Goal: Task Accomplishment & Management: Manage account settings

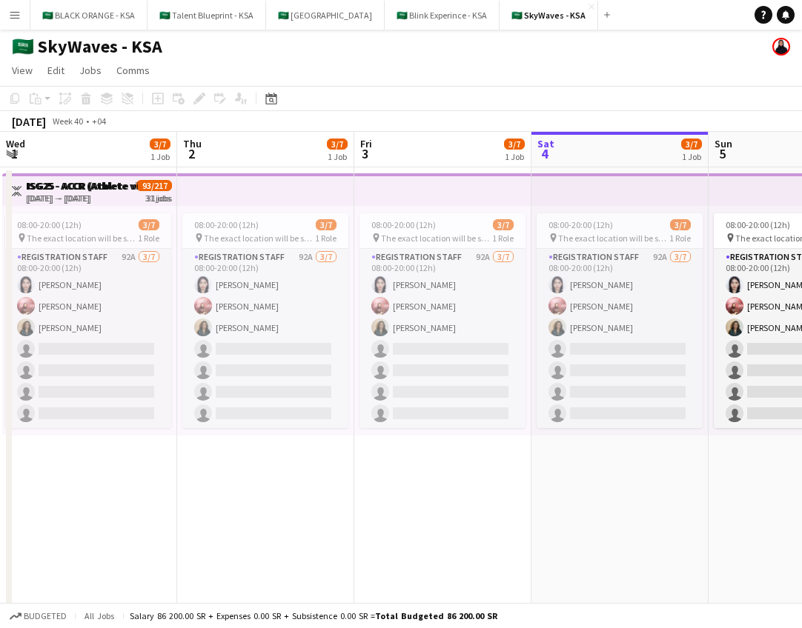
scroll to position [0, 350]
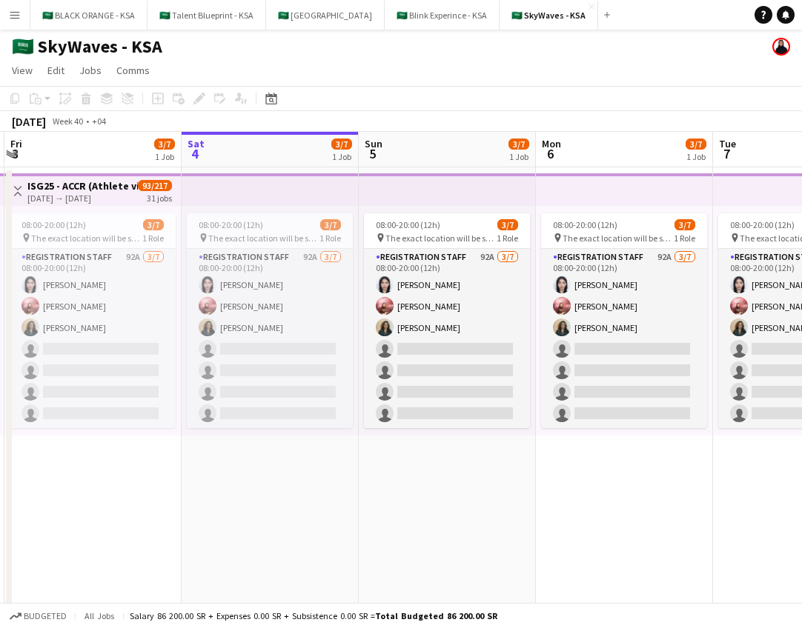
click at [18, 12] on app-icon "Menu" at bounding box center [15, 15] width 12 height 12
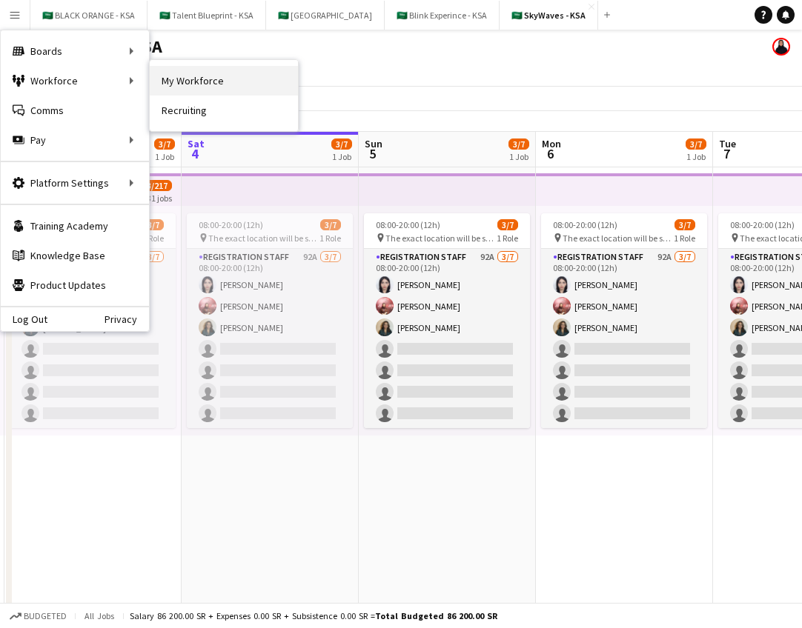
click at [181, 86] on link "My Workforce" at bounding box center [224, 81] width 148 height 30
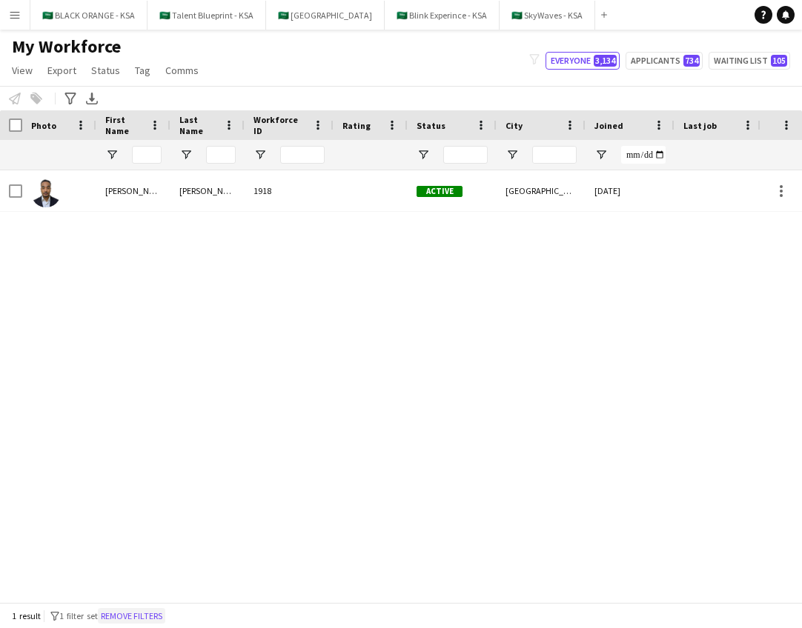
click at [136, 619] on button "Remove filters" at bounding box center [131, 616] width 67 height 16
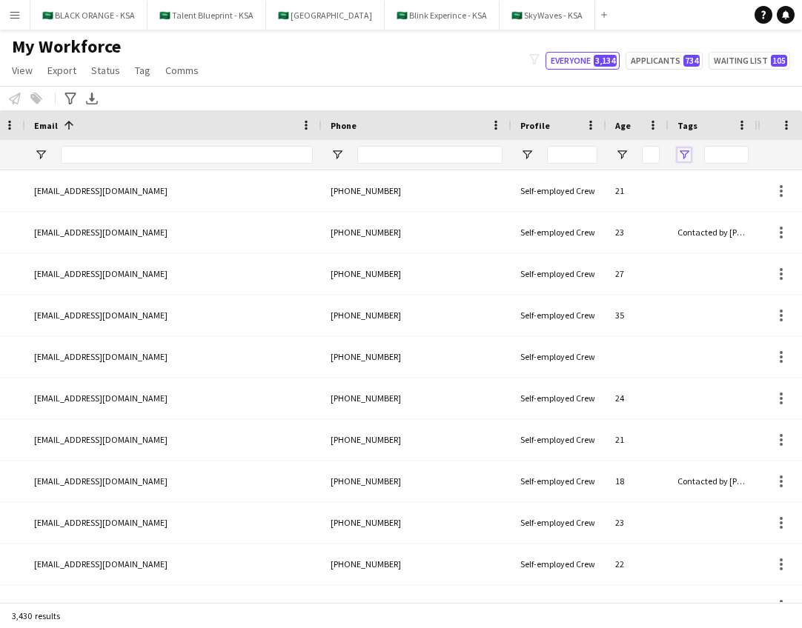
click at [685, 151] on span "Open Filter Menu" at bounding box center [683, 154] width 13 height 13
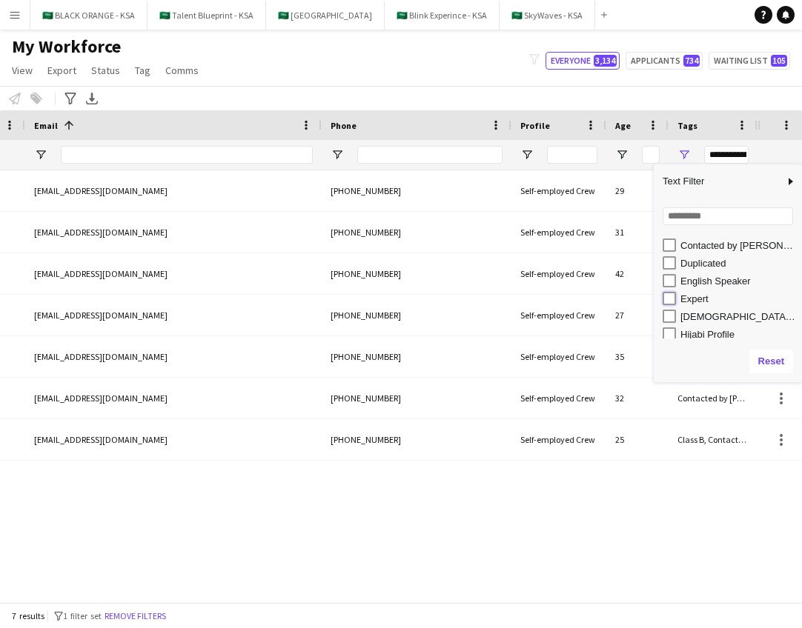
type input "**********"
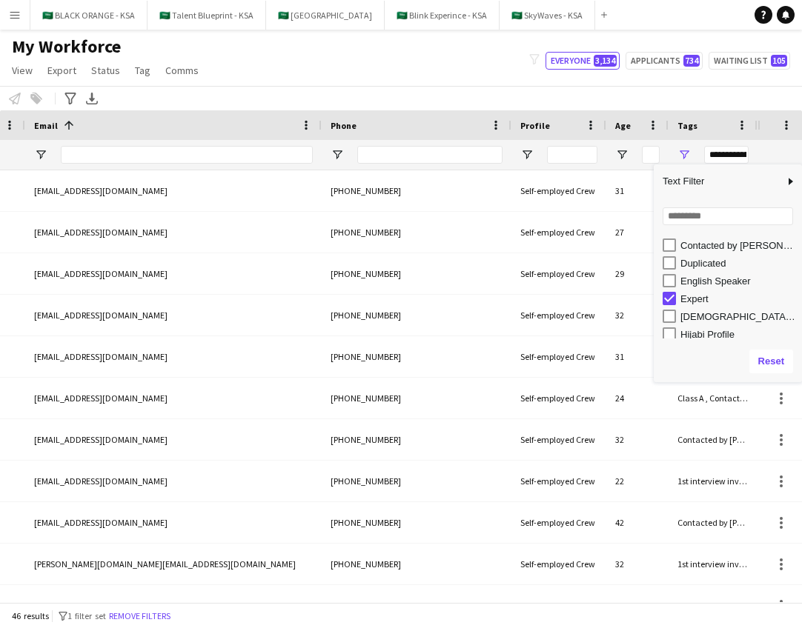
click at [650, 99] on div "Notify workforce Add to tag Select at least one crew to tag him or her. Advance…" at bounding box center [401, 98] width 802 height 24
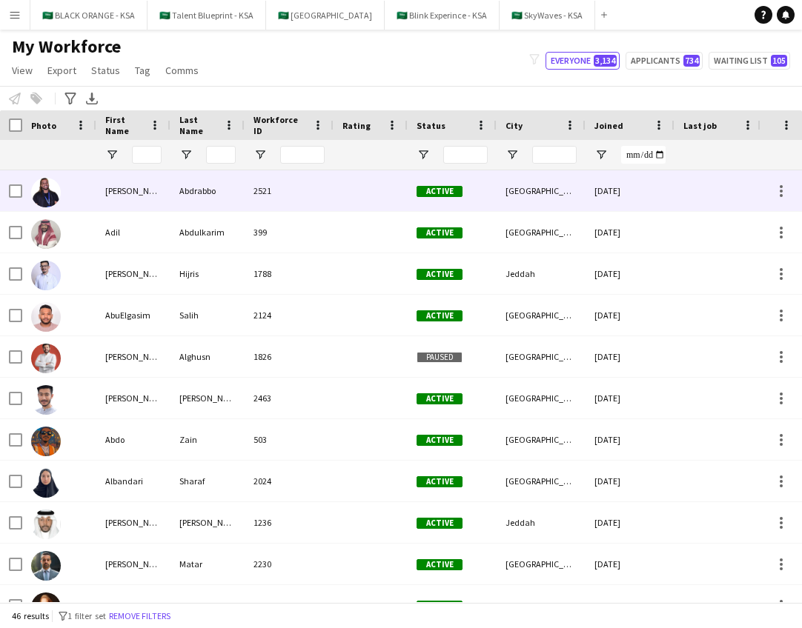
click at [44, 185] on img at bounding box center [46, 193] width 30 height 30
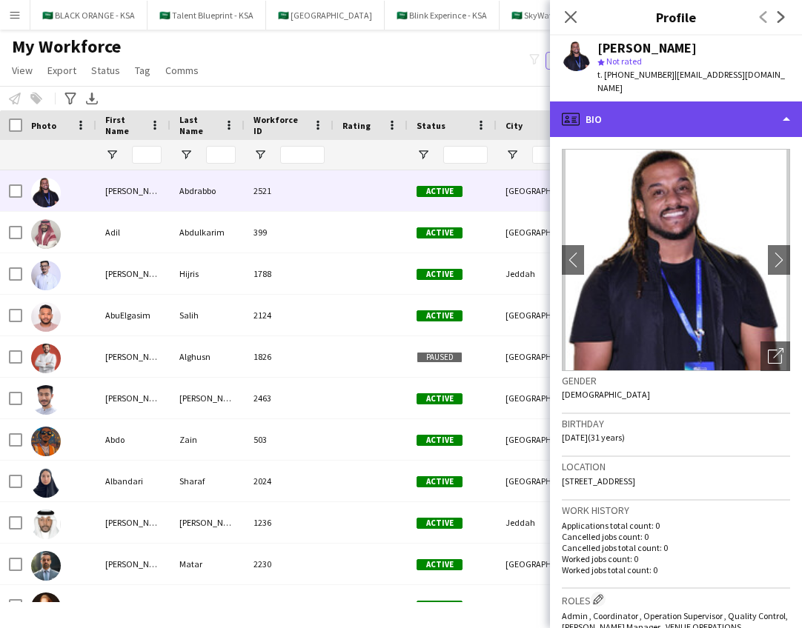
click at [616, 109] on div "profile Bio" at bounding box center [676, 119] width 252 height 36
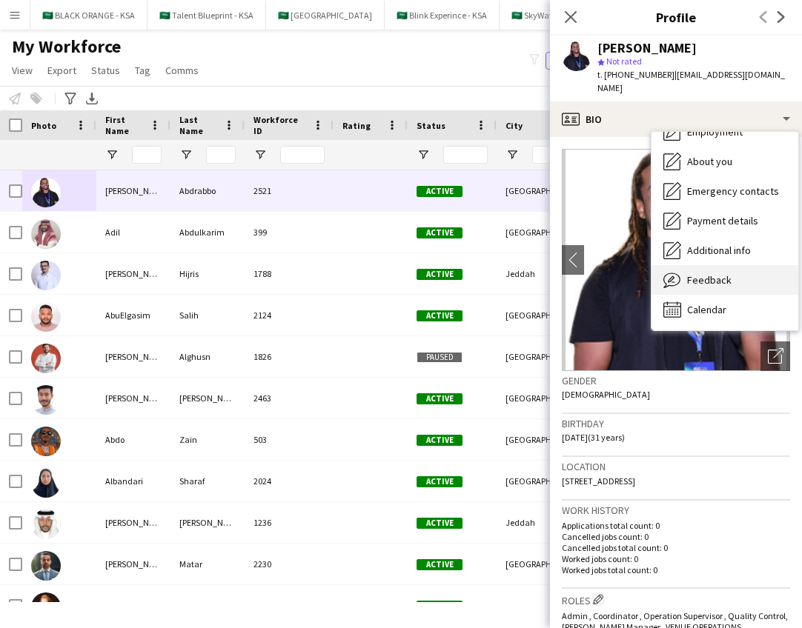
click at [698, 273] on span "Feedback" at bounding box center [709, 279] width 44 height 13
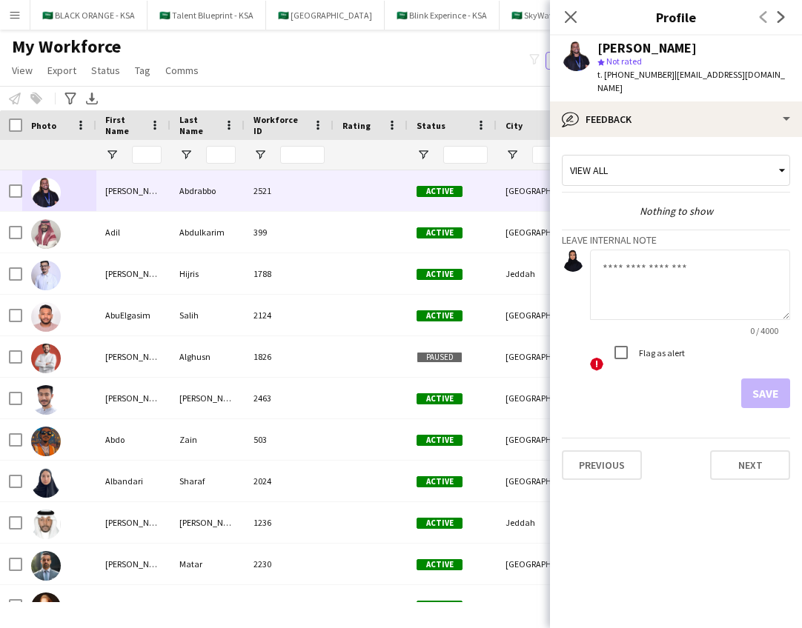
click at [339, 74] on div "My Workforce View Views Default view New view Update view Delete view Edit name…" at bounding box center [401, 61] width 802 height 50
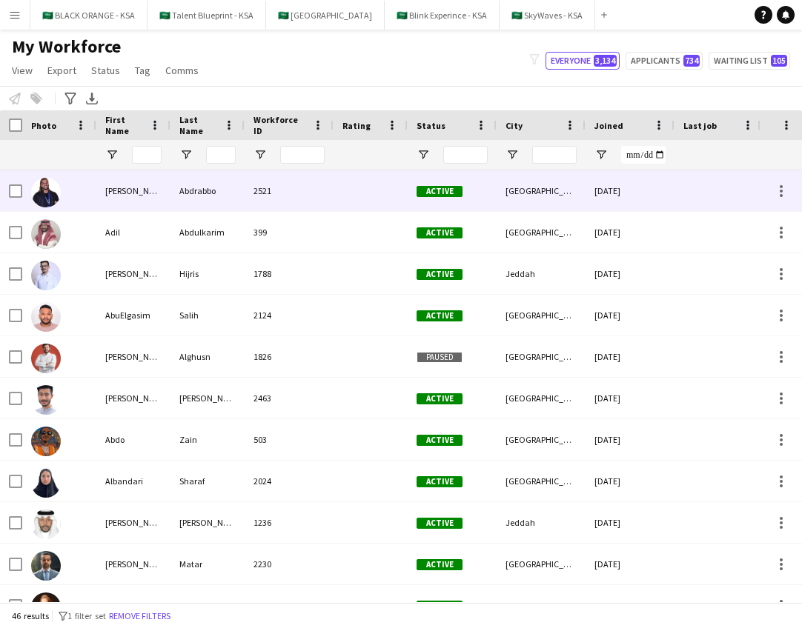
click at [44, 193] on img at bounding box center [46, 193] width 30 height 30
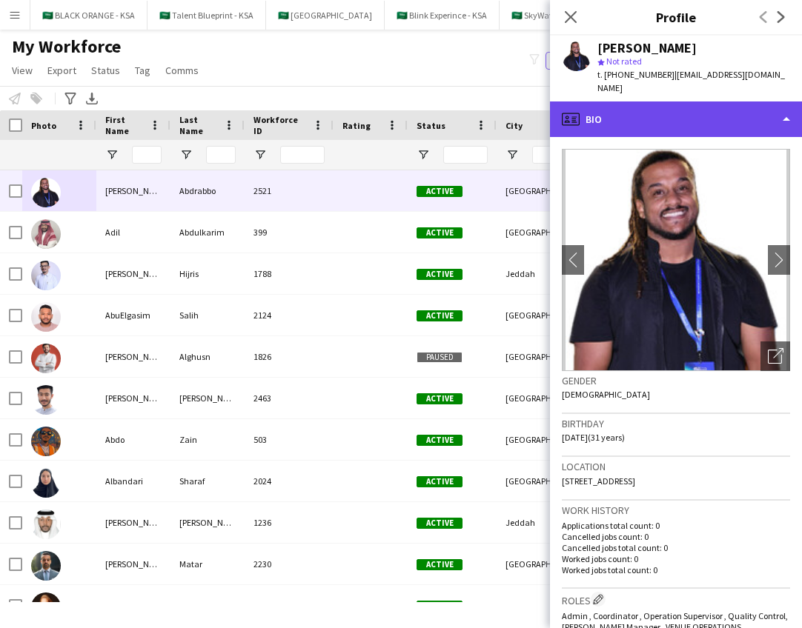
click at [662, 101] on div "profile Bio" at bounding box center [676, 119] width 252 height 36
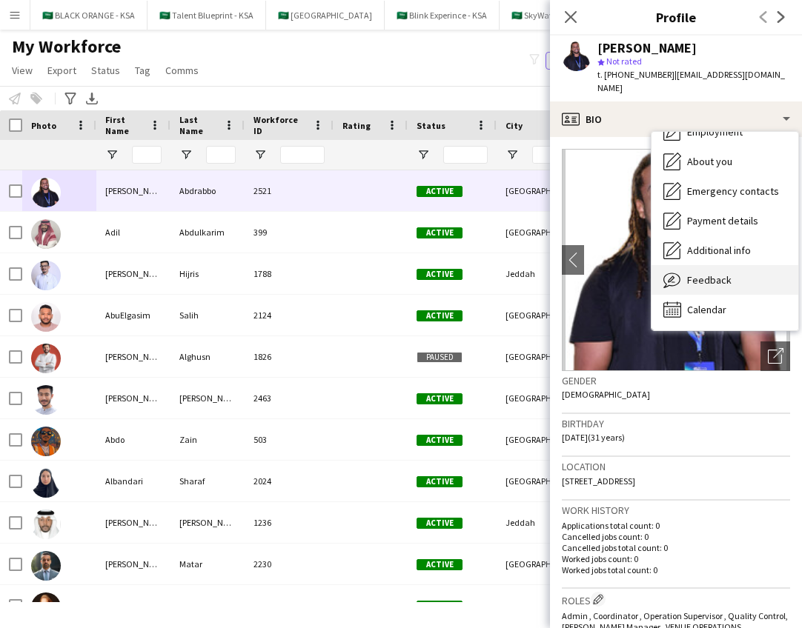
click at [708, 273] on span "Feedback" at bounding box center [709, 279] width 44 height 13
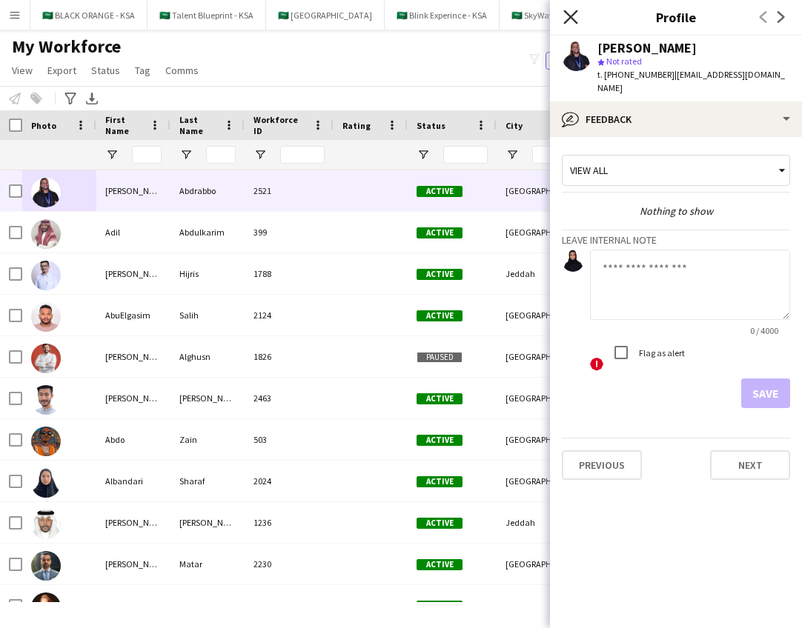
click at [571, 14] on icon "Close pop-in" at bounding box center [570, 17] width 14 height 14
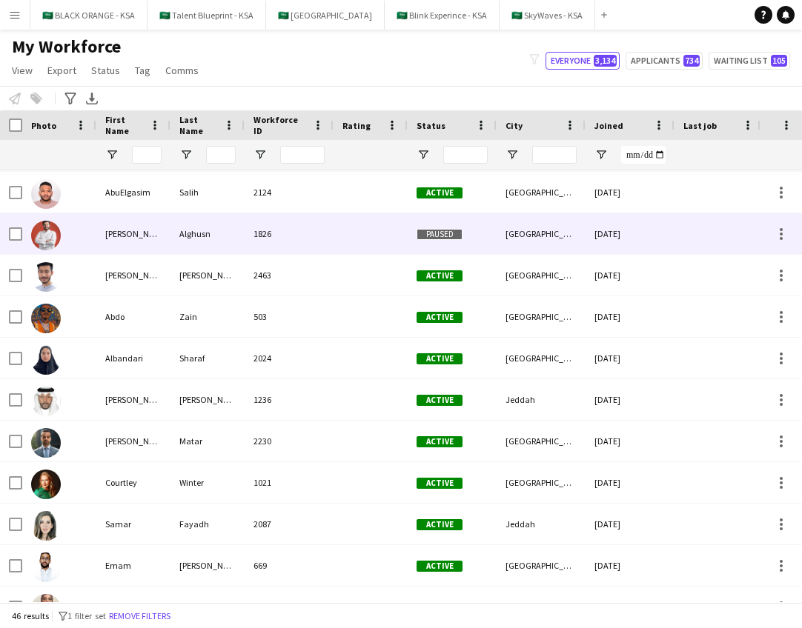
scroll to position [124, 0]
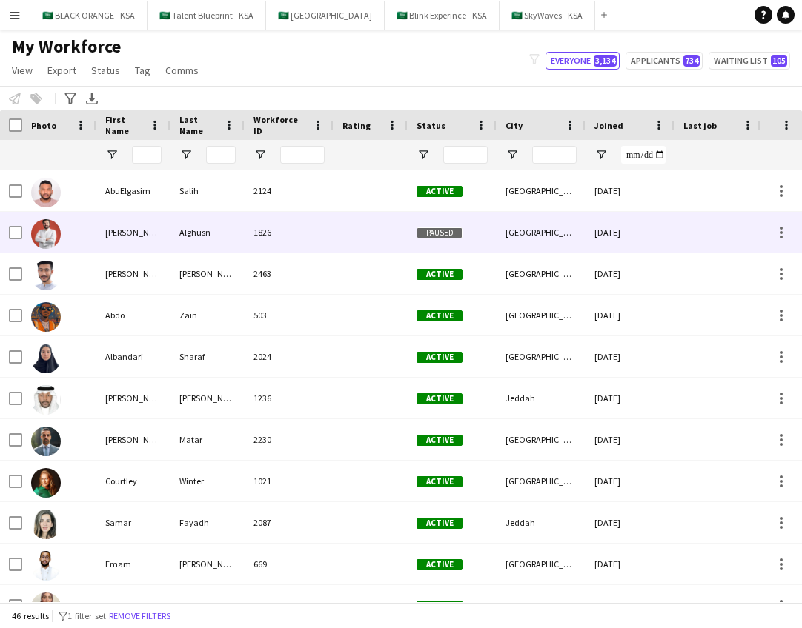
click at [50, 236] on img at bounding box center [46, 234] width 30 height 30
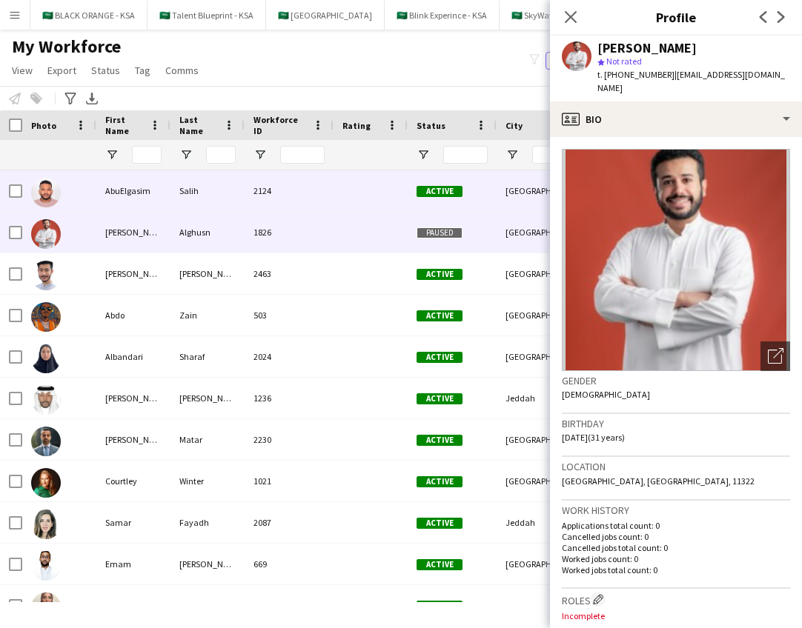
click at [48, 190] on img at bounding box center [46, 193] width 30 height 30
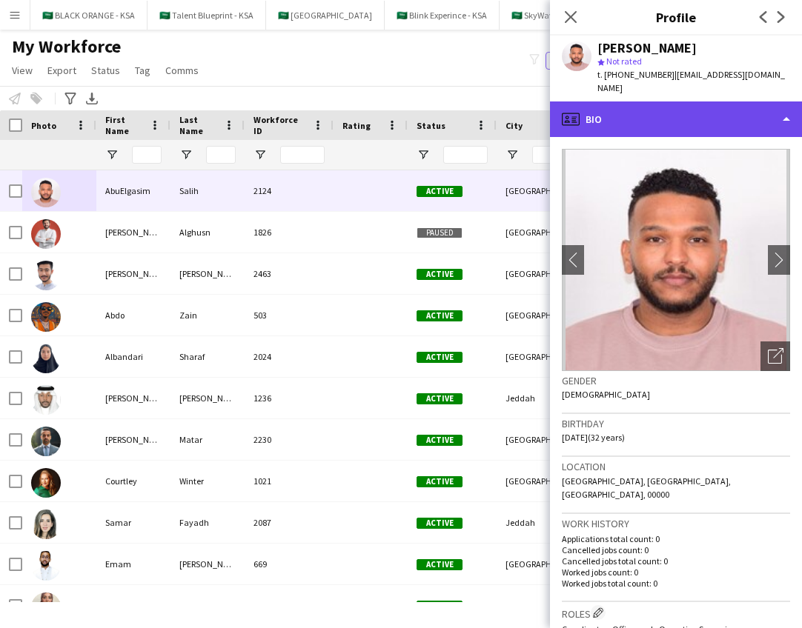
click at [770, 115] on div "profile Bio" at bounding box center [676, 119] width 252 height 36
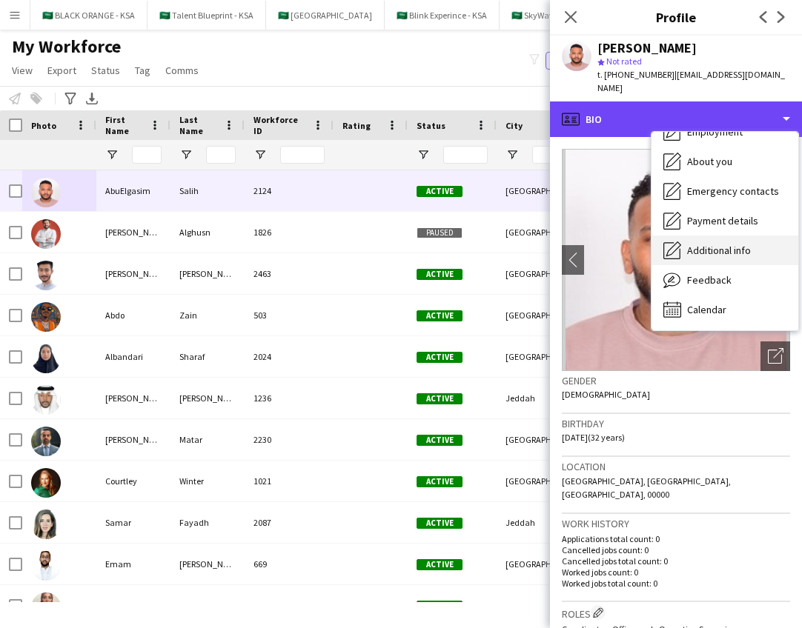
scroll to position [80, 0]
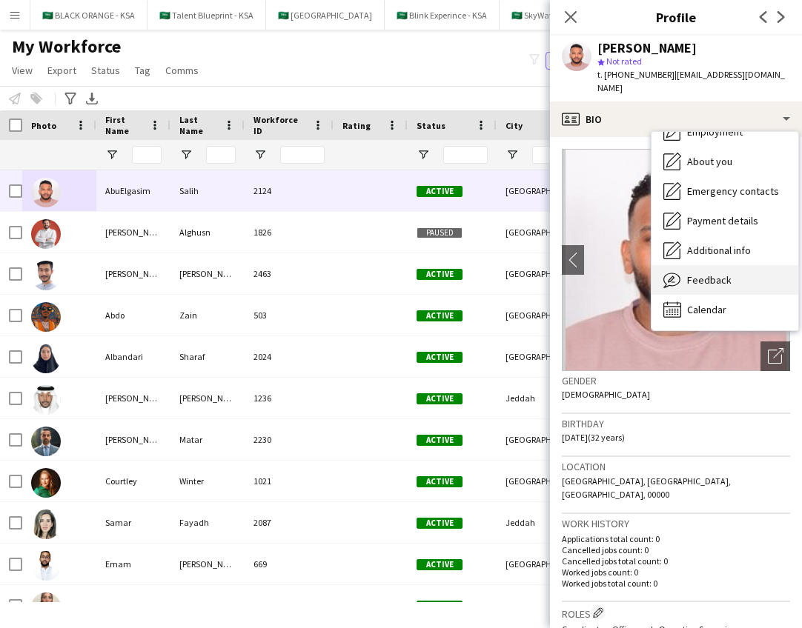
click at [730, 265] on div "Feedback Feedback" at bounding box center [724, 280] width 147 height 30
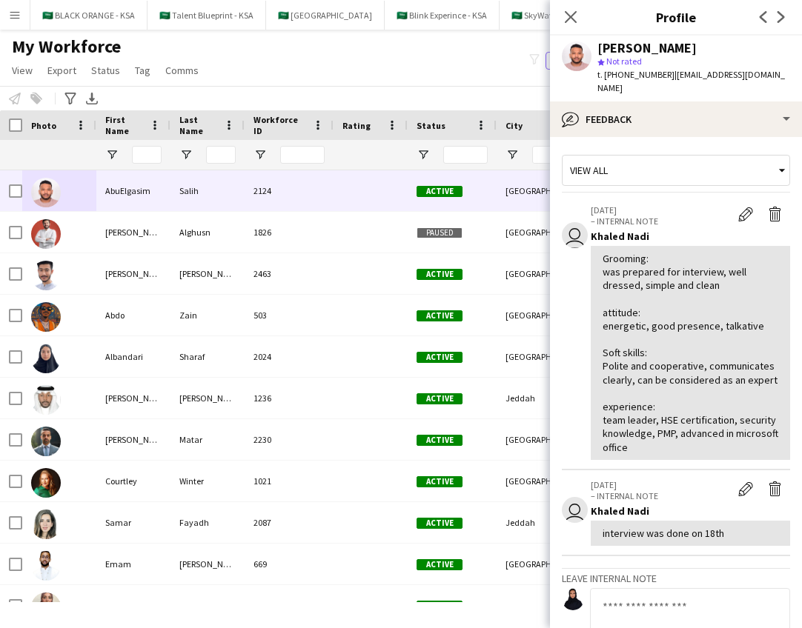
scroll to position [0, 0]
click at [782, 14] on icon "Next" at bounding box center [781, 17] width 12 height 12
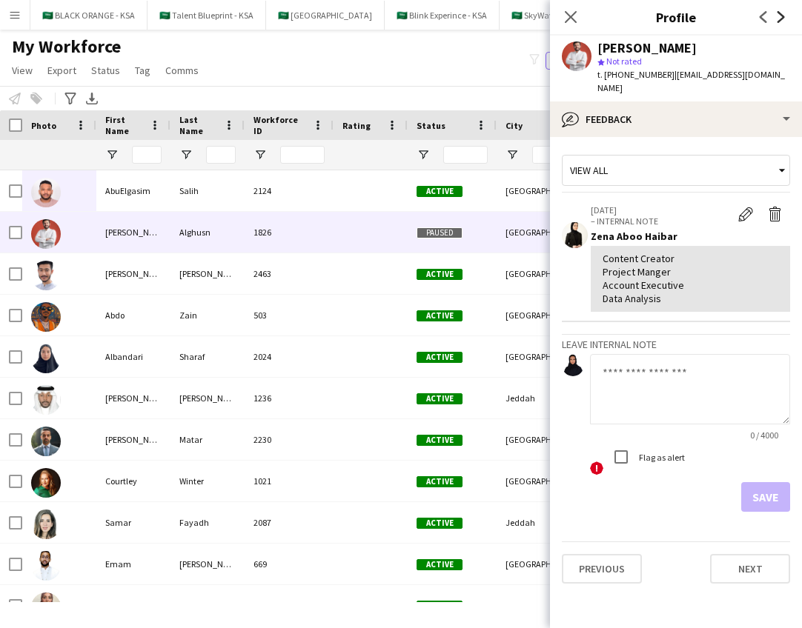
click at [777, 11] on icon "Next" at bounding box center [781, 17] width 12 height 12
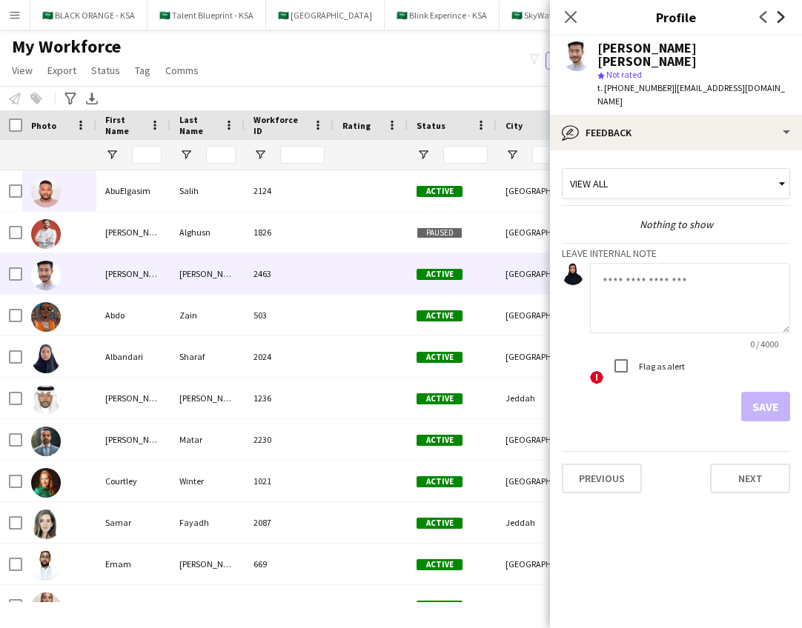
click at [778, 12] on icon at bounding box center [780, 17] width 7 height 12
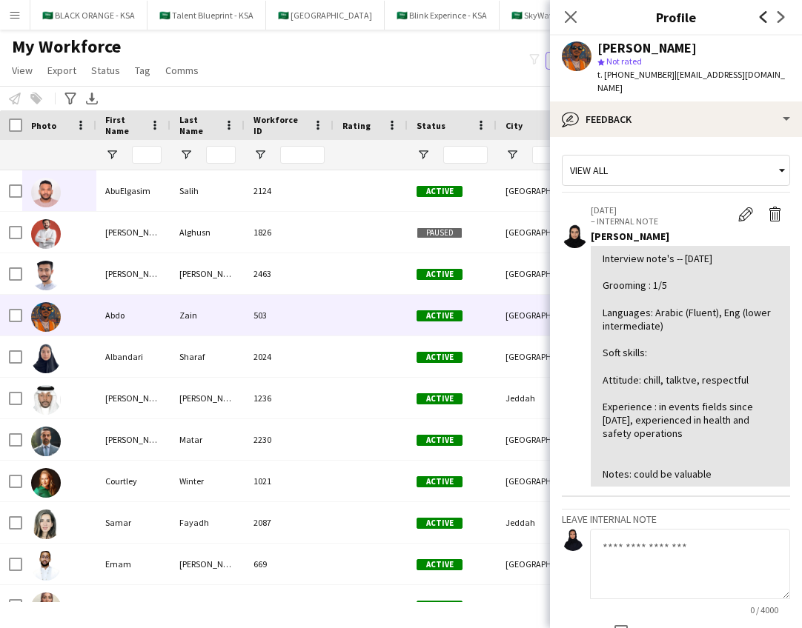
click at [762, 16] on icon at bounding box center [762, 17] width 7 height 12
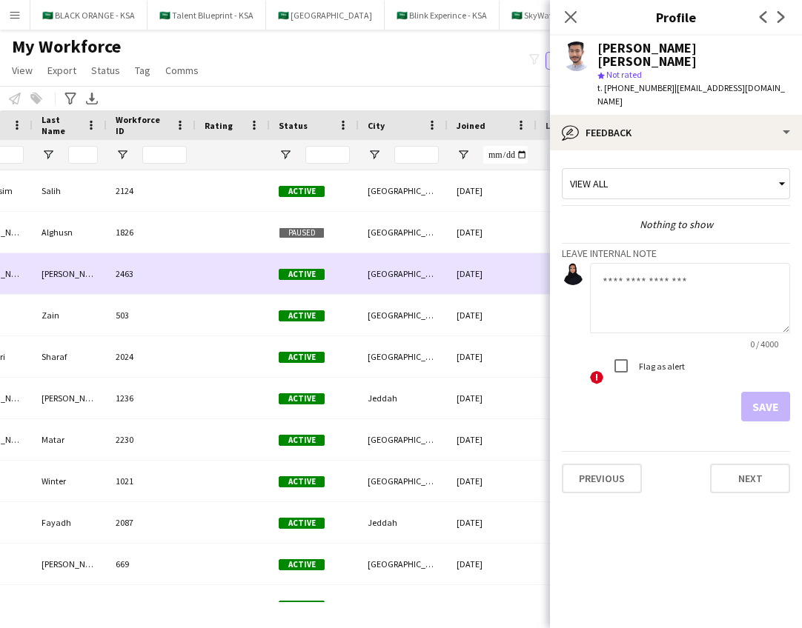
scroll to position [0, 10]
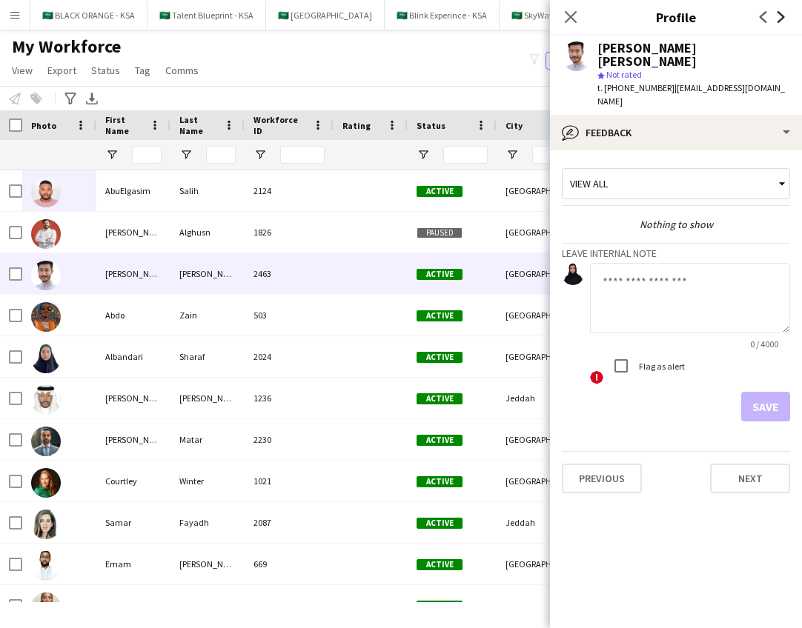
click at [782, 14] on icon "Next" at bounding box center [781, 17] width 12 height 12
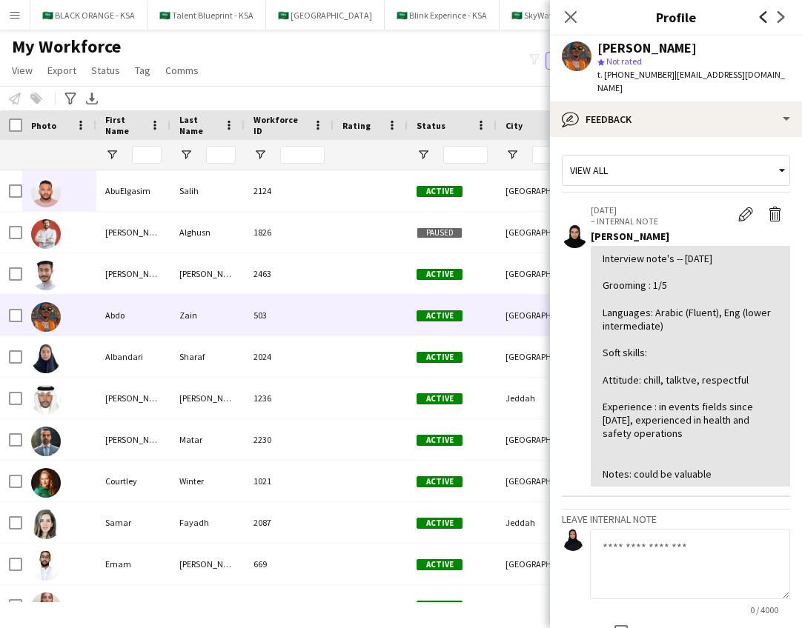
click at [762, 13] on icon "Previous" at bounding box center [763, 17] width 12 height 12
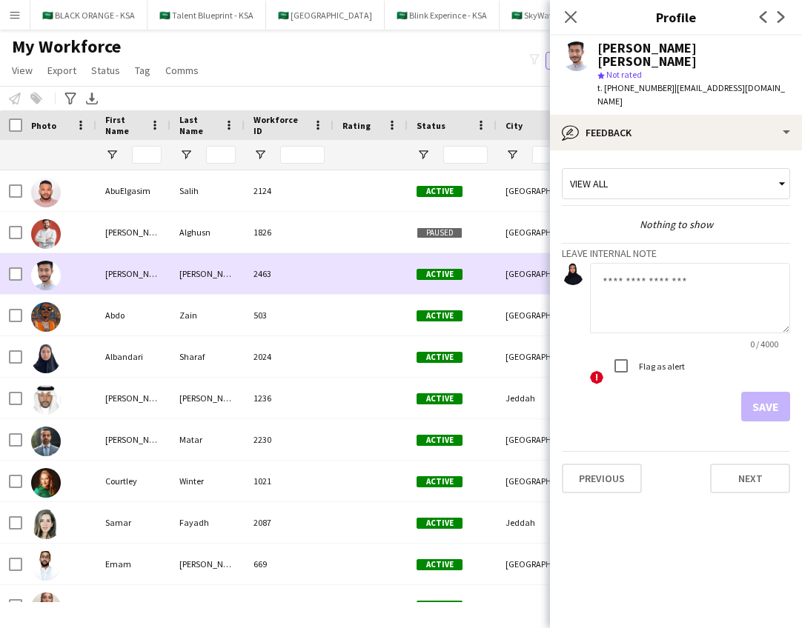
click at [53, 271] on img at bounding box center [46, 276] width 30 height 30
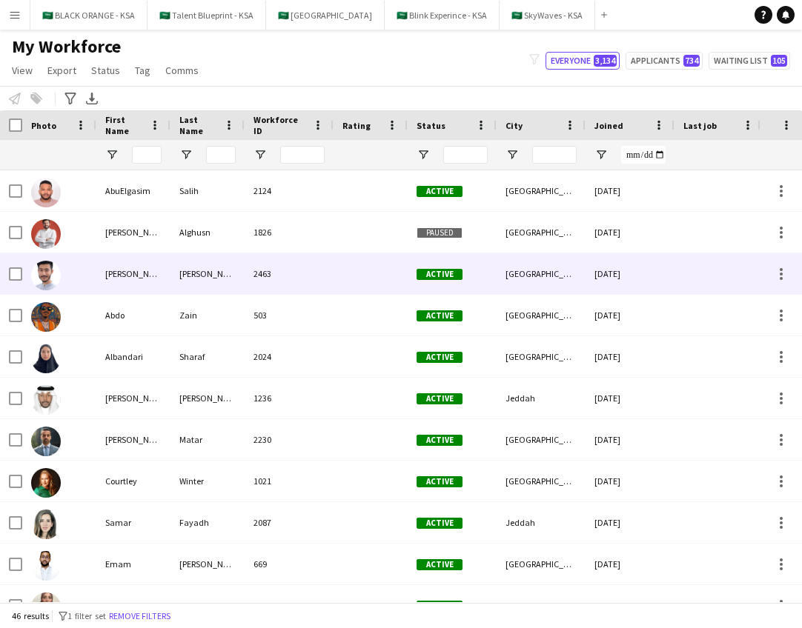
click at [96, 279] on div "[PERSON_NAME]" at bounding box center [133, 273] width 74 height 41
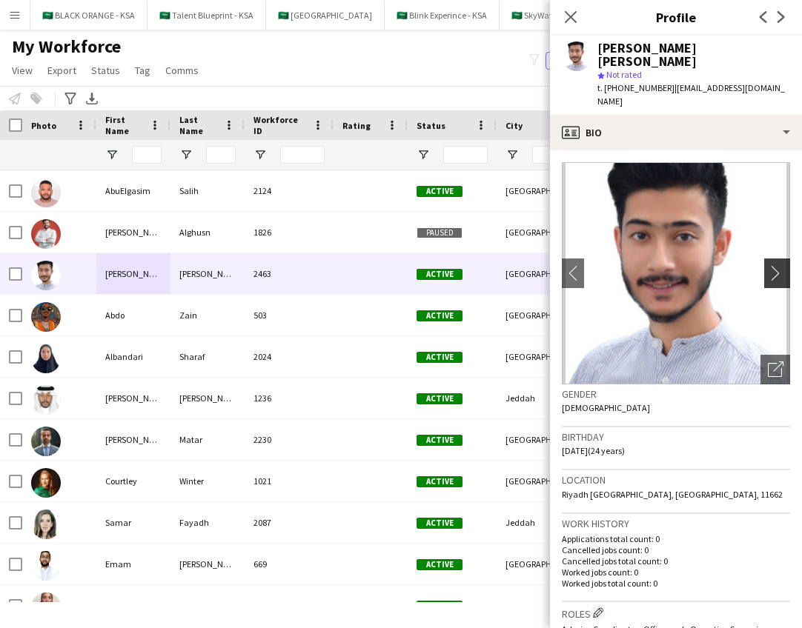
click at [770, 265] on app-icon "chevron-right" at bounding box center [778, 273] width 23 height 16
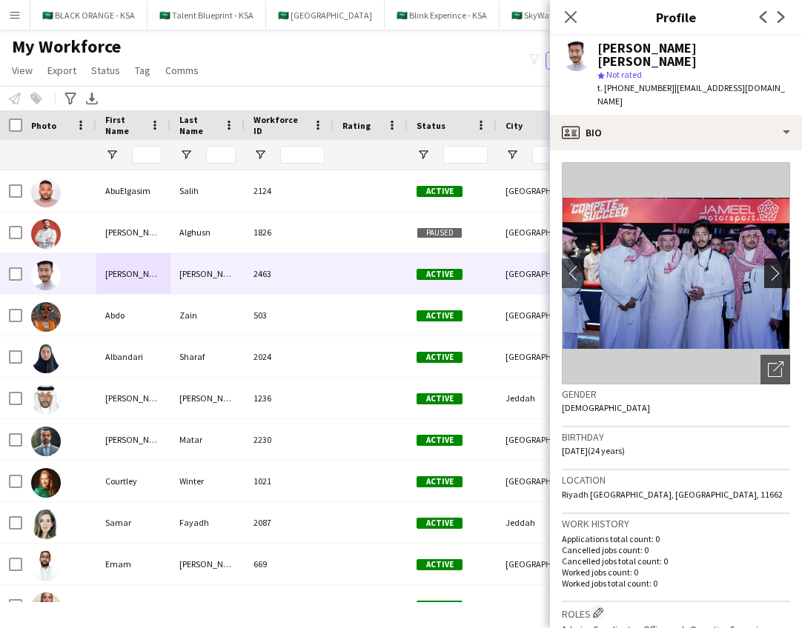
click at [776, 265] on app-icon "chevron-right" at bounding box center [778, 273] width 23 height 16
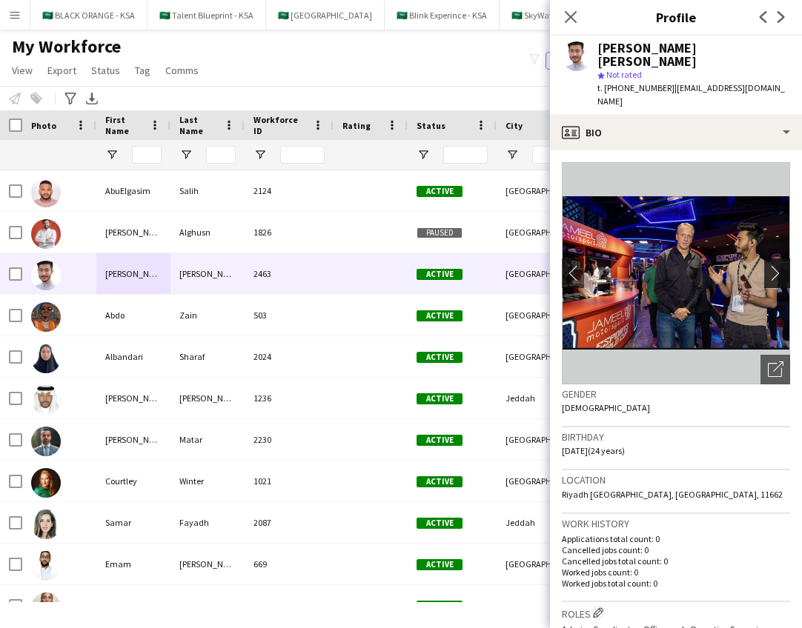
click at [776, 259] on button "chevron-right" at bounding box center [779, 274] width 30 height 30
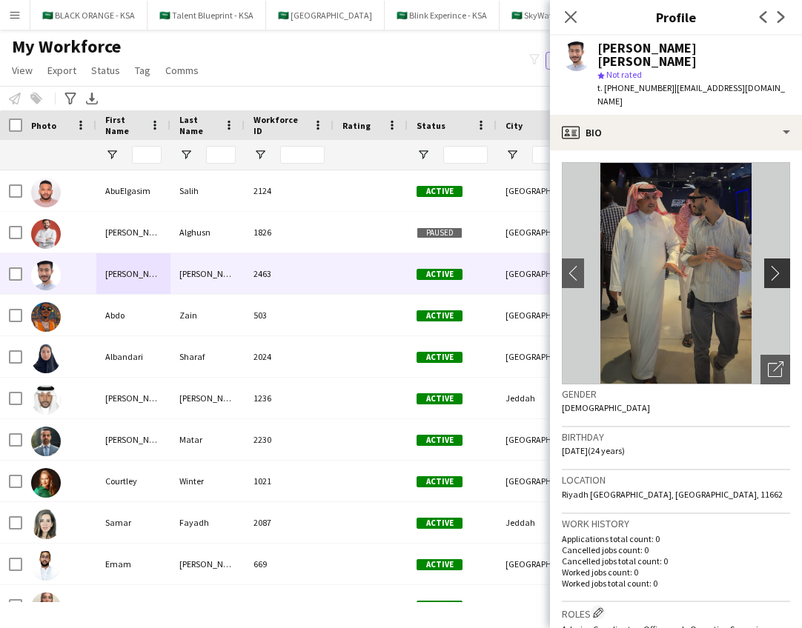
click at [781, 265] on app-icon "chevron-right" at bounding box center [778, 273] width 23 height 16
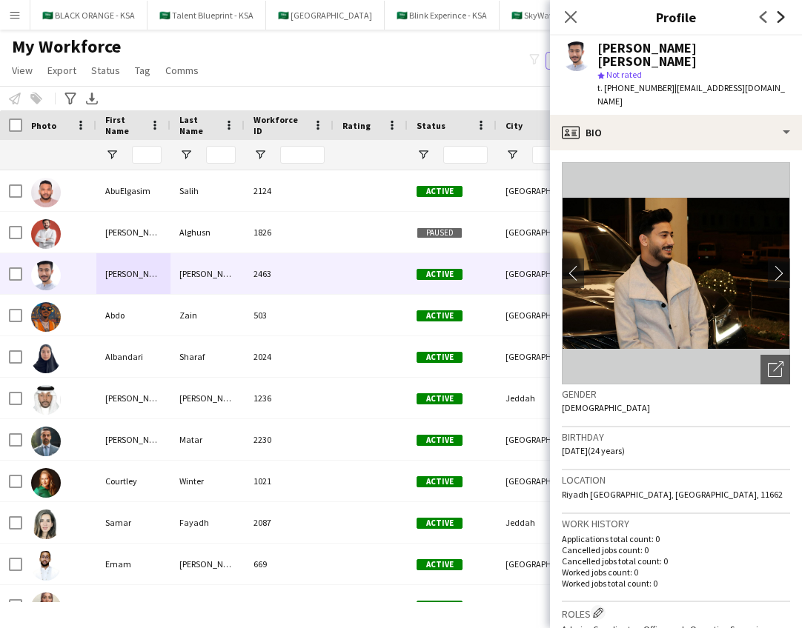
click at [779, 19] on icon "Next" at bounding box center [781, 17] width 12 height 12
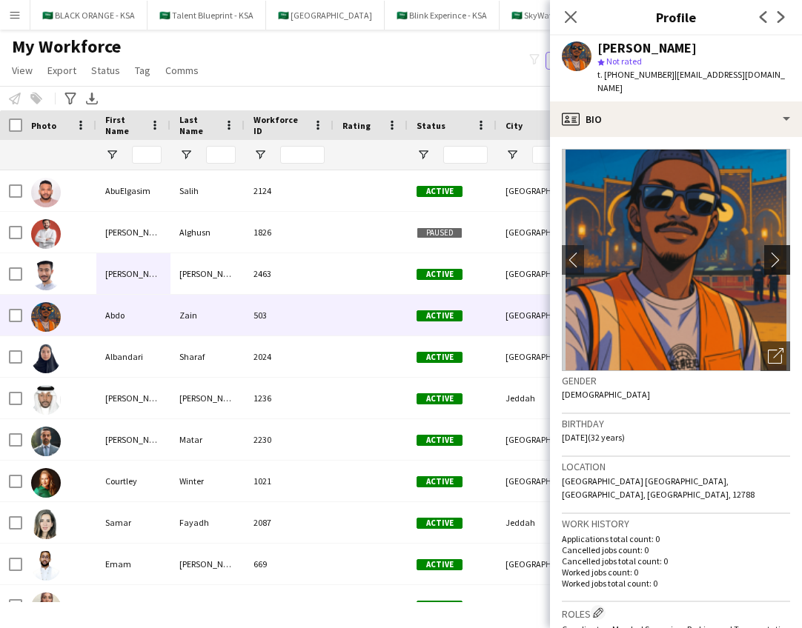
click at [772, 252] on app-icon "chevron-right" at bounding box center [778, 260] width 23 height 16
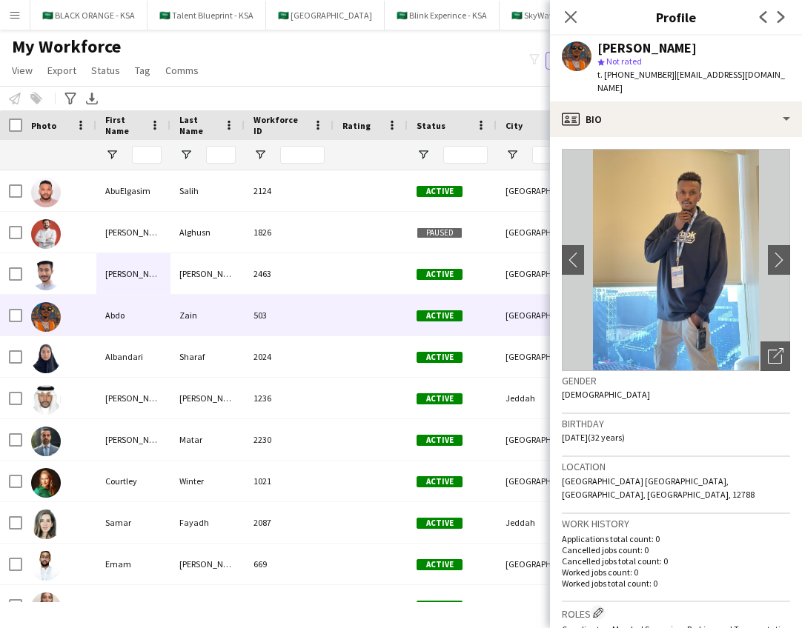
scroll to position [0, 0]
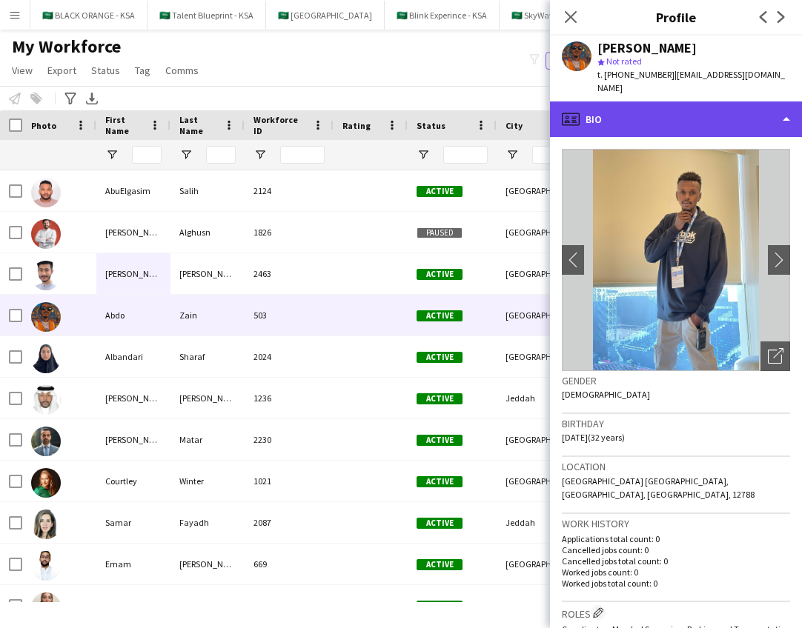
click at [739, 101] on div "profile Bio" at bounding box center [676, 119] width 252 height 36
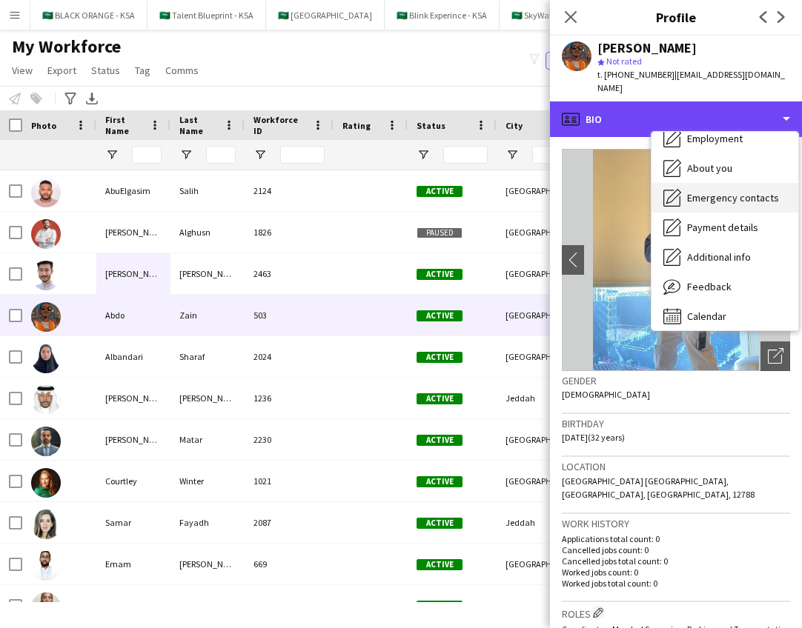
scroll to position [76, 0]
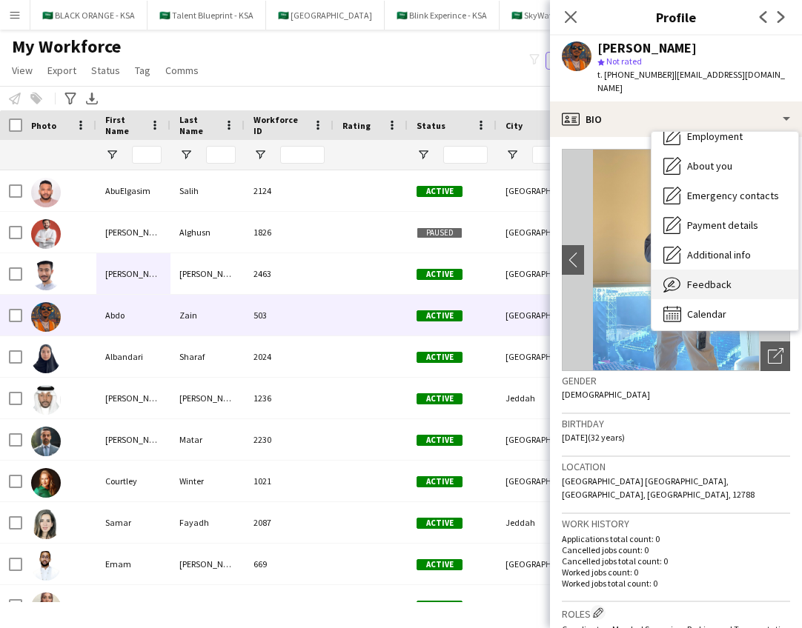
click at [724, 278] on span "Feedback" at bounding box center [709, 284] width 44 height 13
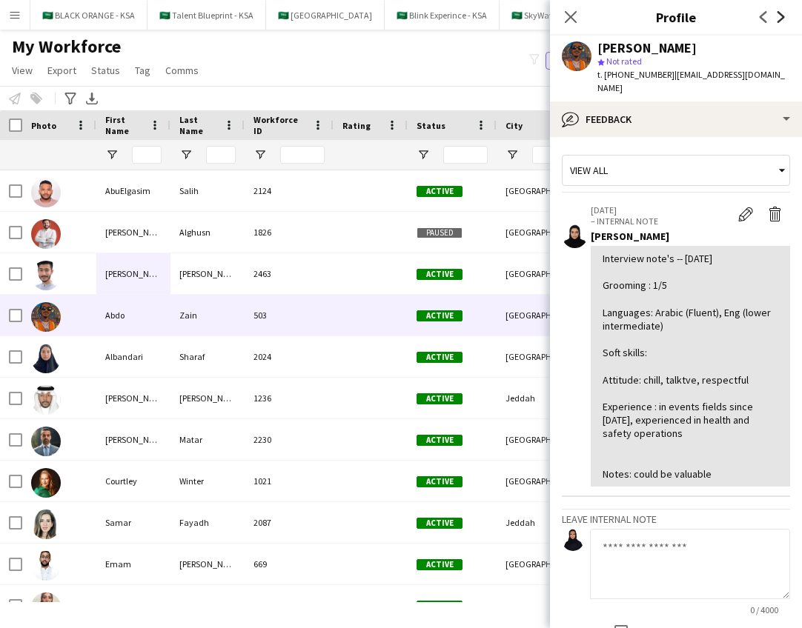
click at [782, 18] on icon at bounding box center [780, 17] width 7 height 12
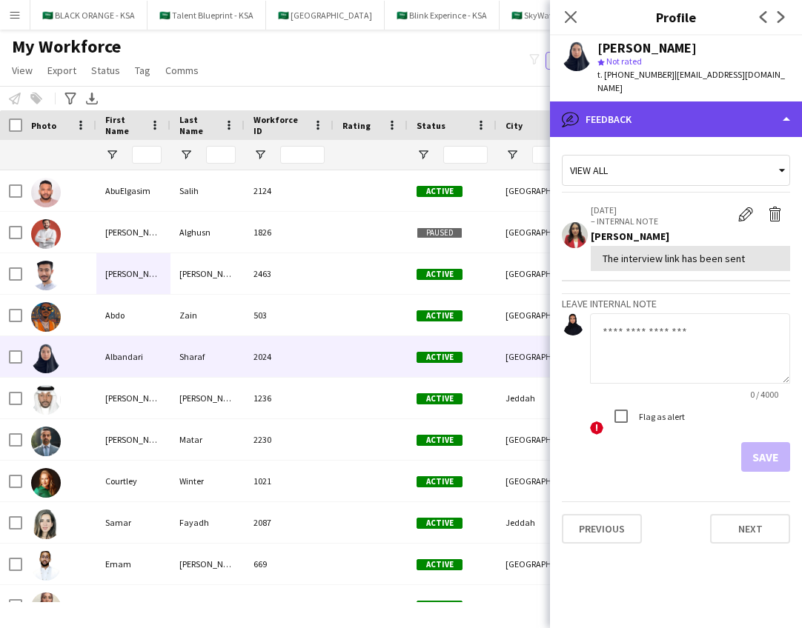
click at [738, 101] on div "bubble-pencil Feedback" at bounding box center [676, 119] width 252 height 36
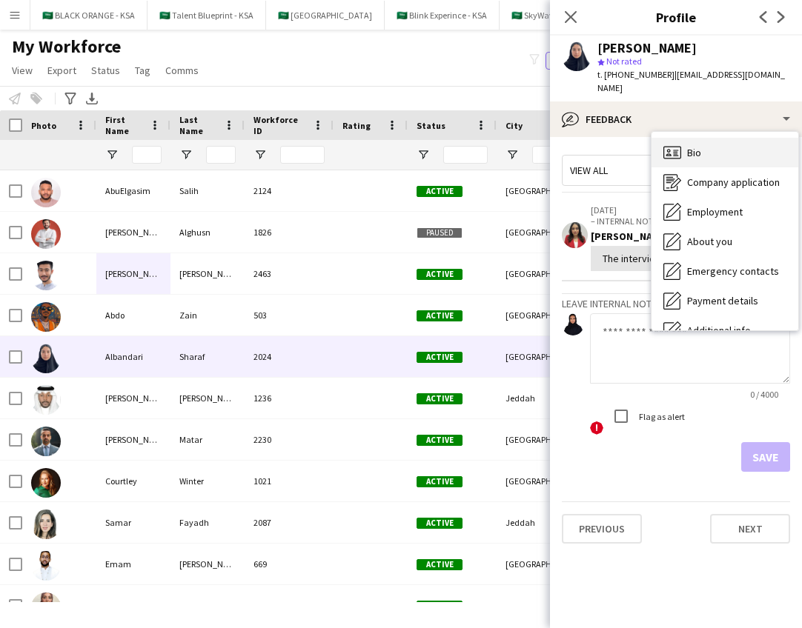
click at [733, 138] on div "Bio Bio" at bounding box center [724, 153] width 147 height 30
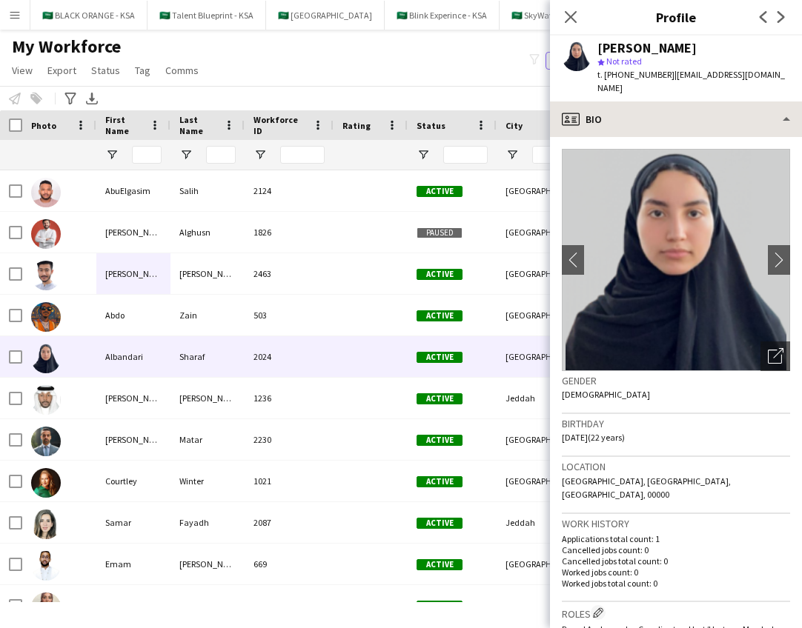
scroll to position [0, 0]
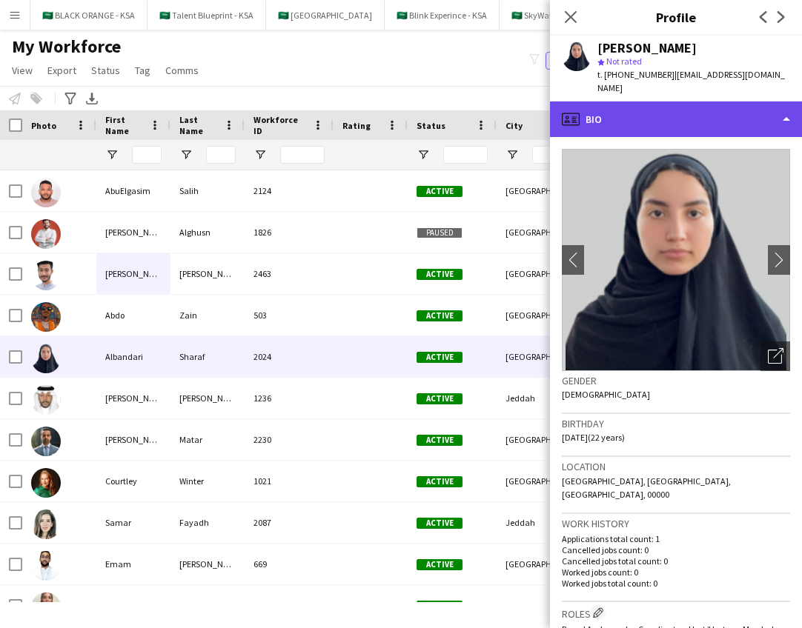
click at [730, 113] on div "profile Bio" at bounding box center [676, 119] width 252 height 36
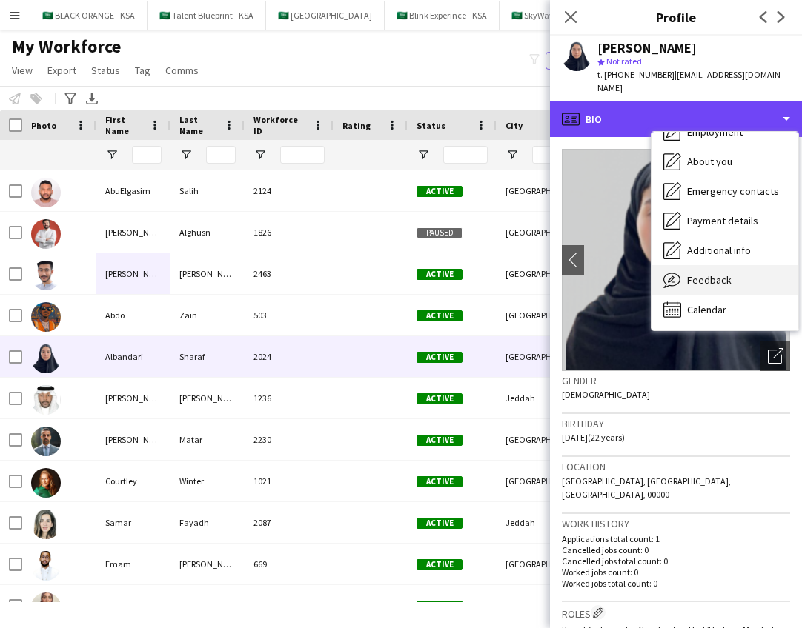
scroll to position [80, 0]
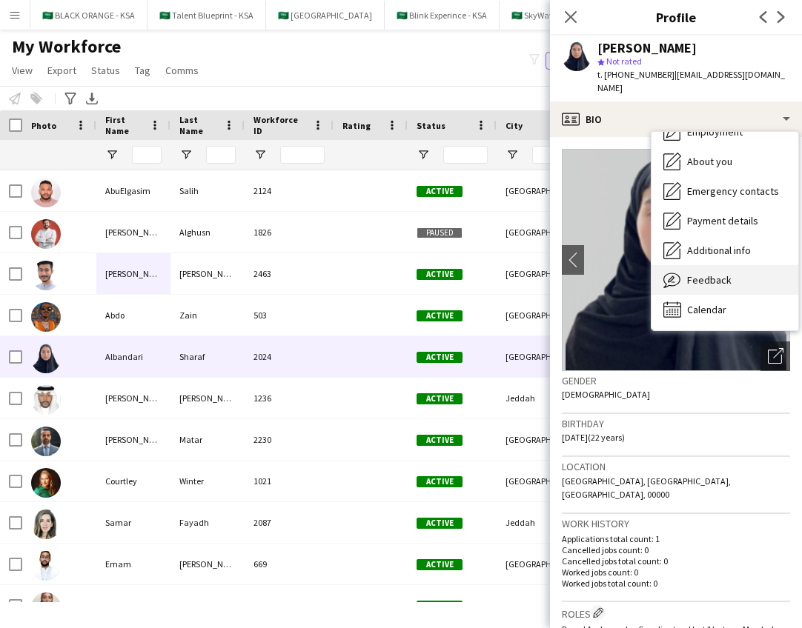
click at [728, 273] on span "Feedback" at bounding box center [709, 279] width 44 height 13
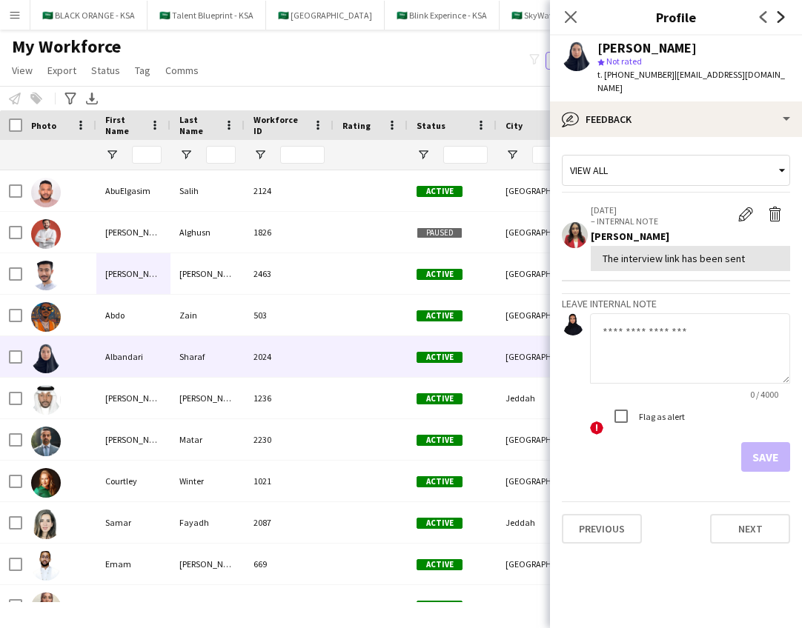
click at [782, 13] on icon "Next" at bounding box center [781, 17] width 12 height 12
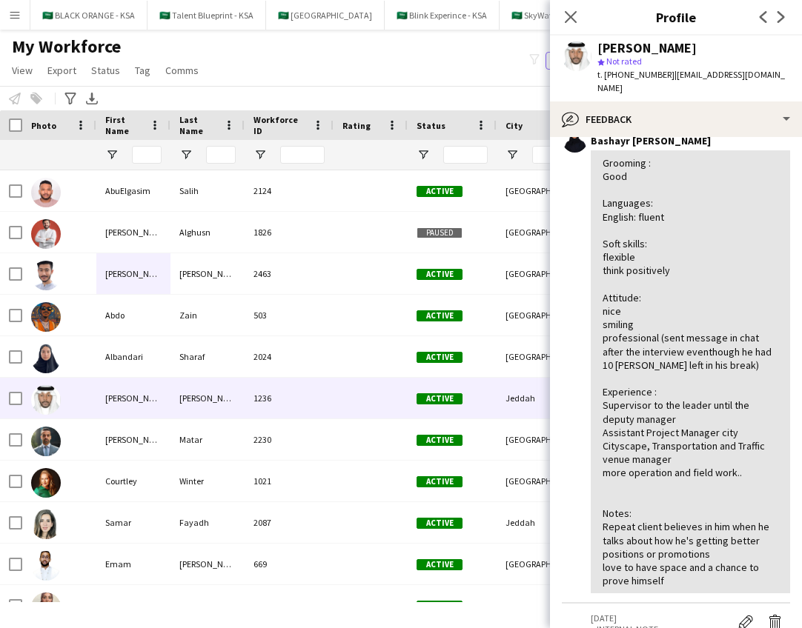
scroll to position [99, 0]
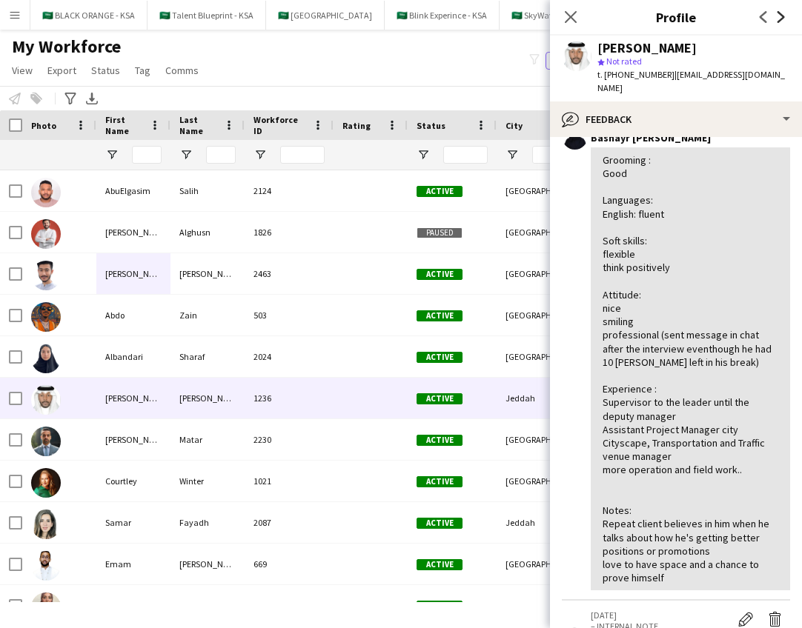
click at [780, 21] on icon "Next" at bounding box center [781, 17] width 12 height 12
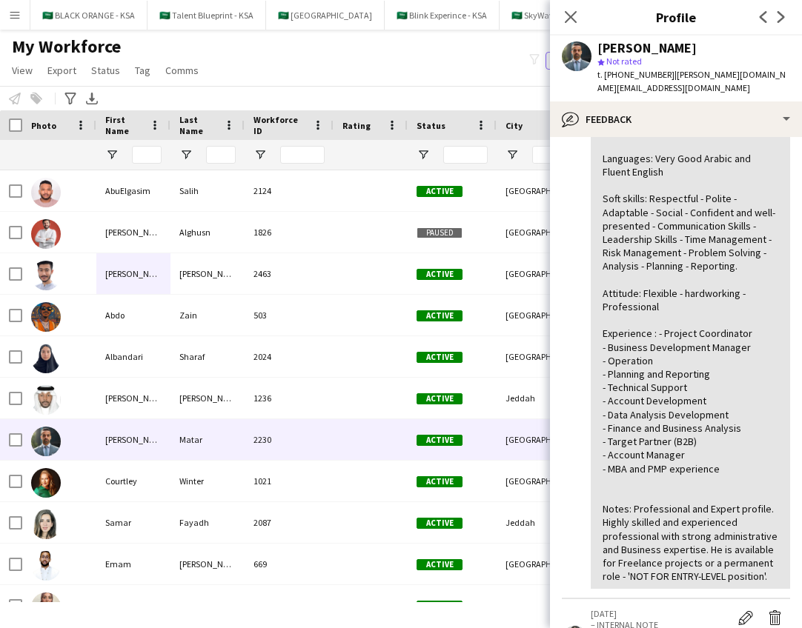
scroll to position [185, 0]
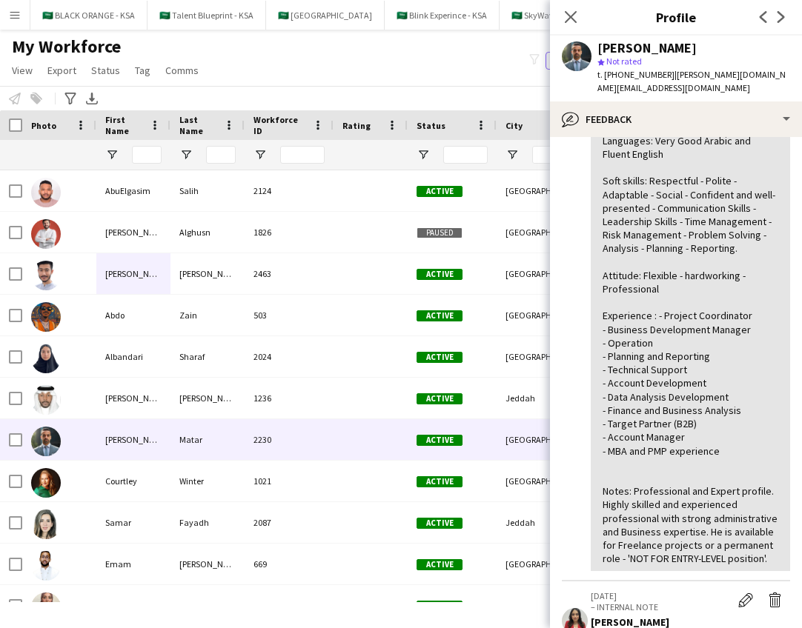
click at [780, 10] on app-icon "Next" at bounding box center [781, 17] width 18 height 18
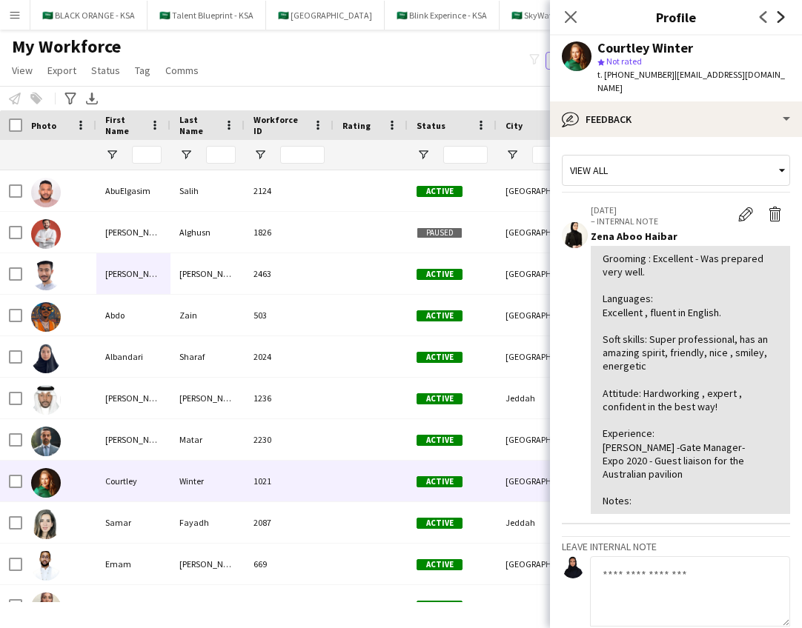
click at [782, 13] on icon "Next" at bounding box center [781, 17] width 12 height 12
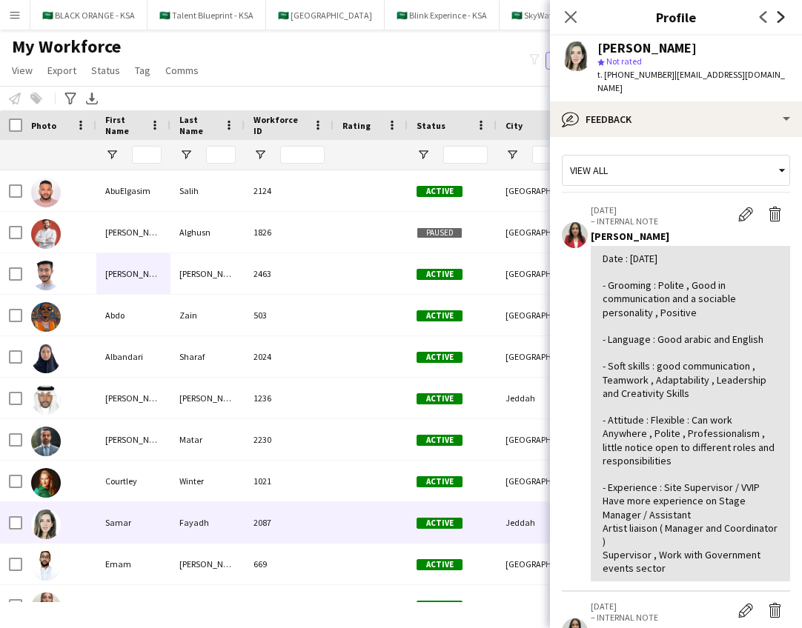
click at [782, 13] on icon "Next" at bounding box center [781, 17] width 12 height 12
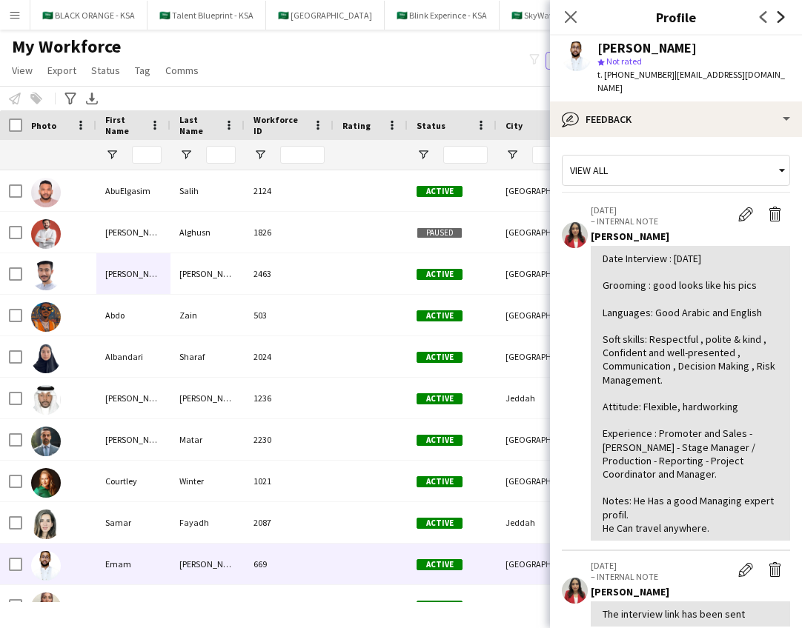
click at [782, 13] on icon "Next" at bounding box center [781, 17] width 12 height 12
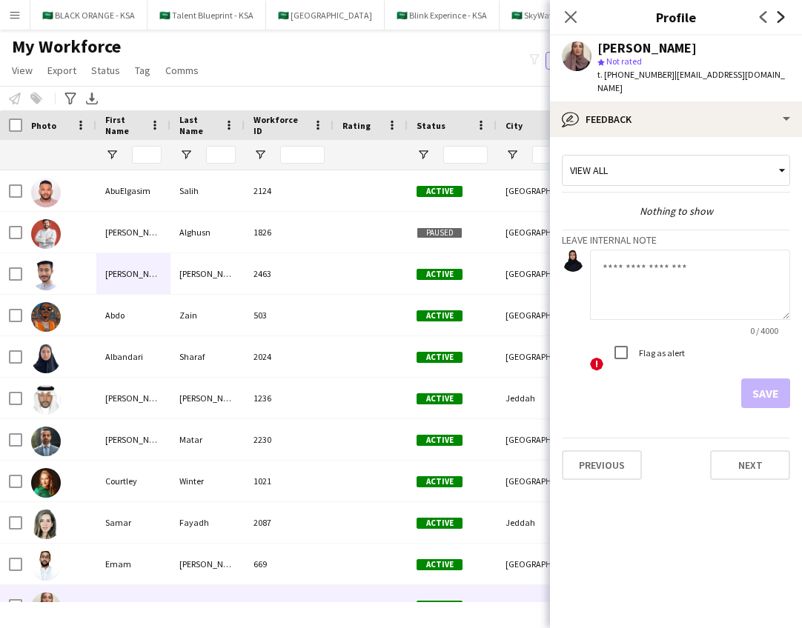
click at [782, 14] on icon "Next" at bounding box center [781, 17] width 12 height 12
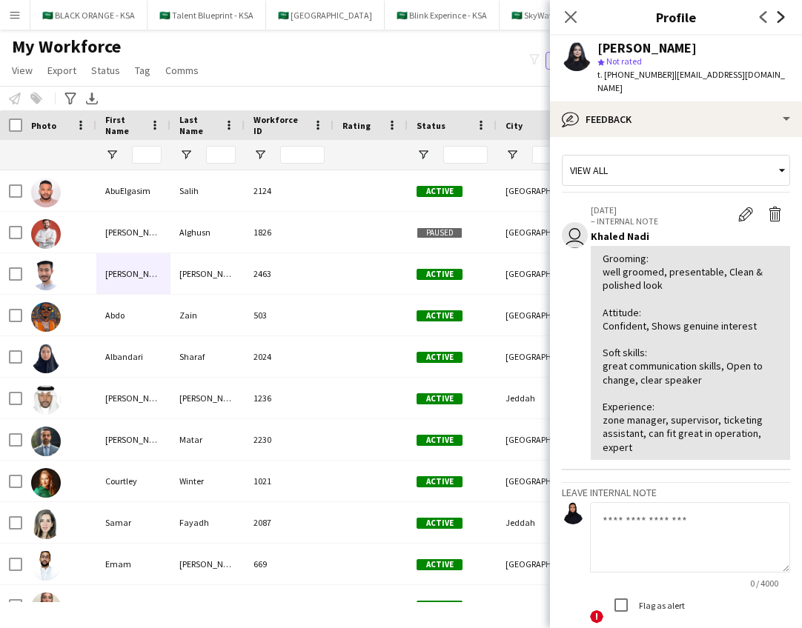
click at [782, 14] on icon "Next" at bounding box center [781, 17] width 12 height 12
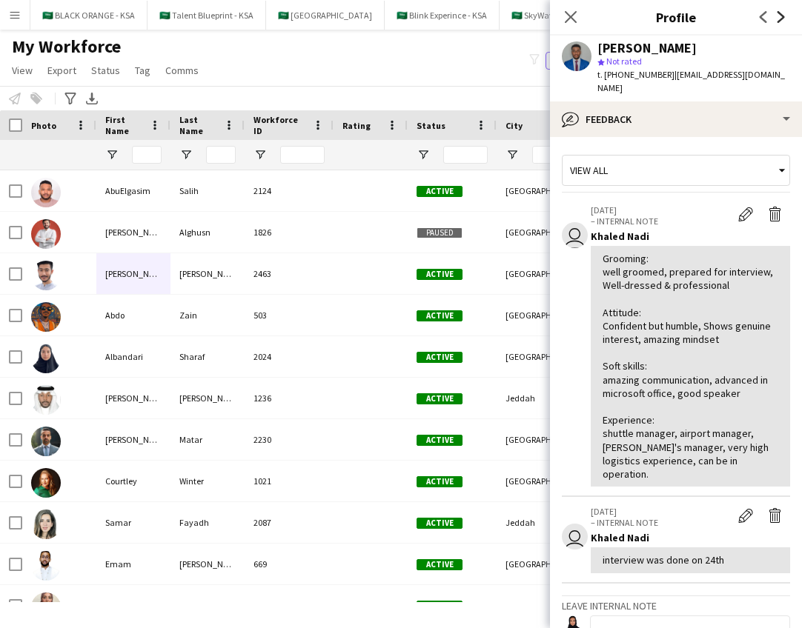
click at [782, 15] on icon at bounding box center [780, 17] width 7 height 12
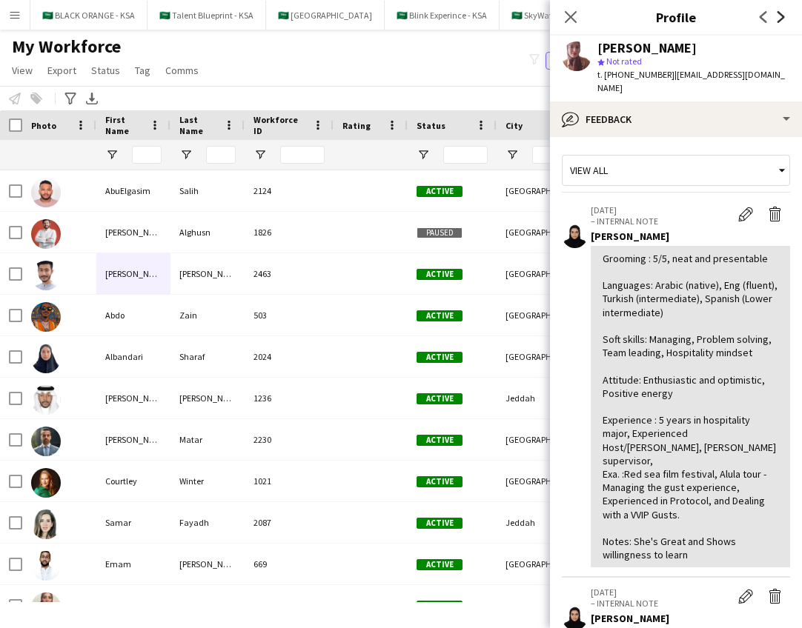
click at [781, 15] on icon at bounding box center [780, 17] width 7 height 12
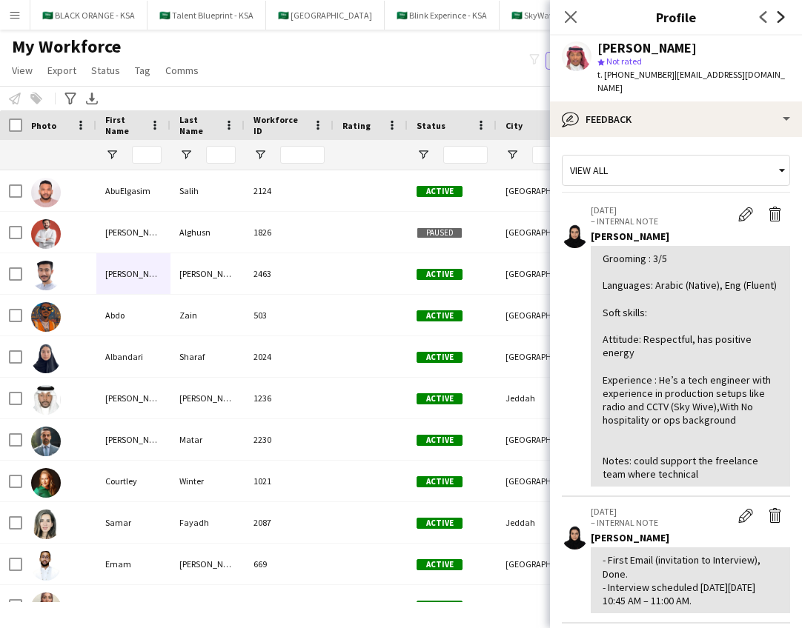
click at [781, 15] on icon at bounding box center [780, 17] width 7 height 12
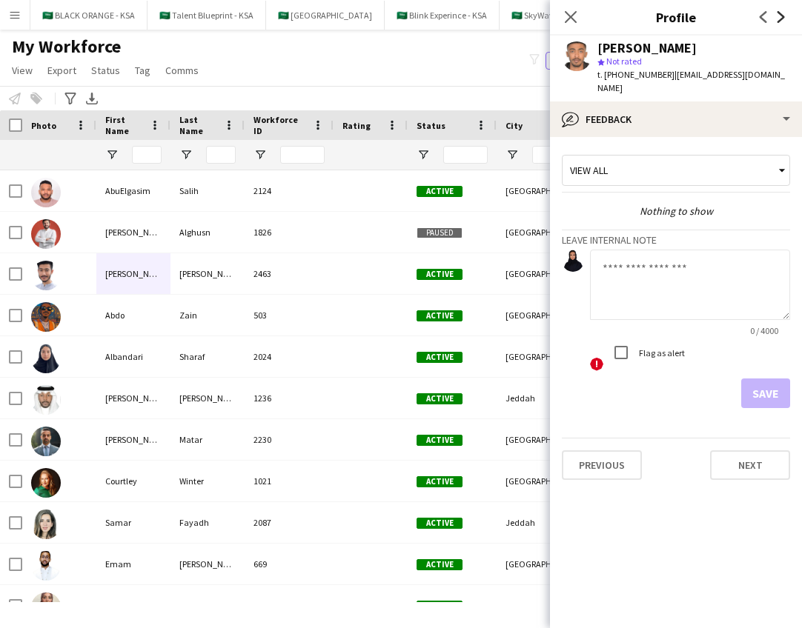
click at [781, 16] on icon at bounding box center [780, 17] width 7 height 12
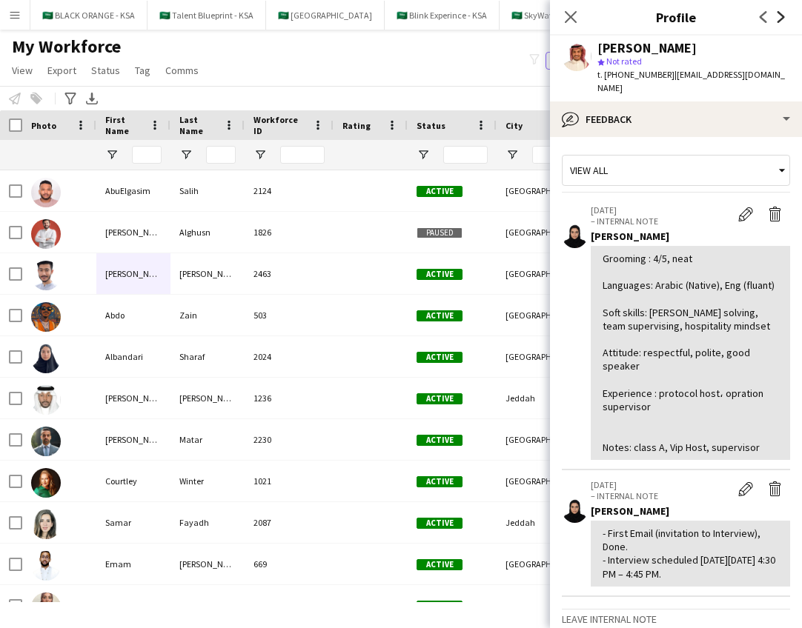
click at [780, 18] on icon "Next" at bounding box center [781, 17] width 12 height 12
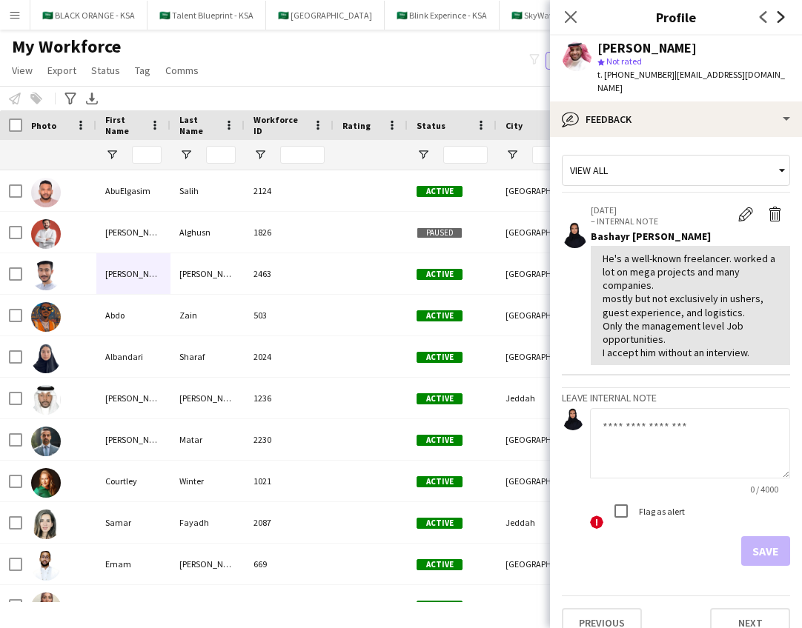
click at [780, 18] on icon "Next" at bounding box center [781, 17] width 12 height 12
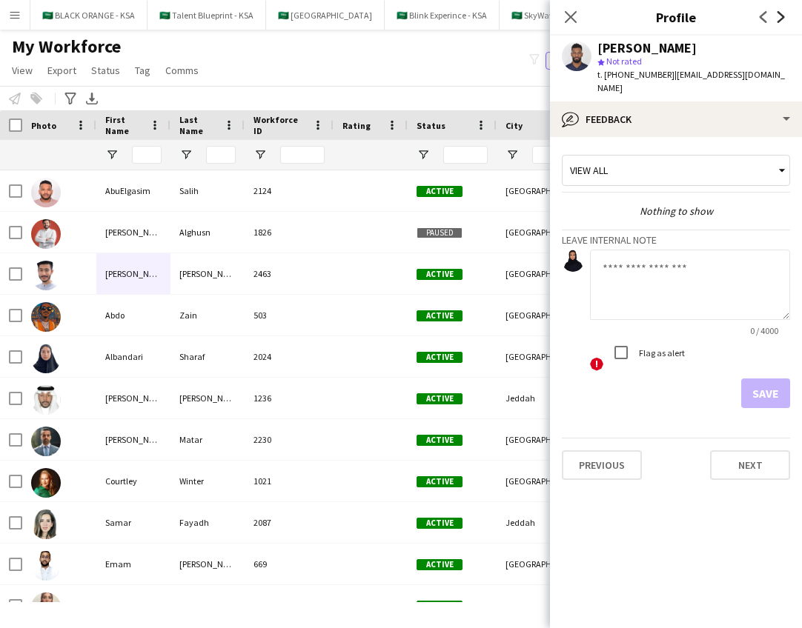
click at [780, 18] on icon "Next" at bounding box center [781, 17] width 12 height 12
click at [764, 17] on icon "Previous" at bounding box center [763, 17] width 12 height 12
click at [782, 15] on icon at bounding box center [780, 17] width 7 height 12
click at [782, 16] on icon at bounding box center [780, 17] width 7 height 12
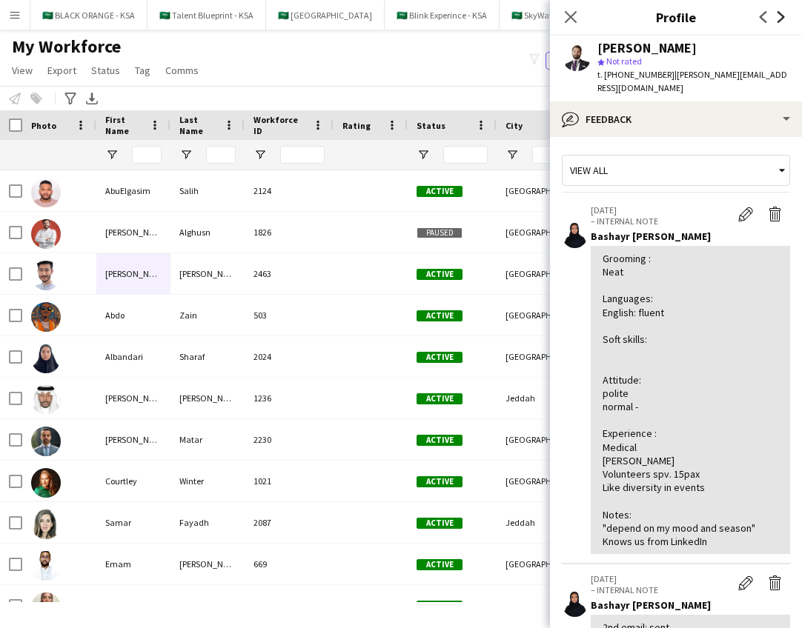
click at [782, 15] on icon "Next" at bounding box center [781, 17] width 12 height 12
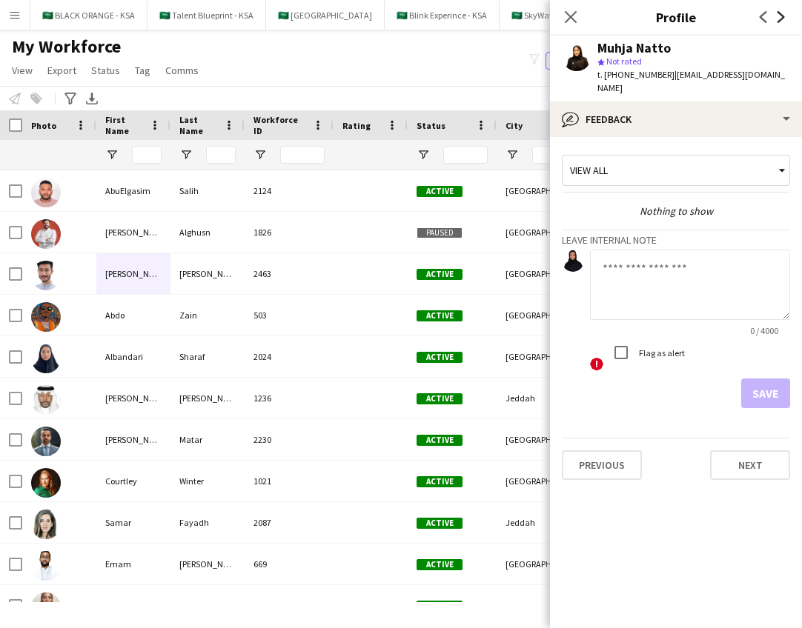
click at [782, 16] on icon at bounding box center [780, 17] width 7 height 12
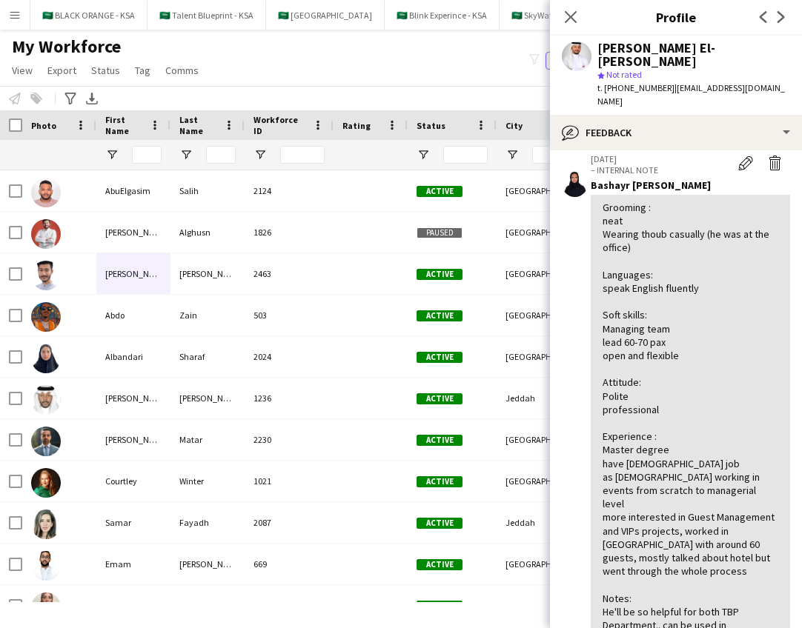
scroll to position [65, 0]
click at [778, 21] on icon at bounding box center [780, 17] width 7 height 12
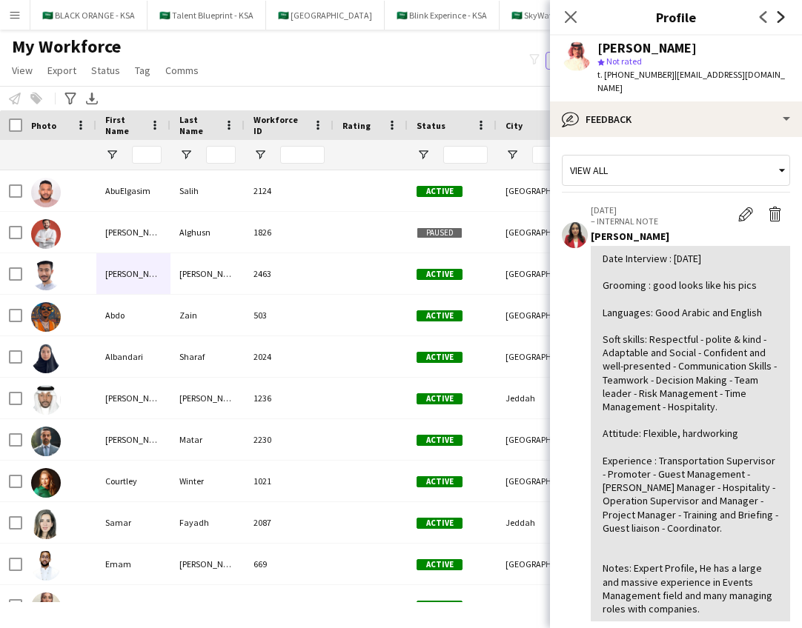
click at [777, 21] on icon at bounding box center [780, 17] width 7 height 12
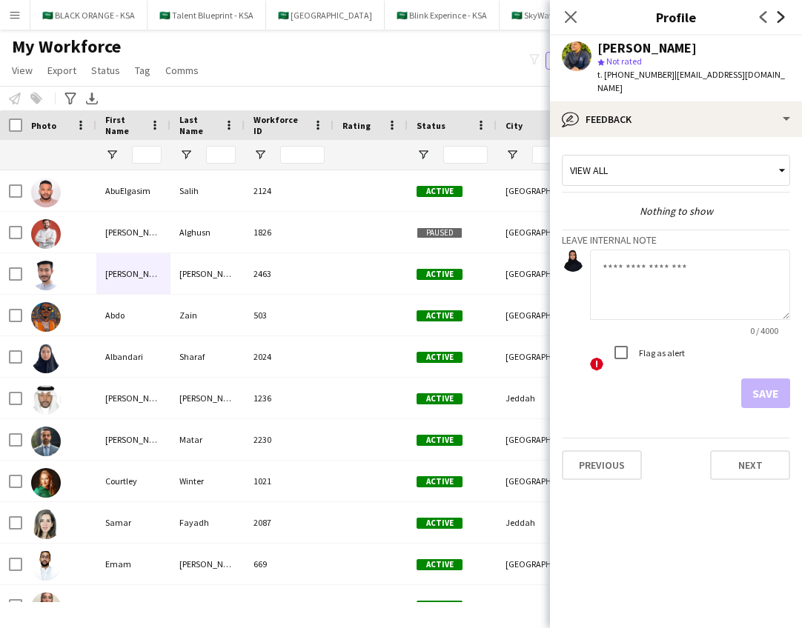
click at [777, 21] on icon at bounding box center [780, 17] width 7 height 12
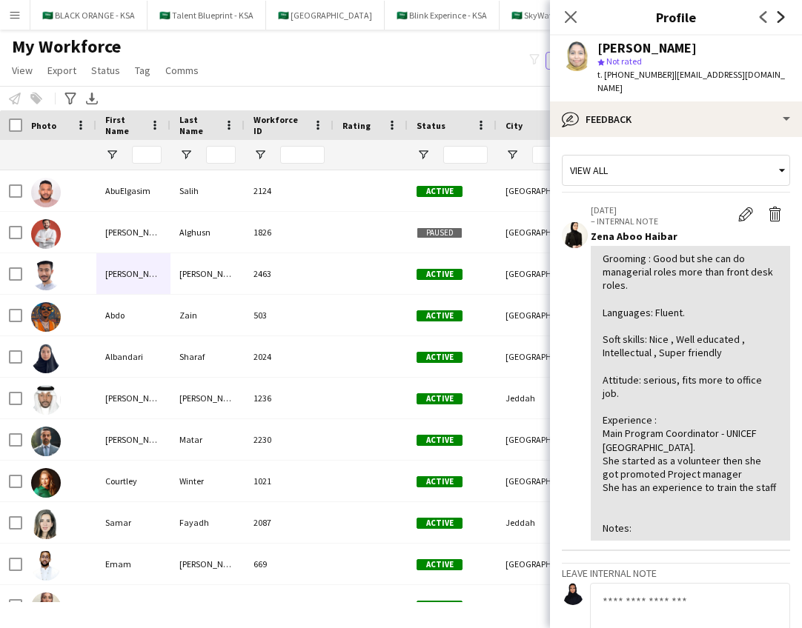
click at [779, 22] on icon at bounding box center [780, 17] width 7 height 12
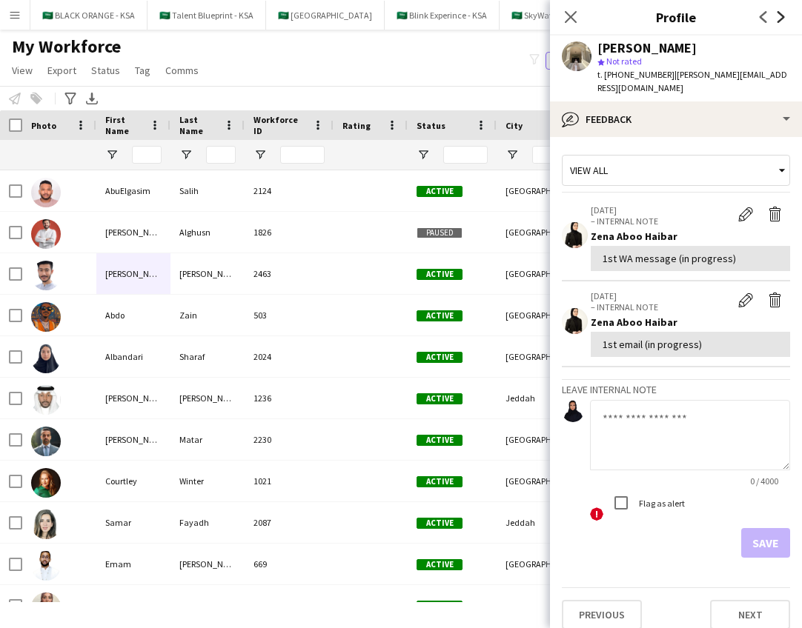
click at [779, 22] on icon at bounding box center [780, 17] width 7 height 12
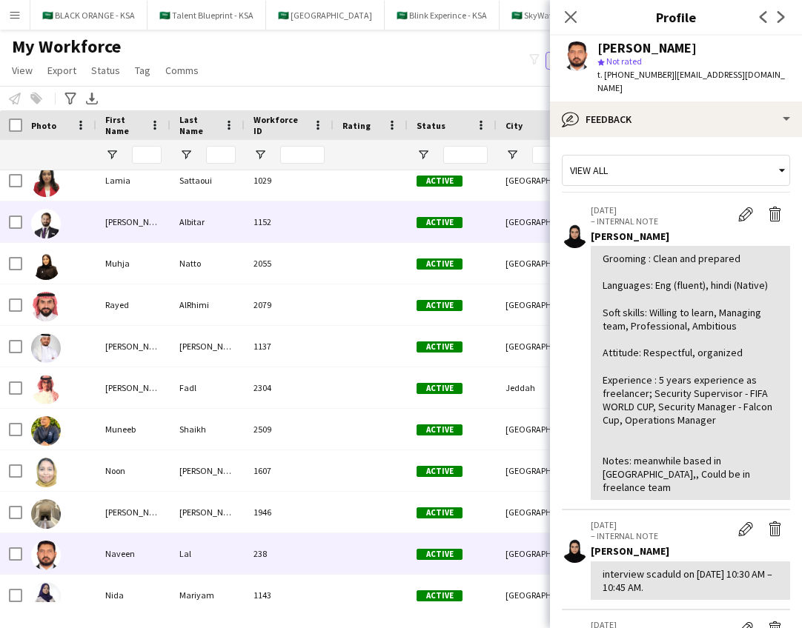
scroll to position [970, 0]
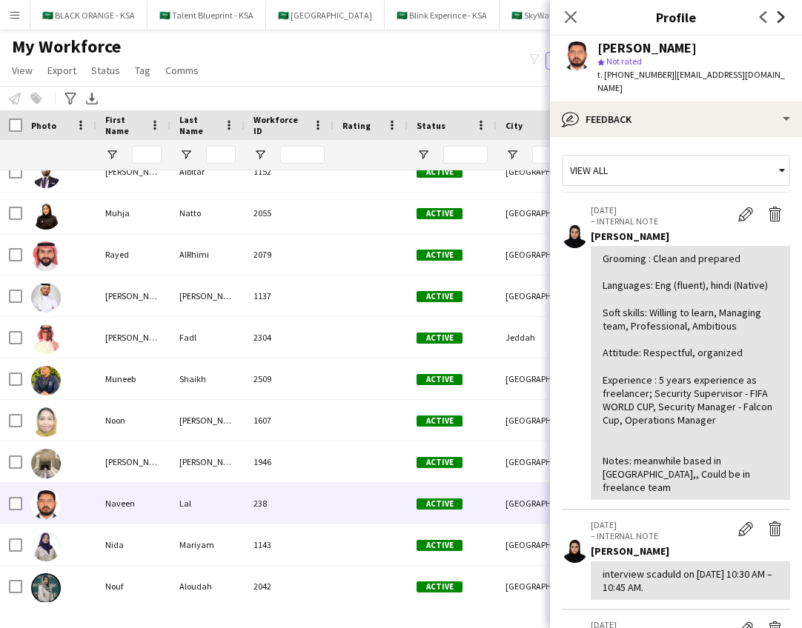
click at [780, 20] on icon at bounding box center [780, 17] width 7 height 12
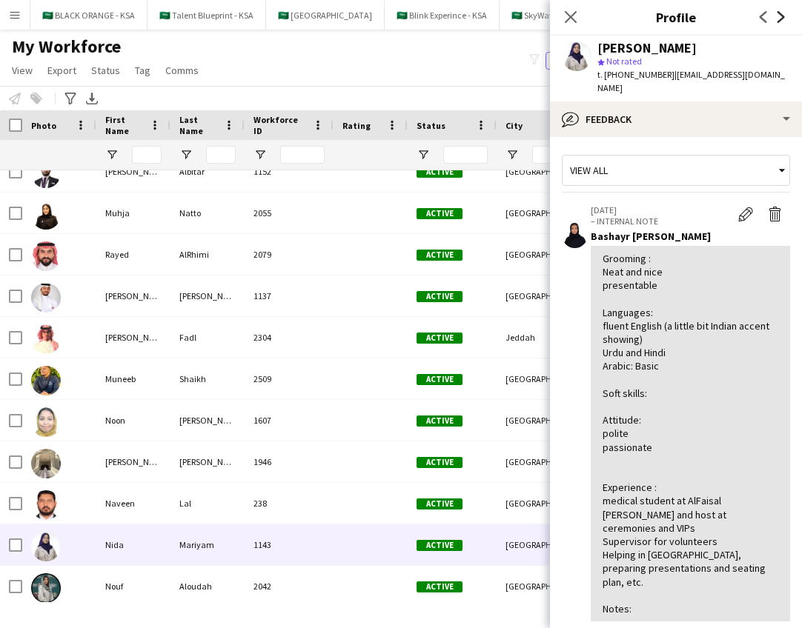
click at [780, 21] on icon at bounding box center [780, 17] width 7 height 12
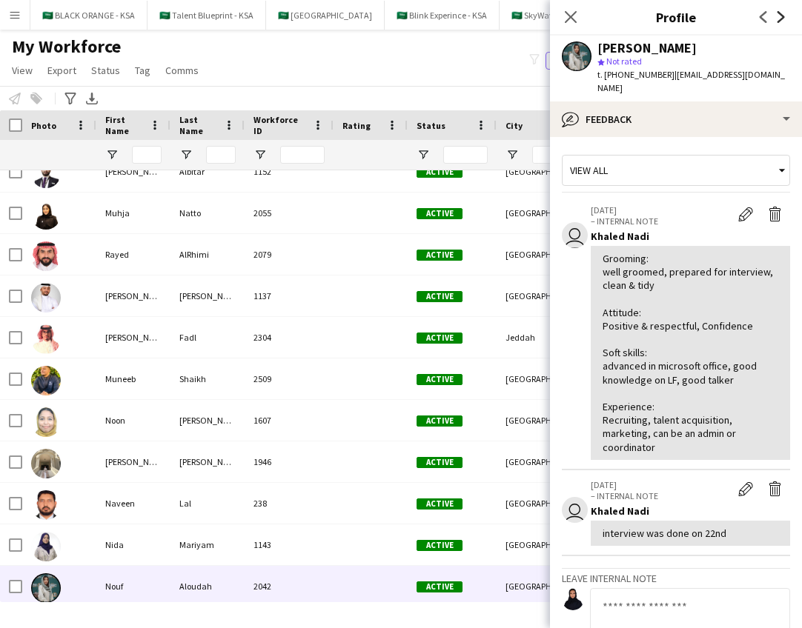
click at [780, 21] on icon at bounding box center [780, 17] width 7 height 12
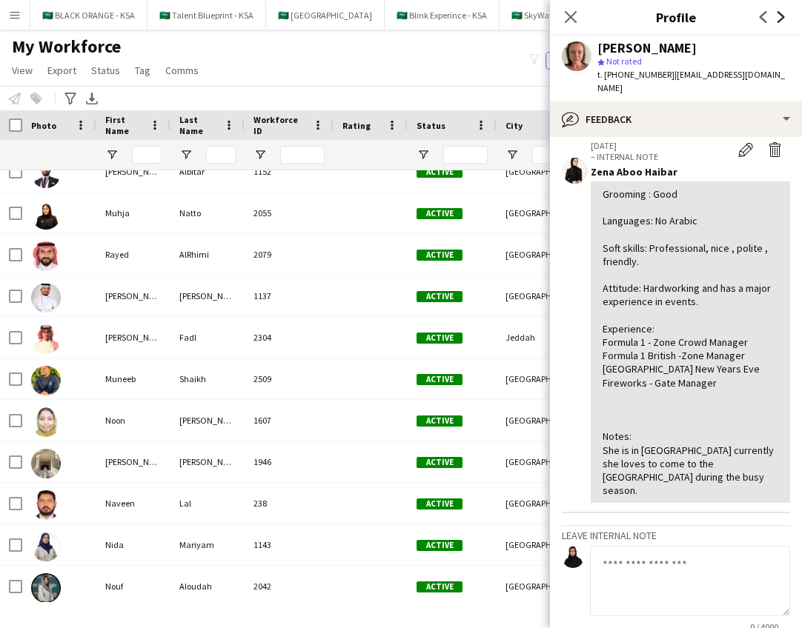
click at [782, 16] on icon at bounding box center [780, 17] width 7 height 12
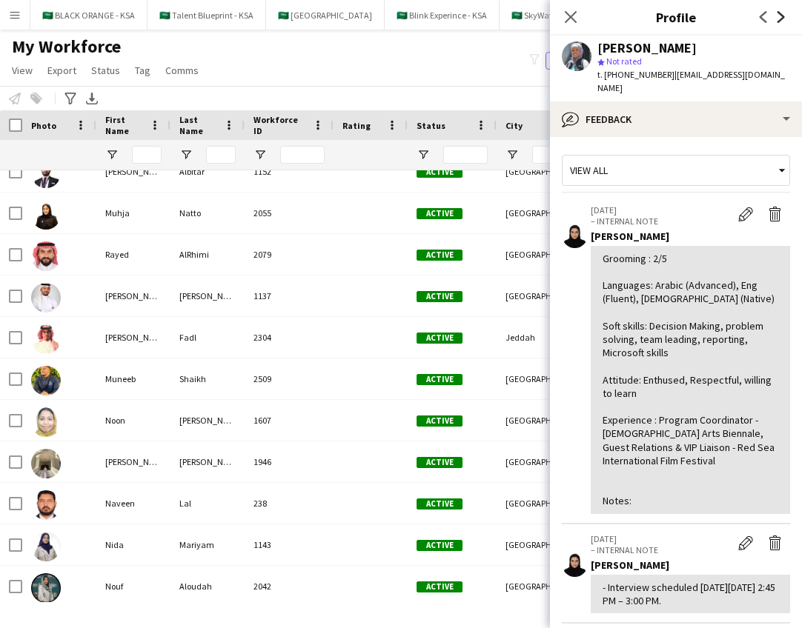
click at [782, 17] on icon at bounding box center [780, 17] width 7 height 12
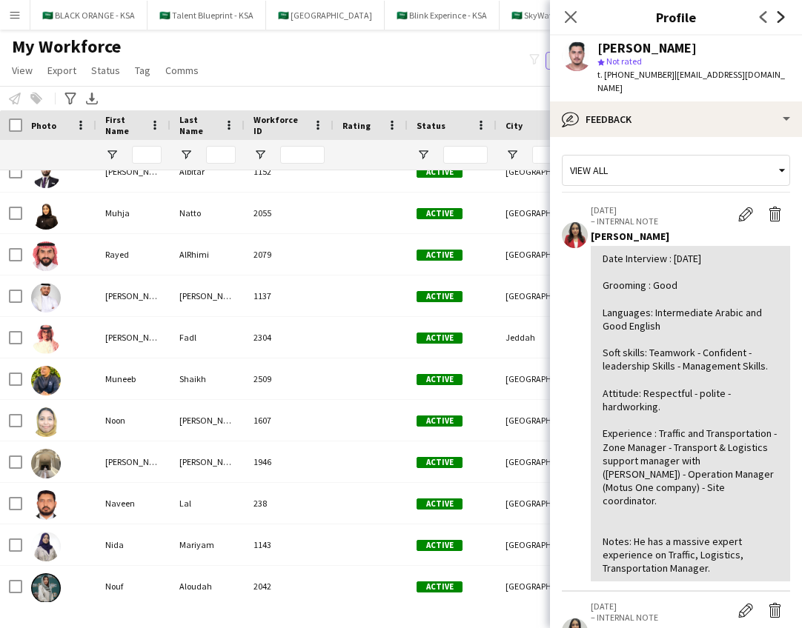
click at [782, 19] on icon at bounding box center [780, 17] width 7 height 12
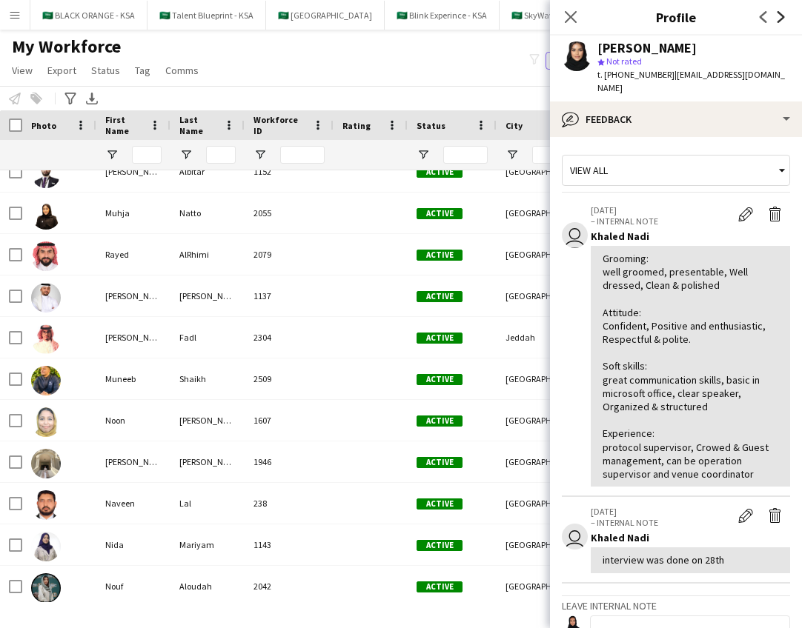
click at [782, 18] on icon at bounding box center [780, 17] width 7 height 12
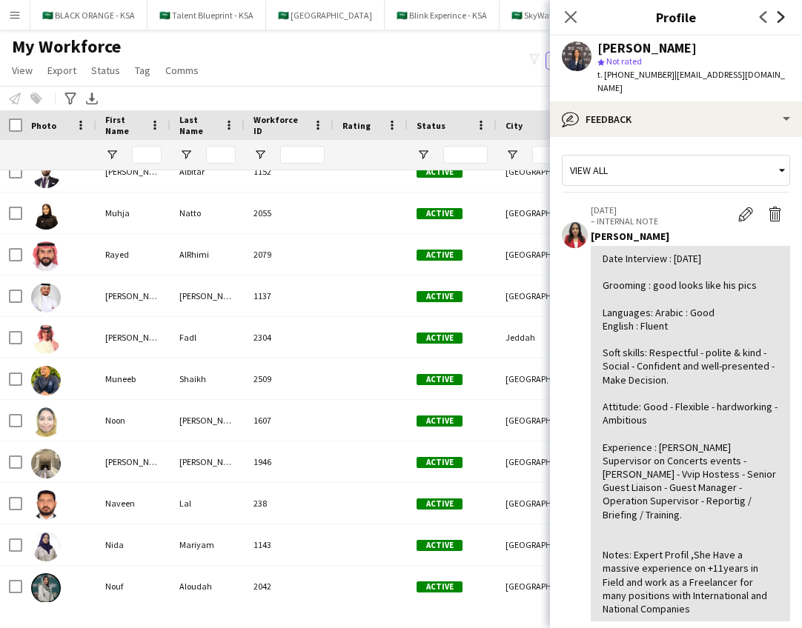
click at [782, 17] on icon at bounding box center [780, 17] width 7 height 12
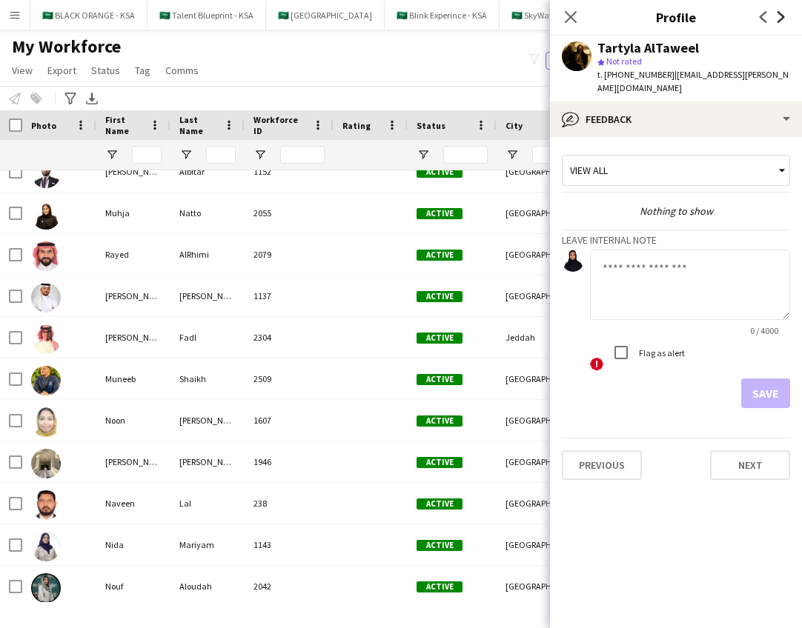
click at [782, 17] on icon at bounding box center [780, 17] width 7 height 12
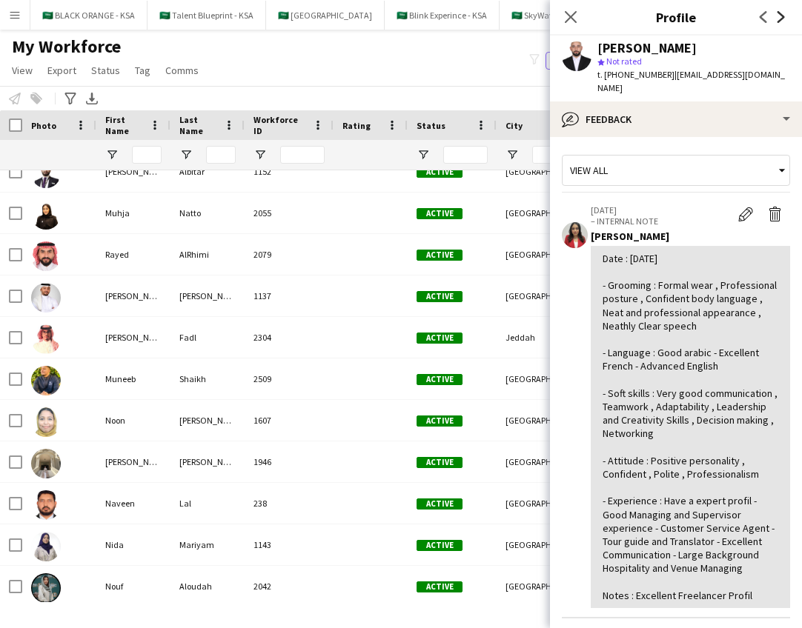
click at [782, 17] on icon at bounding box center [780, 17] width 7 height 12
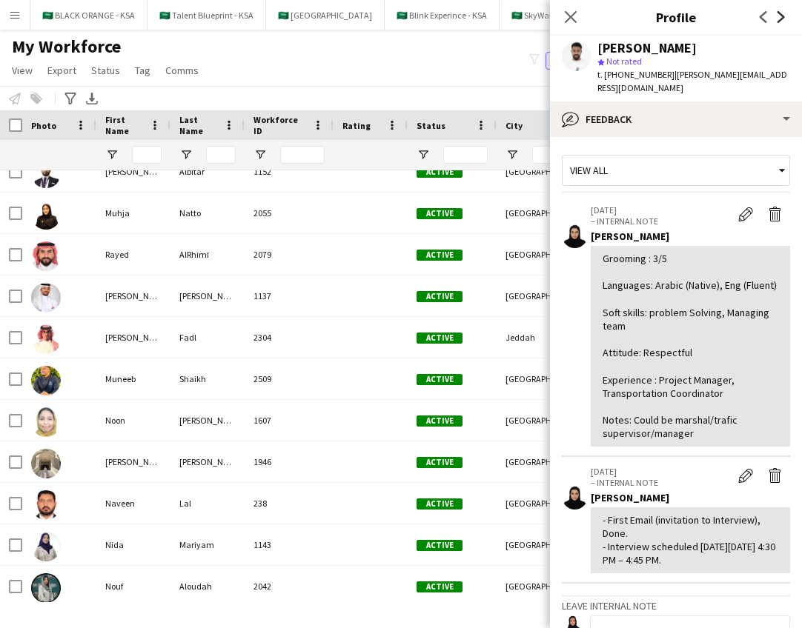
click at [782, 18] on icon at bounding box center [780, 17] width 7 height 12
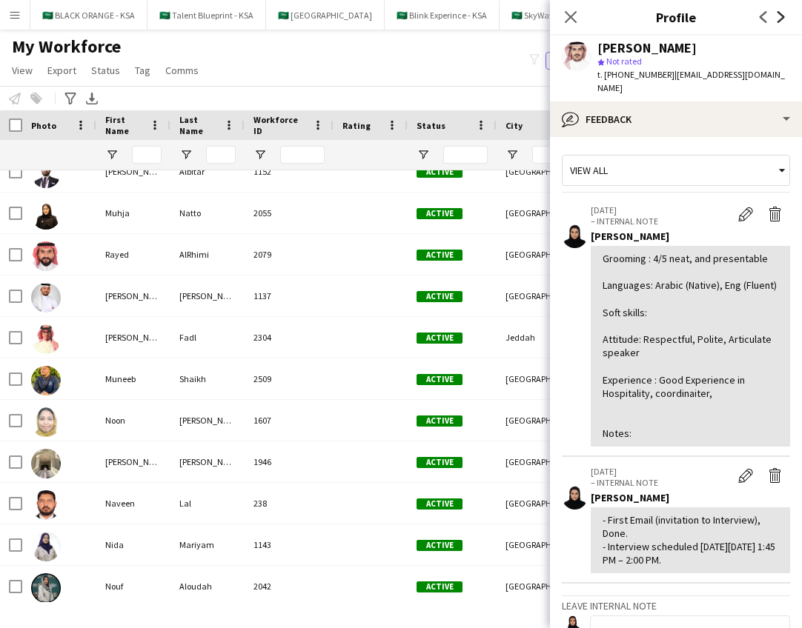
click at [785, 16] on icon "Next" at bounding box center [781, 17] width 12 height 12
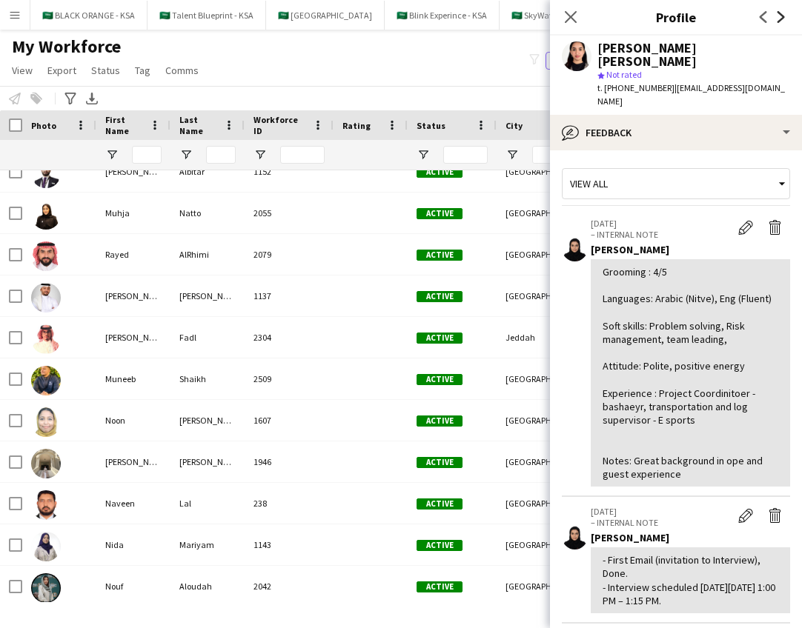
click at [784, 19] on icon "Next" at bounding box center [781, 17] width 12 height 12
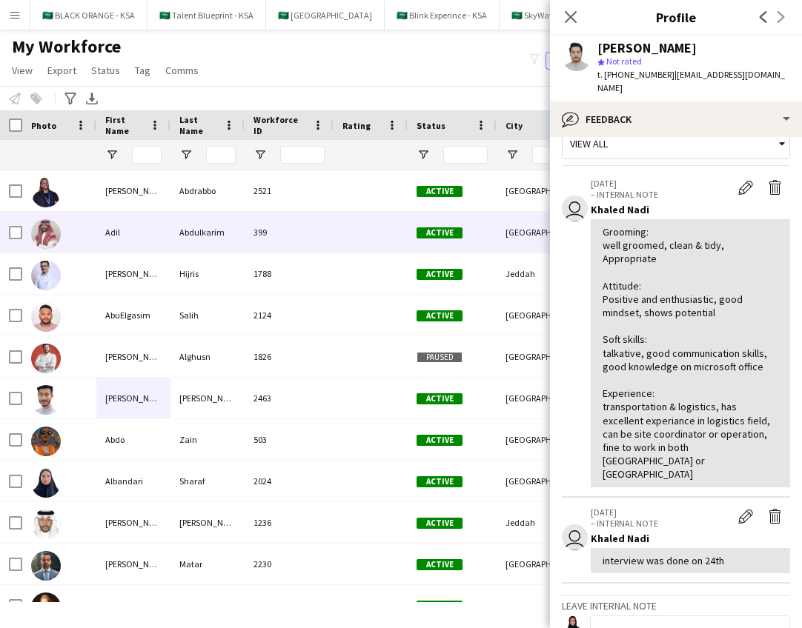
scroll to position [0, 0]
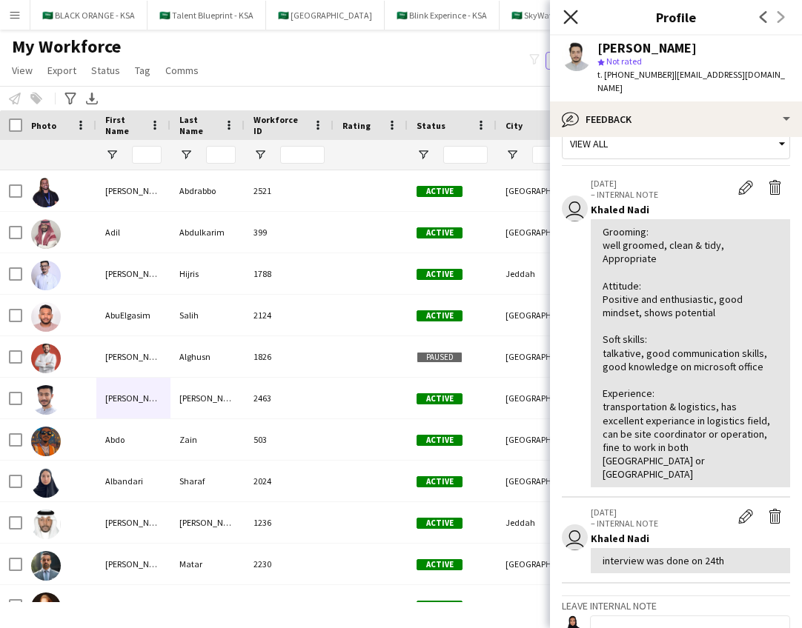
click at [569, 18] on icon at bounding box center [570, 17] width 14 height 14
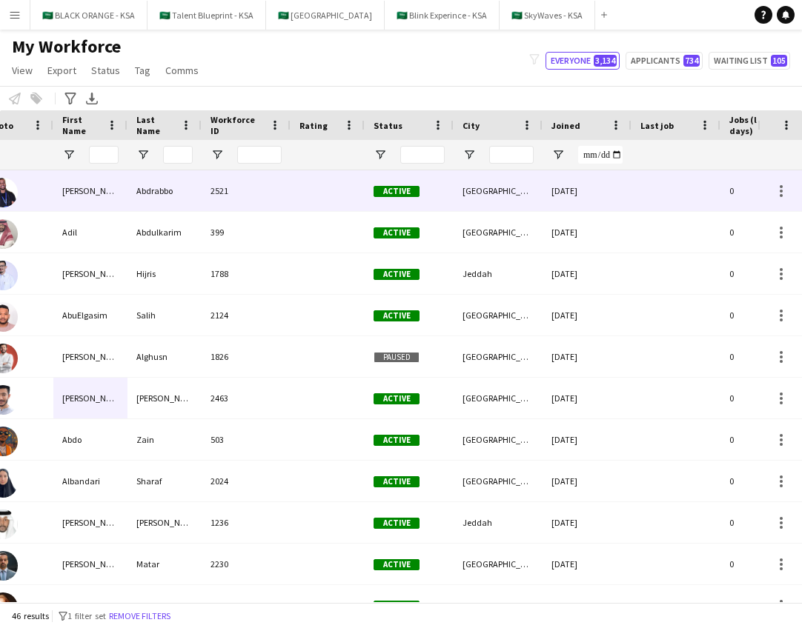
scroll to position [0, 159]
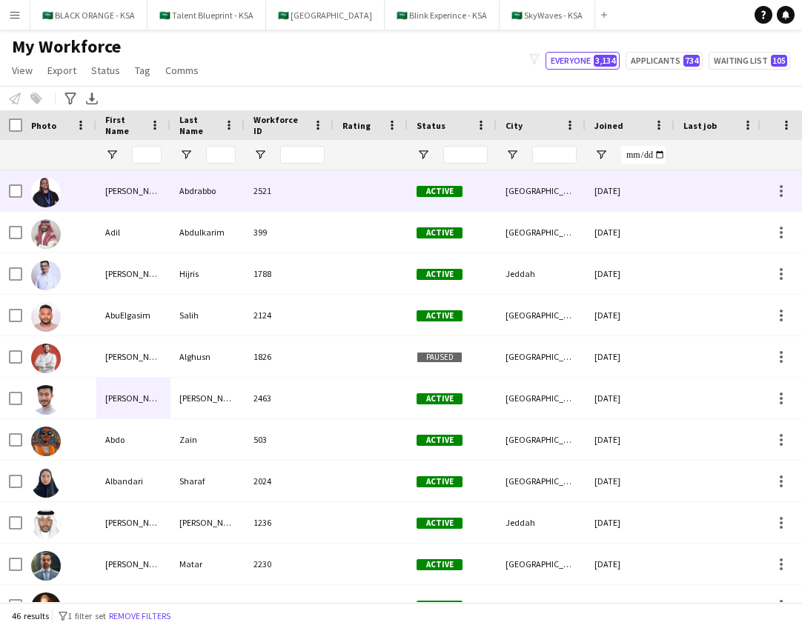
click at [50, 193] on img at bounding box center [46, 193] width 30 height 30
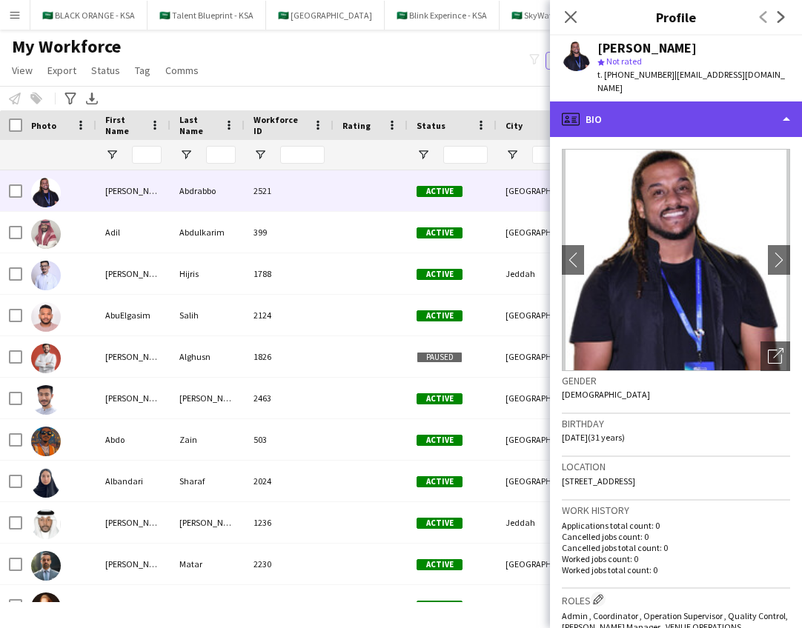
click at [673, 101] on div "profile Bio" at bounding box center [676, 119] width 252 height 36
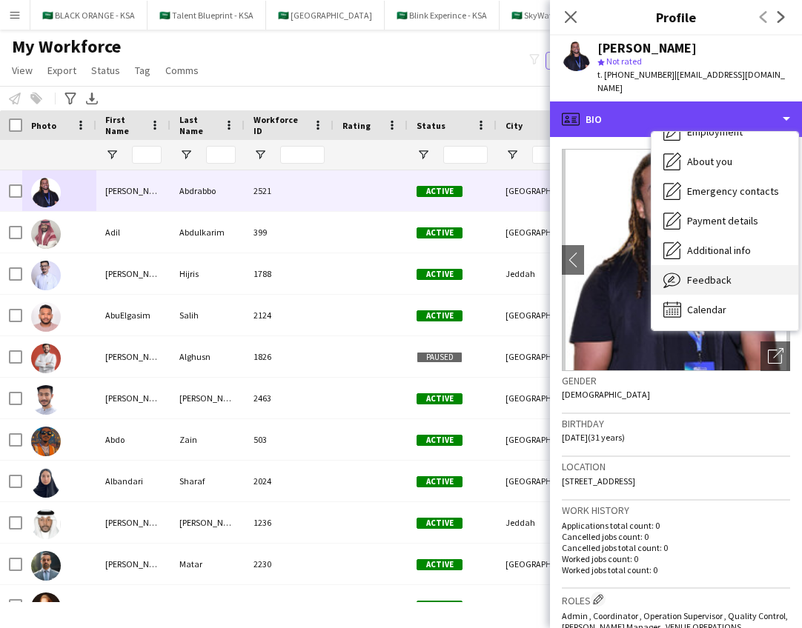
scroll to position [80, 0]
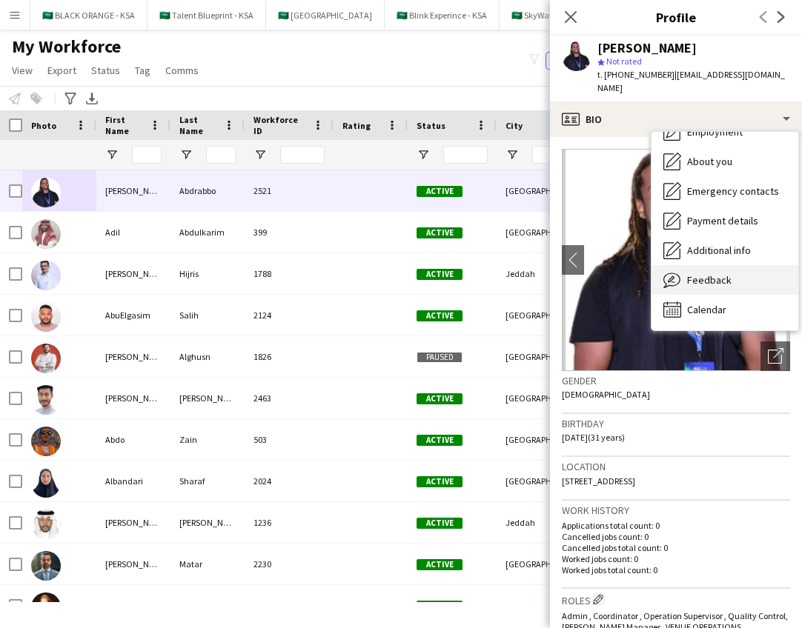
click at [685, 265] on div "Feedback Feedback" at bounding box center [724, 280] width 147 height 30
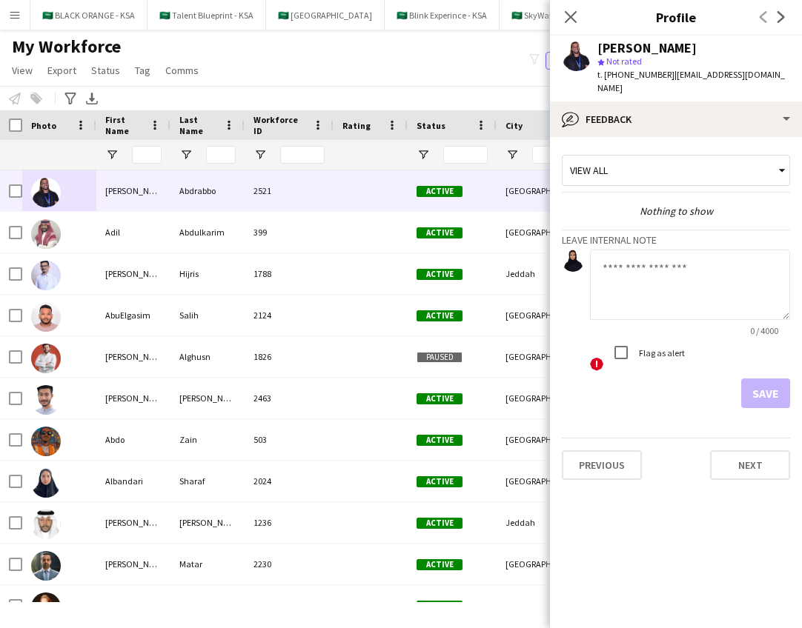
scroll to position [0, 0]
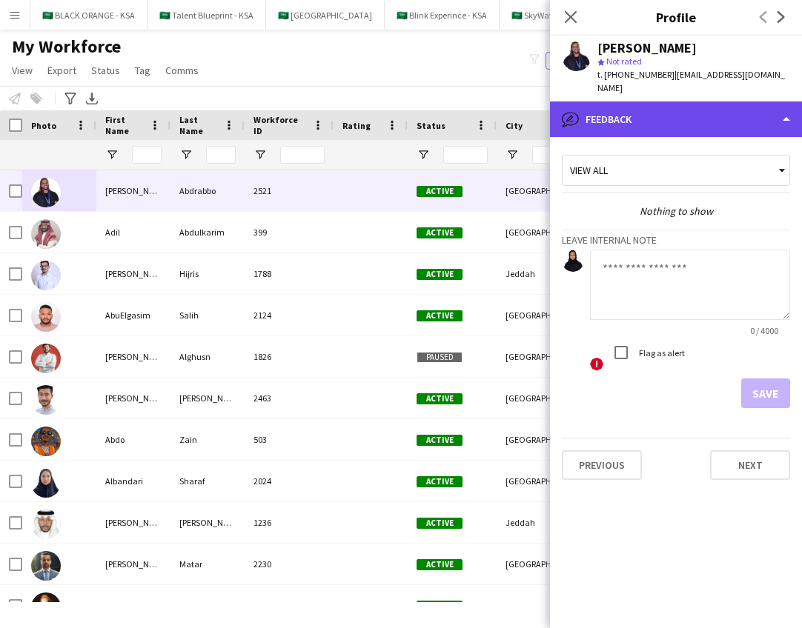
click at [656, 102] on div "bubble-pencil Feedback" at bounding box center [676, 119] width 252 height 36
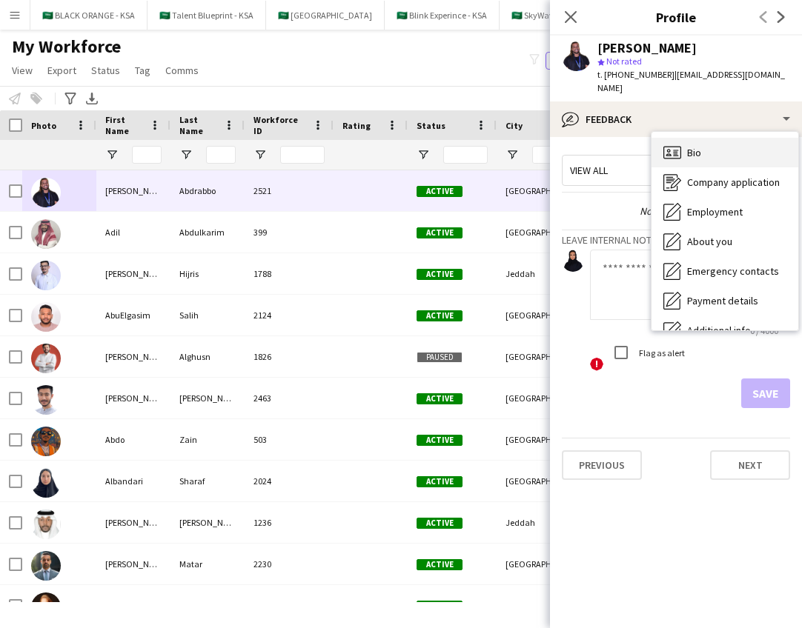
click at [685, 142] on div "Bio Bio" at bounding box center [724, 153] width 147 height 30
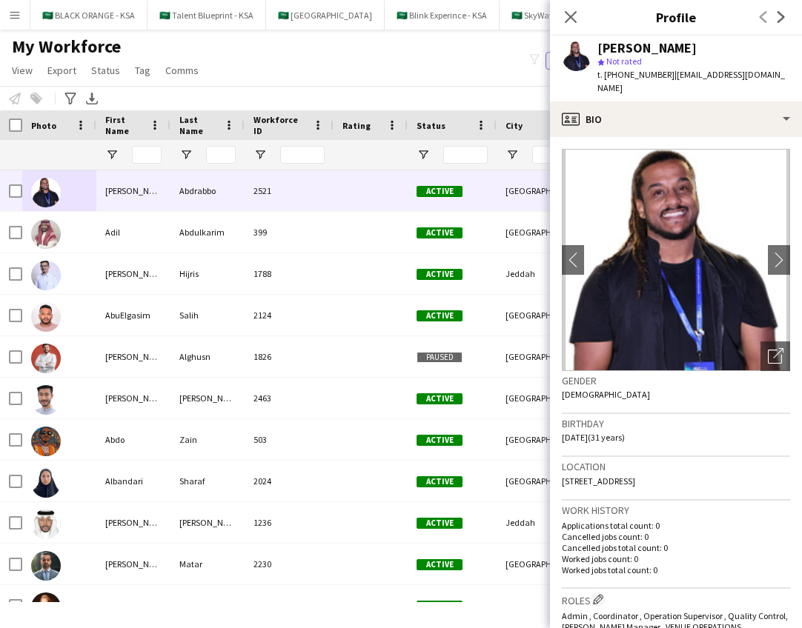
click at [512, 81] on div "My Workforce View Views Default view New view Update view Delete view Edit name…" at bounding box center [401, 61] width 802 height 50
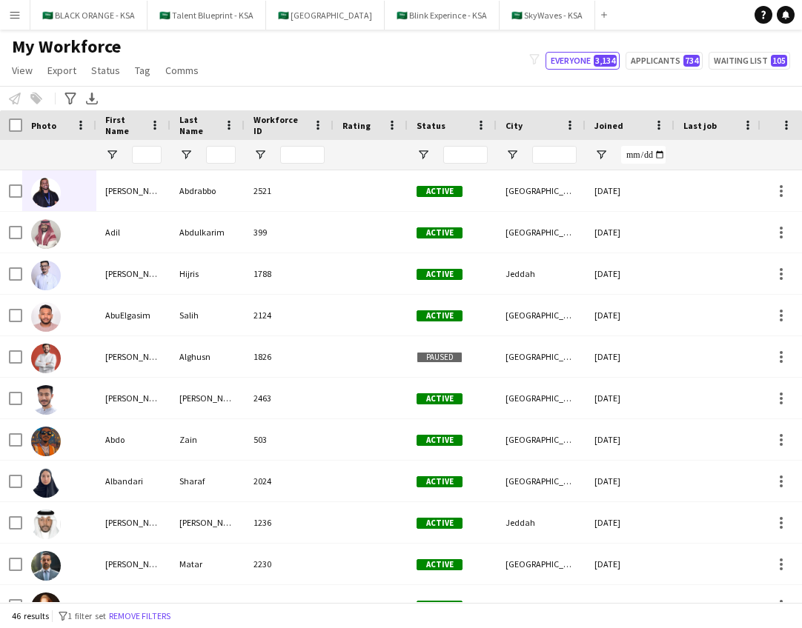
click at [15, 19] on app-icon "Menu" at bounding box center [15, 15] width 12 height 12
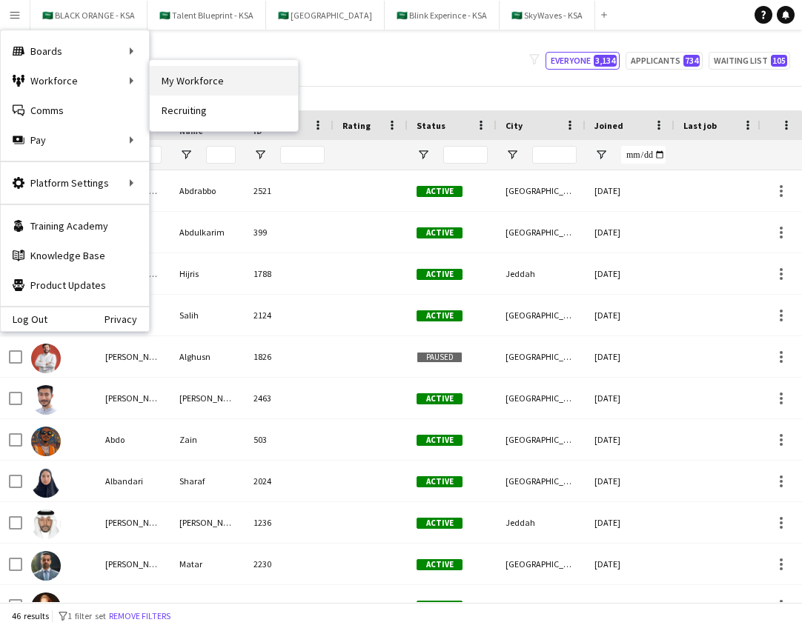
click at [195, 83] on link "My Workforce" at bounding box center [224, 81] width 148 height 30
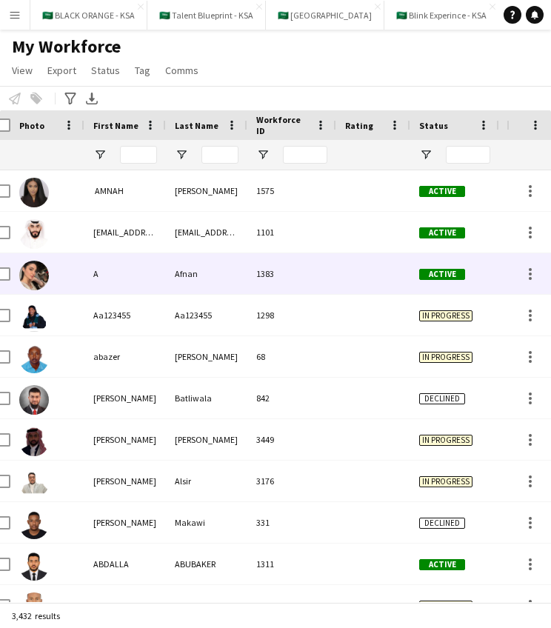
scroll to position [0, 4]
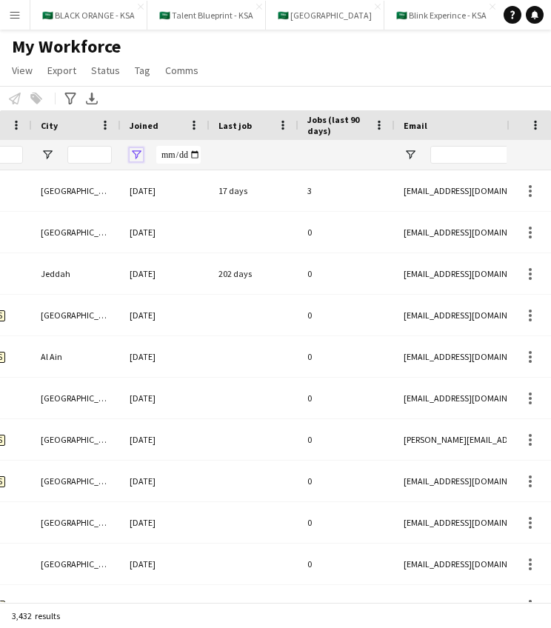
click at [137, 151] on span "Open Filter Menu" at bounding box center [136, 154] width 13 height 13
click at [245, 176] on span "Filtering operator" at bounding box center [239, 182] width 13 height 13
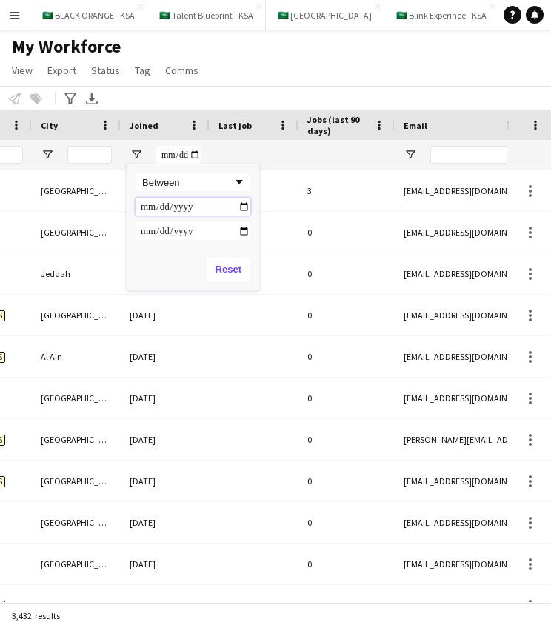
click at [144, 208] on input "Filter Value" at bounding box center [193, 207] width 115 height 18
type input "**********"
click at [250, 233] on div "**********" at bounding box center [193, 206] width 133 height 84
click at [243, 233] on input "Filter Value" at bounding box center [193, 231] width 115 height 18
type input "**********"
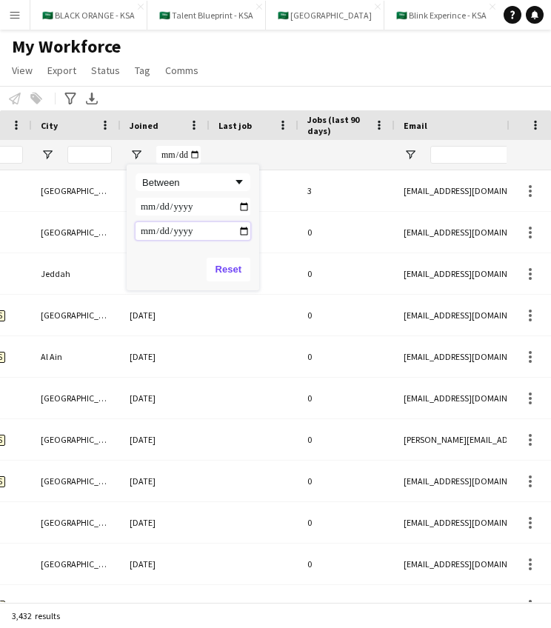
type input "**********"
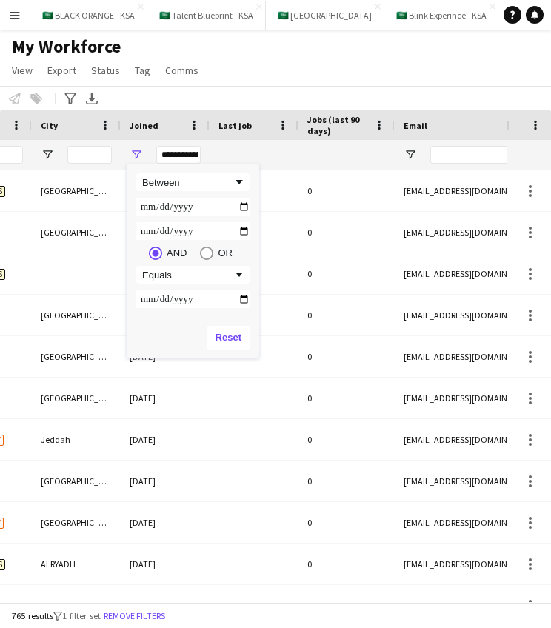
click at [251, 218] on div "**********" at bounding box center [193, 240] width 133 height 153
click at [367, 93] on div "Notify workforce Add to tag Select at least one crew to tag him or her. Advance…" at bounding box center [275, 98] width 551 height 24
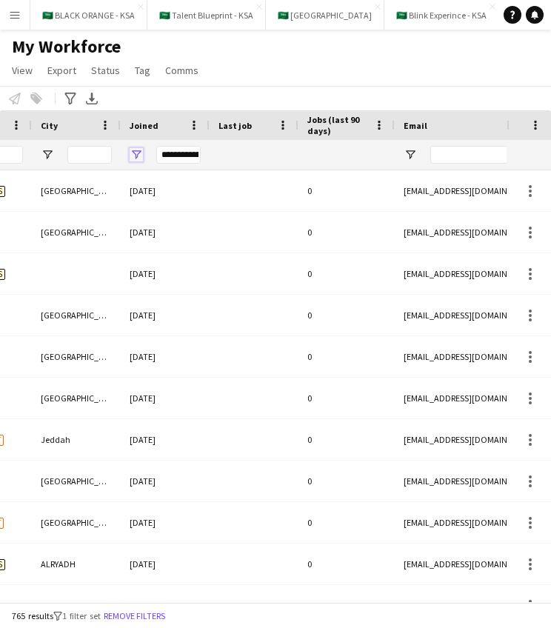
click at [140, 153] on span "Open Filter Menu" at bounding box center [136, 154] width 13 height 13
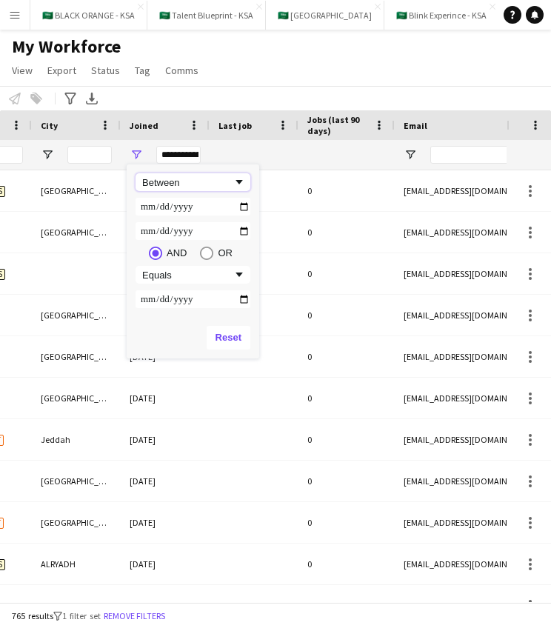
click at [242, 179] on span "Filtering operator" at bounding box center [239, 182] width 13 height 13
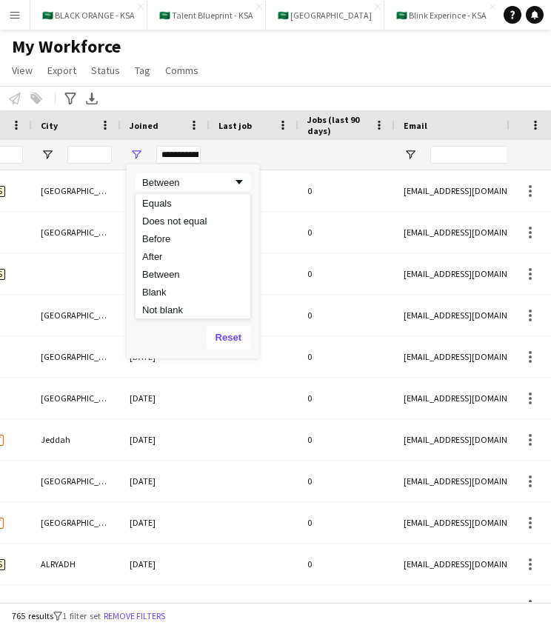
click at [270, 150] on div at bounding box center [254, 155] width 71 height 30
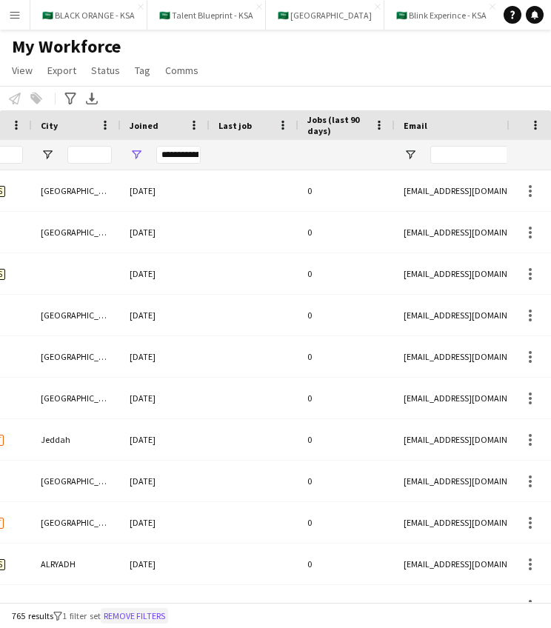
click at [123, 614] on button "Remove filters" at bounding box center [134, 616] width 67 height 16
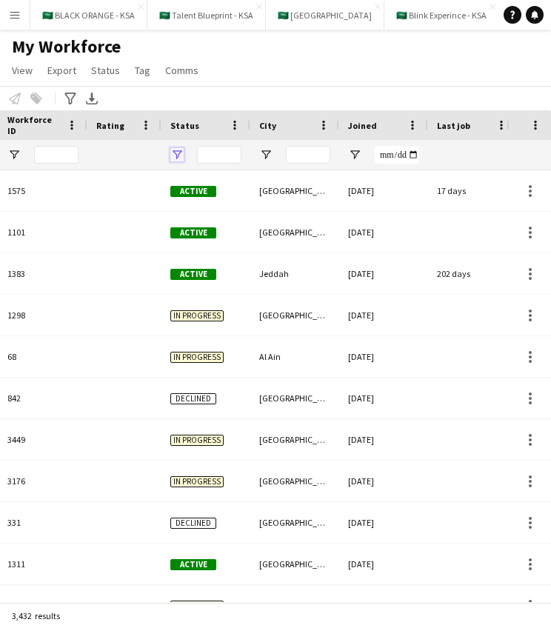
click at [178, 151] on span "Open Filter Menu" at bounding box center [176, 154] width 13 height 13
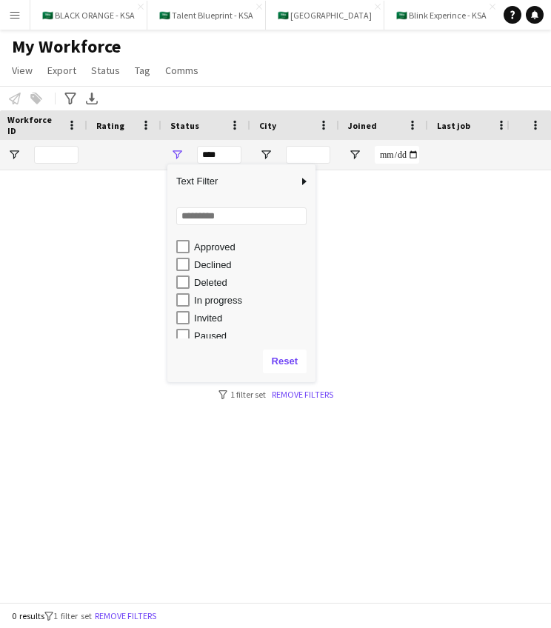
click at [229, 302] on div "In progress" at bounding box center [252, 300] width 117 height 11
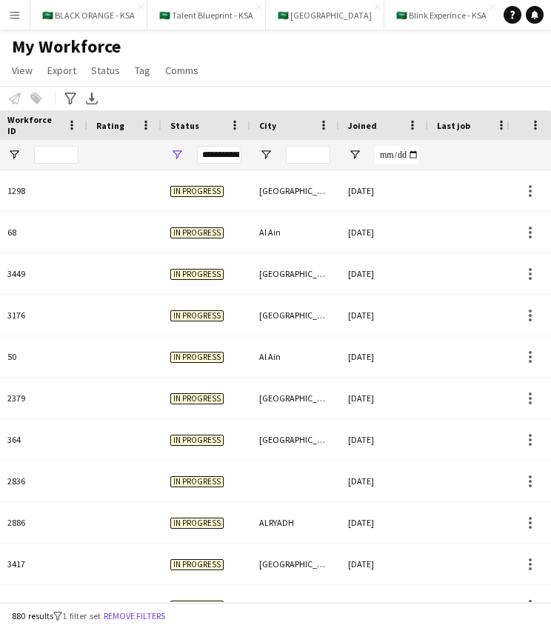
click at [318, 76] on div "My Workforce View Views Default view New view Update view Delete view Edit name…" at bounding box center [275, 61] width 551 height 50
click at [360, 150] on span "Open Filter Menu" at bounding box center [354, 154] width 13 height 13
click at [457, 156] on div at bounding box center [472, 155] width 71 height 30
click at [180, 152] on span "Open Filter Menu" at bounding box center [176, 154] width 13 height 13
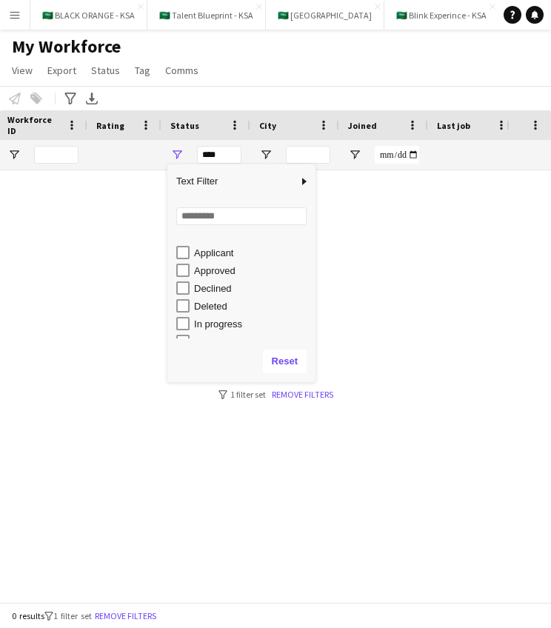
scroll to position [0, 0]
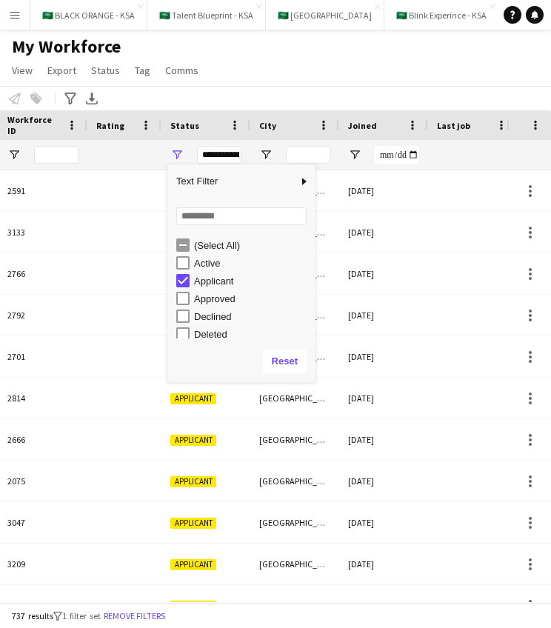
click at [317, 73] on div "My Workforce View Views Default view New view Update view Delete view Edit name…" at bounding box center [275, 61] width 551 height 50
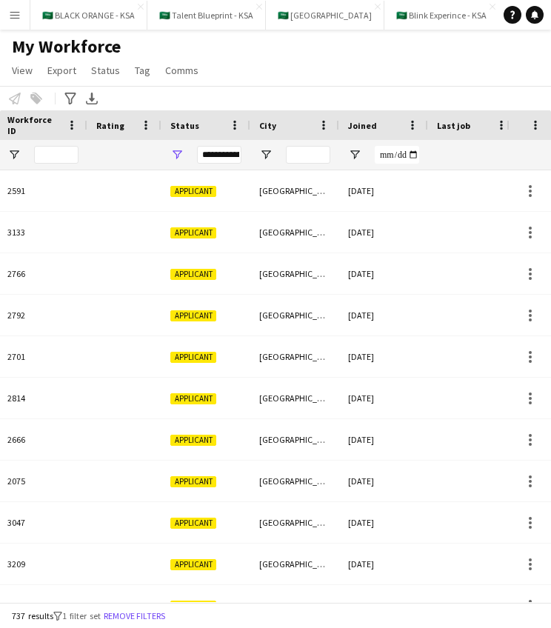
click at [184, 149] on div "**********" at bounding box center [205, 155] width 89 height 30
click at [180, 151] on span "Open Filter Menu" at bounding box center [176, 154] width 13 height 13
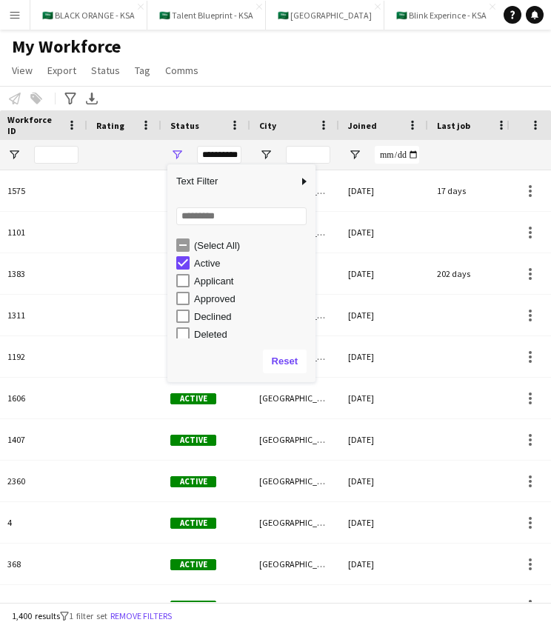
click at [279, 98] on div "Notify workforce Add to tag Select at least one crew to tag him or her. Advance…" at bounding box center [275, 98] width 551 height 24
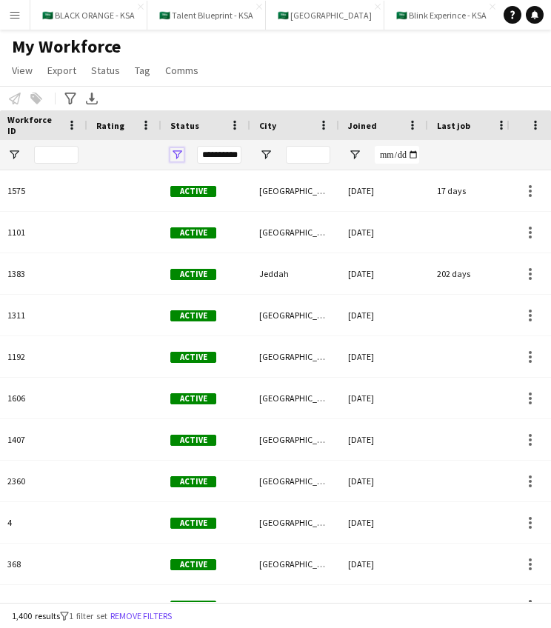
click at [176, 153] on span "Open Filter Menu" at bounding box center [176, 154] width 13 height 13
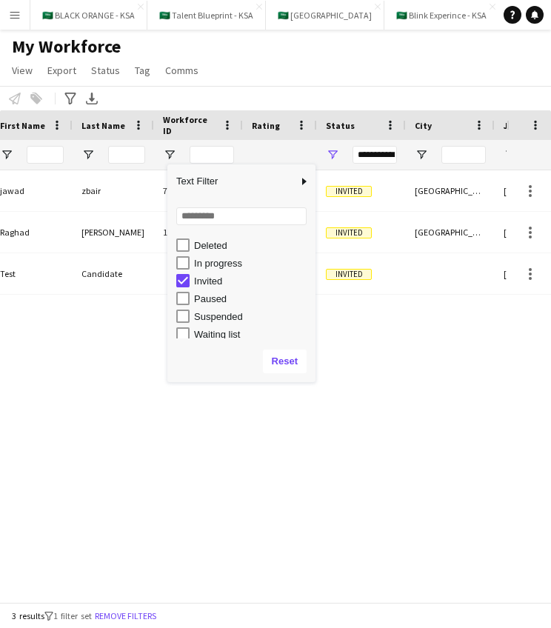
scroll to position [0, 32]
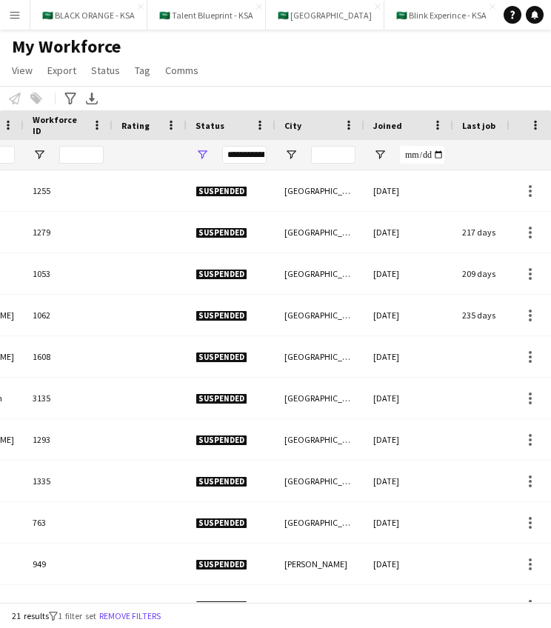
click at [431, 75] on div "My Workforce View Views Default view New view Update view Delete view Edit name…" at bounding box center [275, 61] width 551 height 50
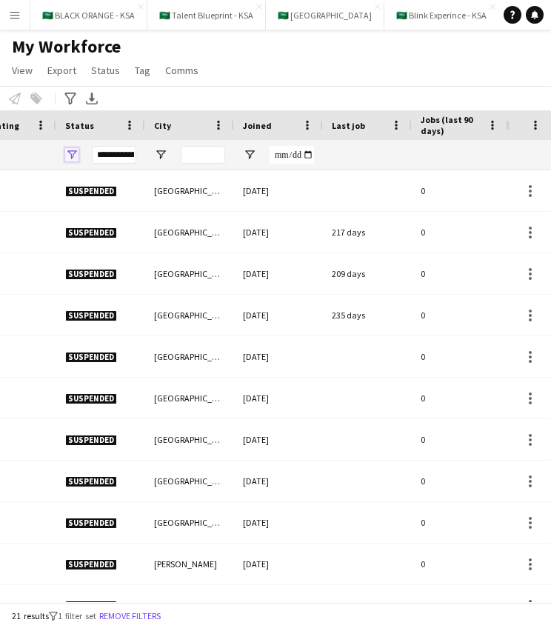
click at [70, 155] on span "Open Filter Menu" at bounding box center [71, 154] width 13 height 13
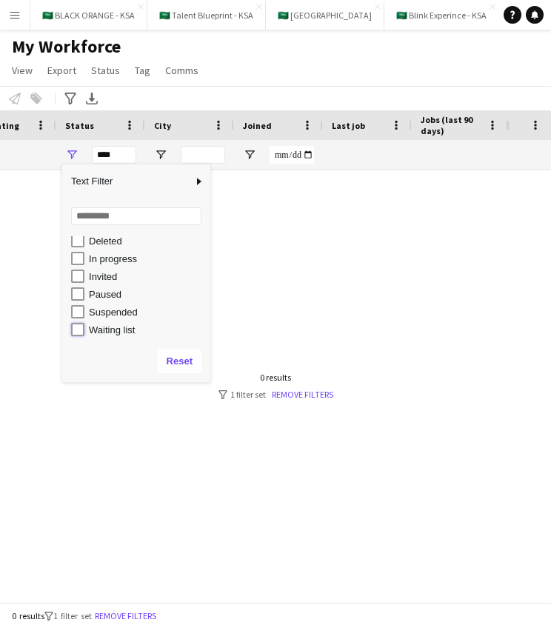
type input "**********"
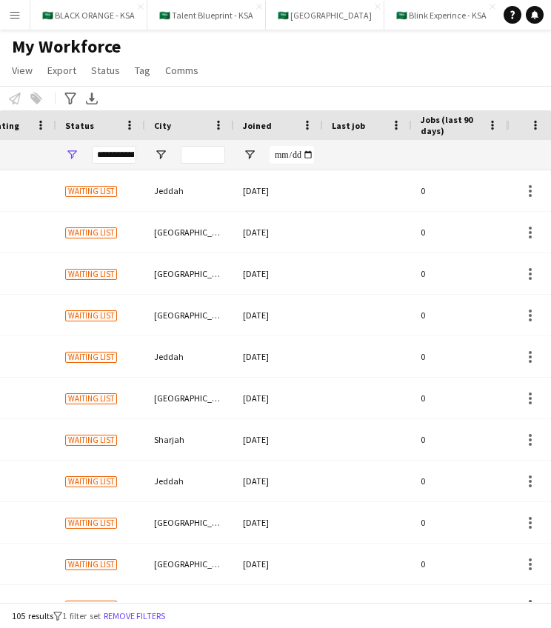
click at [313, 91] on div "Notify workforce Add to tag Select at least one crew to tag him or her. Advance…" at bounding box center [275, 98] width 551 height 24
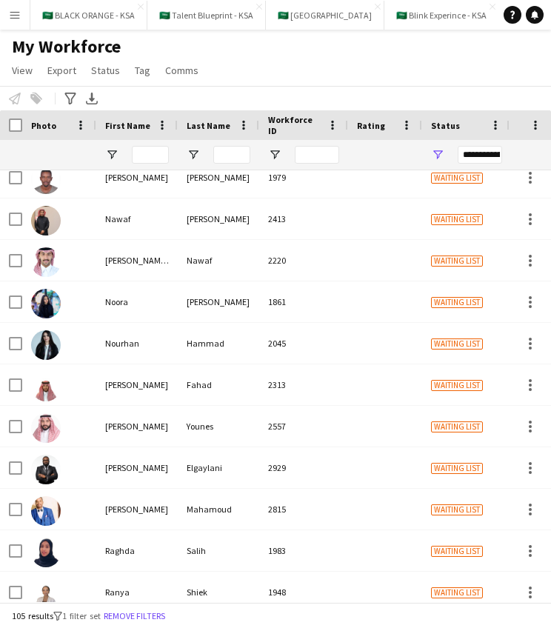
click at [451, 64] on div "My Workforce View Views Default view New view Update view Delete view Edit name…" at bounding box center [275, 61] width 551 height 50
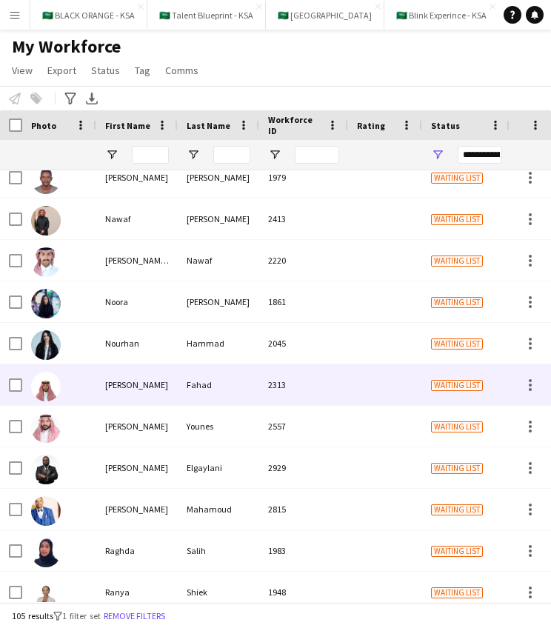
click at [49, 388] on img at bounding box center [46, 387] width 30 height 30
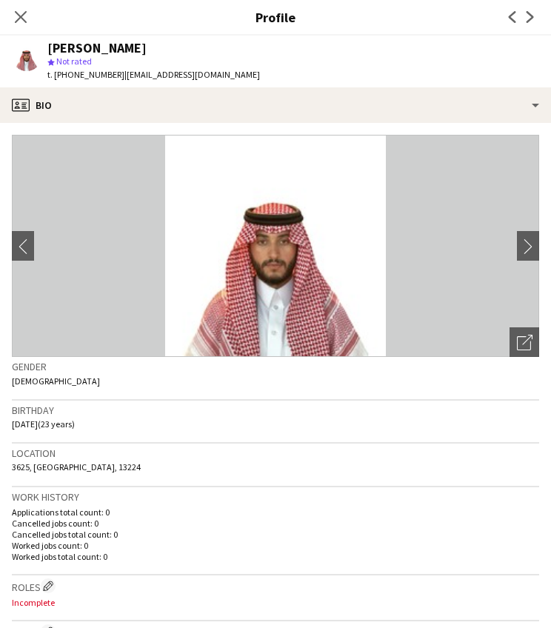
scroll to position [0, 0]
click at [522, 240] on app-icon "chevron-right" at bounding box center [528, 247] width 23 height 16
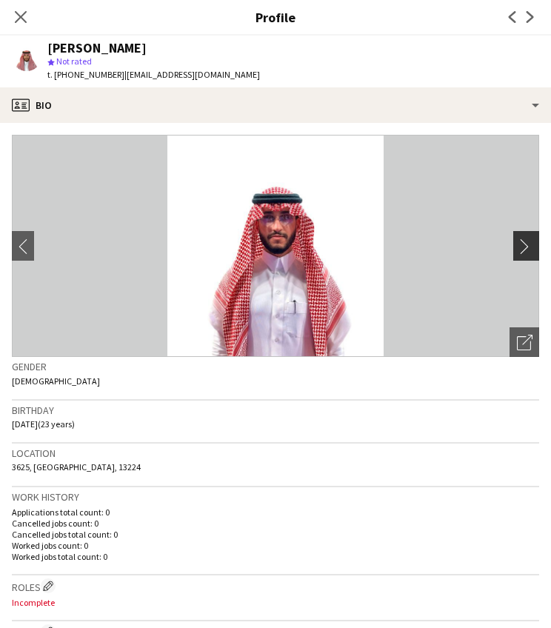
click at [524, 250] on app-icon "chevron-right" at bounding box center [528, 247] width 23 height 16
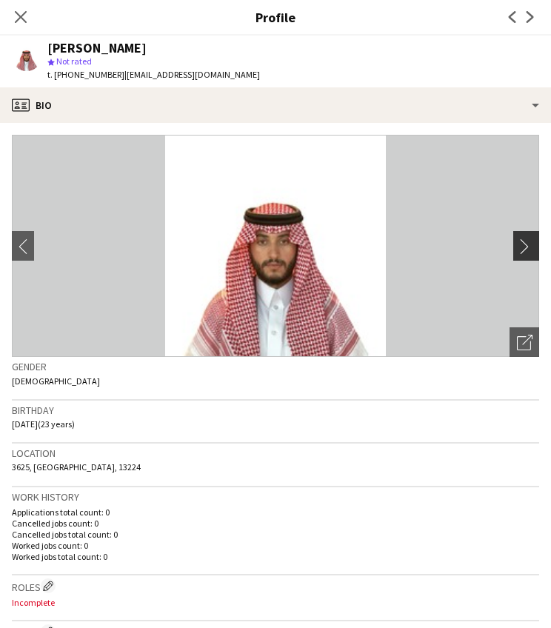
click at [524, 250] on app-icon "chevron-right" at bounding box center [528, 247] width 23 height 16
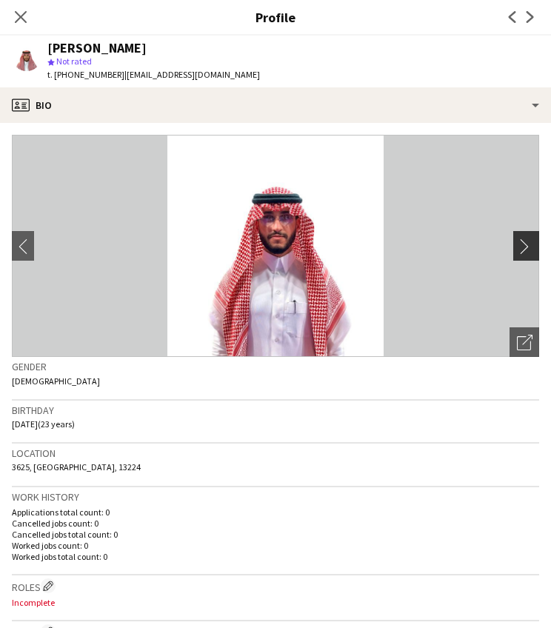
click at [524, 250] on app-icon "chevron-right" at bounding box center [528, 247] width 23 height 16
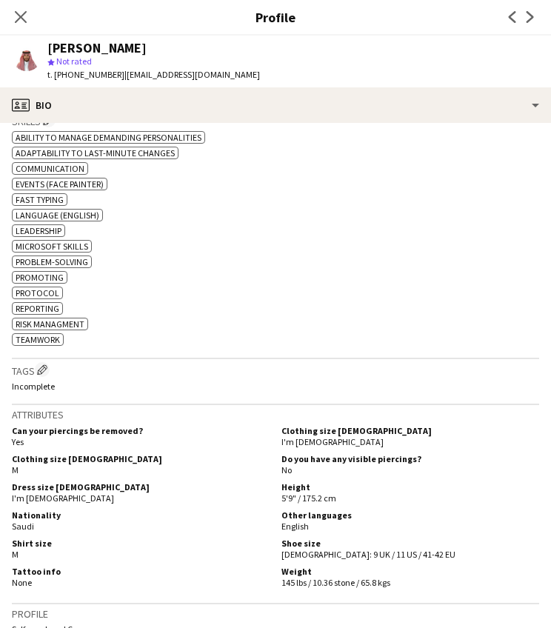
scroll to position [466, 0]
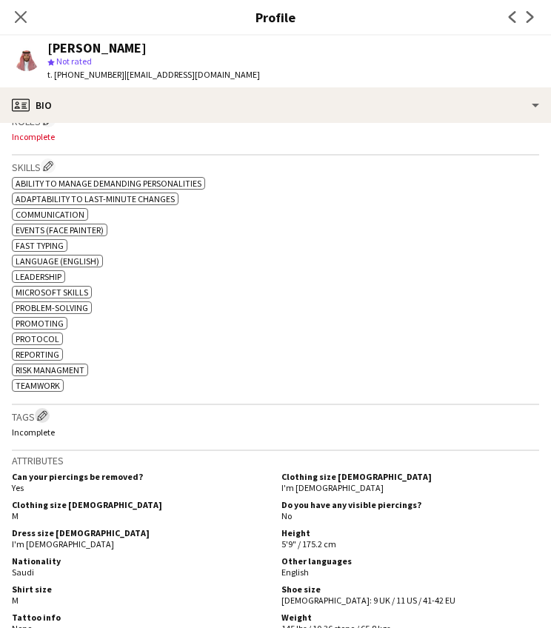
click at [42, 415] on app-icon "Edit crew company tags" at bounding box center [42, 415] width 10 height 10
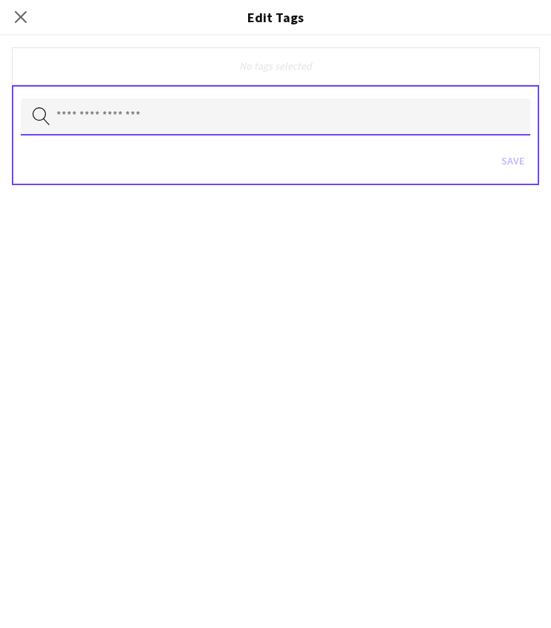
click at [170, 116] on input "text" at bounding box center [276, 117] width 510 height 37
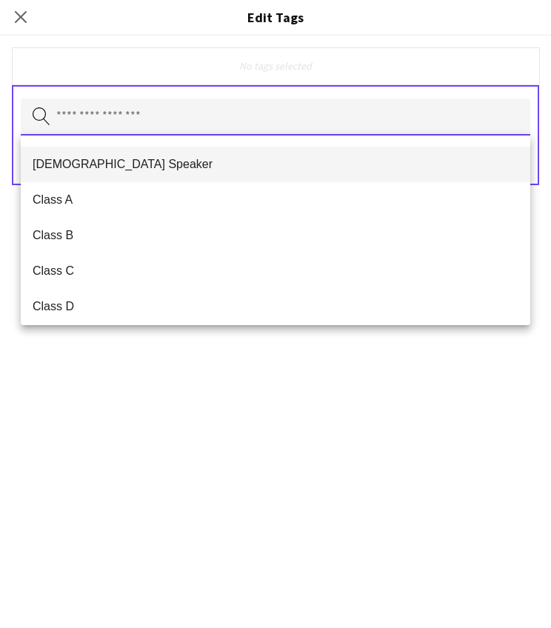
scroll to position [195, 0]
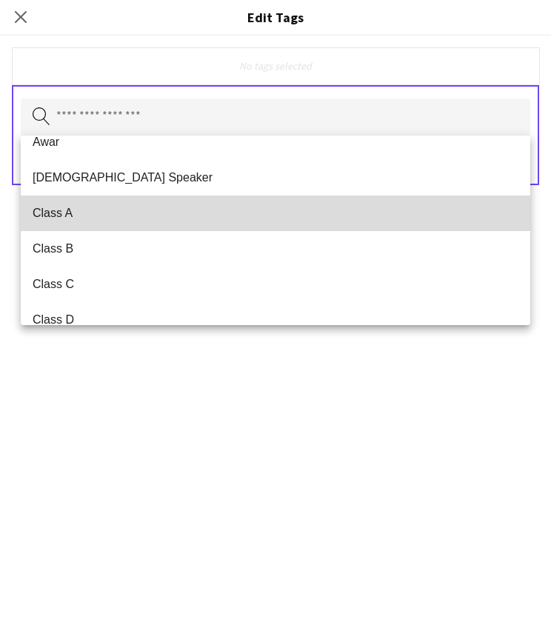
click at [78, 206] on span "Class A" at bounding box center [276, 213] width 486 height 14
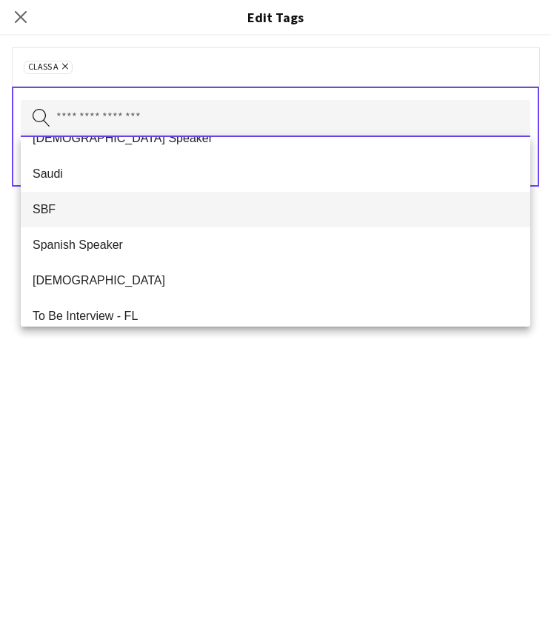
scroll to position [839, 0]
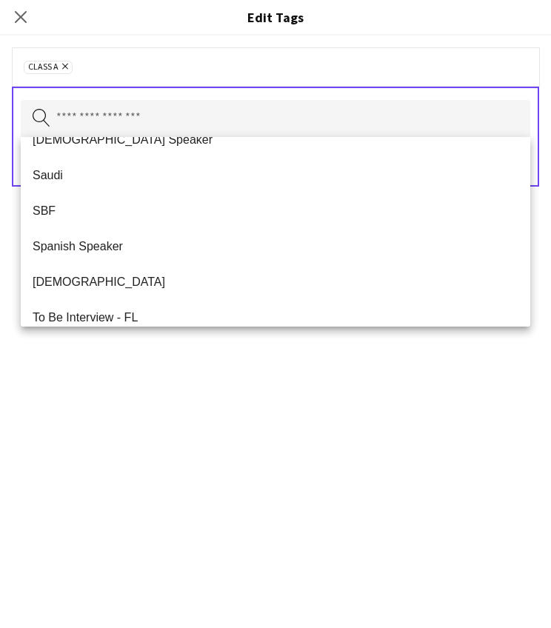
click at [124, 383] on div "Class A Remove Search by tag name Save" at bounding box center [275, 332] width 551 height 593
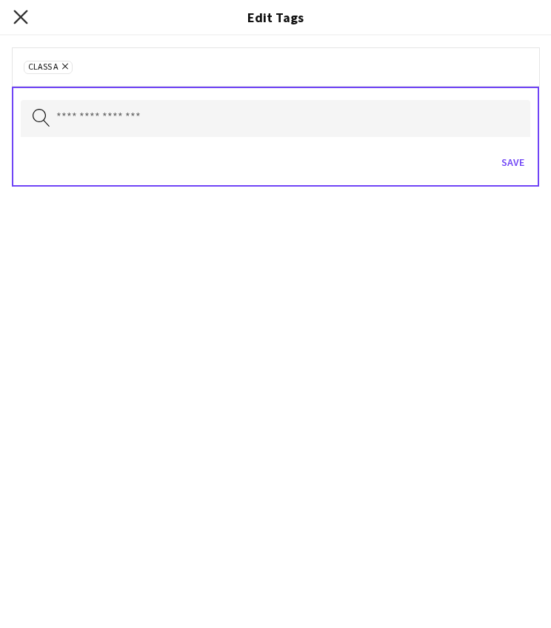
click at [25, 17] on icon "Close pop-in" at bounding box center [20, 17] width 14 height 14
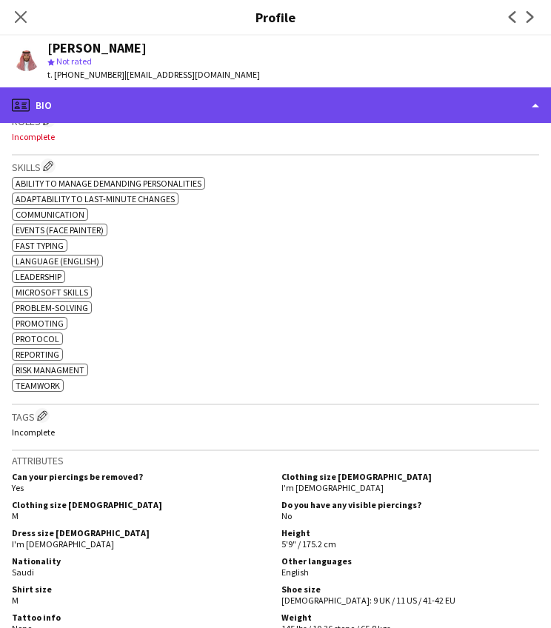
click at [117, 108] on div "profile Bio" at bounding box center [275, 105] width 551 height 36
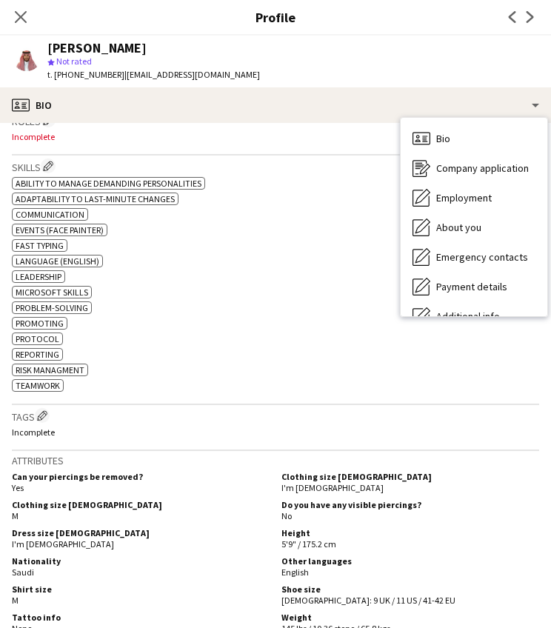
click at [368, 83] on app-profile-header "[PERSON_NAME] star Not rated t. [PHONE_NUMBER] | [EMAIL_ADDRESS][DOMAIN_NAME]" at bounding box center [275, 62] width 551 height 52
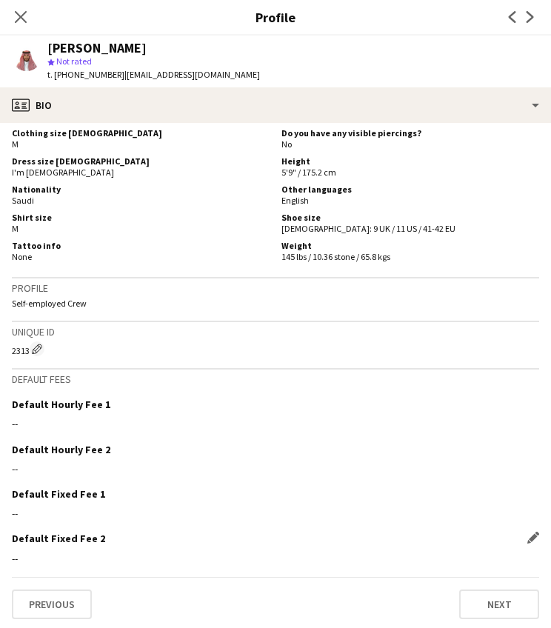
scroll to position [837, 0]
click at [491, 604] on button "Next" at bounding box center [499, 605] width 80 height 30
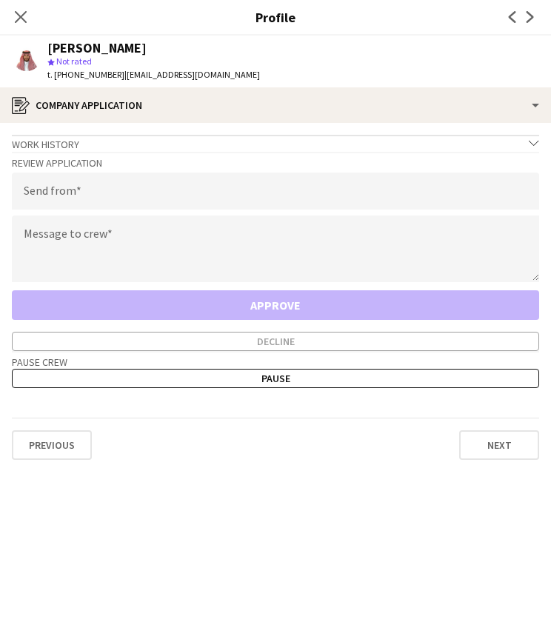
click at [531, 144] on icon "chevron-down" at bounding box center [534, 143] width 10 height 10
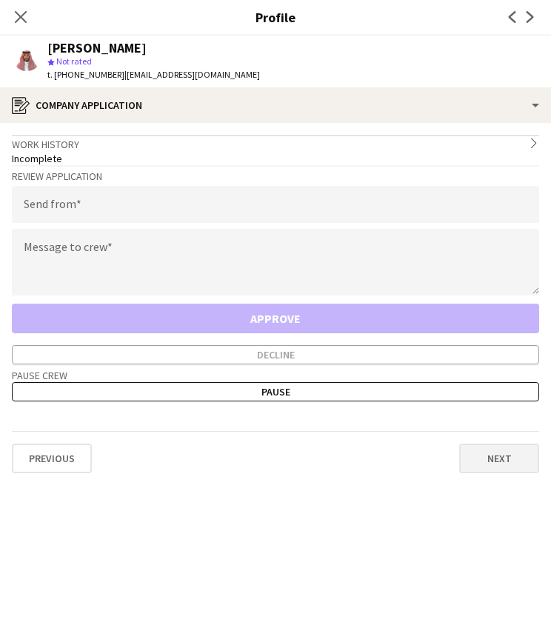
click at [512, 468] on button "Next" at bounding box center [499, 459] width 80 height 30
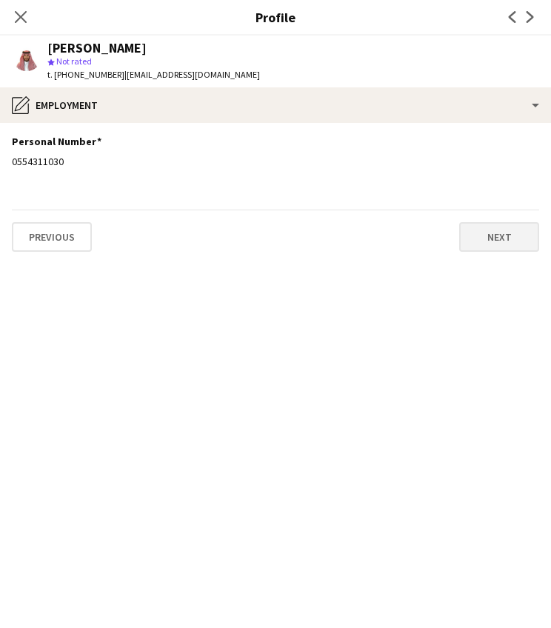
click at [496, 250] on button "Next" at bounding box center [499, 237] width 80 height 30
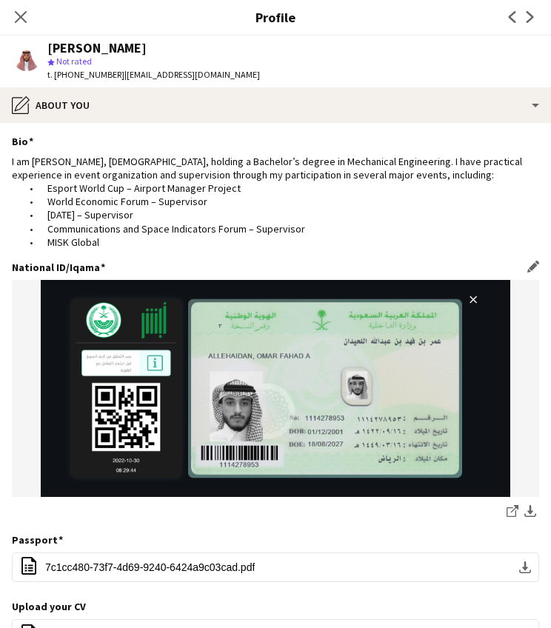
scroll to position [0, 0]
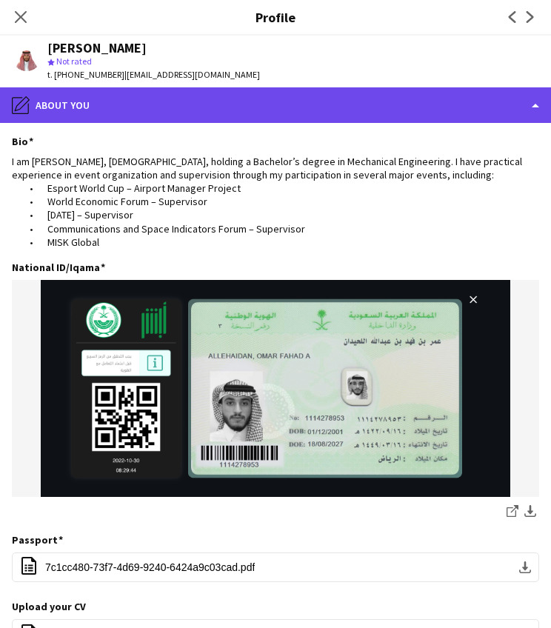
click at [476, 107] on div "pencil4 About you" at bounding box center [275, 105] width 551 height 36
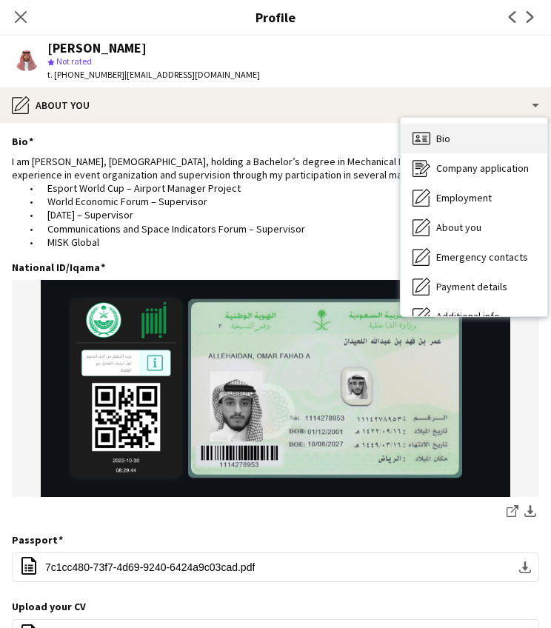
click at [477, 144] on div "Bio Bio" at bounding box center [474, 139] width 147 height 30
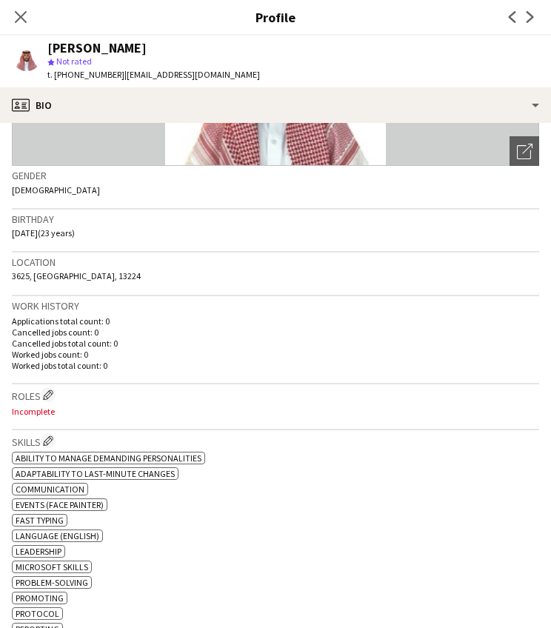
scroll to position [316, 0]
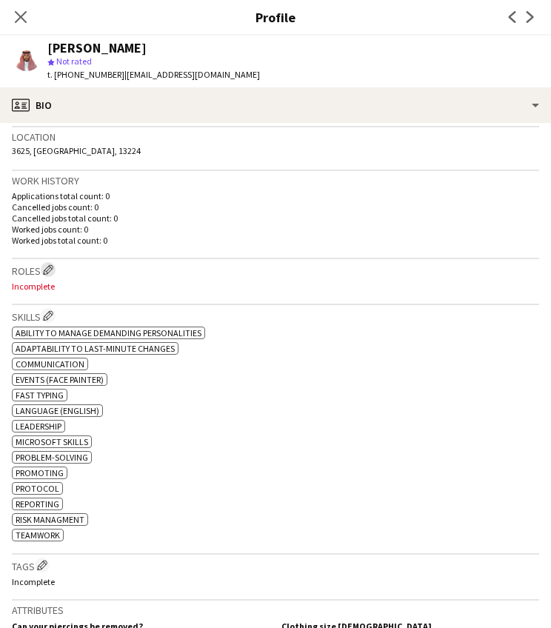
click at [49, 270] on app-icon "Edit crew company roles" at bounding box center [48, 269] width 10 height 10
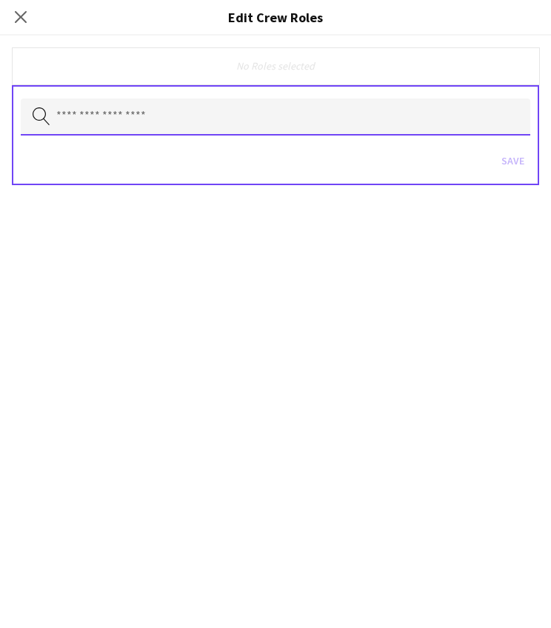
click at [120, 127] on input "text" at bounding box center [276, 117] width 510 height 37
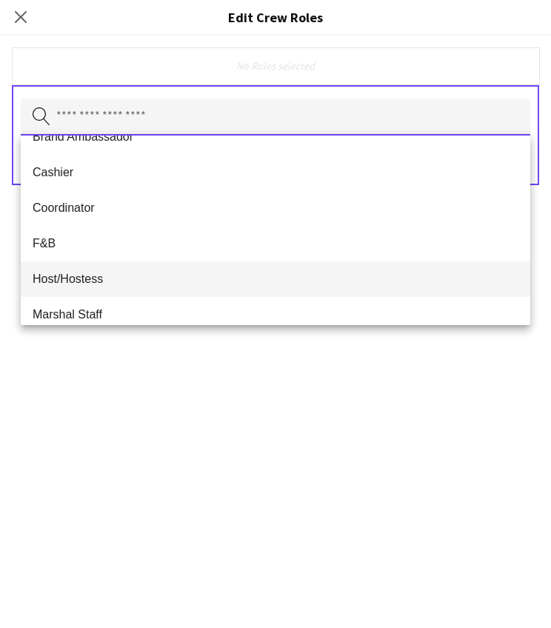
scroll to position [124, 0]
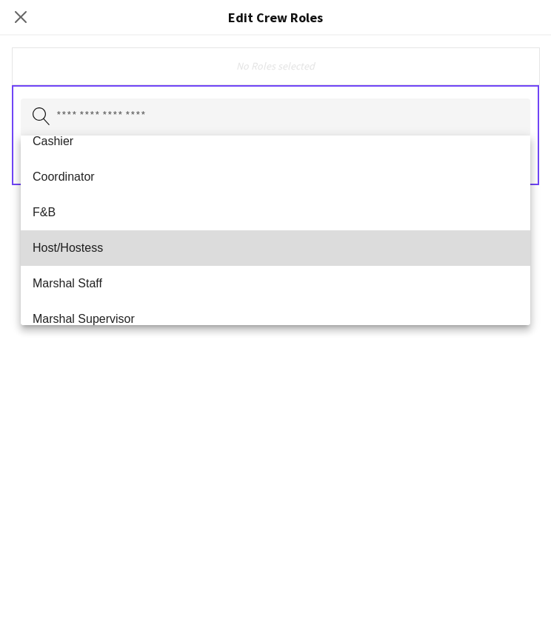
click at [102, 245] on span "Host/Hostess" at bounding box center [276, 248] width 486 height 14
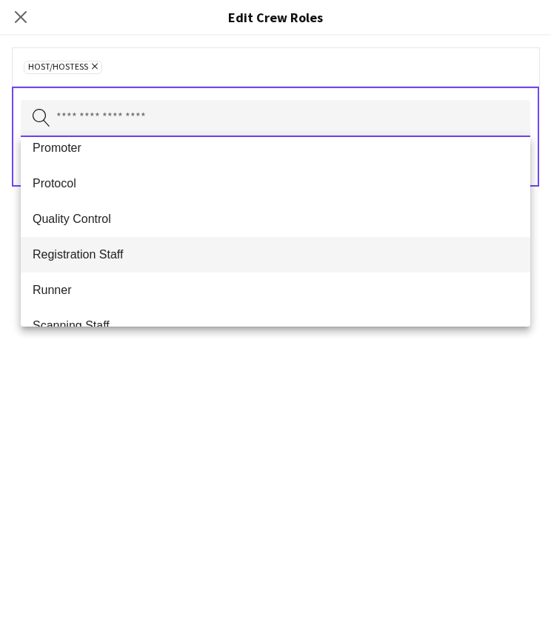
scroll to position [513, 0]
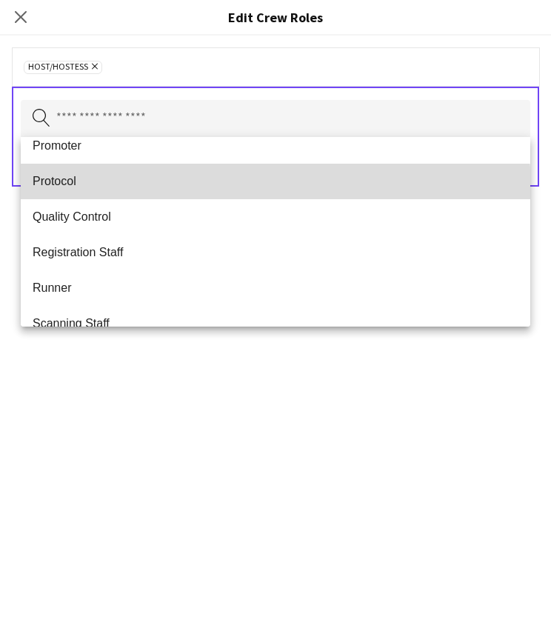
click at [81, 193] on mat-option "Protocol" at bounding box center [276, 182] width 510 height 36
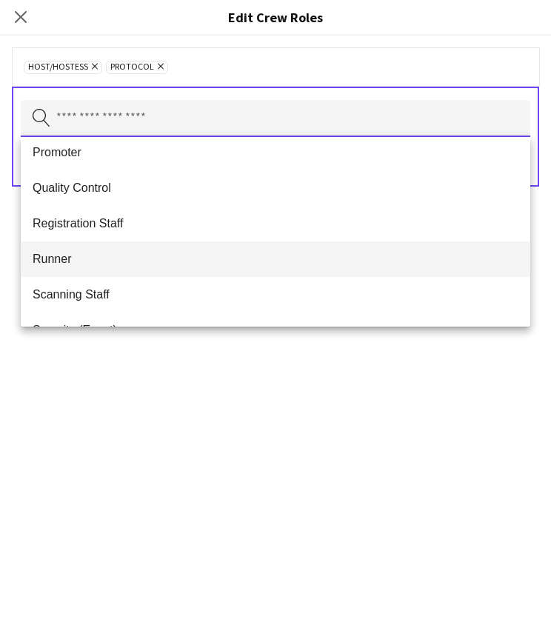
scroll to position [507, 0]
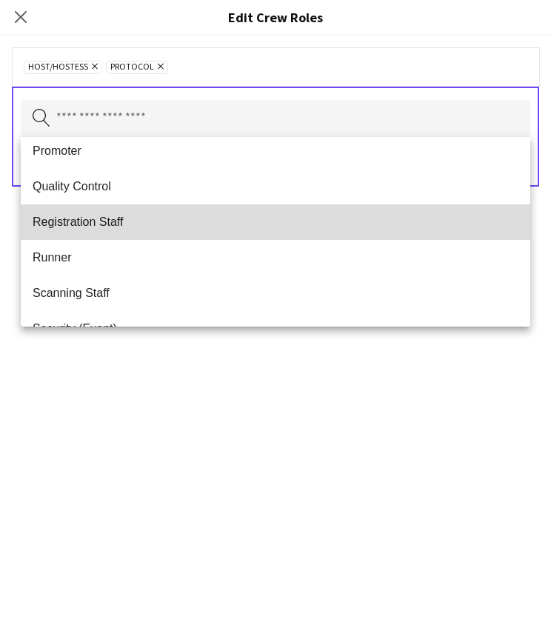
click at [84, 221] on span "Registration Staff" at bounding box center [276, 222] width 486 height 14
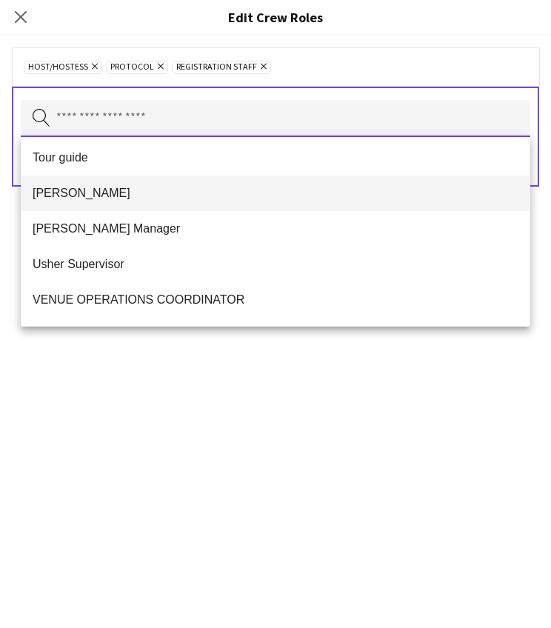
scroll to position [721, 0]
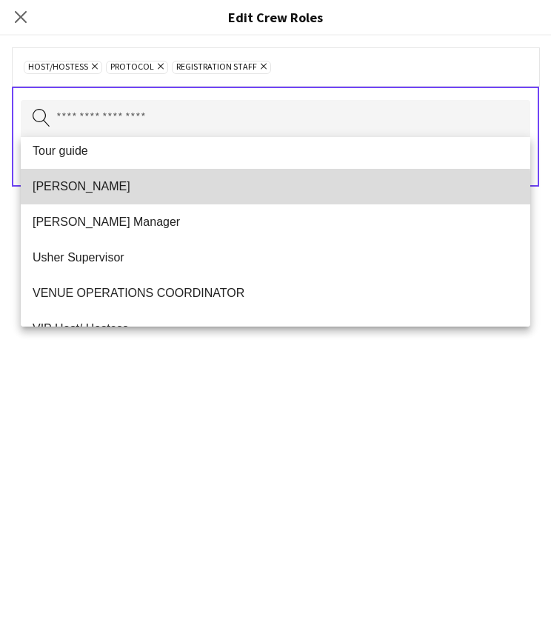
click at [67, 198] on mat-option "[PERSON_NAME]" at bounding box center [276, 187] width 510 height 36
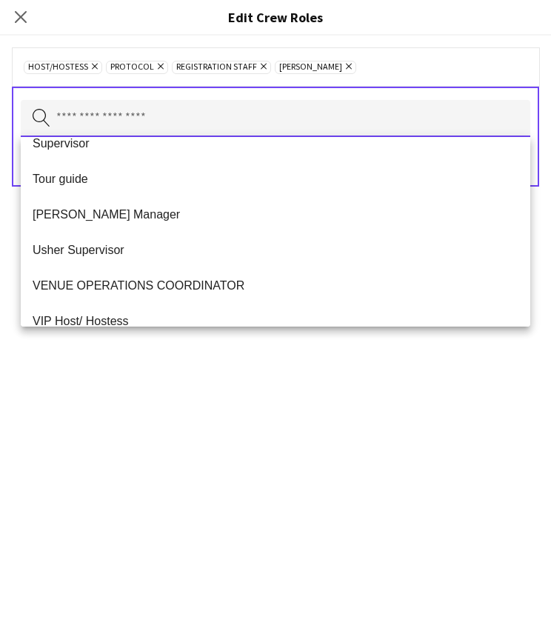
scroll to position [688, 0]
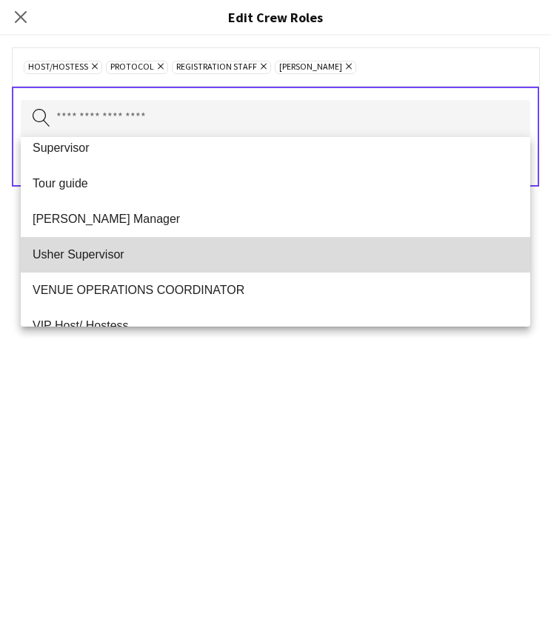
click at [77, 247] on mat-option "Usher Supervisor" at bounding box center [276, 255] width 510 height 36
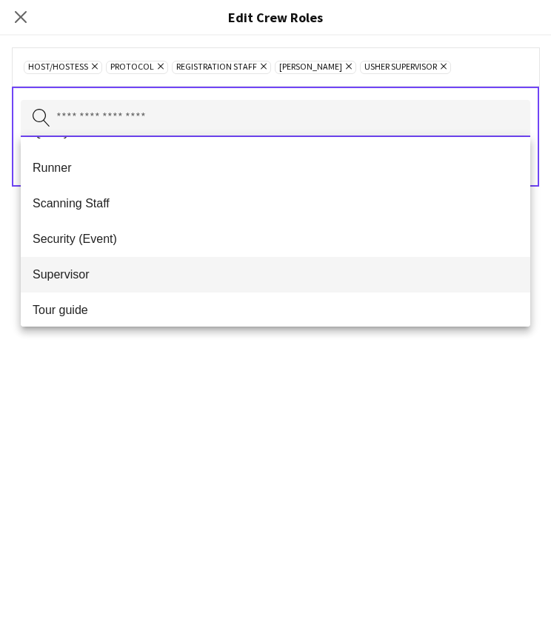
scroll to position [593, 0]
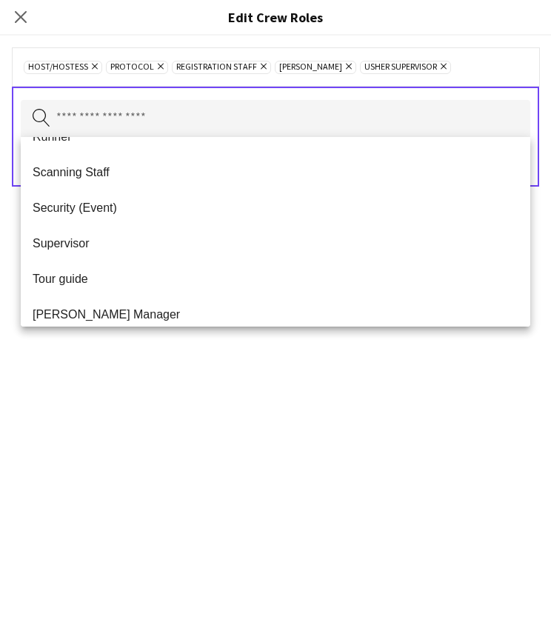
click at [157, 88] on div "Search by role type Save" at bounding box center [275, 137] width 527 height 100
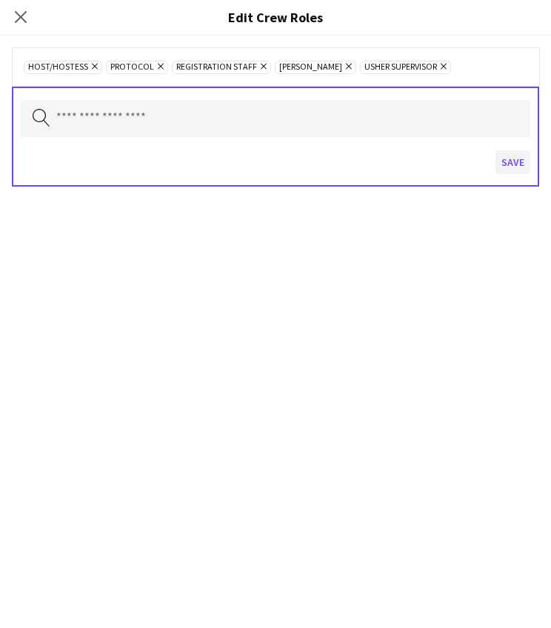
click at [516, 165] on button "Save" at bounding box center [513, 162] width 35 height 24
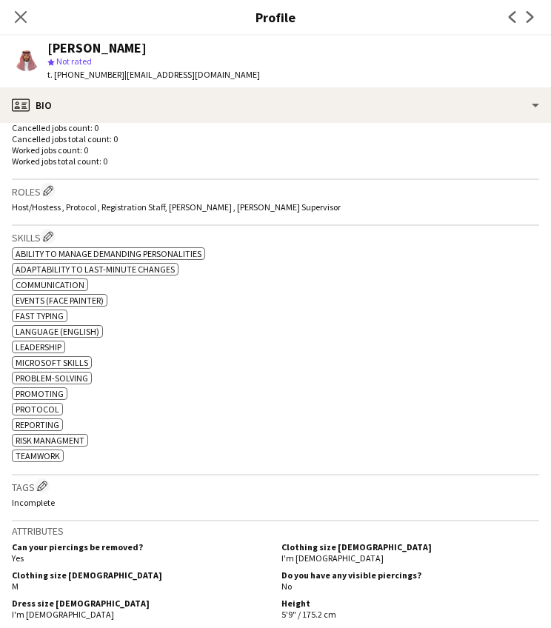
scroll to position [403, 0]
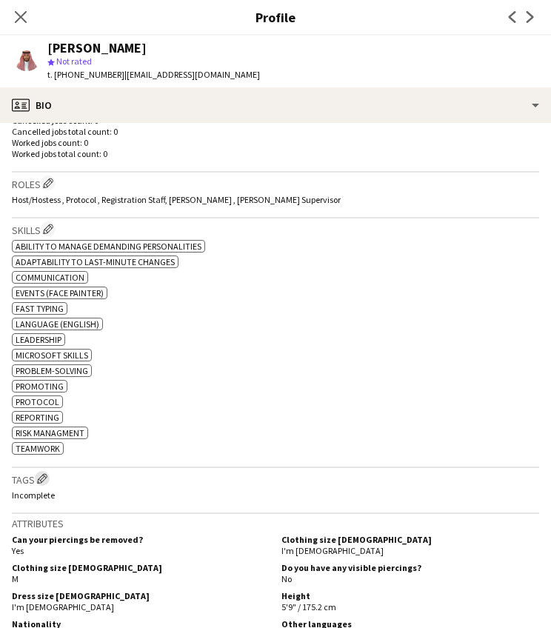
click at [43, 478] on app-icon "Edit crew company tags" at bounding box center [42, 478] width 10 height 10
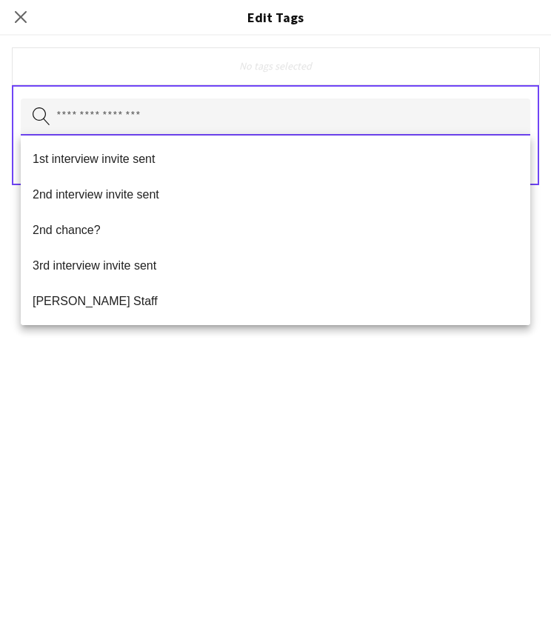
click at [152, 111] on input "text" at bounding box center [276, 117] width 510 height 37
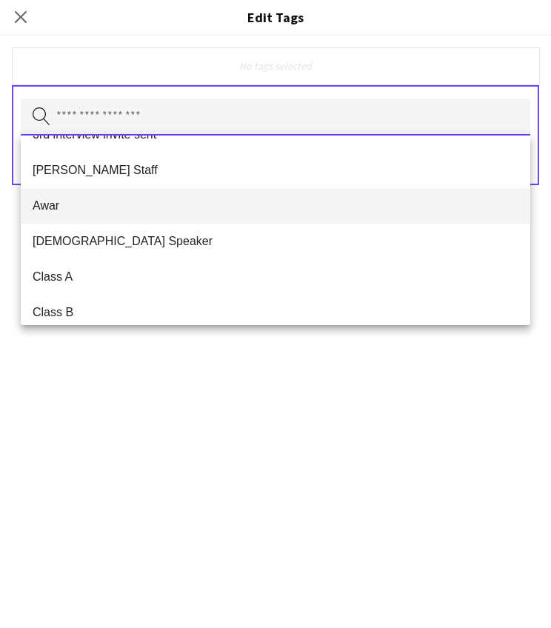
scroll to position [158, 0]
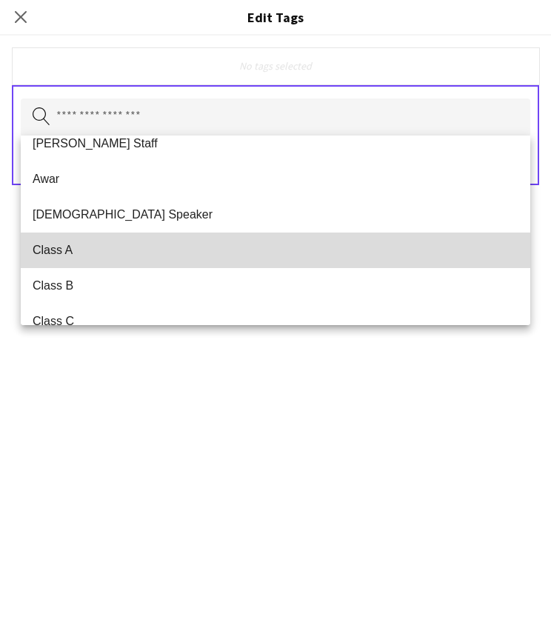
click at [113, 244] on span "Class A" at bounding box center [276, 250] width 486 height 14
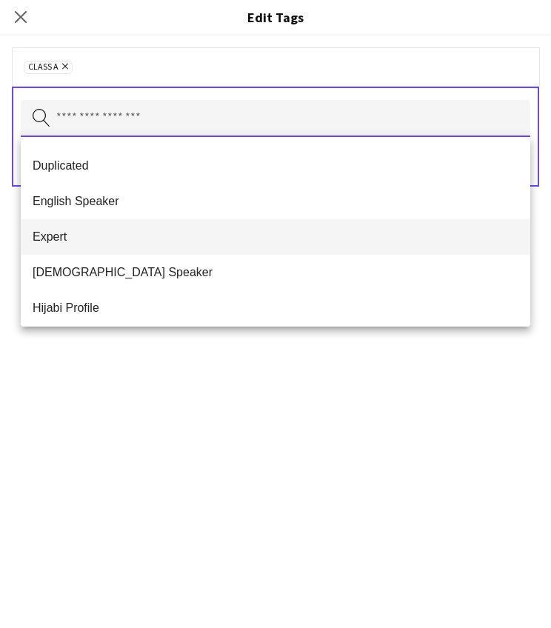
scroll to position [521, 0]
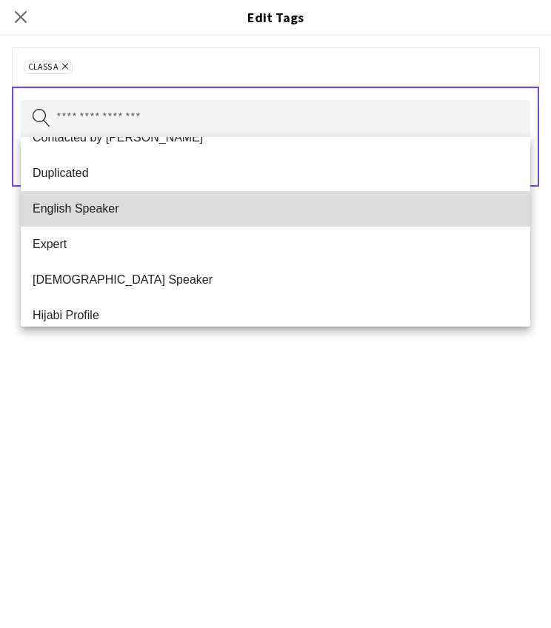
click at [116, 211] on span "English Speaker" at bounding box center [276, 208] width 486 height 14
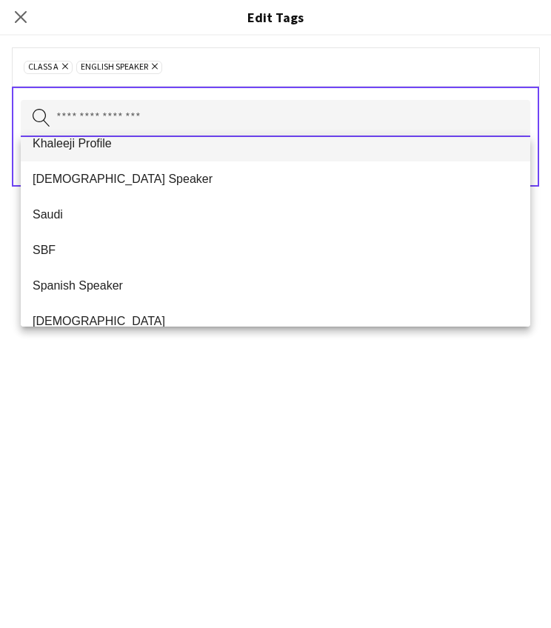
scroll to position [765, 0]
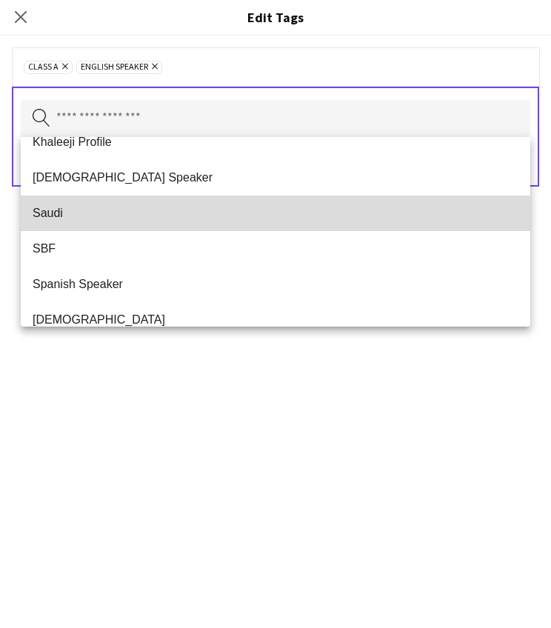
click at [73, 210] on span "Saudi" at bounding box center [276, 213] width 486 height 14
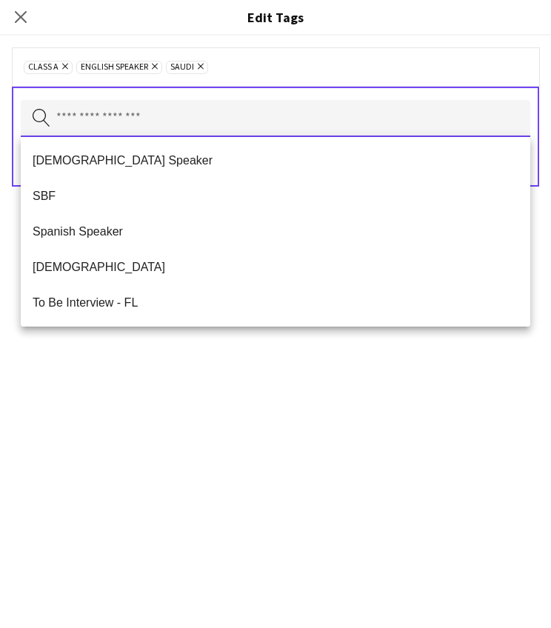
scroll to position [782, 0]
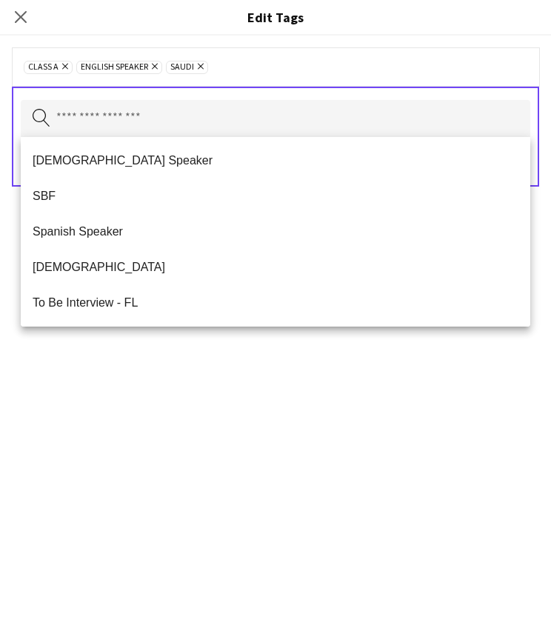
click at [83, 396] on div "Class A Remove English Speaker Remove Saudi Remove Search by tag name Save" at bounding box center [275, 332] width 551 height 593
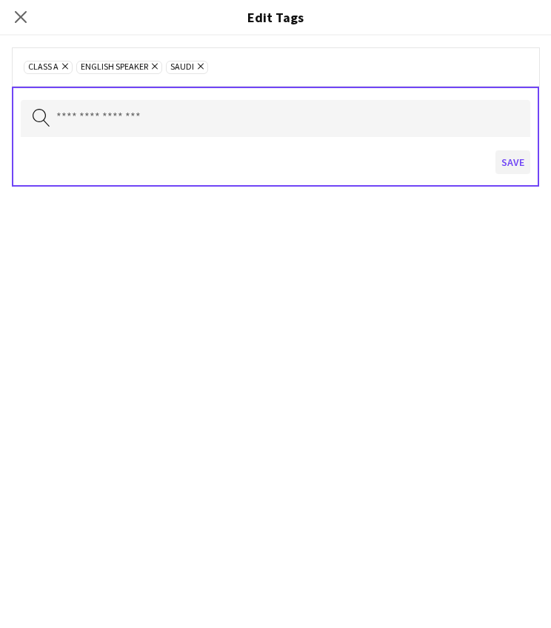
click at [514, 164] on button "Save" at bounding box center [513, 162] width 35 height 24
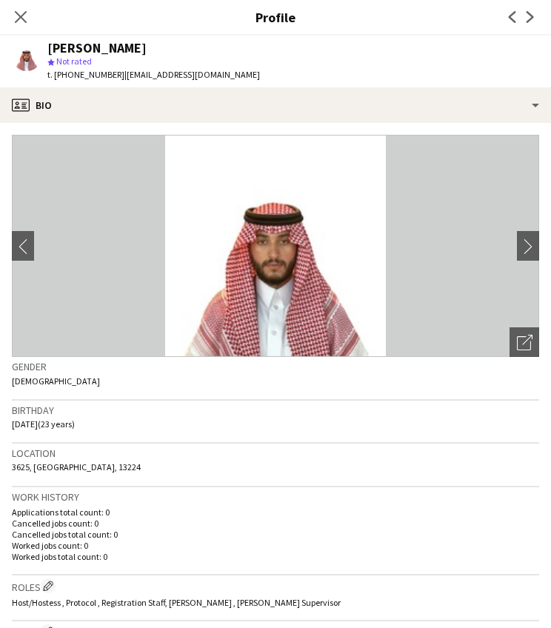
scroll to position [0, 0]
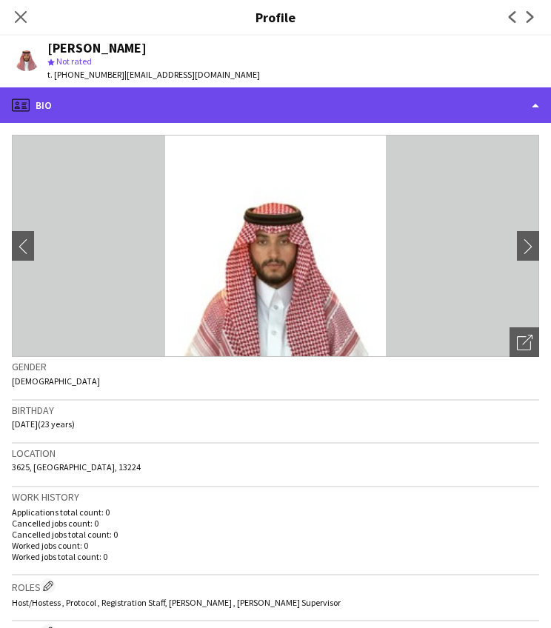
click at [262, 104] on div "profile Bio" at bounding box center [275, 105] width 551 height 36
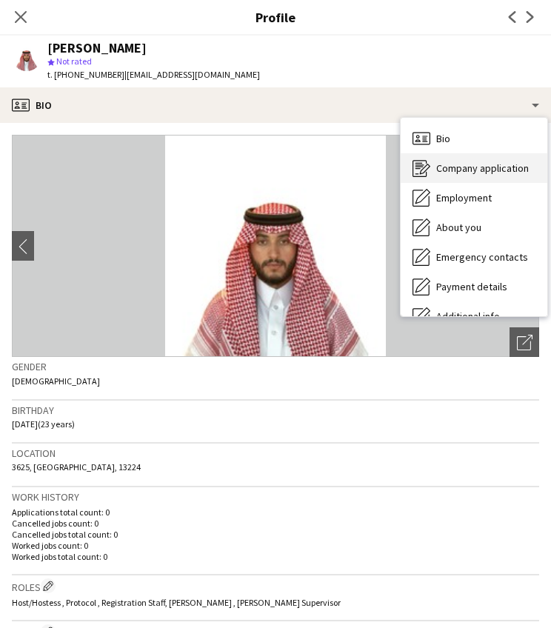
click at [457, 167] on span "Company application" at bounding box center [482, 167] width 93 height 13
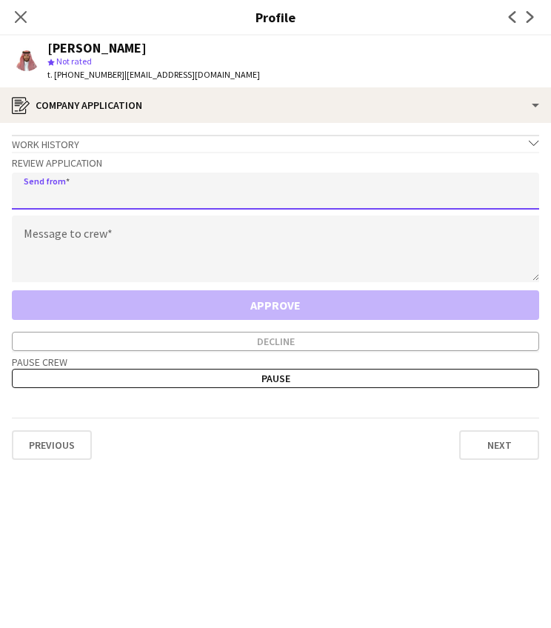
click at [277, 174] on input "email" at bounding box center [275, 191] width 527 height 37
click at [287, 190] on input "email" at bounding box center [275, 191] width 527 height 37
click at [205, 199] on input "email" at bounding box center [275, 191] width 527 height 37
type input "**********"
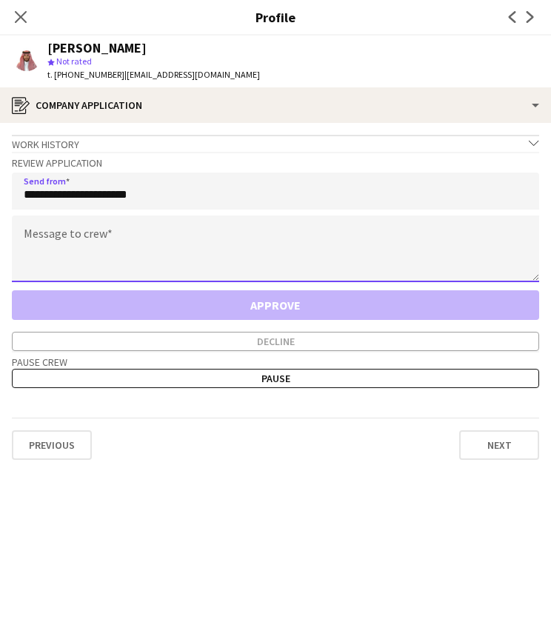
click at [253, 254] on textarea at bounding box center [275, 249] width 527 height 67
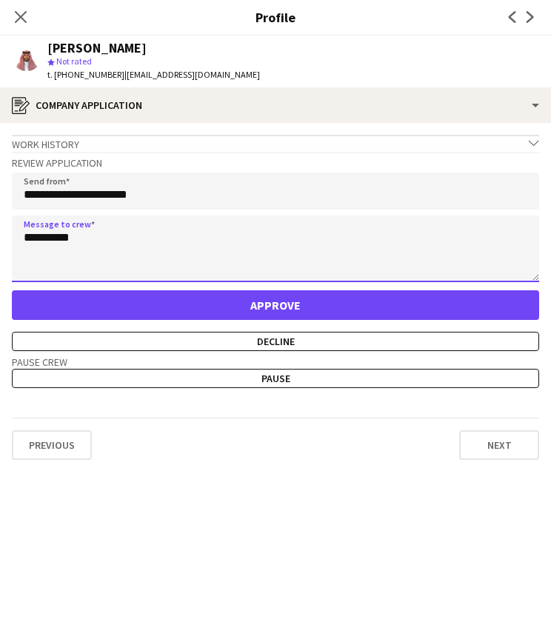
paste textarea "**********"
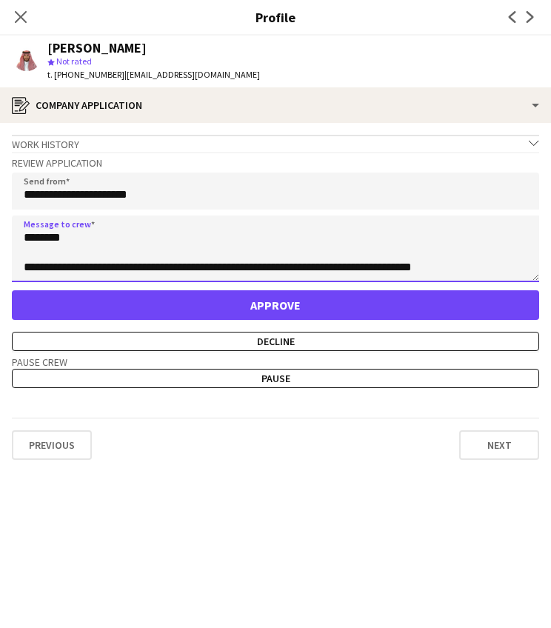
click at [119, 268] on textarea "**********" at bounding box center [275, 249] width 527 height 67
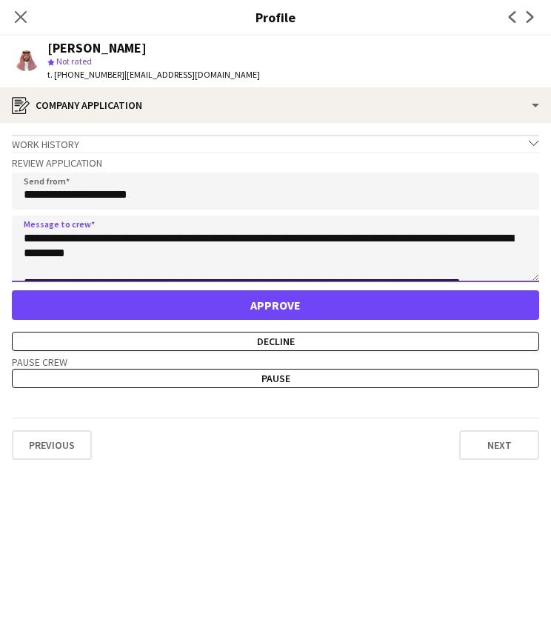
scroll to position [60, 0]
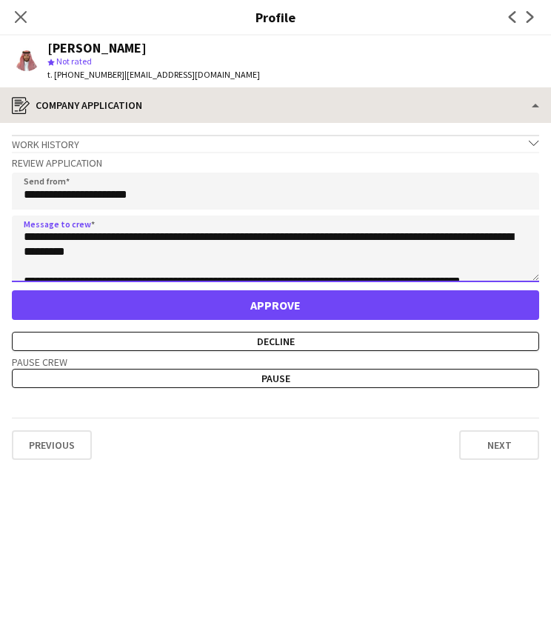
type textarea "**********"
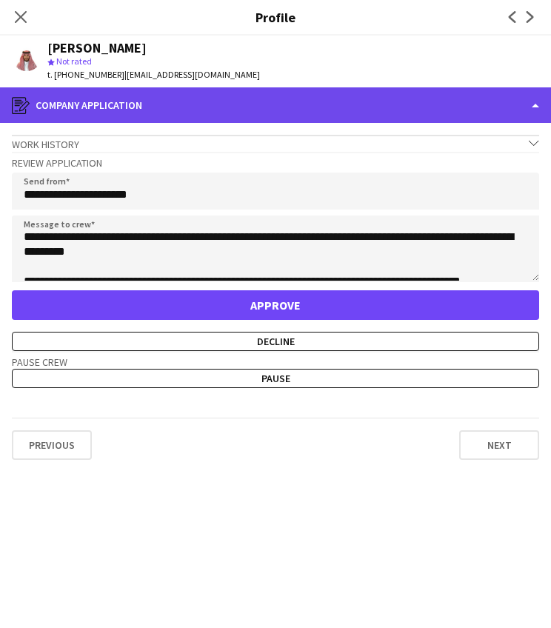
click at [280, 93] on div "register Company application" at bounding box center [275, 105] width 551 height 36
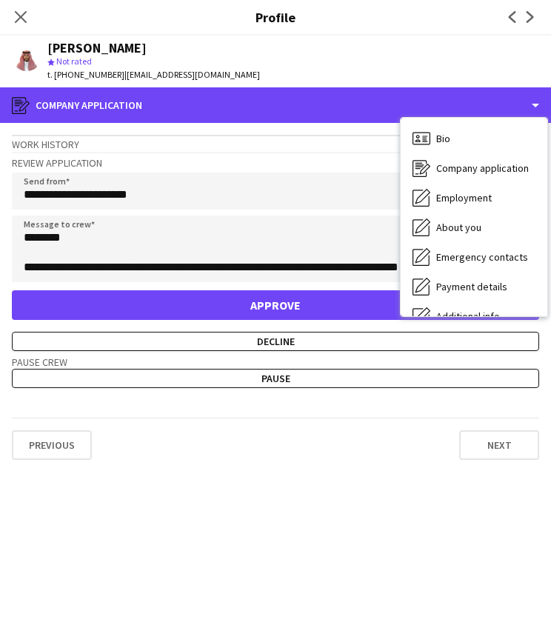
scroll to position [0, 0]
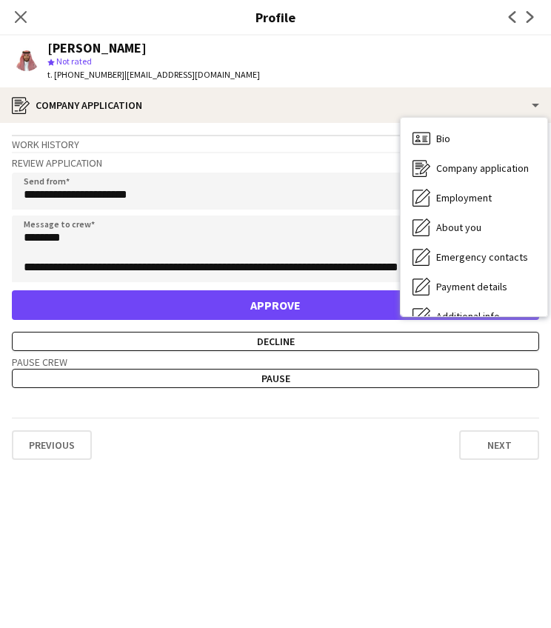
click at [469, 56] on app-profile-header "[PERSON_NAME] star Not rated t. [PHONE_NUMBER] | [EMAIL_ADDRESS][DOMAIN_NAME]" at bounding box center [275, 62] width 551 height 52
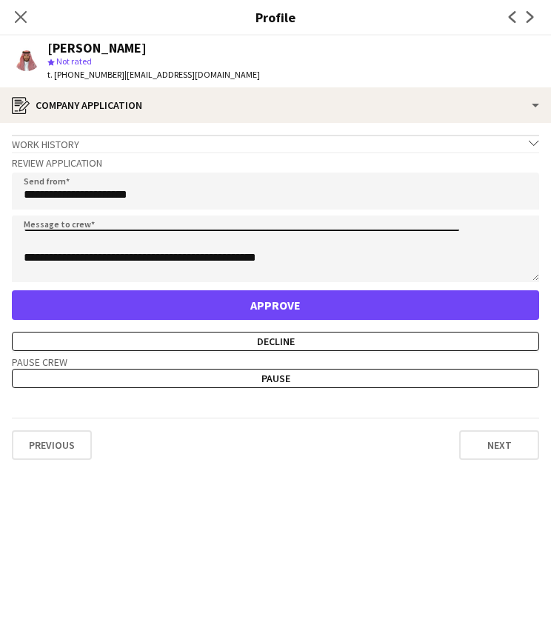
scroll to position [180, 0]
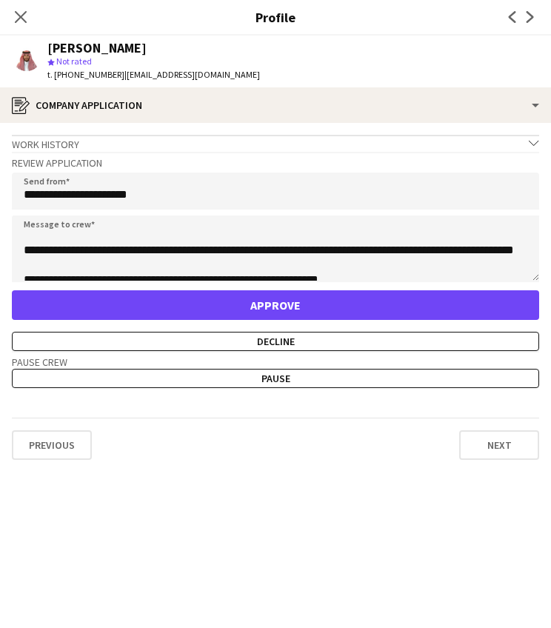
click at [316, 307] on button "Approve" at bounding box center [275, 305] width 527 height 30
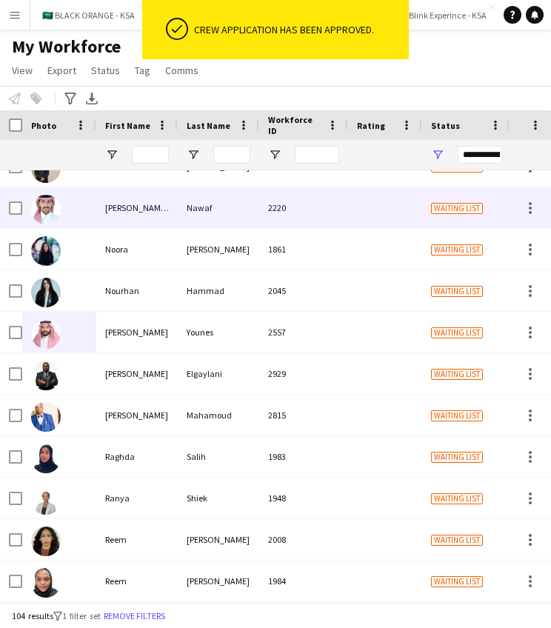
scroll to position [2804, 0]
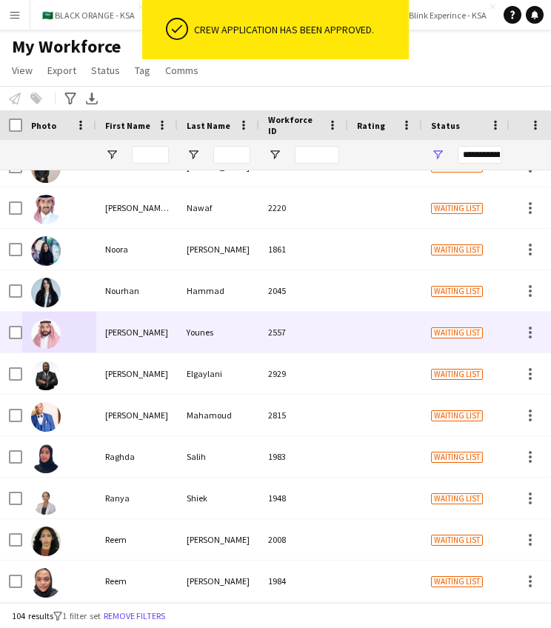
click at [54, 327] on img at bounding box center [46, 334] width 30 height 30
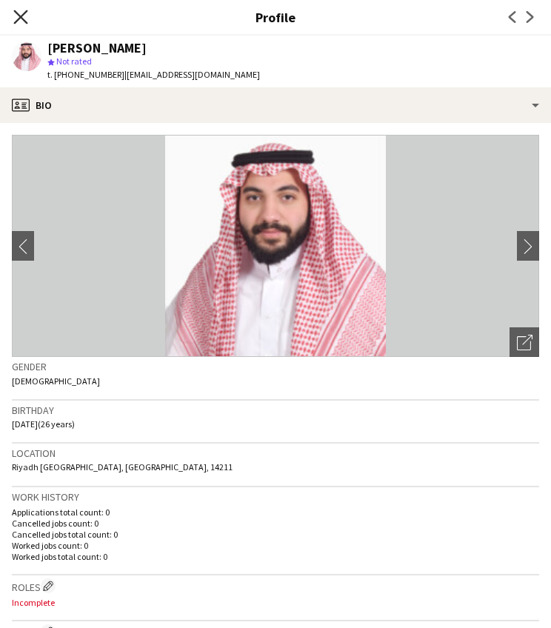
click at [22, 16] on icon at bounding box center [20, 17] width 14 height 14
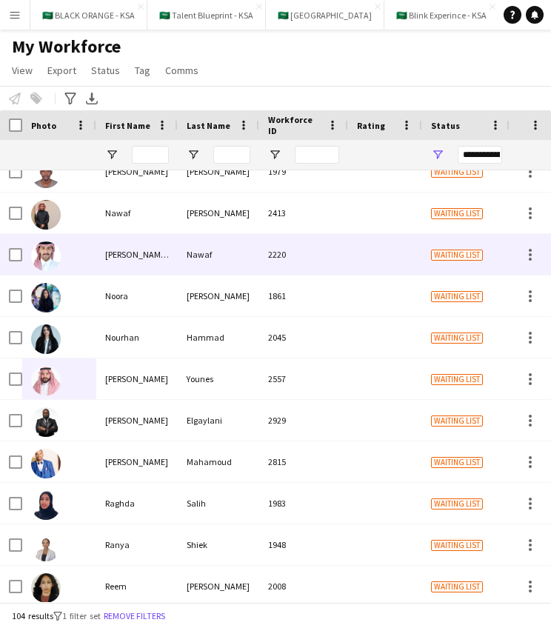
scroll to position [2739, 0]
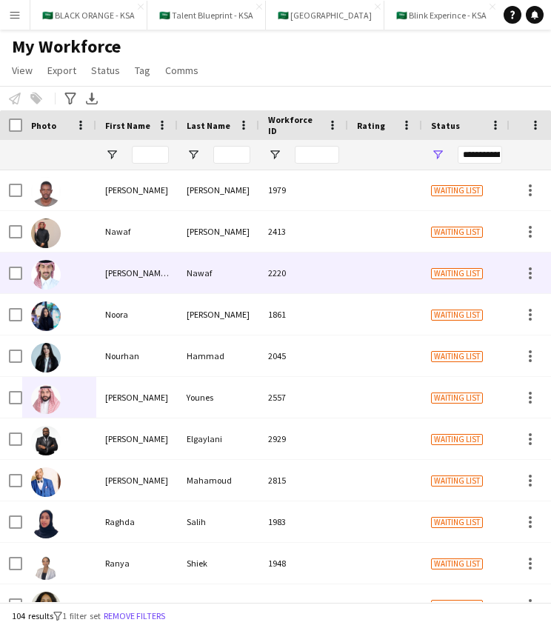
click at [44, 270] on img at bounding box center [46, 275] width 30 height 30
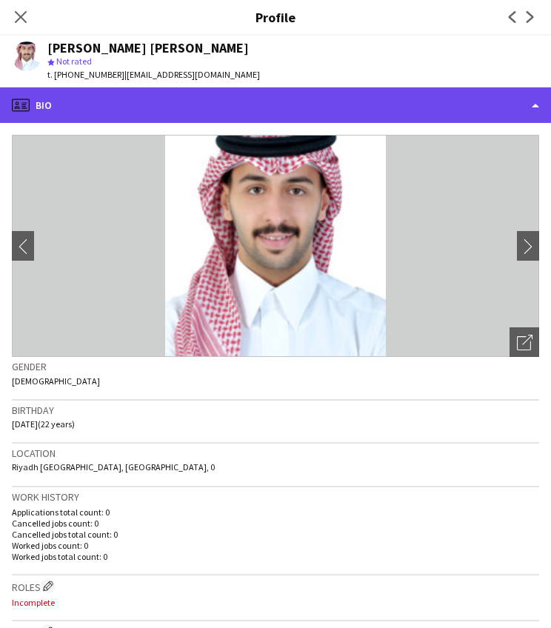
click at [196, 102] on div "profile Bio" at bounding box center [275, 105] width 551 height 36
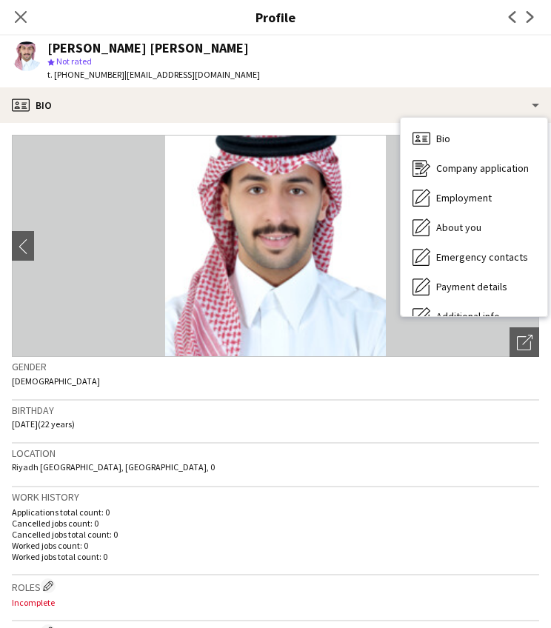
click at [294, 85] on app-profile-header "[PERSON_NAME] [PERSON_NAME] Nawaf star Not rated t. [PHONE_NUMBER] | [EMAIL_ADD…" at bounding box center [275, 62] width 551 height 52
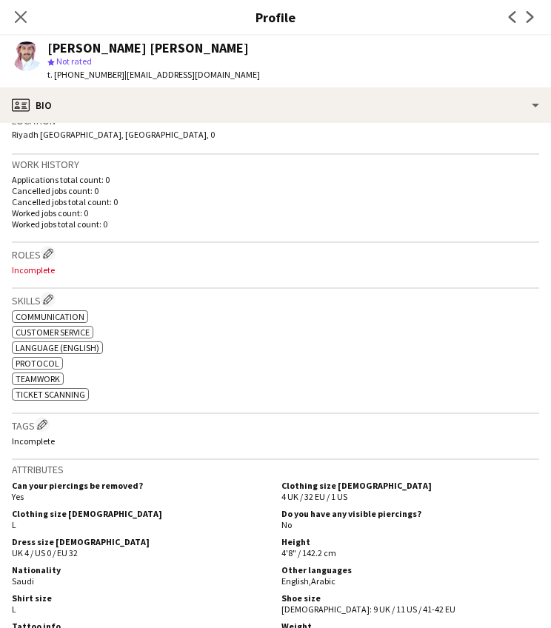
scroll to position [407, 0]
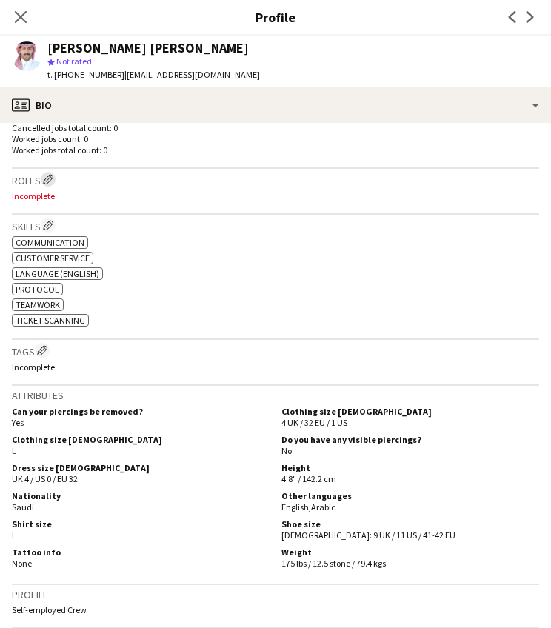
click at [50, 179] on app-icon "Edit crew company roles" at bounding box center [48, 179] width 10 height 10
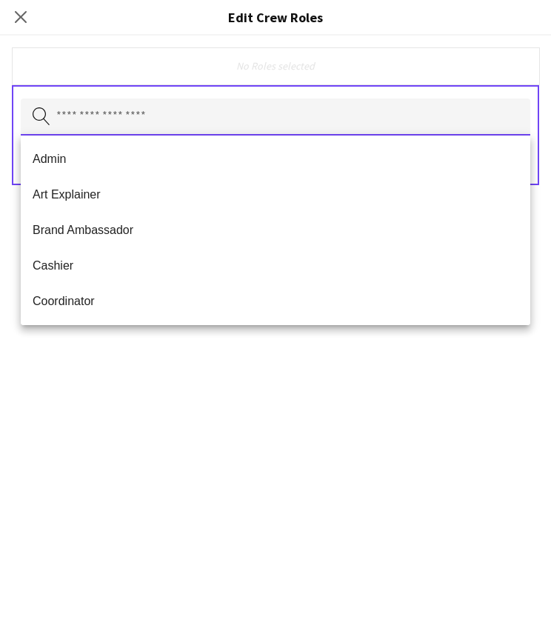
click at [113, 117] on input "text" at bounding box center [276, 117] width 510 height 37
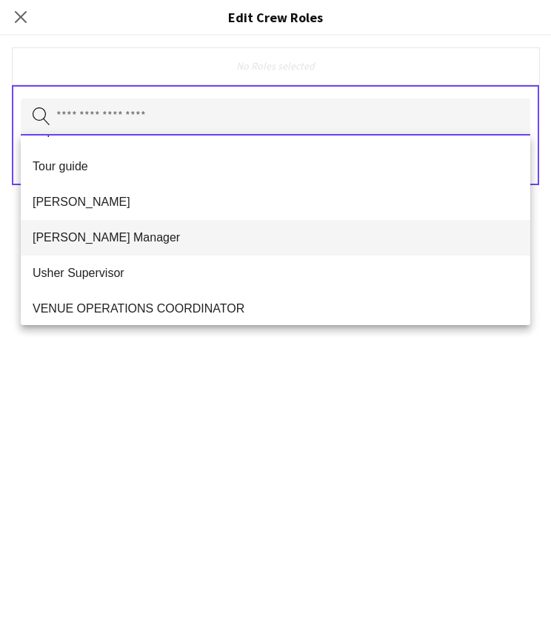
scroll to position [803, 0]
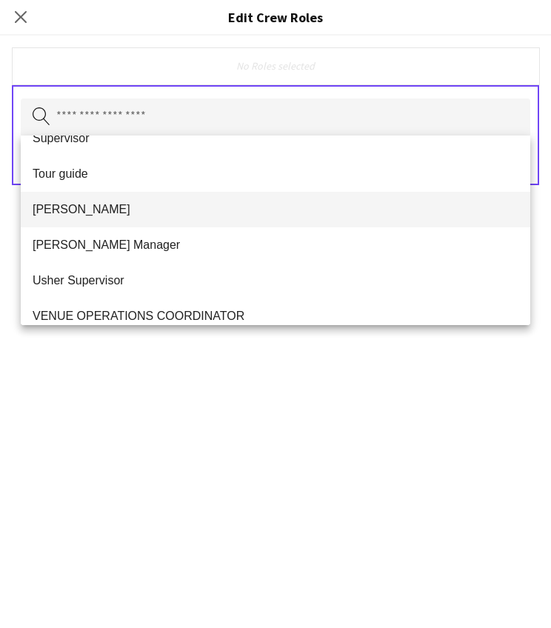
click at [77, 218] on mat-option "[PERSON_NAME]" at bounding box center [276, 210] width 510 height 36
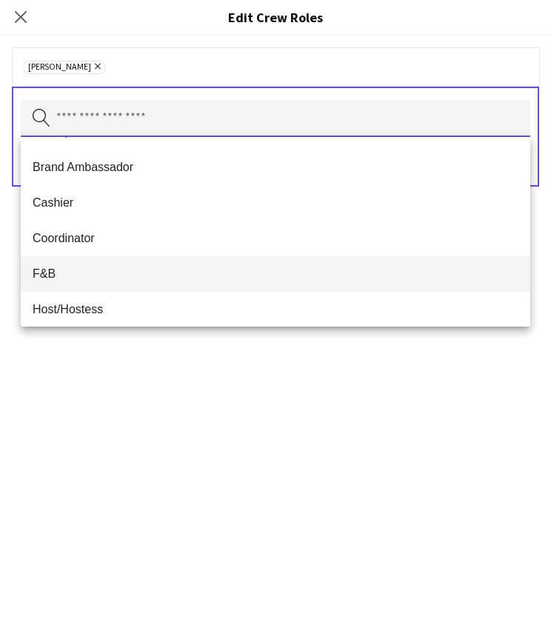
scroll to position [136, 0]
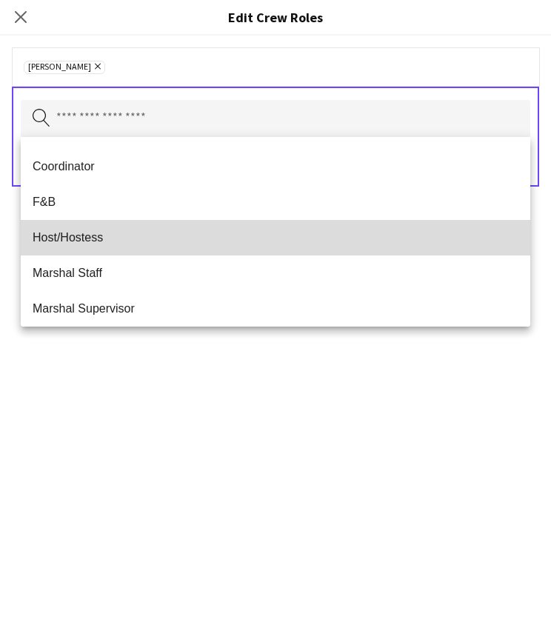
click at [70, 244] on span "Host/Hostess" at bounding box center [276, 237] width 486 height 14
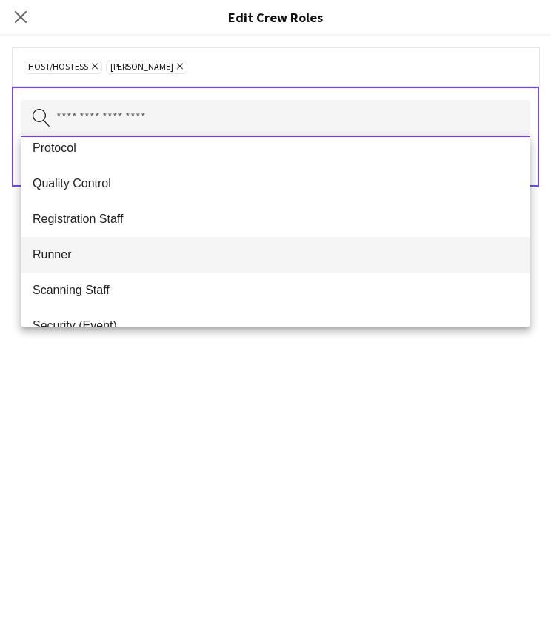
scroll to position [551, 0]
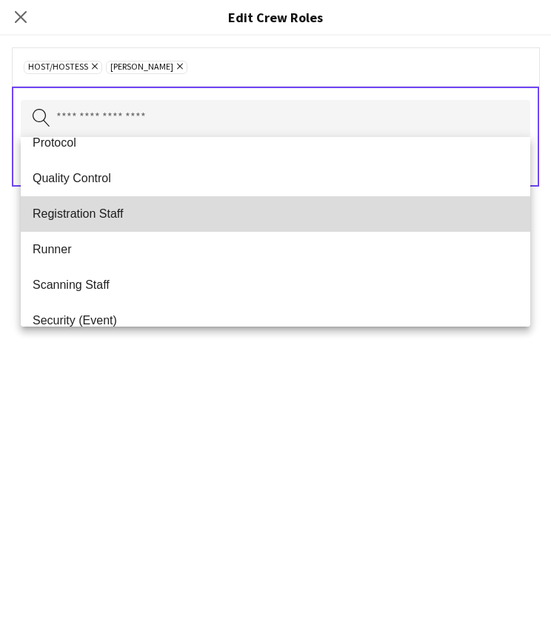
click at [73, 211] on span "Registration Staff" at bounding box center [276, 214] width 486 height 14
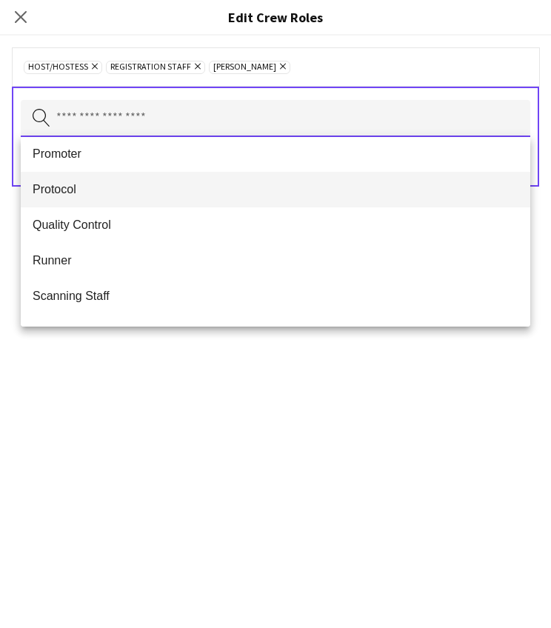
scroll to position [500, 0]
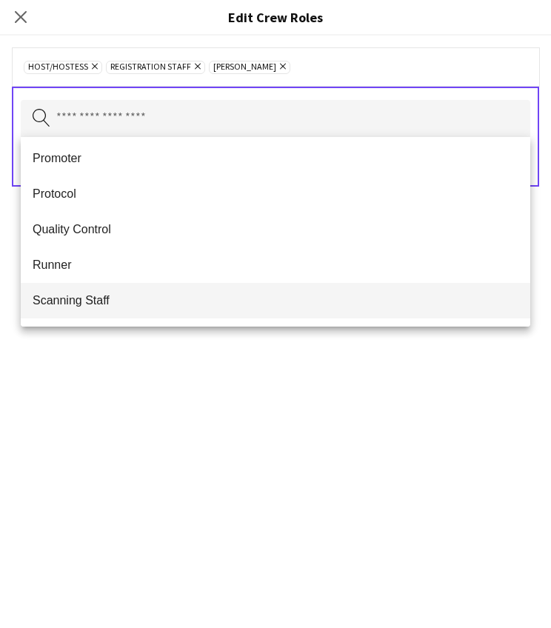
click at [80, 295] on span "Scanning Staff" at bounding box center [276, 300] width 486 height 14
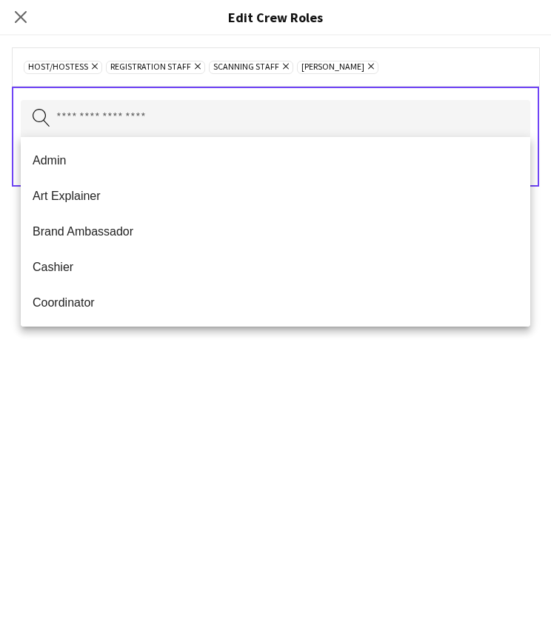
click at [164, 422] on div "Host/Hostess Remove Registration Staff Remove Scanning Staff Remove [PERSON_NAM…" at bounding box center [275, 332] width 551 height 593
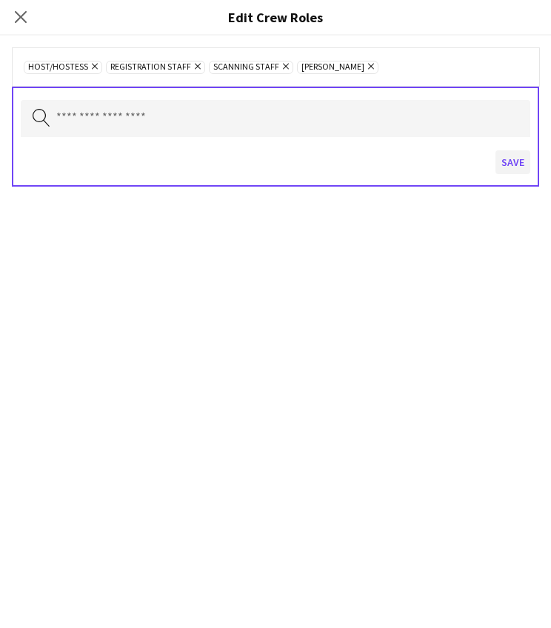
click at [505, 162] on button "Save" at bounding box center [513, 162] width 35 height 24
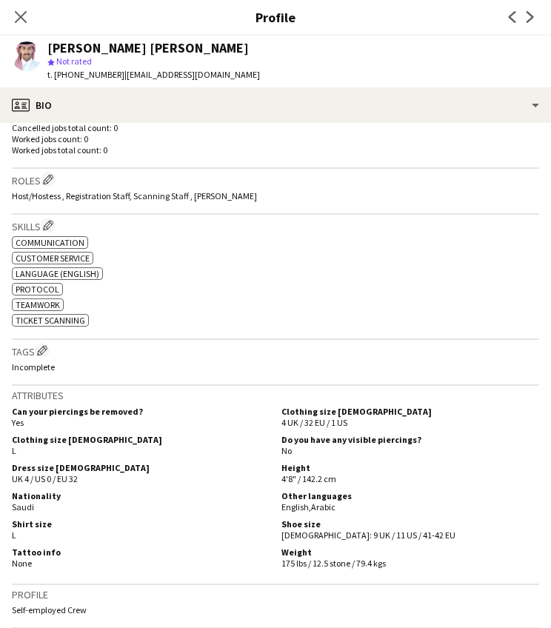
scroll to position [459, 0]
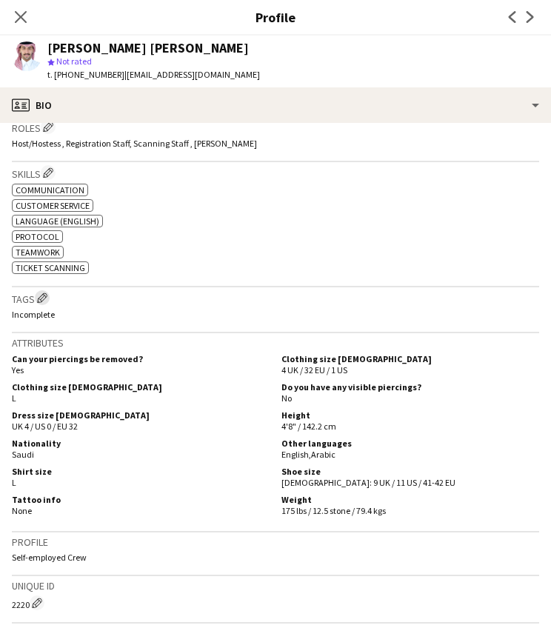
click at [48, 290] on button "Edit crew company tags" at bounding box center [42, 297] width 15 height 15
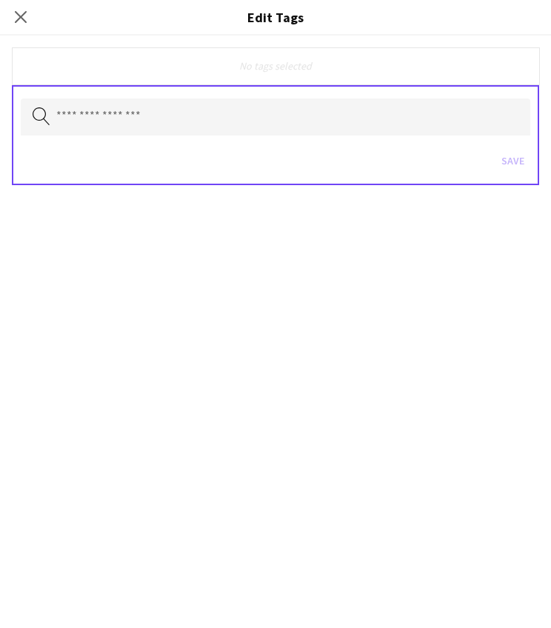
click at [170, 94] on div "Search by tag name Save" at bounding box center [275, 135] width 527 height 100
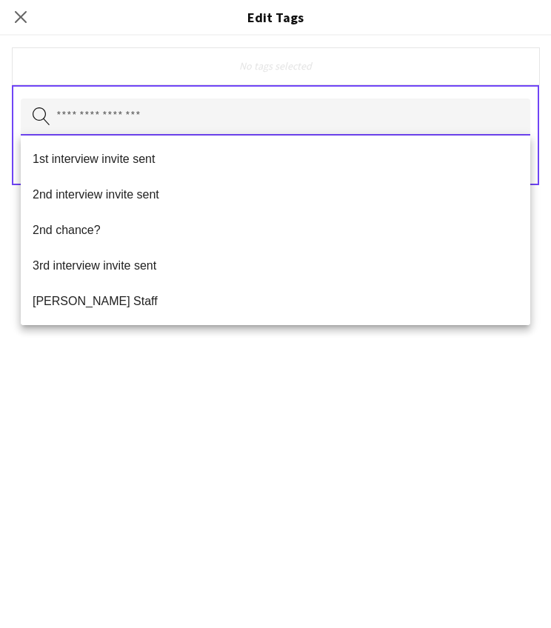
click at [172, 107] on input "text" at bounding box center [276, 117] width 510 height 37
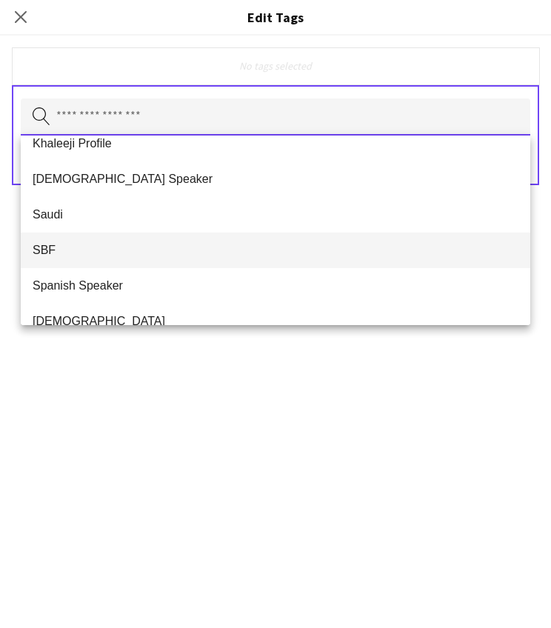
scroll to position [827, 0]
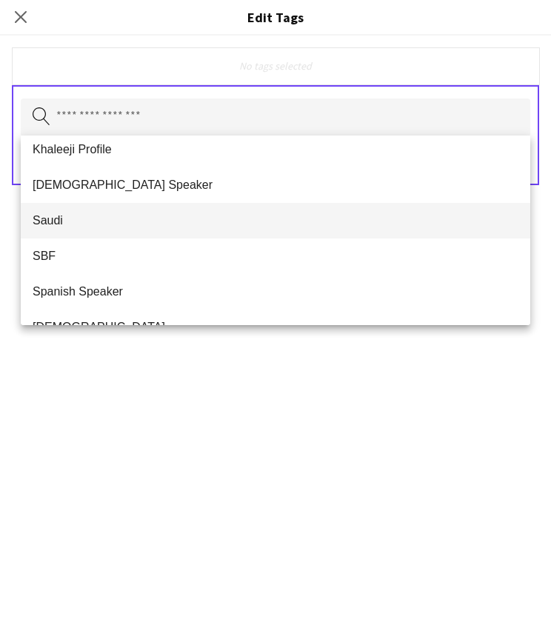
click at [87, 222] on span "Saudi" at bounding box center [276, 220] width 486 height 14
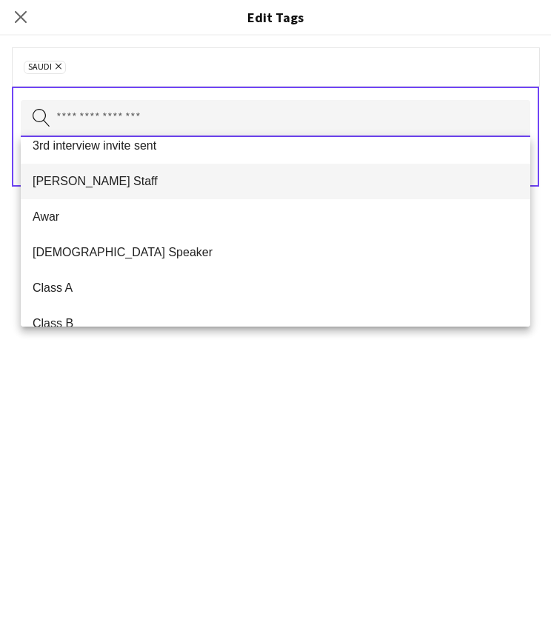
scroll to position [135, 0]
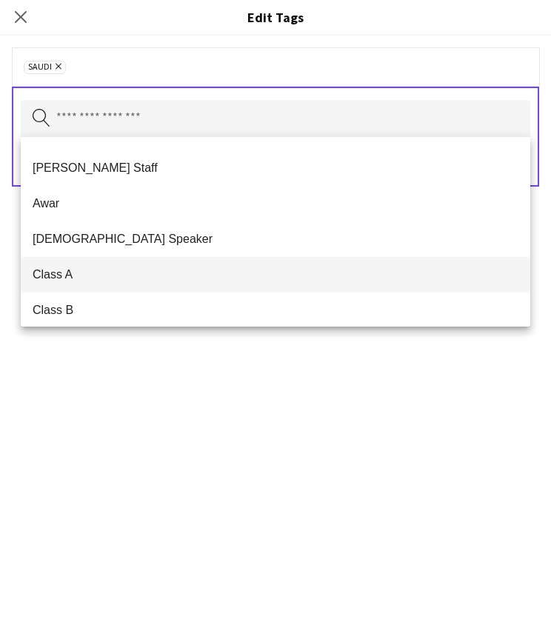
click at [84, 272] on span "Class A" at bounding box center [276, 274] width 486 height 14
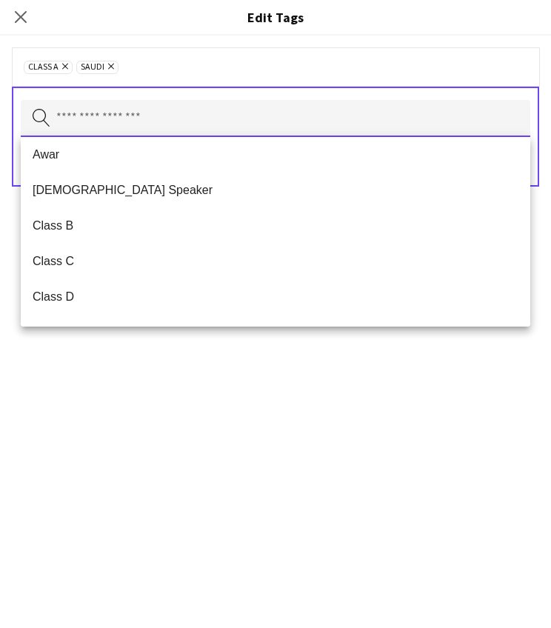
scroll to position [161, 0]
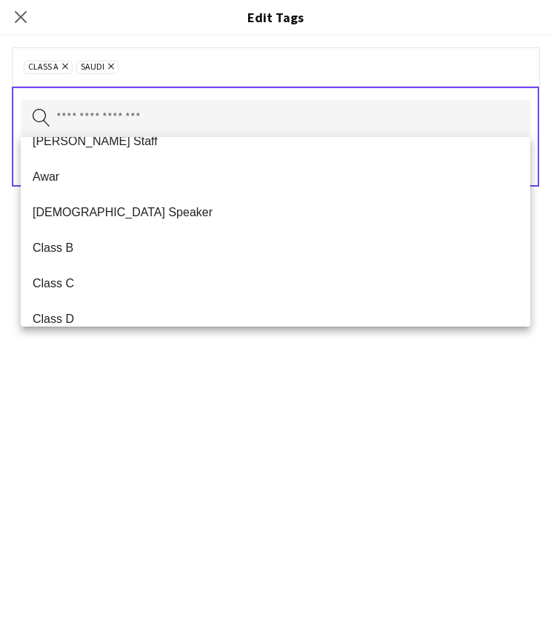
click at [91, 403] on div "Class A Remove Saudi Remove Search by tag name Save" at bounding box center [275, 332] width 551 height 593
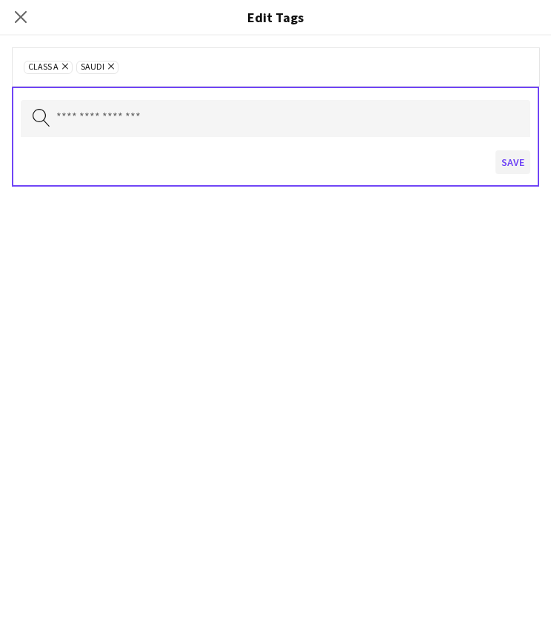
click at [516, 159] on button "Save" at bounding box center [513, 162] width 35 height 24
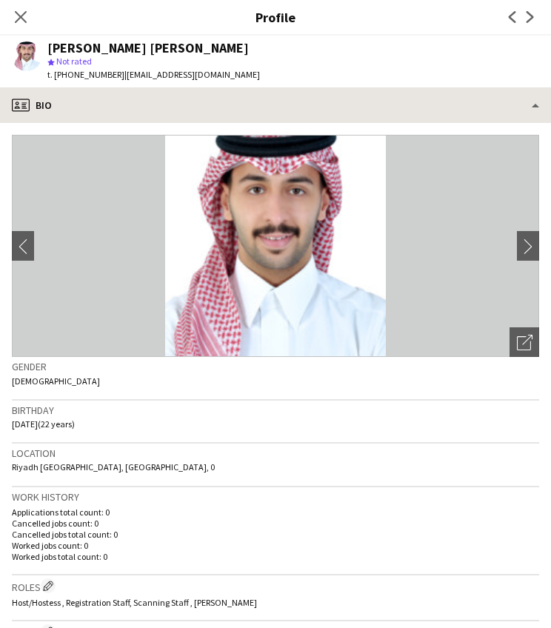
scroll to position [0, 0]
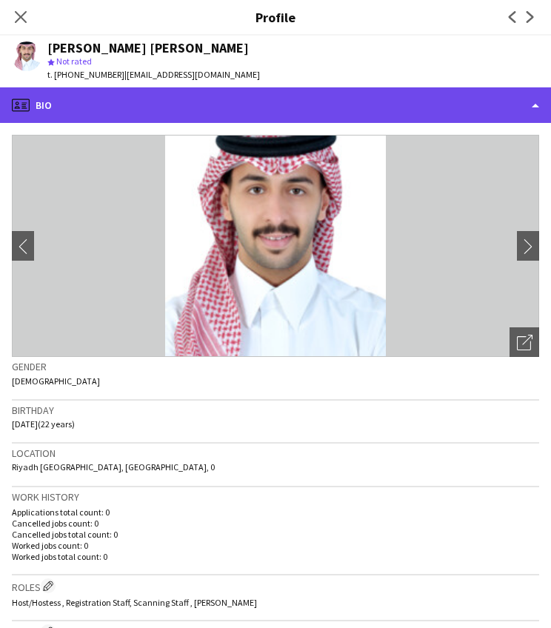
click at [255, 101] on div "profile Bio" at bounding box center [275, 105] width 551 height 36
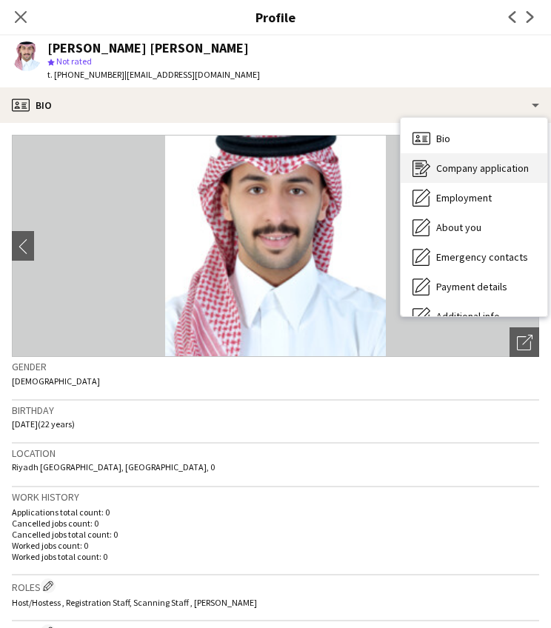
click at [450, 177] on div "Company application Company application" at bounding box center [474, 168] width 147 height 30
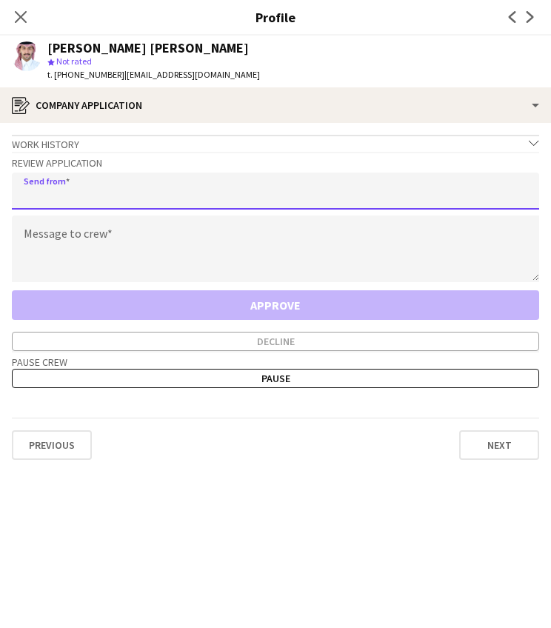
click at [125, 198] on input "email" at bounding box center [275, 191] width 527 height 37
type input "**********"
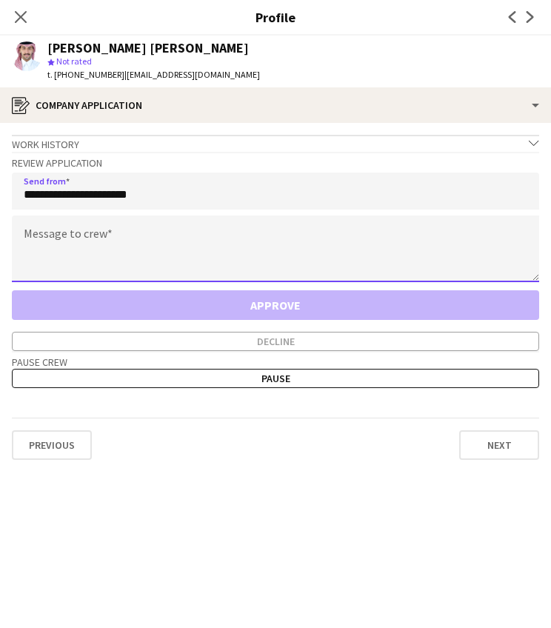
click at [84, 248] on textarea at bounding box center [275, 249] width 527 height 67
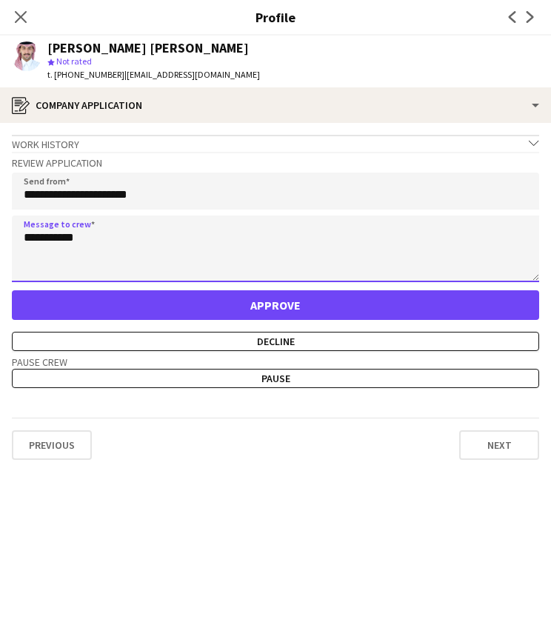
paste textarea "**********"
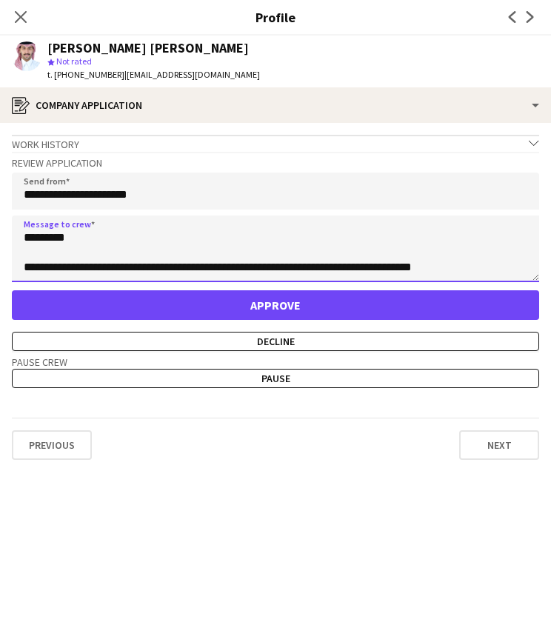
scroll to position [11, 0]
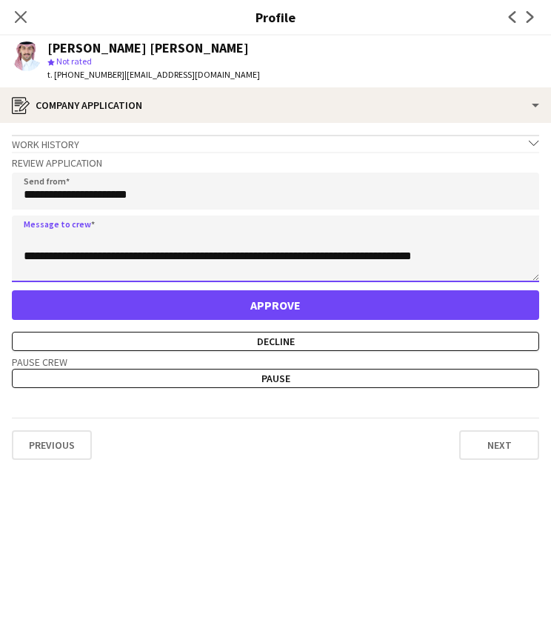
click at [119, 259] on textarea "**********" at bounding box center [275, 249] width 527 height 67
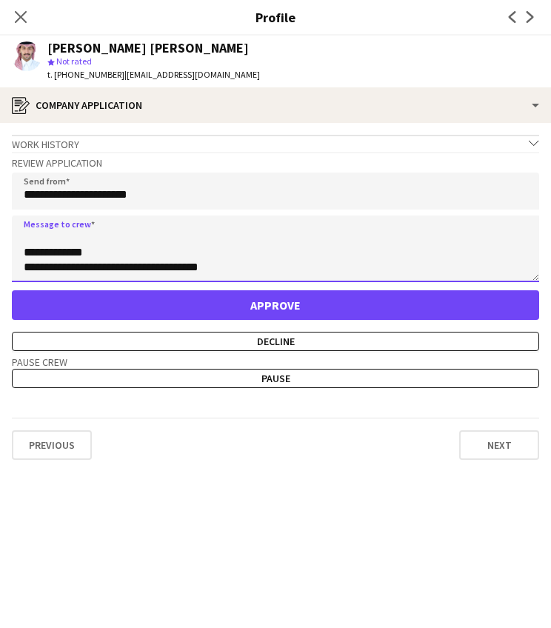
scroll to position [0, 0]
type textarea "**********"
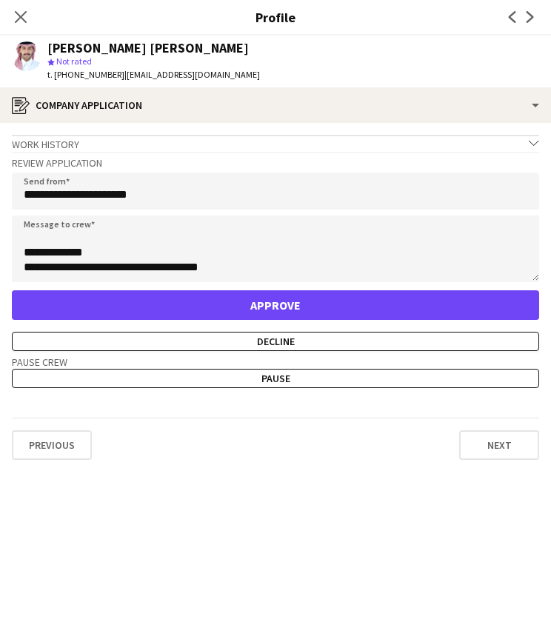
click at [124, 300] on button "Approve" at bounding box center [275, 305] width 527 height 30
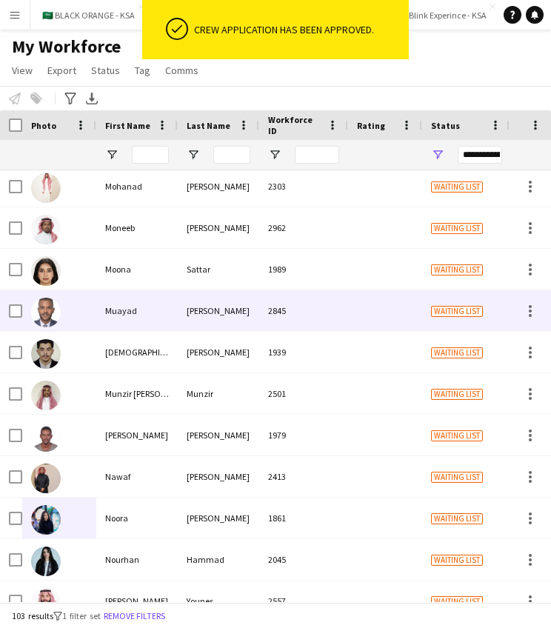
scroll to position [2482, 0]
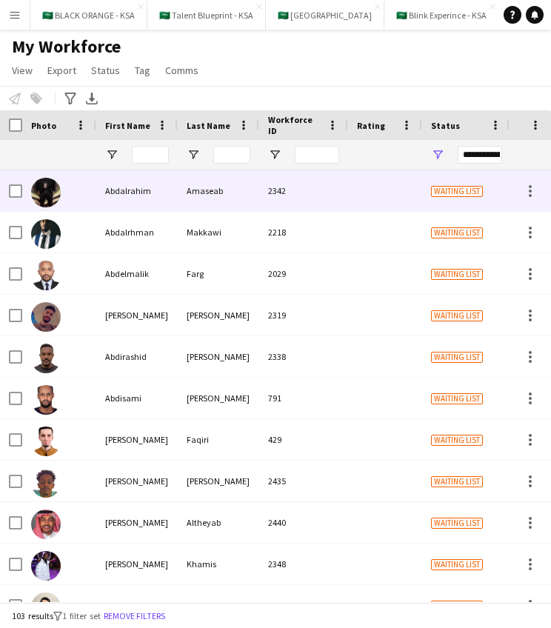
click at [50, 191] on img at bounding box center [46, 193] width 30 height 30
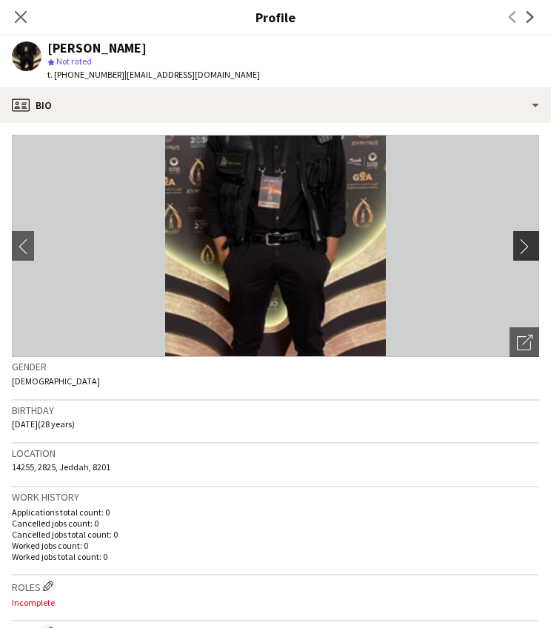
click at [528, 250] on app-icon "chevron-right" at bounding box center [528, 247] width 23 height 16
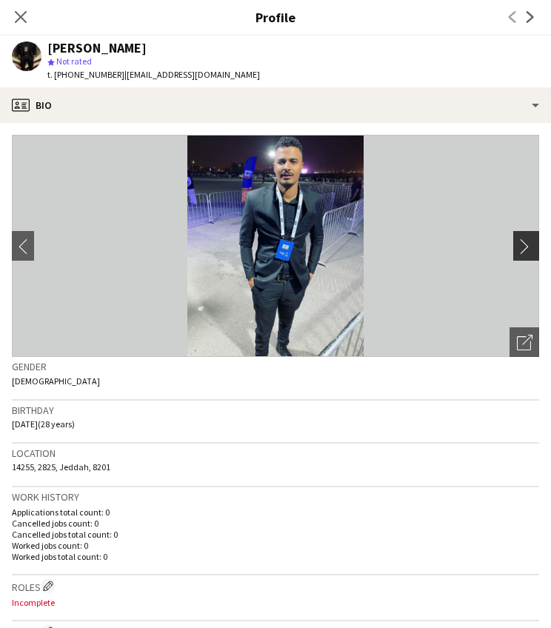
click at [527, 247] on app-icon "chevron-right" at bounding box center [528, 247] width 23 height 16
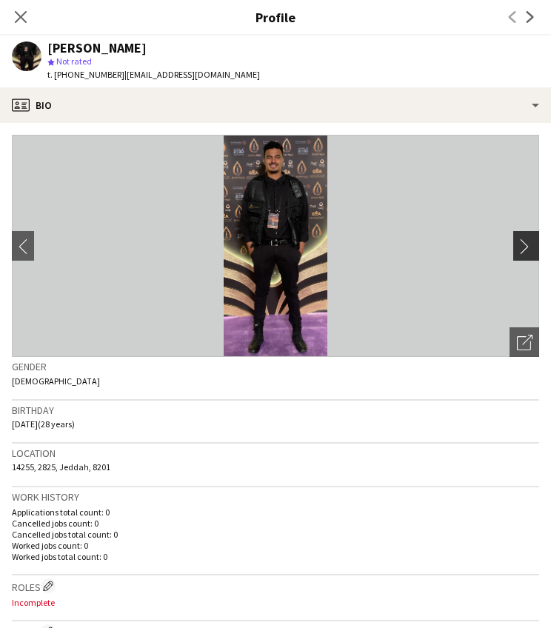
click at [527, 242] on app-icon "chevron-right" at bounding box center [528, 247] width 23 height 16
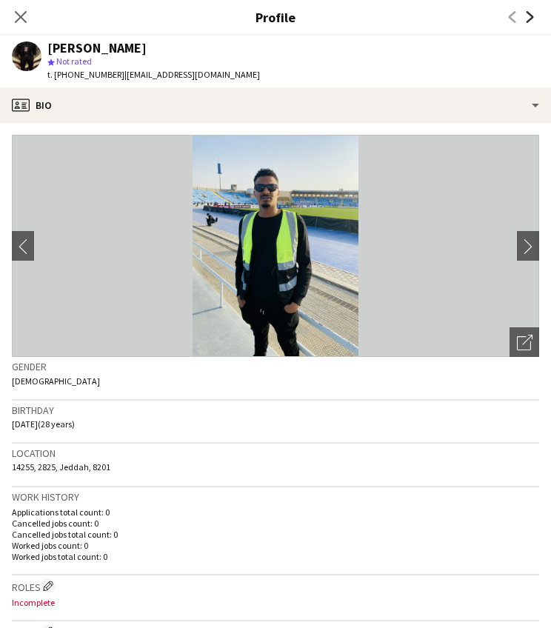
click at [532, 19] on icon at bounding box center [530, 17] width 7 height 12
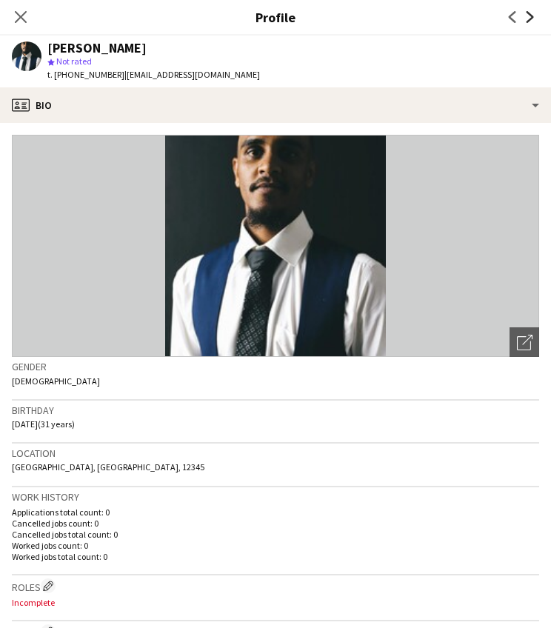
click at [532, 19] on icon at bounding box center [530, 17] width 7 height 12
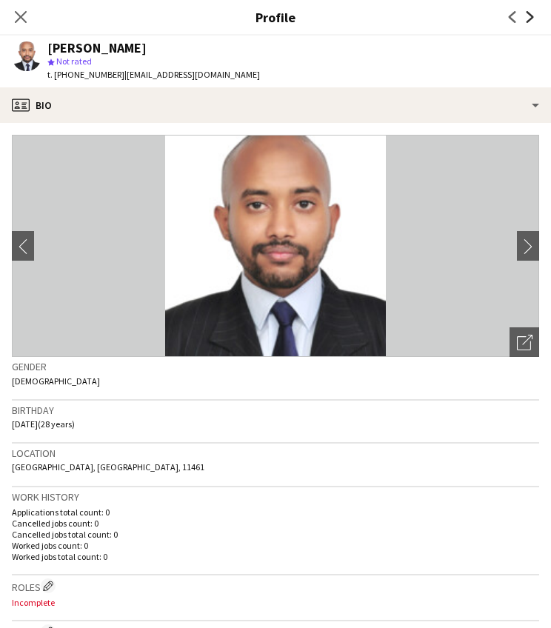
click at [532, 19] on icon at bounding box center [530, 17] width 7 height 12
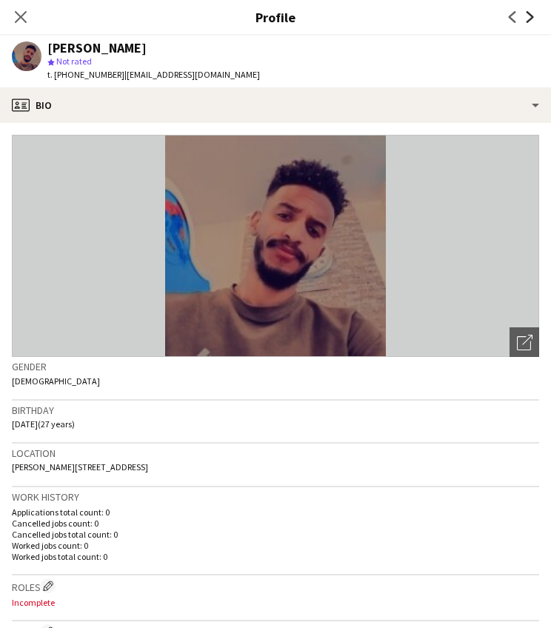
click at [532, 19] on icon at bounding box center [530, 17] width 7 height 12
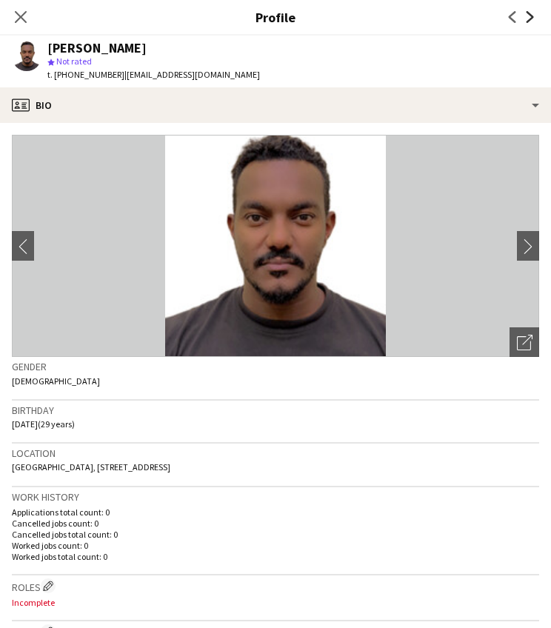
click at [532, 19] on icon at bounding box center [530, 17] width 7 height 12
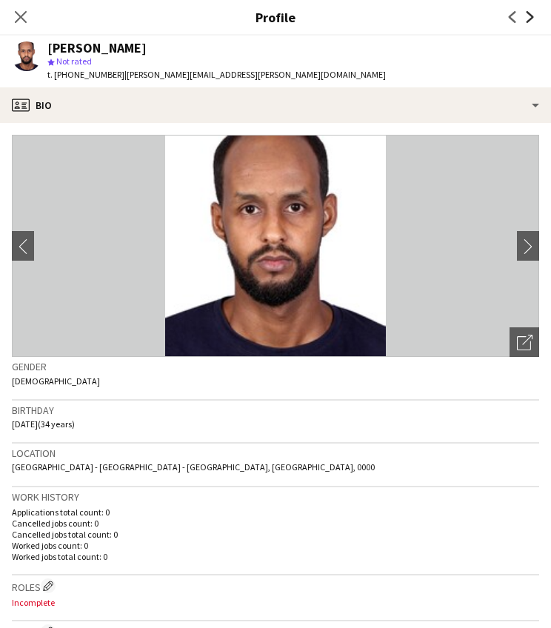
click at [532, 19] on icon at bounding box center [530, 17] width 7 height 12
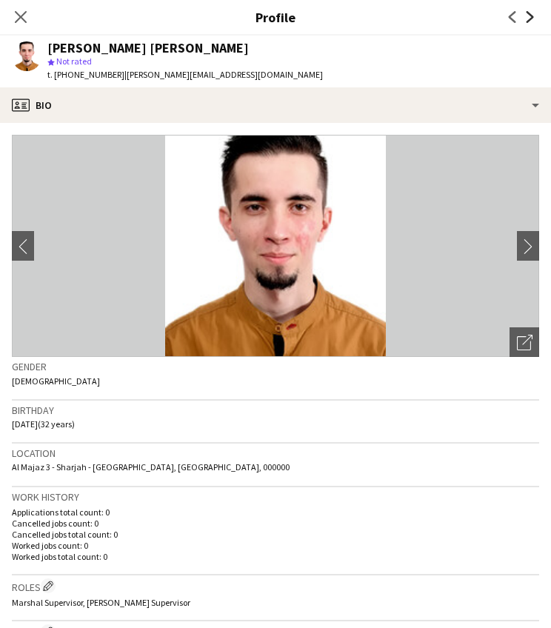
click at [532, 19] on icon at bounding box center [530, 17] width 7 height 12
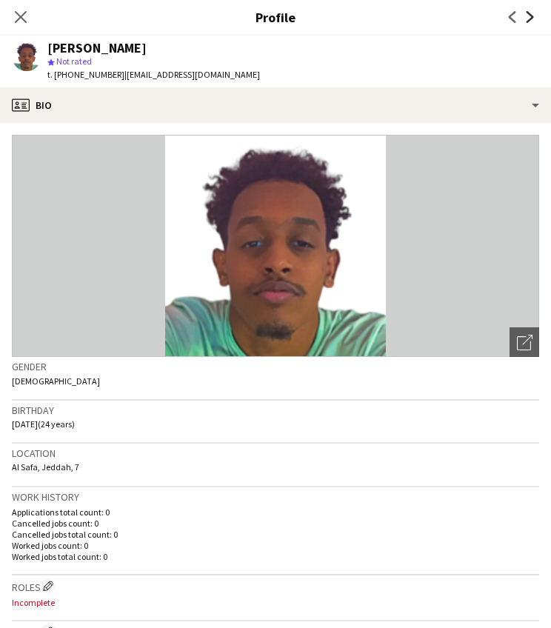
click at [532, 19] on icon at bounding box center [530, 17] width 7 height 12
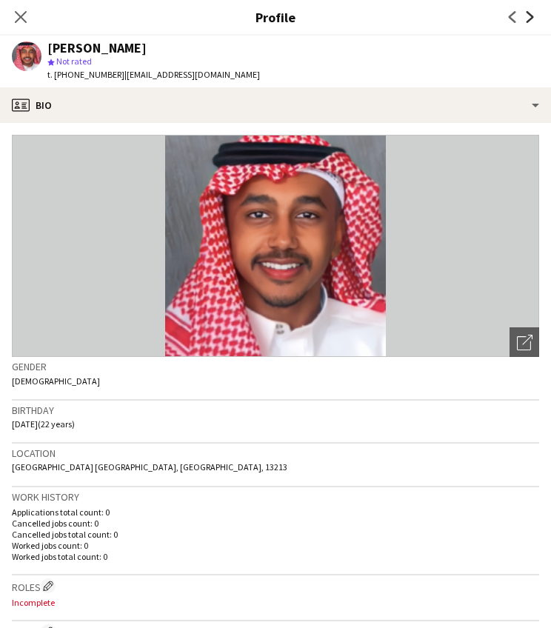
click at [532, 19] on icon at bounding box center [530, 17] width 7 height 12
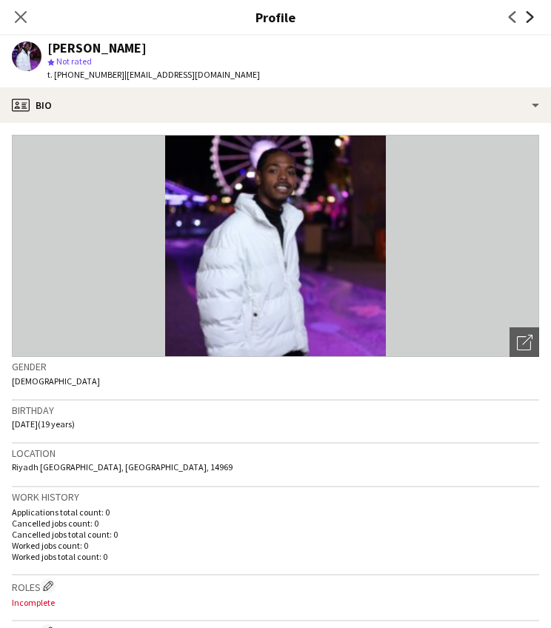
click at [532, 19] on icon at bounding box center [530, 17] width 7 height 12
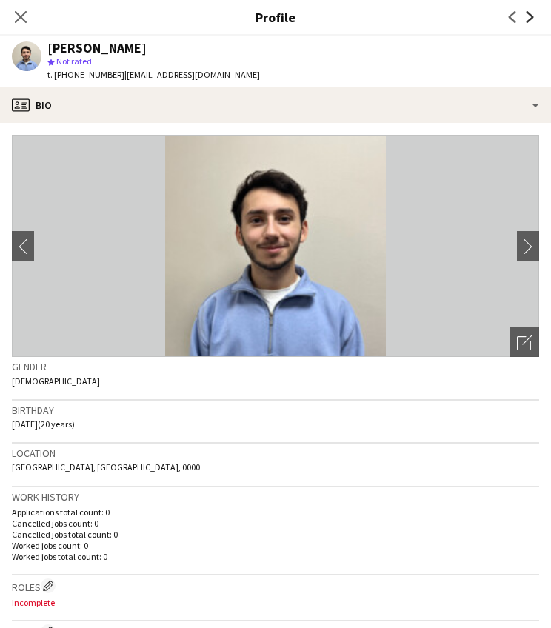
click at [532, 19] on icon at bounding box center [530, 17] width 7 height 12
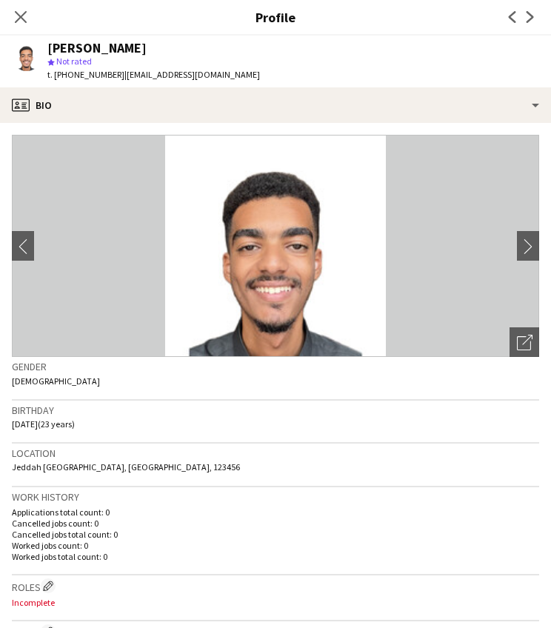
click at [504, 15] on app-icon "Previous" at bounding box center [513, 17] width 18 height 18
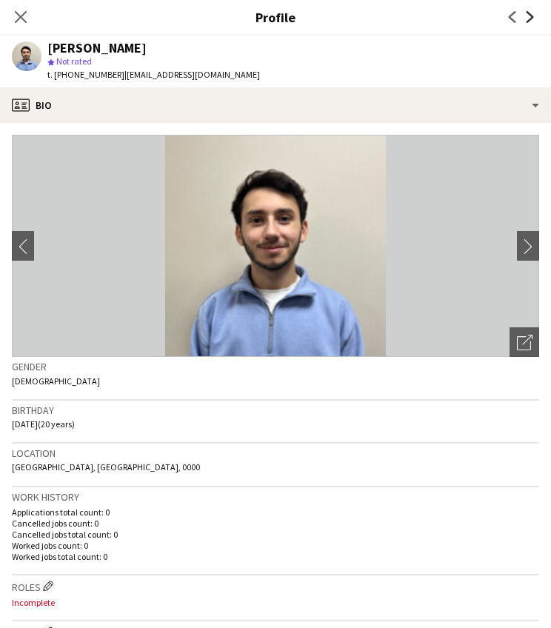
click at [531, 16] on icon at bounding box center [530, 17] width 7 height 12
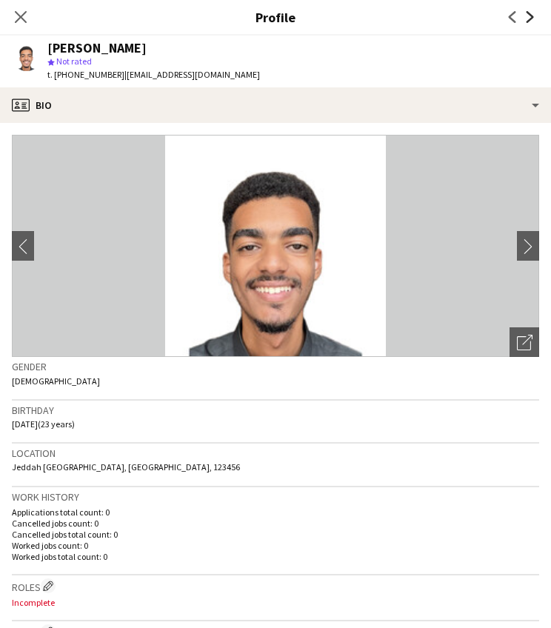
click at [531, 16] on icon at bounding box center [530, 17] width 7 height 12
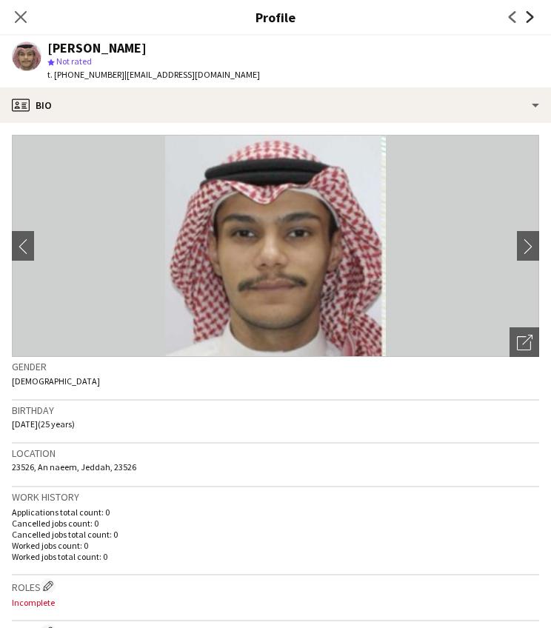
click at [531, 16] on icon at bounding box center [530, 17] width 7 height 12
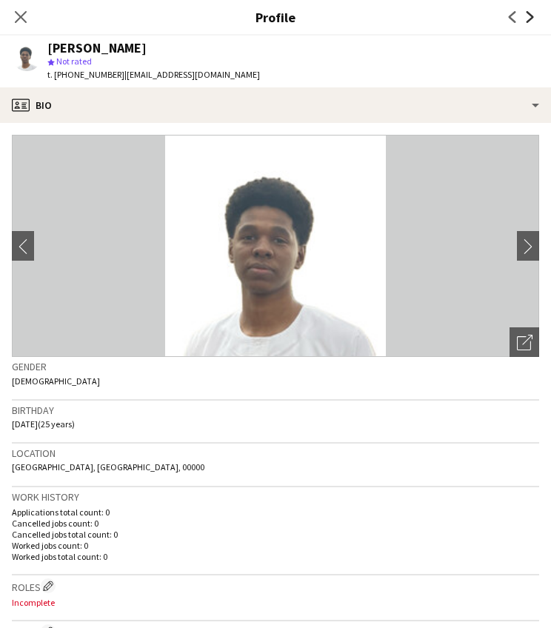
click at [531, 16] on icon at bounding box center [530, 17] width 7 height 12
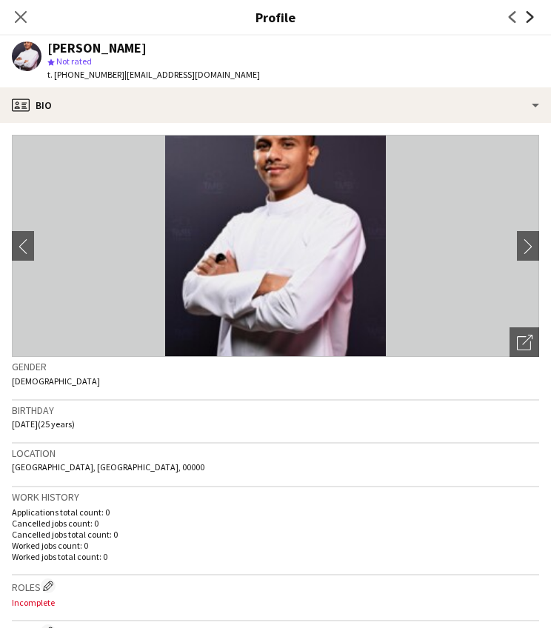
click at [531, 16] on icon at bounding box center [530, 17] width 7 height 12
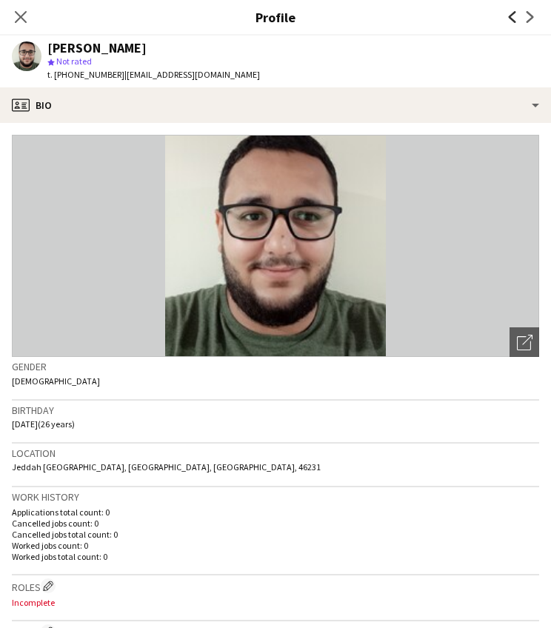
click at [511, 16] on icon at bounding box center [512, 17] width 7 height 12
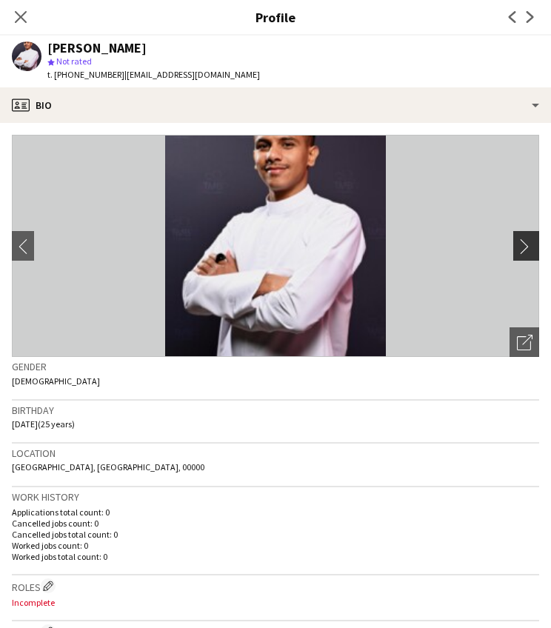
click at [533, 247] on app-icon "chevron-right" at bounding box center [528, 247] width 23 height 16
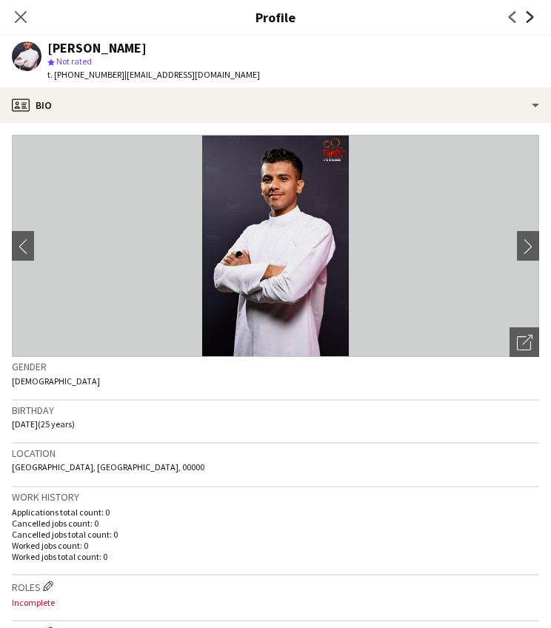
click at [535, 19] on icon "Next" at bounding box center [530, 17] width 12 height 12
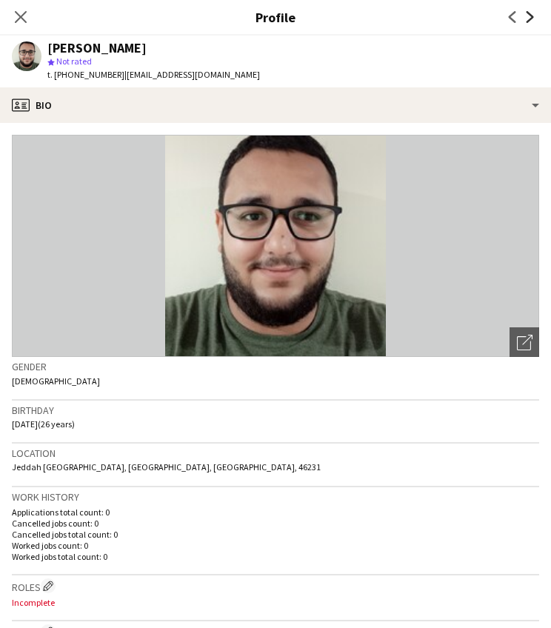
click at [535, 19] on icon "Next" at bounding box center [530, 17] width 12 height 12
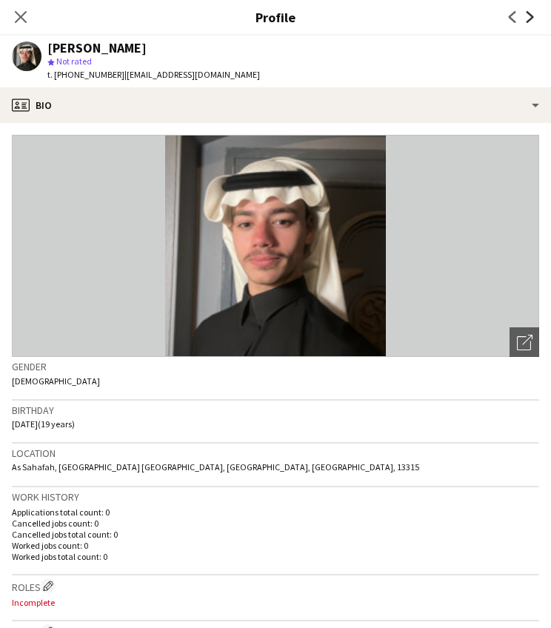
click at [535, 18] on icon "Next" at bounding box center [530, 17] width 12 height 12
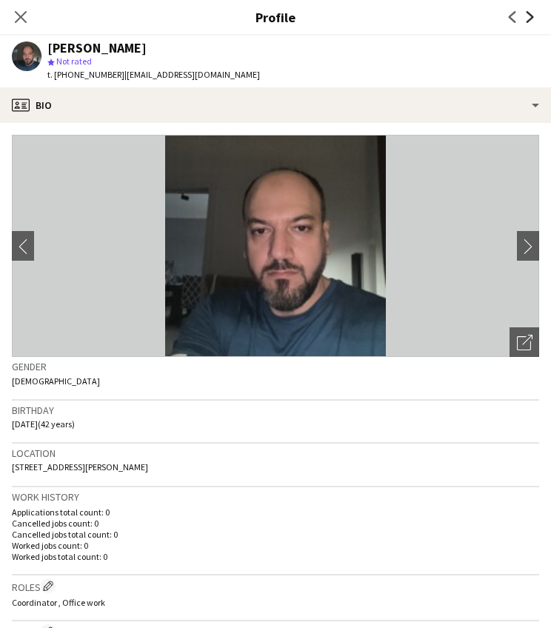
click at [535, 18] on icon "Next" at bounding box center [530, 17] width 12 height 12
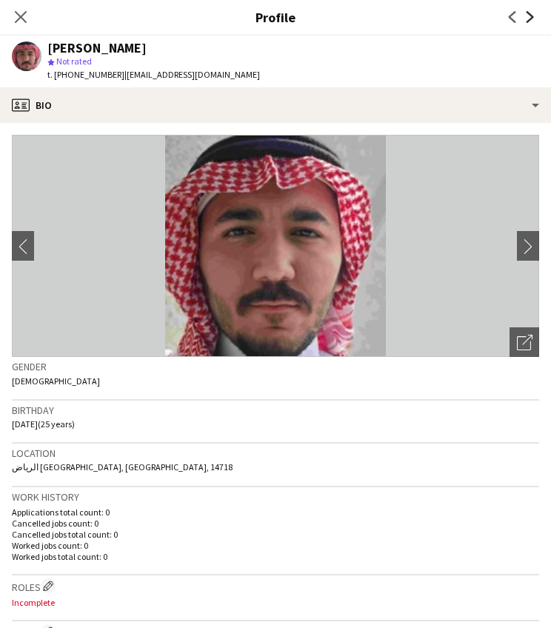
click at [535, 18] on icon "Next" at bounding box center [530, 17] width 12 height 12
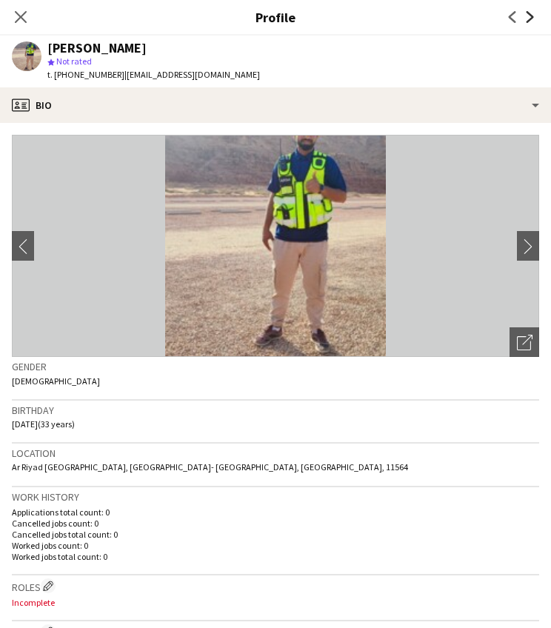
click at [535, 18] on icon "Next" at bounding box center [530, 17] width 12 height 12
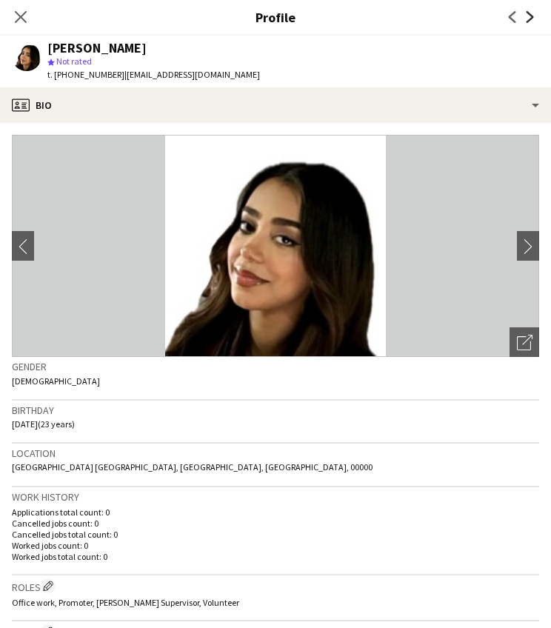
click at [535, 18] on icon "Next" at bounding box center [530, 17] width 12 height 12
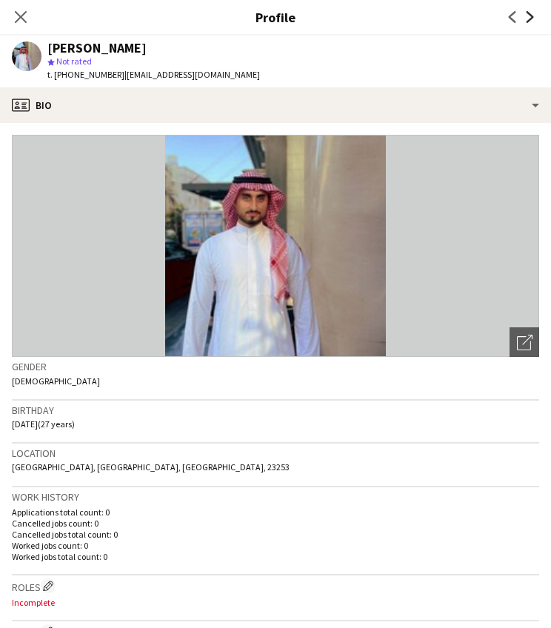
click at [535, 18] on icon "Next" at bounding box center [530, 17] width 12 height 12
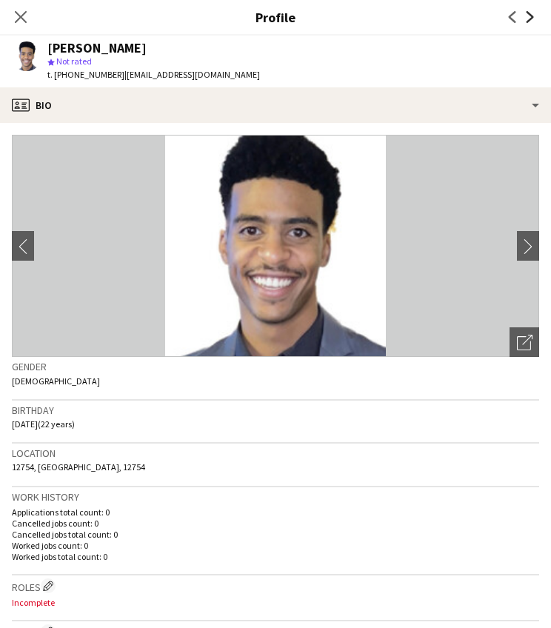
click at [535, 19] on icon "Next" at bounding box center [530, 17] width 12 height 12
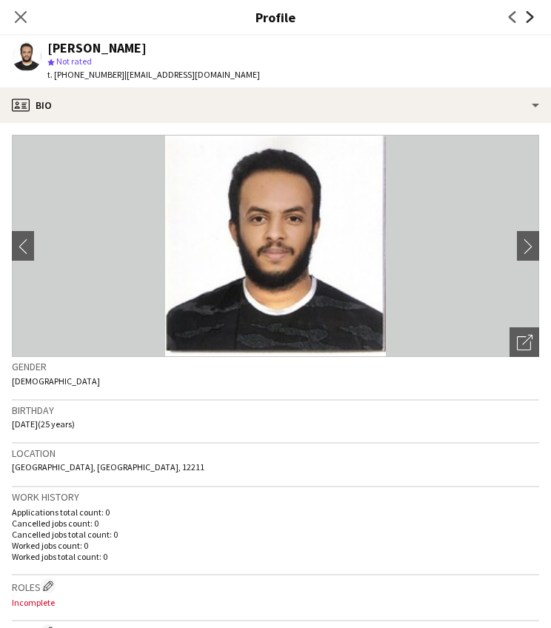
click at [535, 19] on icon "Next" at bounding box center [530, 17] width 12 height 12
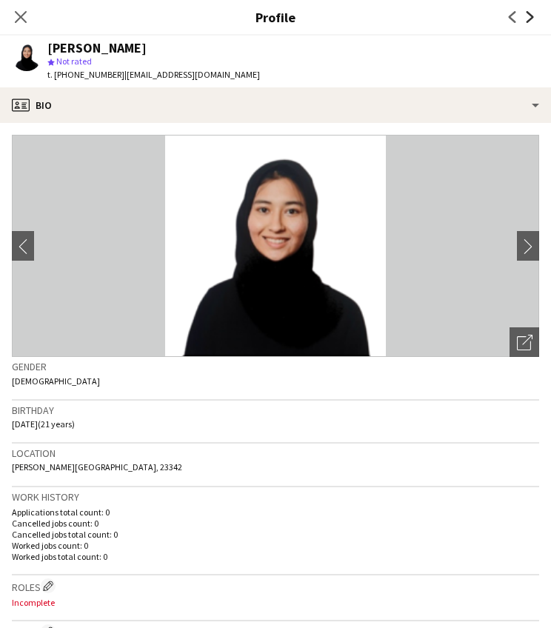
click at [535, 19] on icon "Next" at bounding box center [530, 17] width 12 height 12
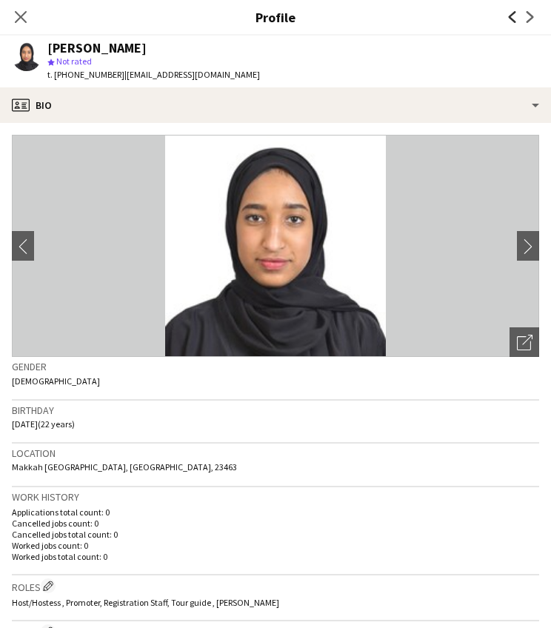
click at [510, 19] on icon "Previous" at bounding box center [513, 17] width 12 height 12
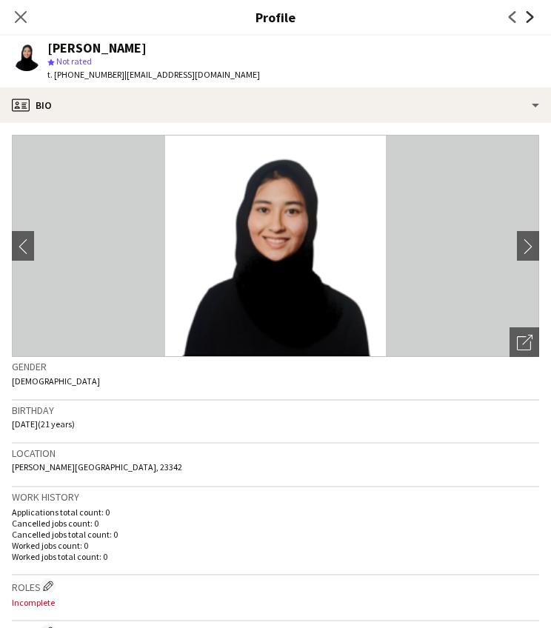
click at [533, 21] on icon "Next" at bounding box center [530, 17] width 12 height 12
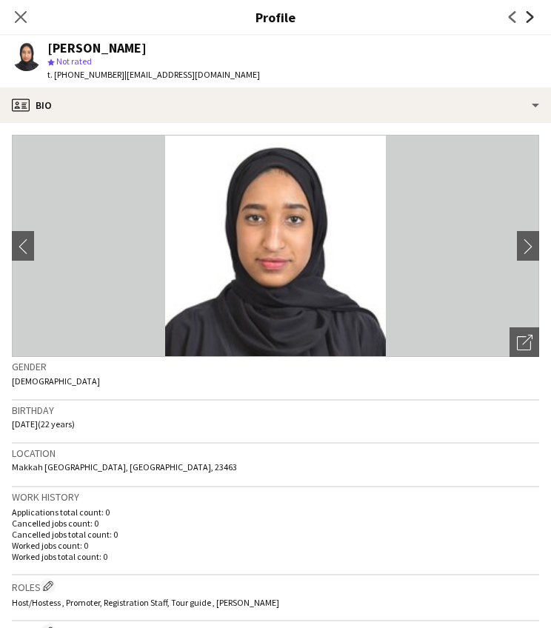
click at [533, 21] on icon "Next" at bounding box center [530, 17] width 12 height 12
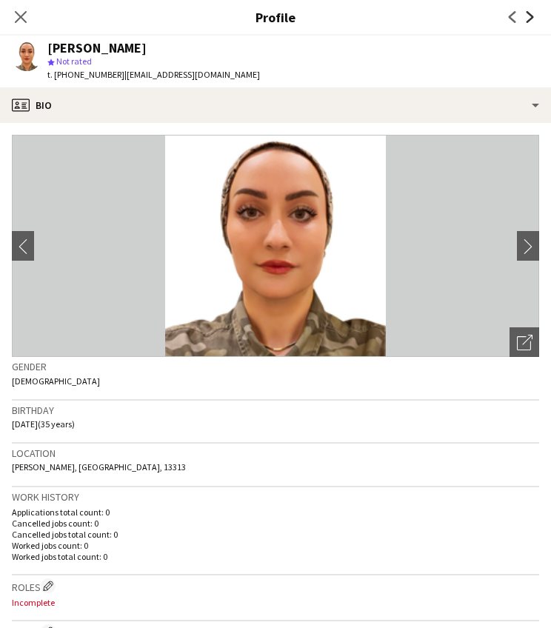
click at [533, 21] on icon "Next" at bounding box center [530, 17] width 12 height 12
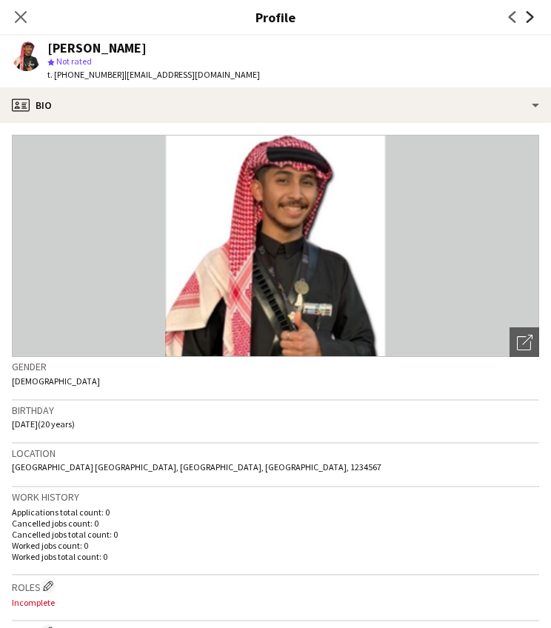
click at [533, 21] on icon "Next" at bounding box center [530, 17] width 12 height 12
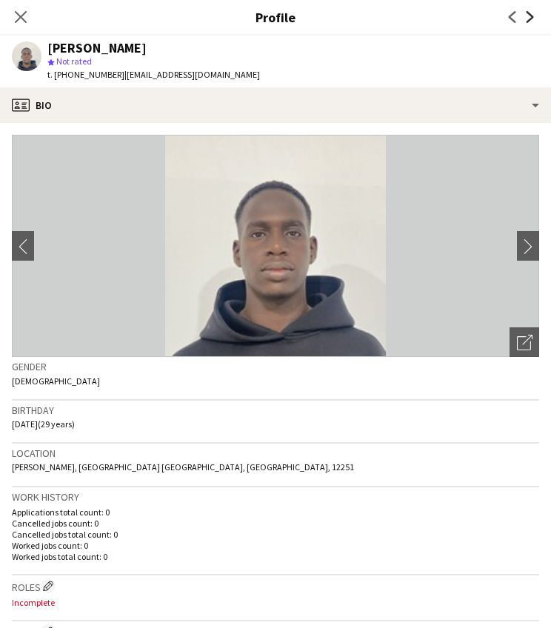
click at [533, 22] on icon "Next" at bounding box center [530, 17] width 12 height 12
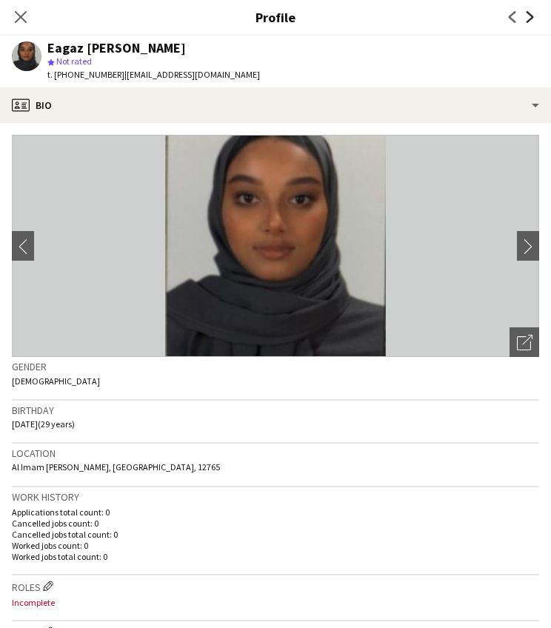
click at [533, 22] on icon "Next" at bounding box center [530, 17] width 12 height 12
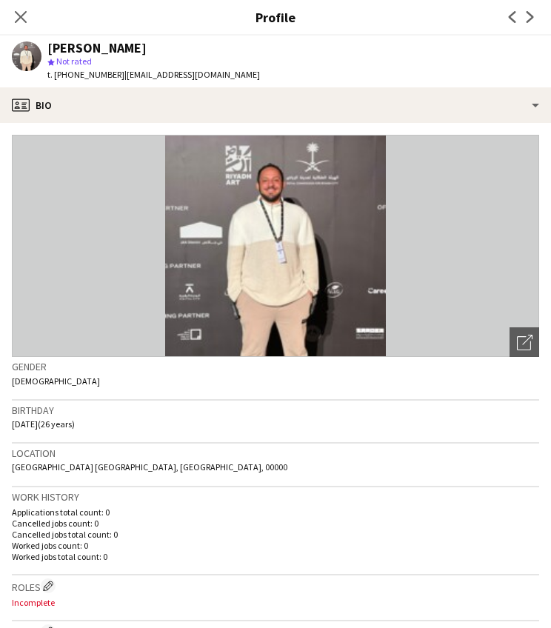
scroll to position [0, 0]
click at [530, 20] on icon at bounding box center [530, 17] width 7 height 12
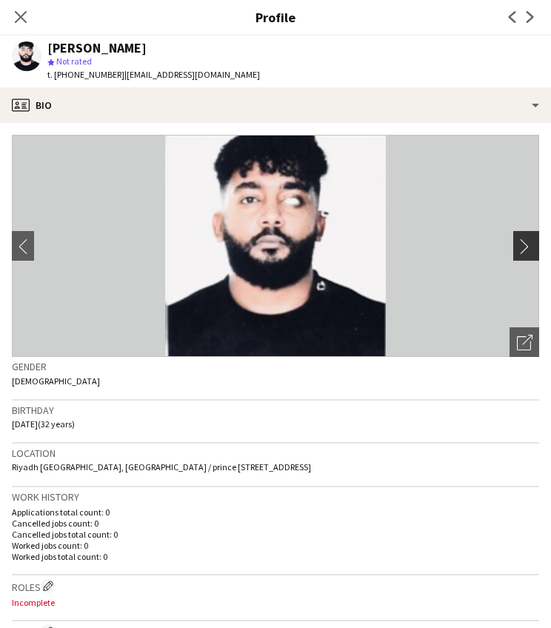
click at [528, 242] on app-icon "chevron-right" at bounding box center [528, 247] width 23 height 16
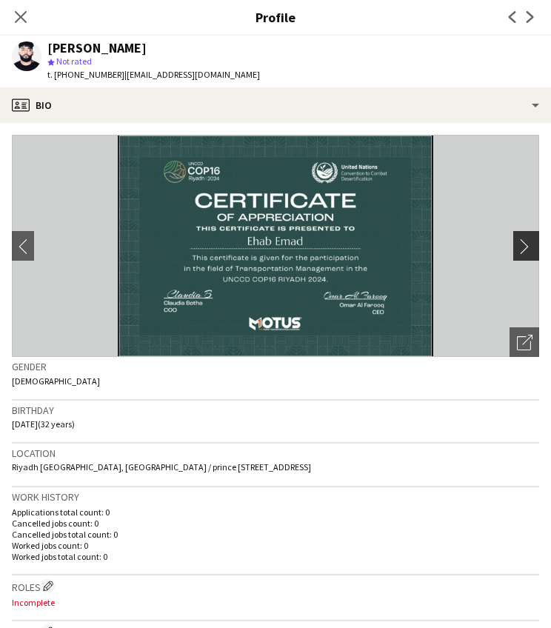
click at [526, 242] on app-icon "chevron-right" at bounding box center [528, 247] width 23 height 16
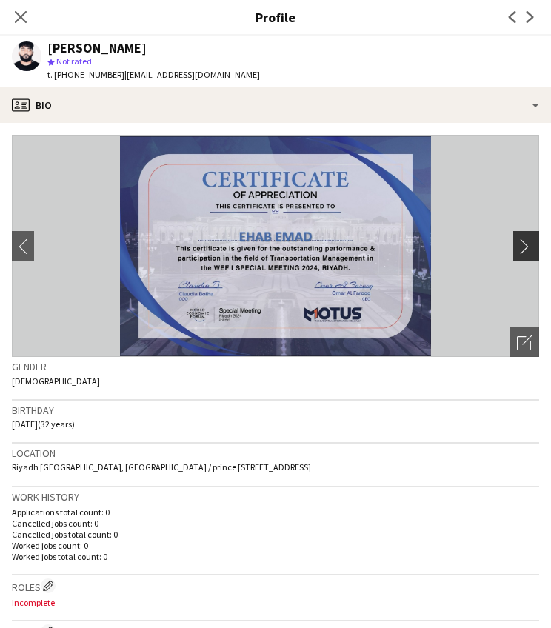
click at [526, 243] on app-icon "chevron-right" at bounding box center [528, 247] width 23 height 16
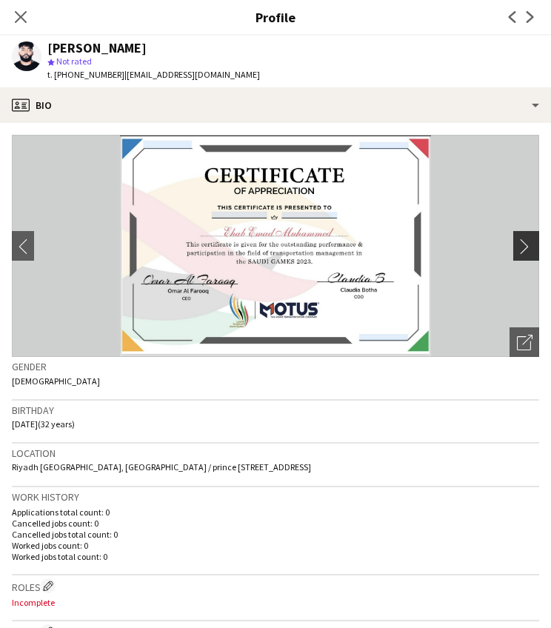
click at [526, 244] on app-icon "chevron-right" at bounding box center [528, 247] width 23 height 16
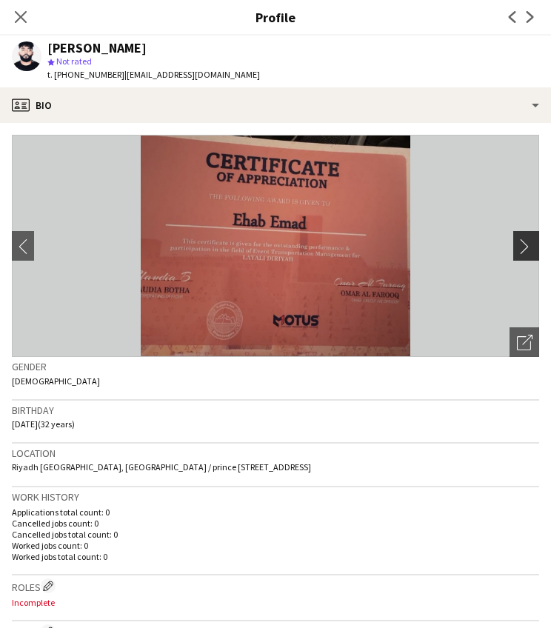
click at [526, 244] on app-icon "chevron-right" at bounding box center [528, 247] width 23 height 16
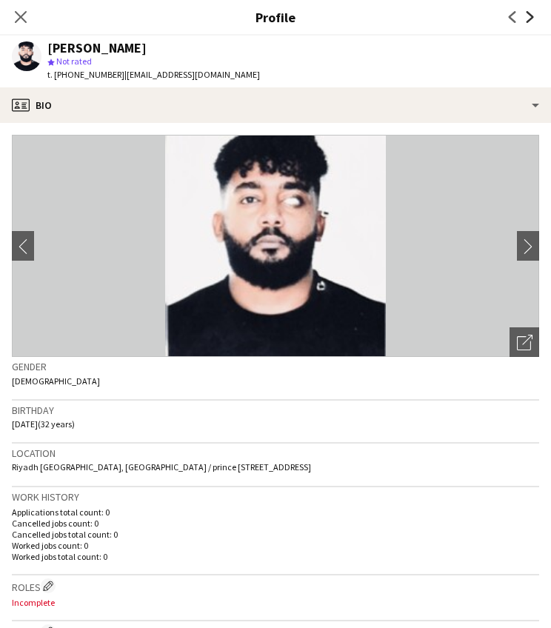
click at [533, 19] on icon "Next" at bounding box center [530, 17] width 12 height 12
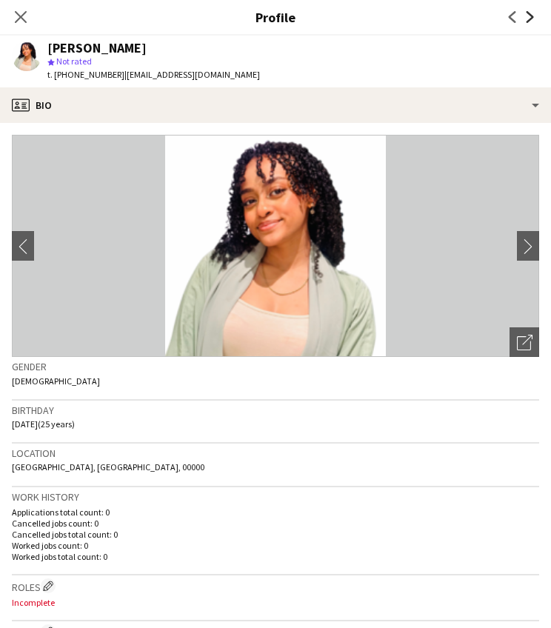
click at [531, 17] on icon "Next" at bounding box center [530, 17] width 12 height 12
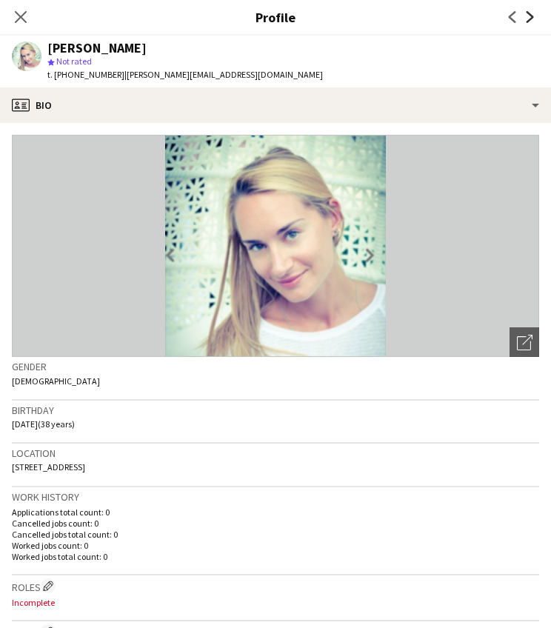
click at [531, 17] on icon "Next" at bounding box center [530, 17] width 12 height 12
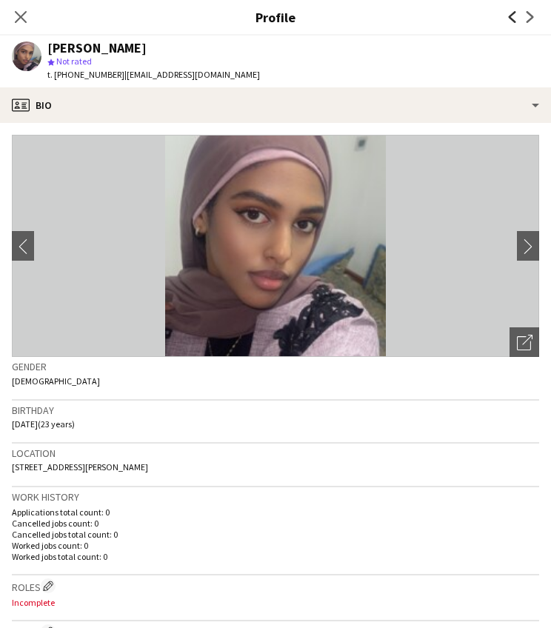
click at [510, 19] on icon at bounding box center [512, 17] width 7 height 12
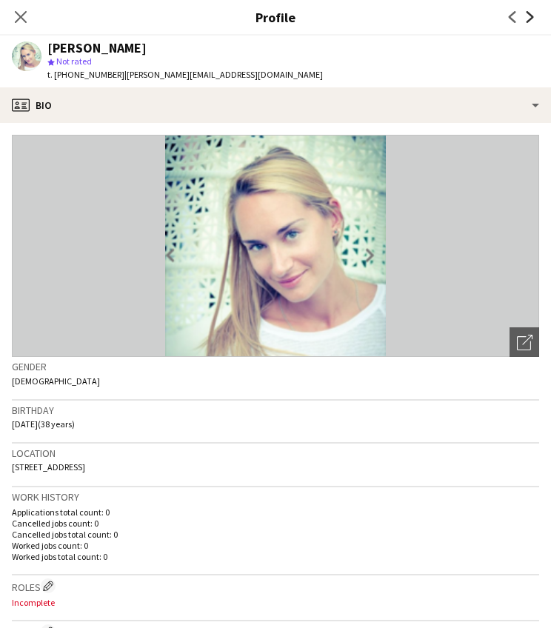
click at [531, 20] on icon "Next" at bounding box center [530, 17] width 12 height 12
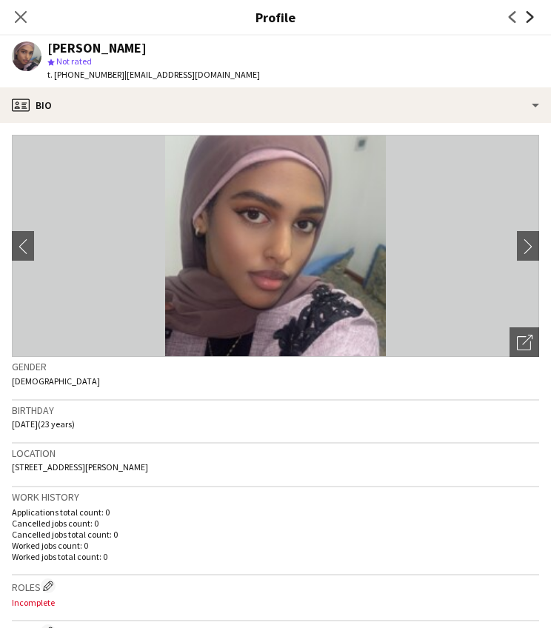
click at [531, 20] on icon "Next" at bounding box center [530, 17] width 12 height 12
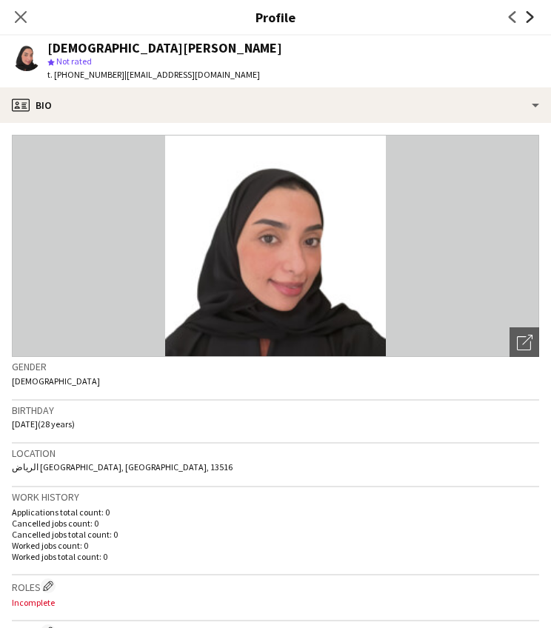
click at [531, 20] on icon "Next" at bounding box center [530, 17] width 12 height 12
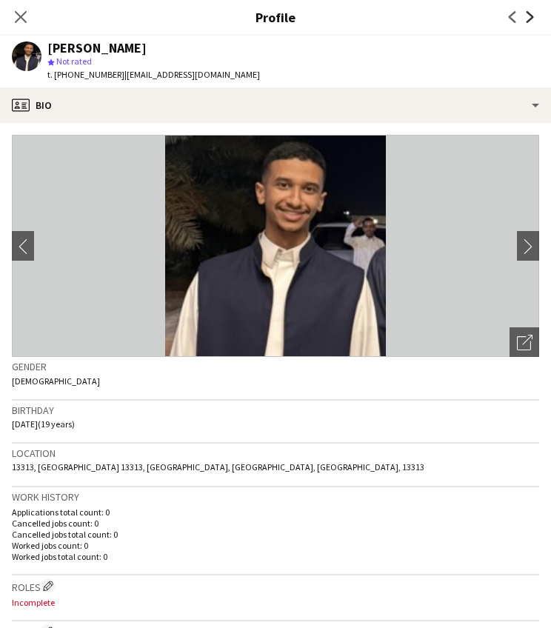
click at [531, 20] on icon "Next" at bounding box center [530, 17] width 12 height 12
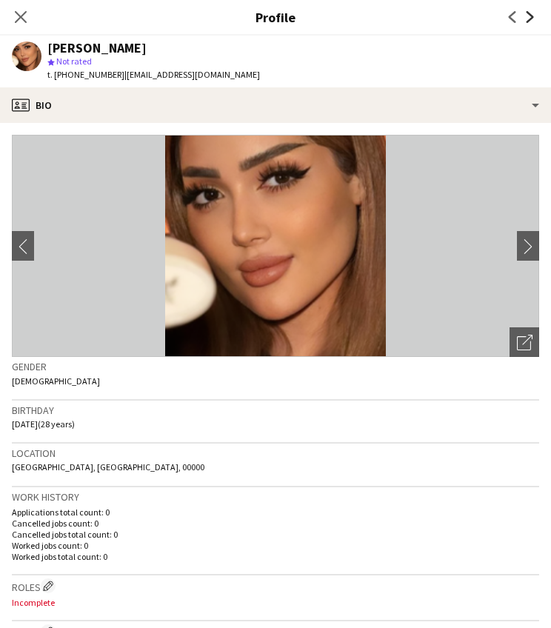
click at [533, 21] on icon "Next" at bounding box center [530, 17] width 12 height 12
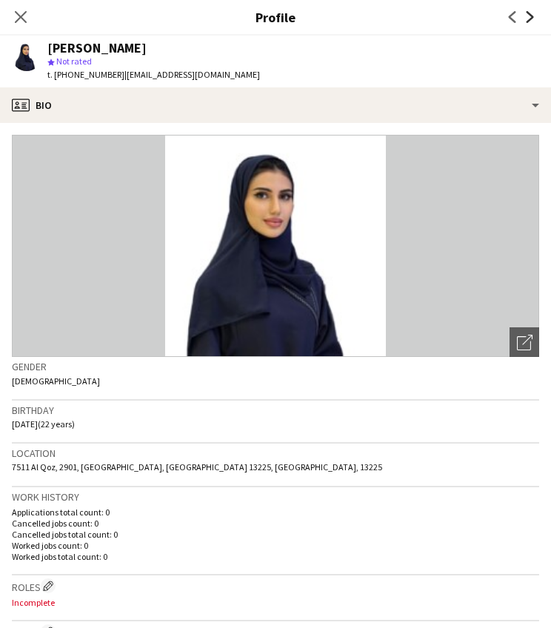
click at [533, 21] on icon "Next" at bounding box center [530, 17] width 12 height 12
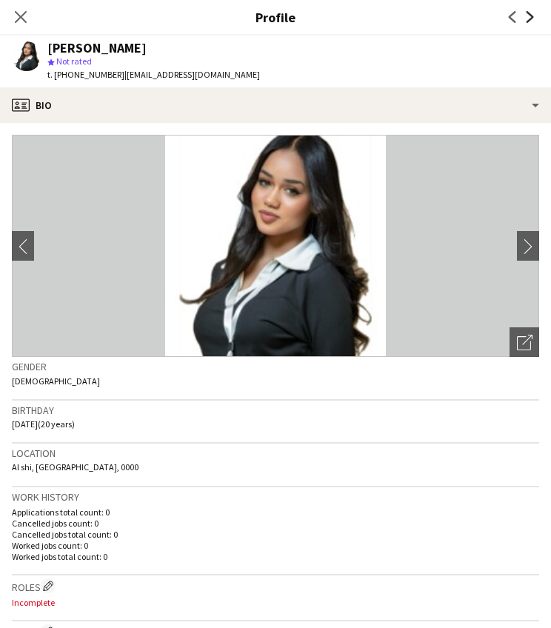
click at [533, 21] on icon "Next" at bounding box center [530, 17] width 12 height 12
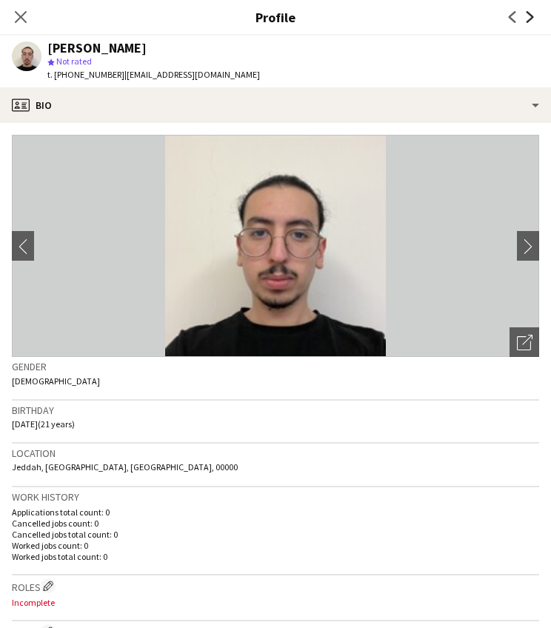
click at [533, 19] on icon "Next" at bounding box center [530, 17] width 12 height 12
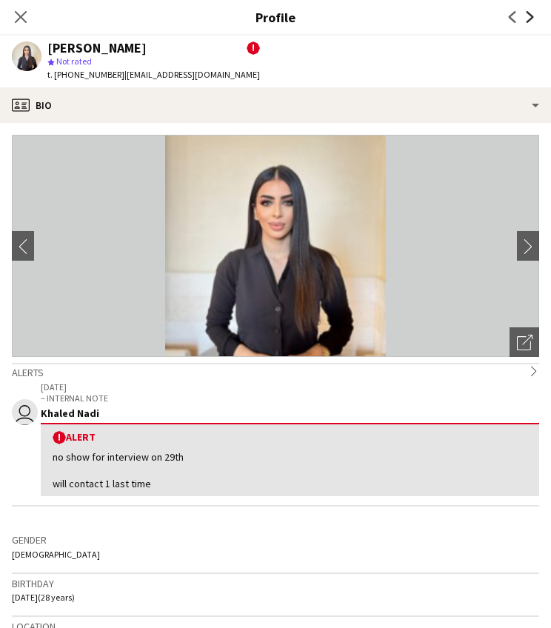
click at [532, 19] on icon at bounding box center [530, 17] width 7 height 12
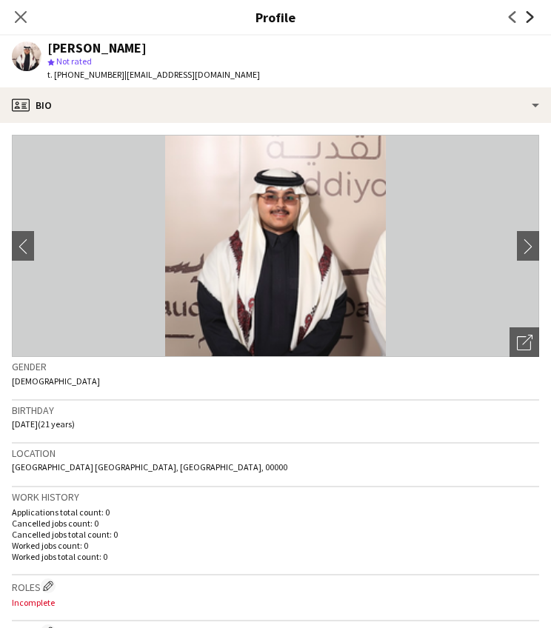
click at [531, 19] on icon at bounding box center [530, 17] width 7 height 12
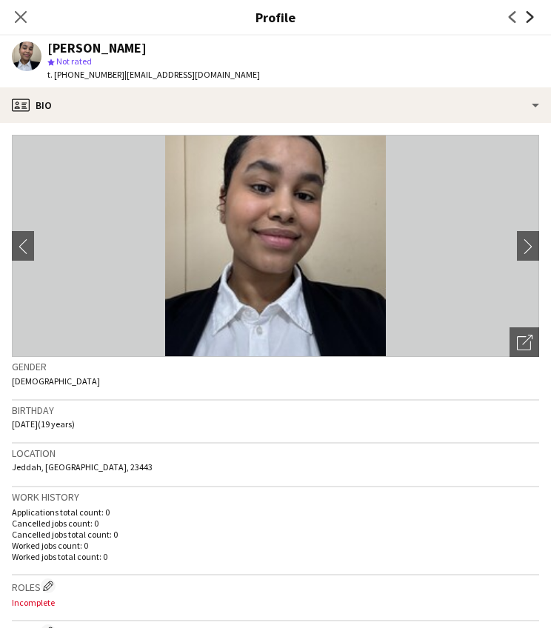
click at [531, 19] on icon at bounding box center [530, 17] width 7 height 12
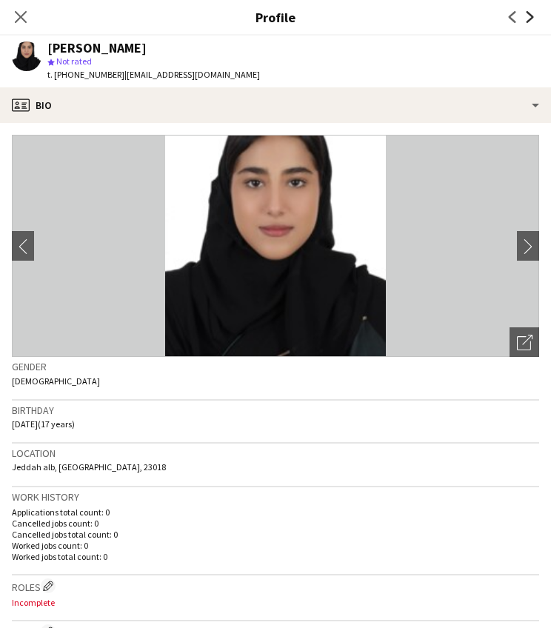
click at [531, 19] on icon at bounding box center [530, 17] width 7 height 12
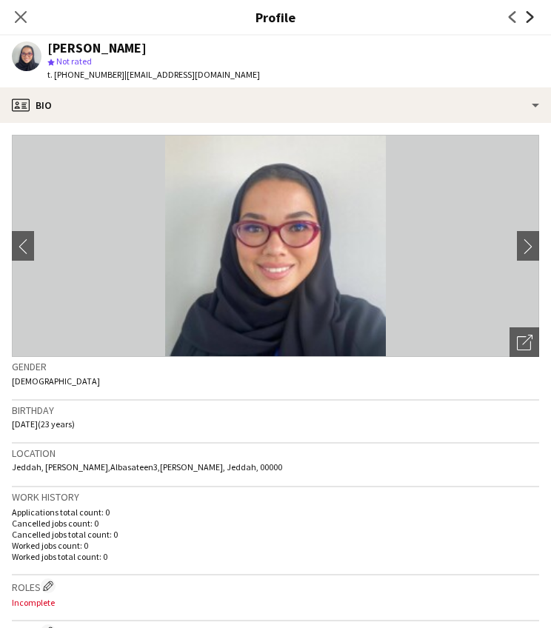
click at [532, 19] on icon at bounding box center [530, 17] width 7 height 12
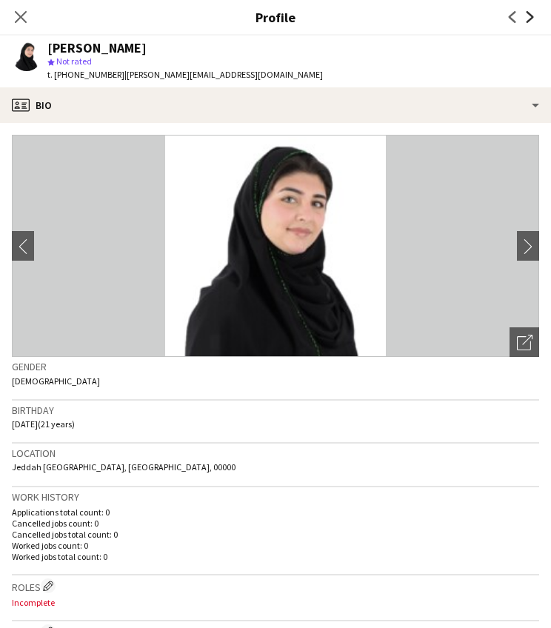
click at [532, 19] on icon at bounding box center [530, 17] width 7 height 12
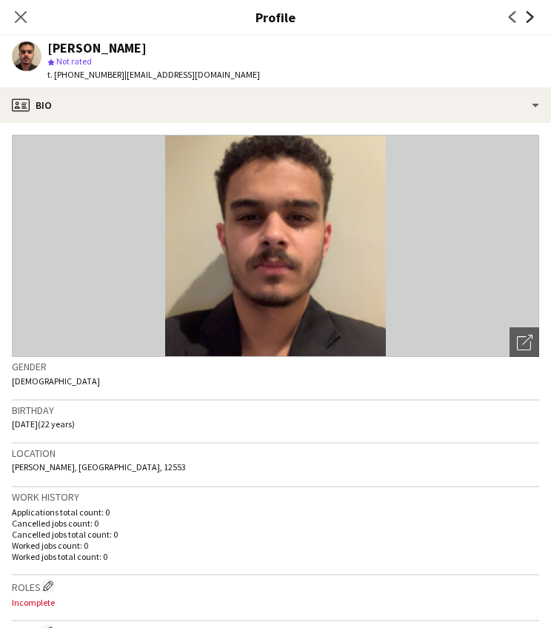
click at [532, 19] on icon at bounding box center [530, 17] width 7 height 12
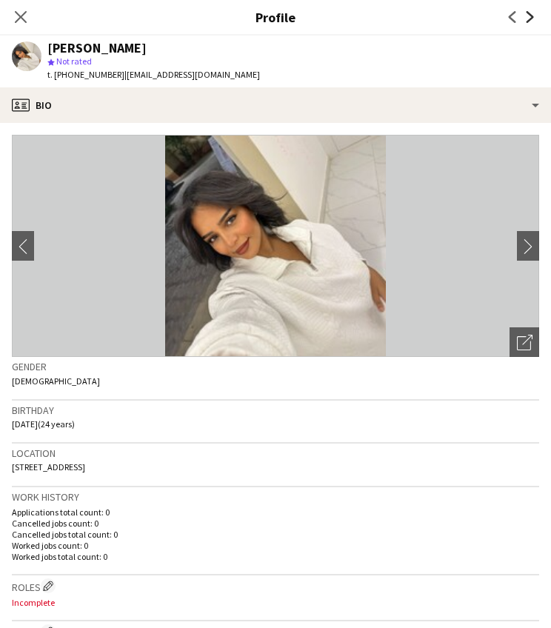
click at [532, 19] on icon at bounding box center [530, 17] width 7 height 12
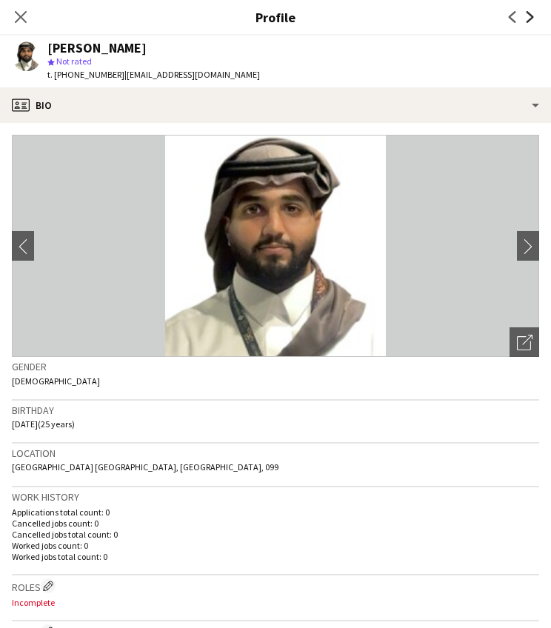
click at [532, 19] on icon at bounding box center [530, 17] width 7 height 12
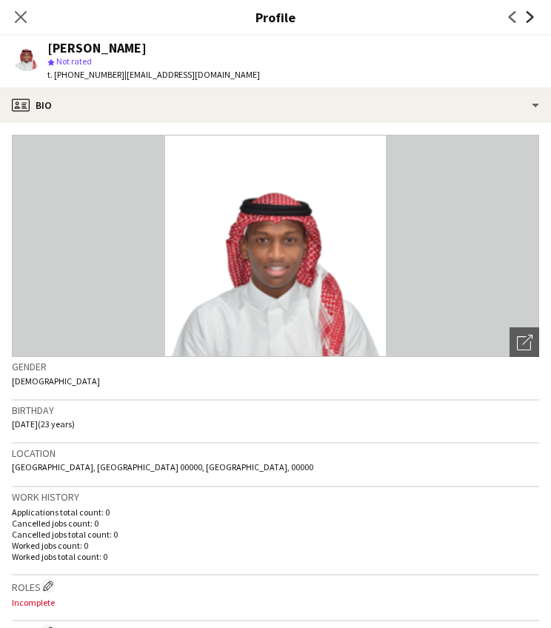
click at [532, 19] on icon at bounding box center [530, 17] width 7 height 12
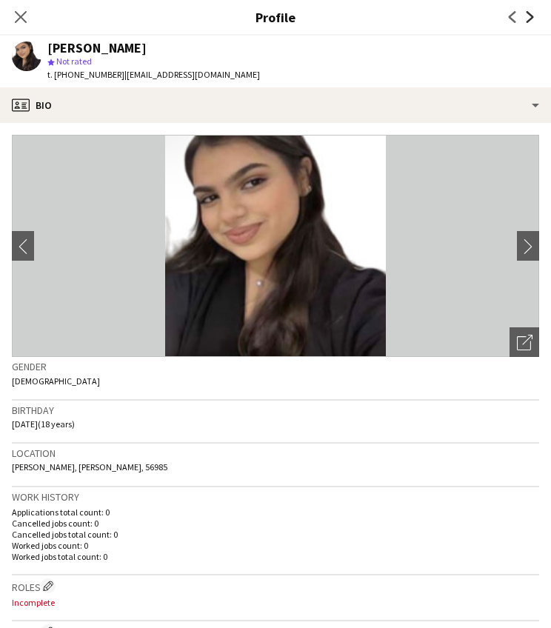
click at [532, 19] on icon at bounding box center [530, 17] width 7 height 12
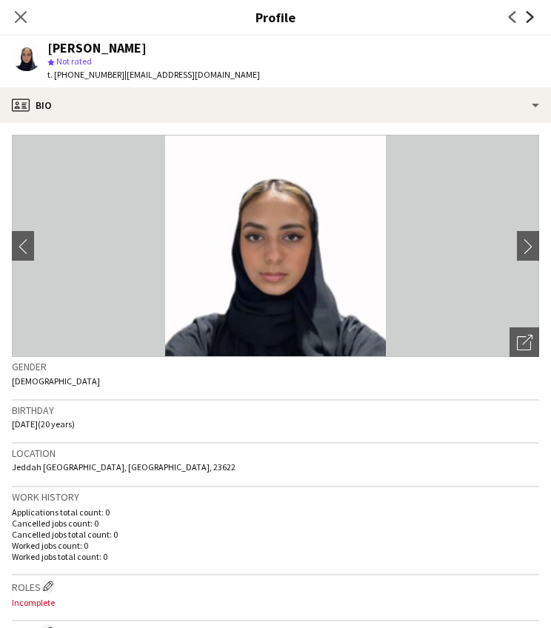
click at [532, 19] on icon at bounding box center [530, 17] width 7 height 12
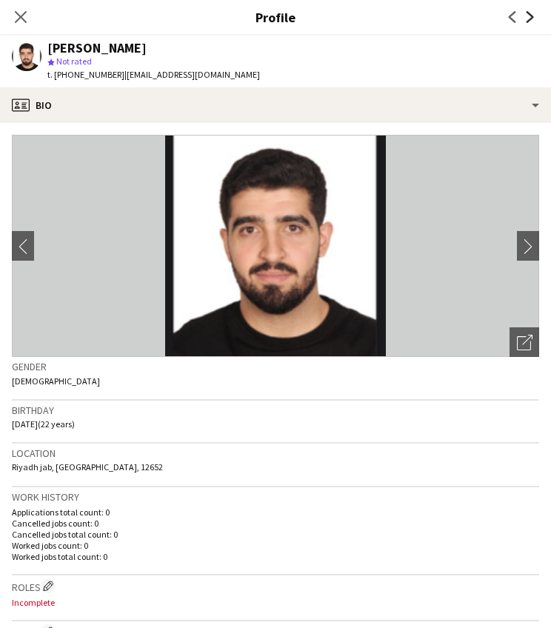
click at [532, 19] on icon "Next" at bounding box center [530, 17] width 12 height 12
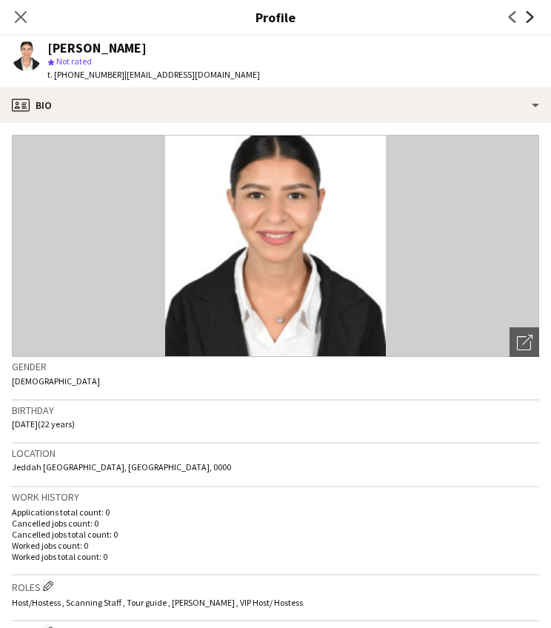
click at [534, 20] on icon "Next" at bounding box center [530, 17] width 12 height 12
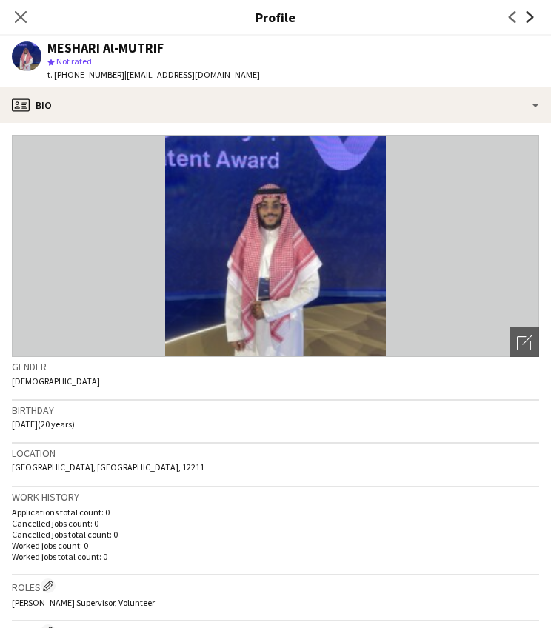
click at [532, 16] on icon at bounding box center [530, 17] width 7 height 12
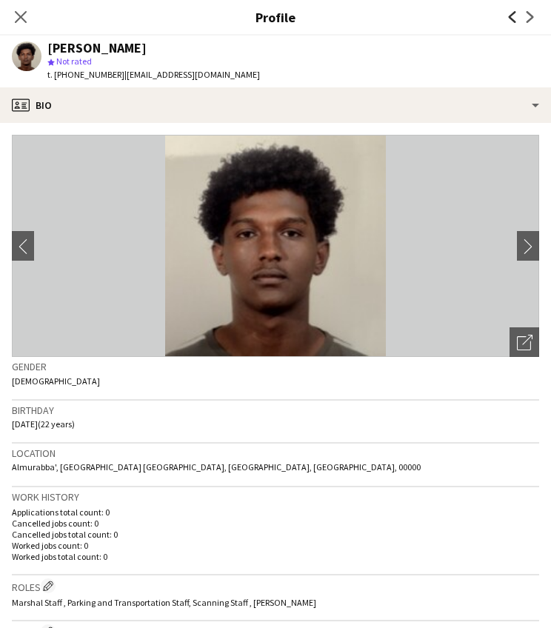
click at [516, 13] on icon "Previous" at bounding box center [513, 17] width 12 height 12
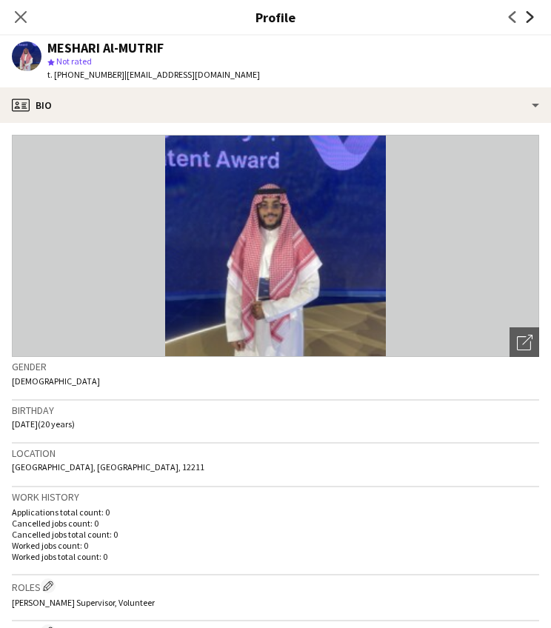
click at [531, 16] on icon at bounding box center [530, 17] width 7 height 12
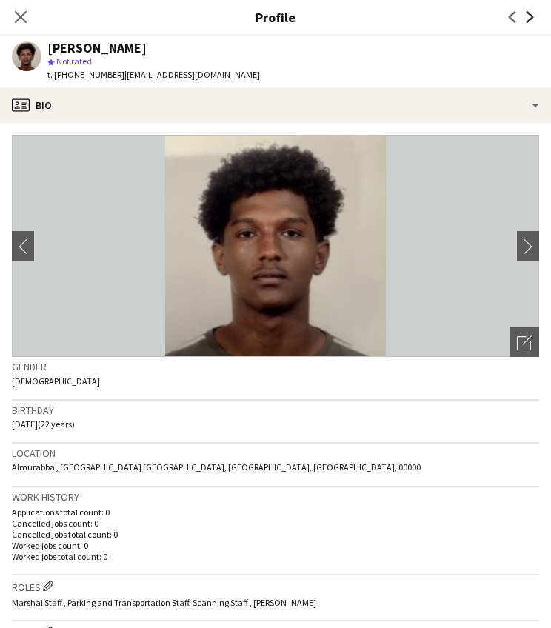
click at [531, 16] on icon at bounding box center [530, 17] width 7 height 12
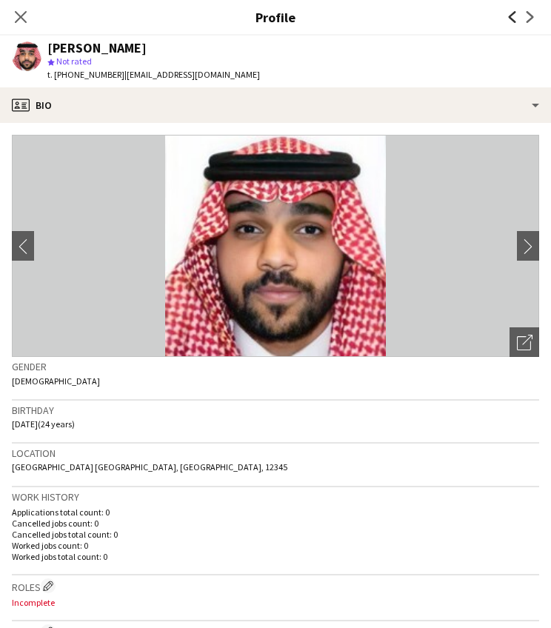
click at [510, 19] on icon "Previous" at bounding box center [513, 17] width 12 height 12
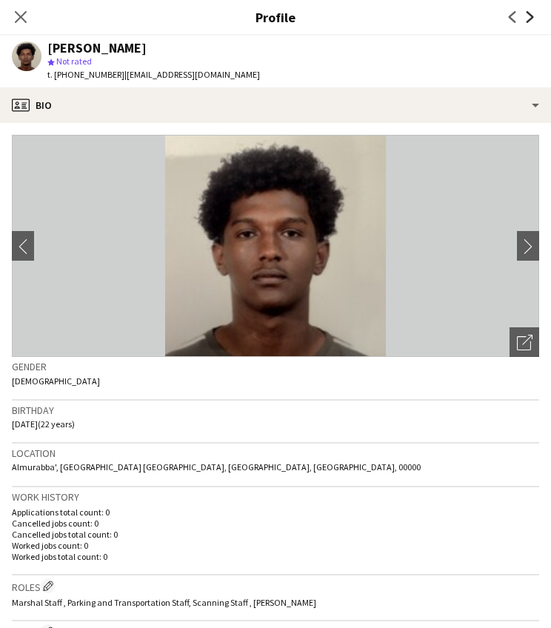
click at [528, 19] on icon "Next" at bounding box center [530, 17] width 12 height 12
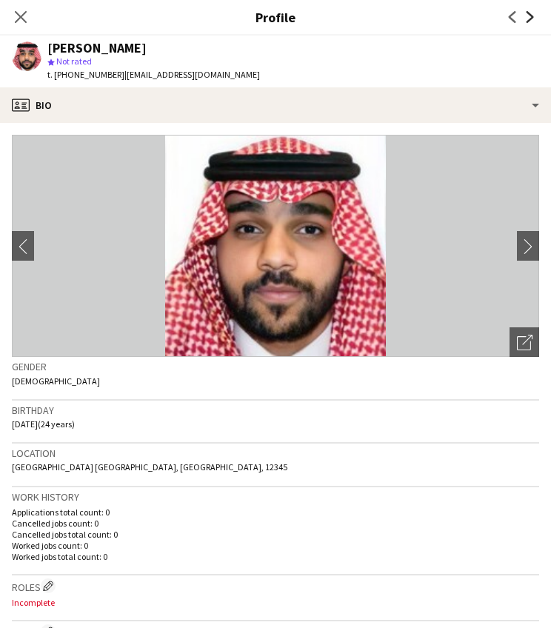
click at [528, 20] on icon "Next" at bounding box center [530, 17] width 12 height 12
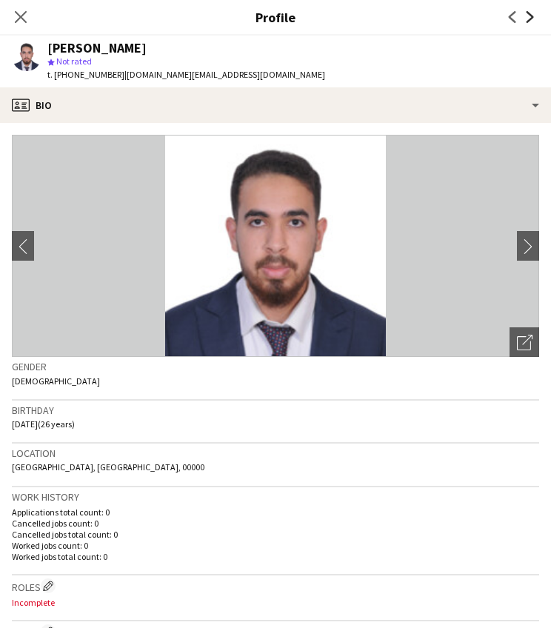
click at [532, 18] on icon at bounding box center [530, 17] width 7 height 12
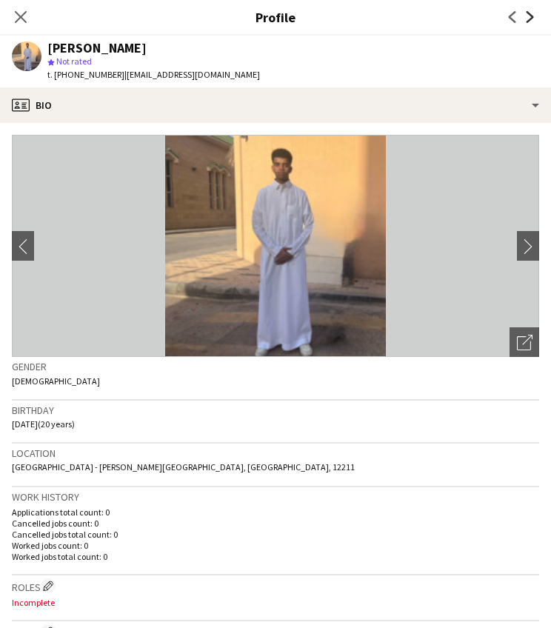
click at [532, 19] on icon at bounding box center [530, 17] width 7 height 12
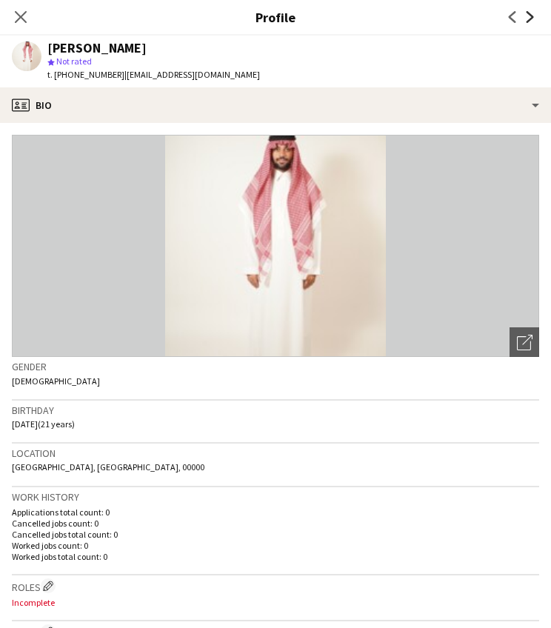
click at [532, 19] on icon at bounding box center [530, 17] width 7 height 12
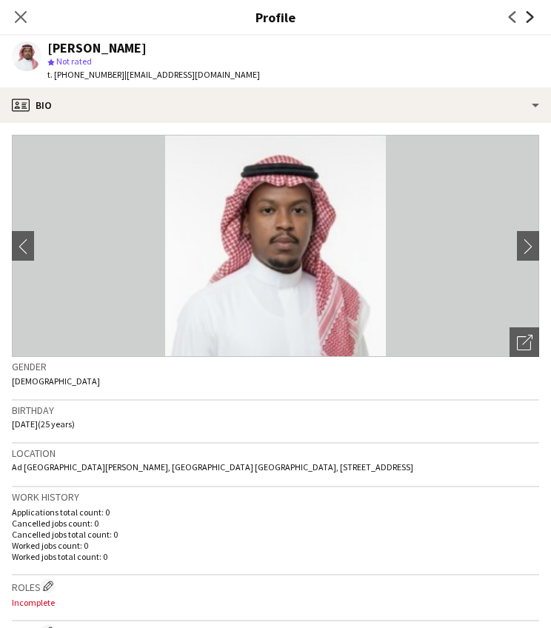
click at [532, 19] on icon at bounding box center [530, 17] width 7 height 12
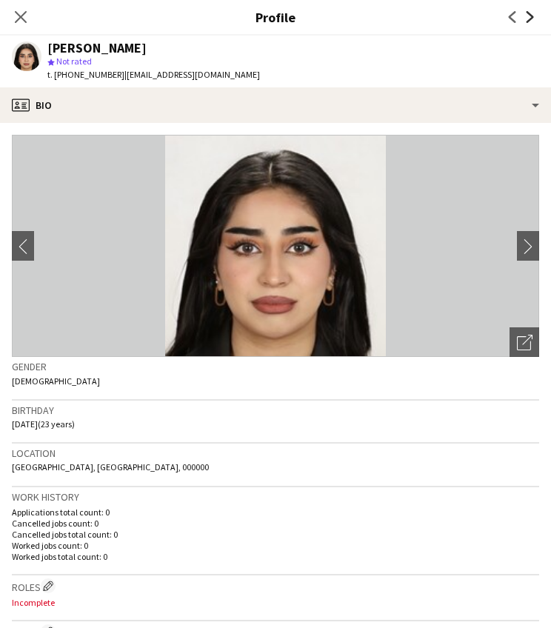
click at [532, 19] on icon at bounding box center [530, 17] width 7 height 12
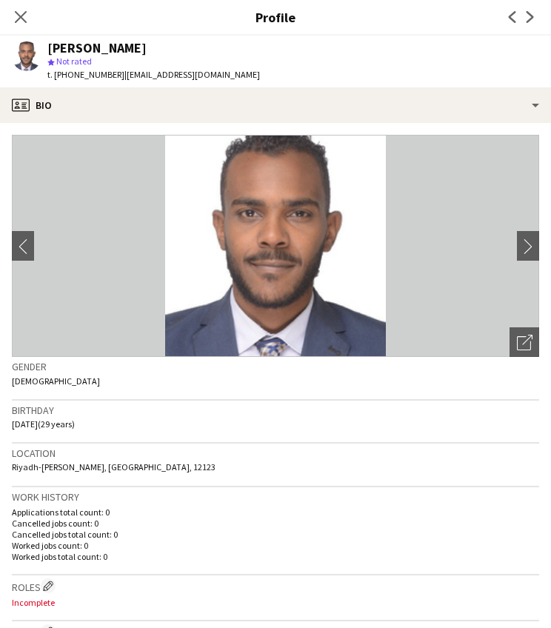
click at [533, 25] on app-icon "Next" at bounding box center [531, 17] width 18 height 18
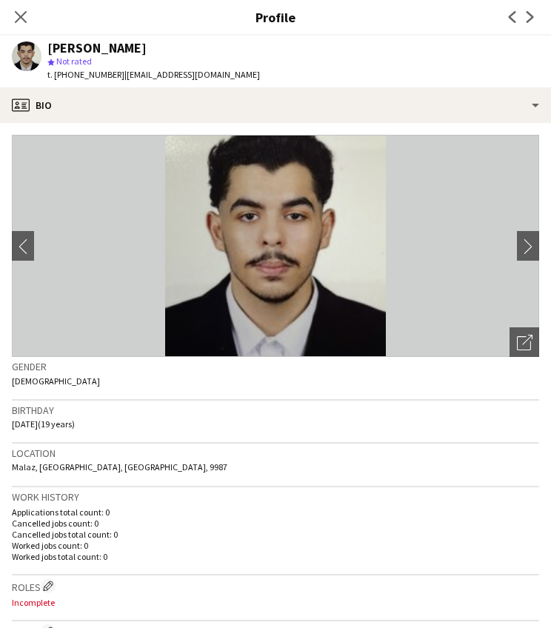
click at [534, 23] on app-icon "Next" at bounding box center [531, 17] width 18 height 18
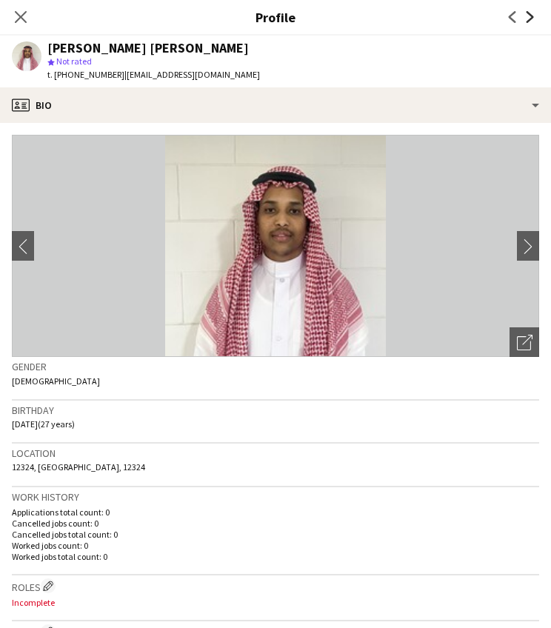
click at [533, 21] on icon "Next" at bounding box center [530, 17] width 12 height 12
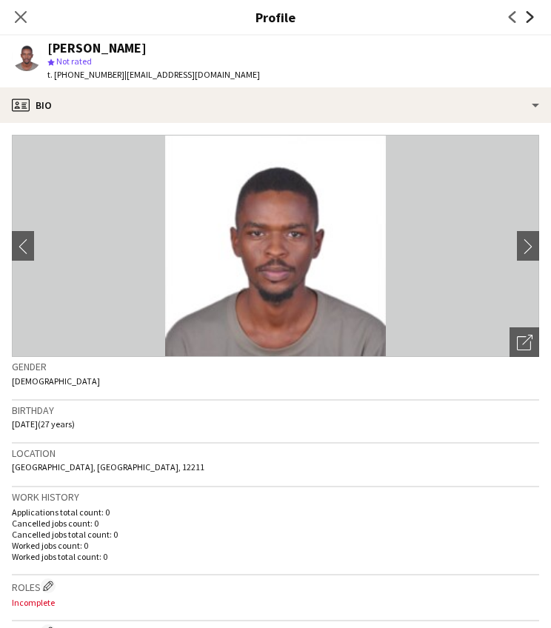
click at [533, 21] on icon "Next" at bounding box center [530, 17] width 12 height 12
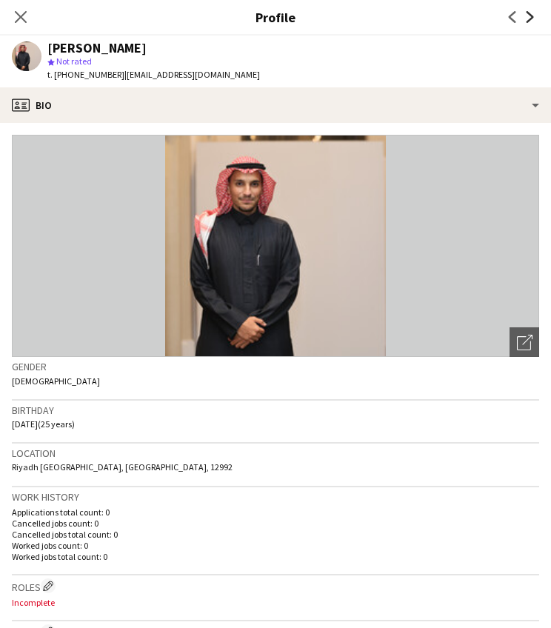
click at [533, 21] on icon "Next" at bounding box center [530, 17] width 12 height 12
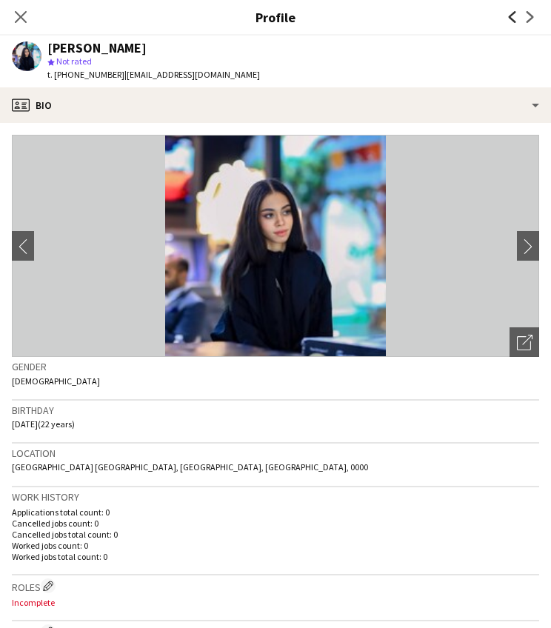
click at [511, 16] on icon at bounding box center [512, 17] width 7 height 12
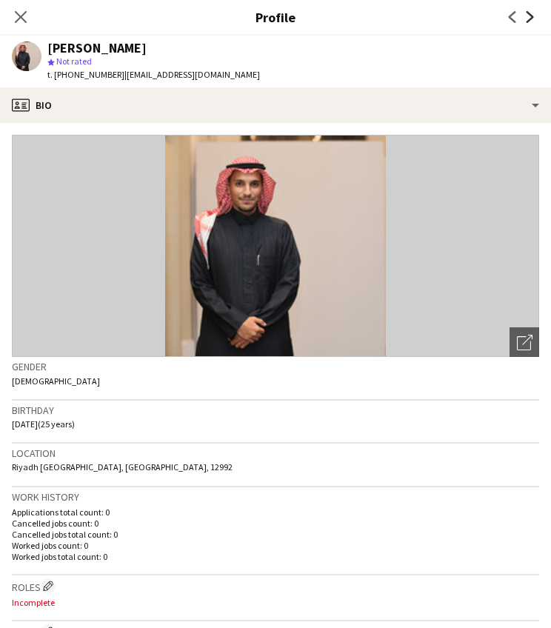
click at [532, 17] on icon at bounding box center [530, 17] width 7 height 12
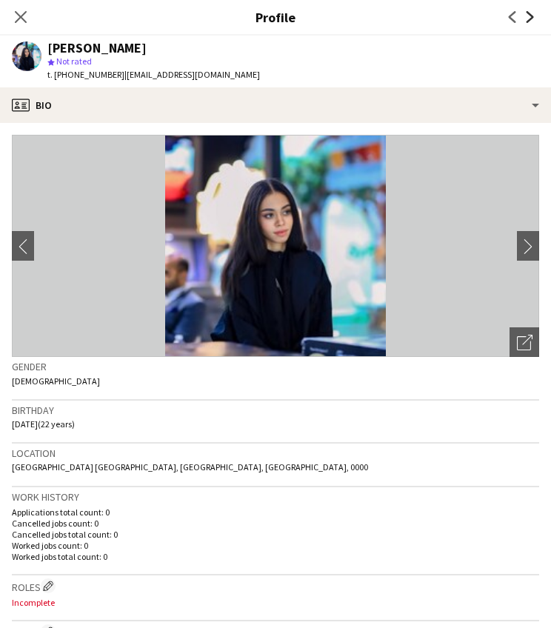
click at [532, 17] on icon at bounding box center [530, 17] width 7 height 12
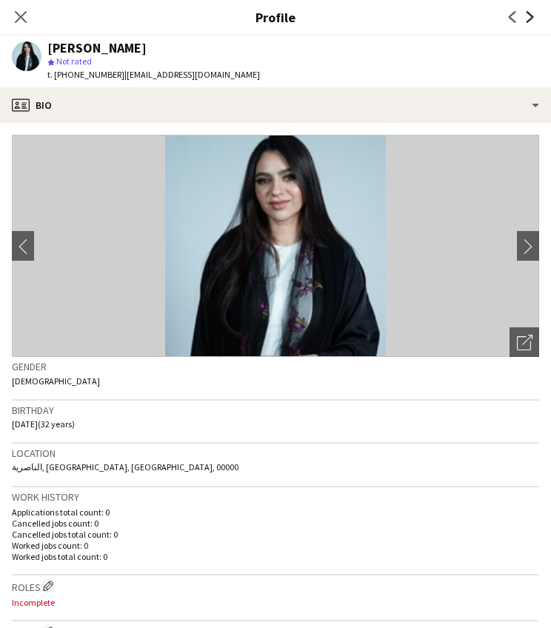
click at [532, 17] on icon at bounding box center [530, 17] width 7 height 12
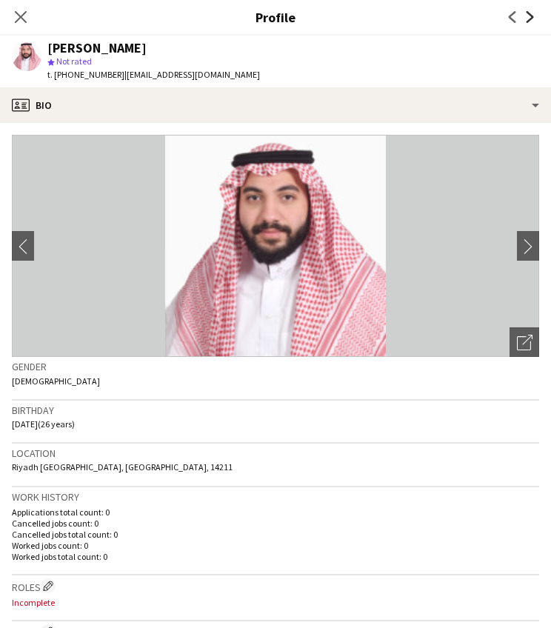
click at [530, 18] on icon "Next" at bounding box center [530, 17] width 12 height 12
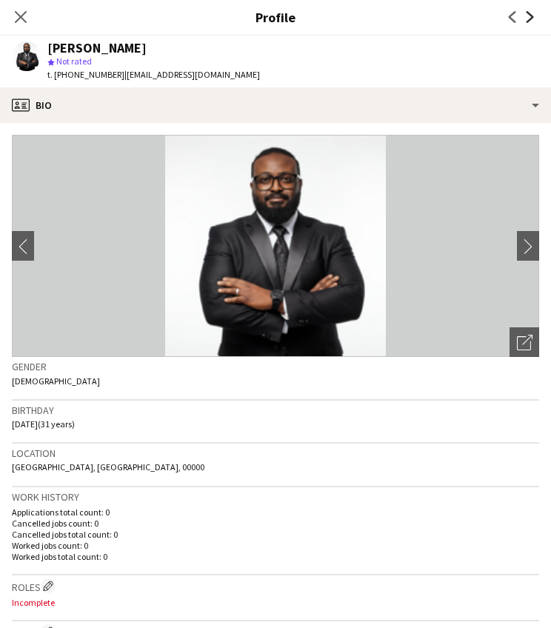
click at [530, 20] on icon at bounding box center [530, 17] width 7 height 12
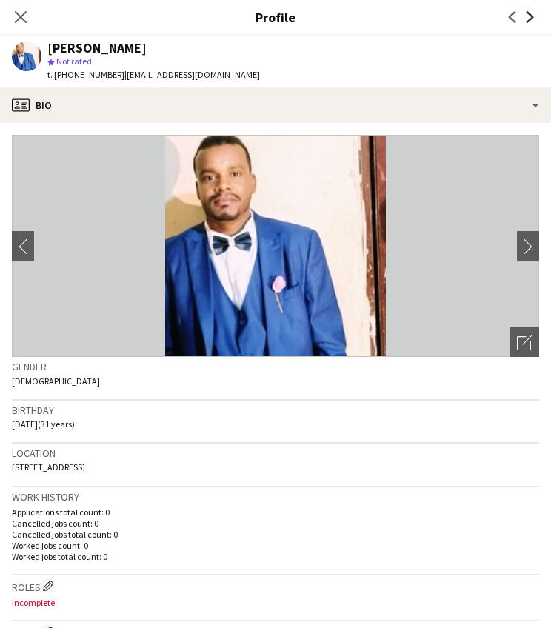
click at [530, 21] on icon at bounding box center [530, 17] width 7 height 12
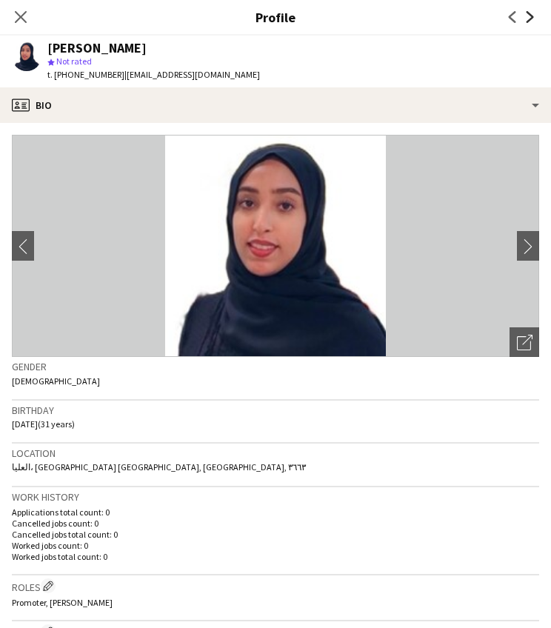
click at [530, 22] on icon "Next" at bounding box center [530, 17] width 12 height 12
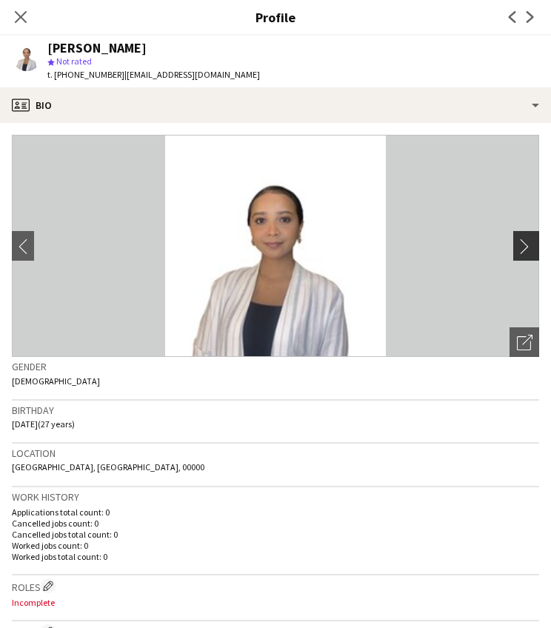
click at [527, 244] on app-icon "chevron-right" at bounding box center [528, 247] width 23 height 16
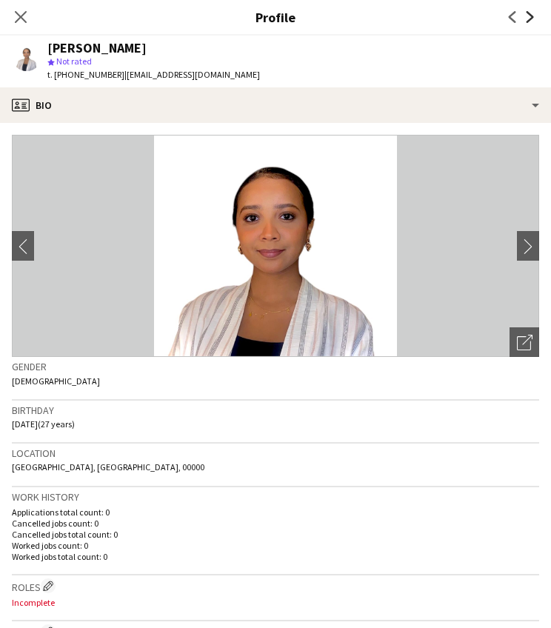
click at [524, 21] on icon "Next" at bounding box center [530, 17] width 12 height 12
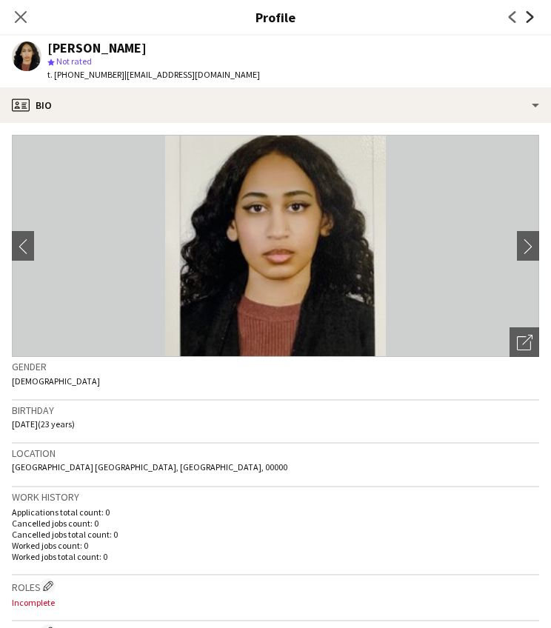
click at [526, 19] on icon "Next" at bounding box center [530, 17] width 12 height 12
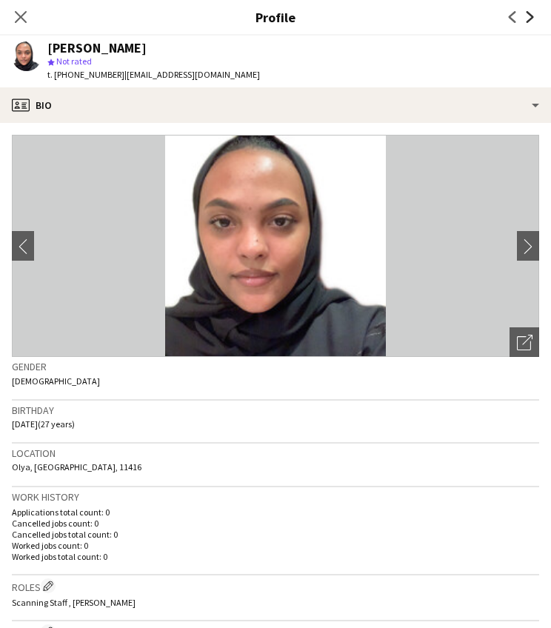
click at [526, 19] on icon "Next" at bounding box center [530, 17] width 12 height 12
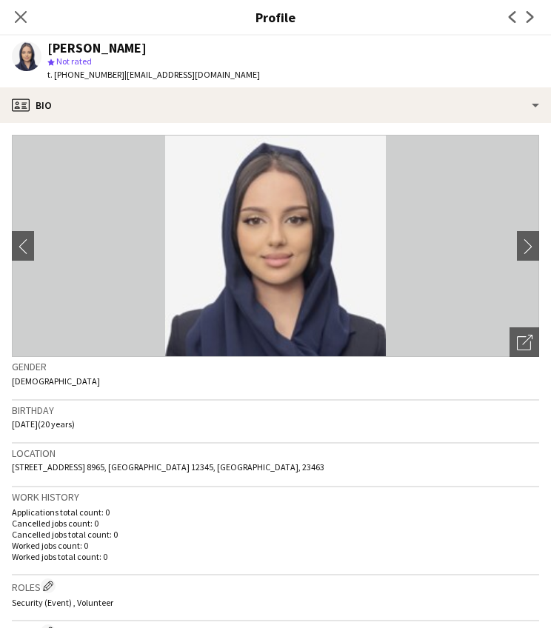
click at [529, 19] on icon "Next" at bounding box center [530, 17] width 12 height 12
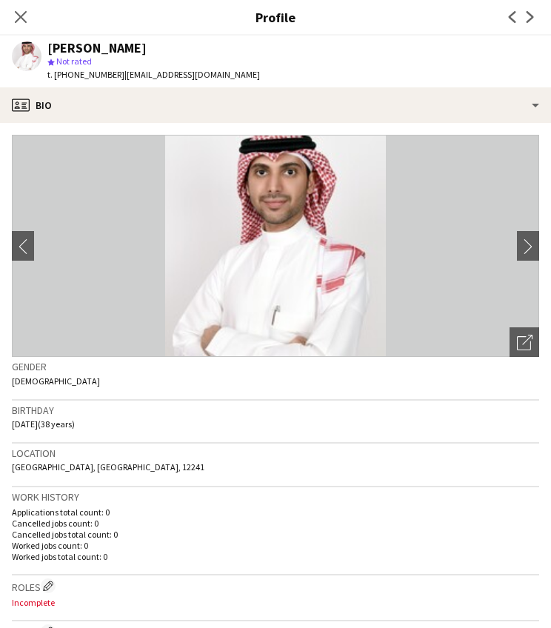
click at [529, 19] on icon "Next" at bounding box center [530, 17] width 12 height 12
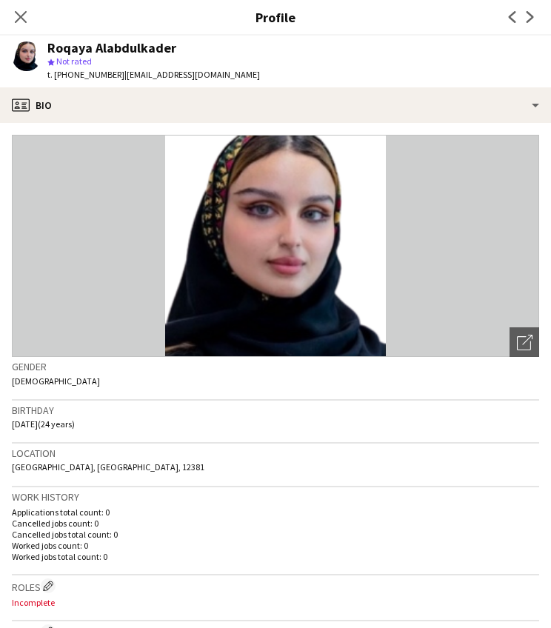
click at [529, 19] on icon "Next" at bounding box center [530, 17] width 12 height 12
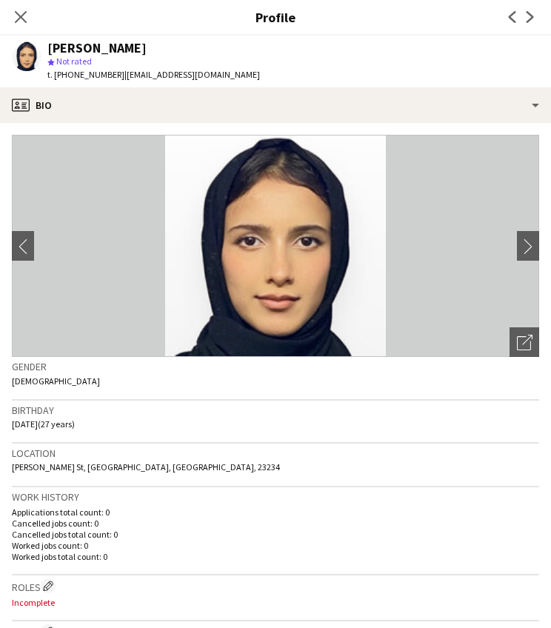
click at [529, 19] on icon "Next" at bounding box center [530, 17] width 12 height 12
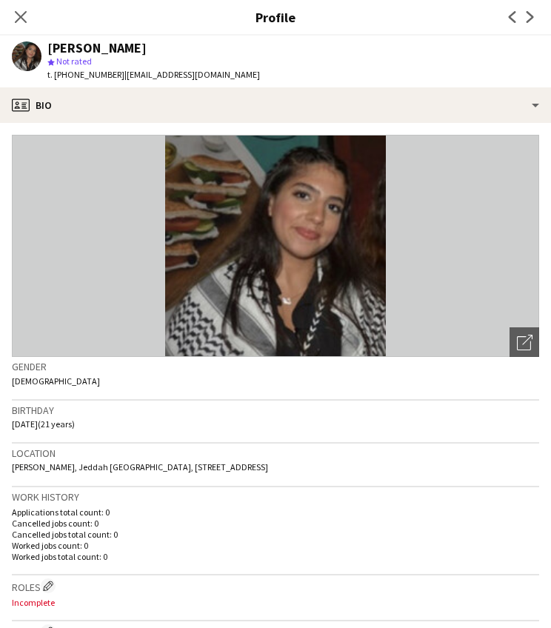
click at [529, 19] on icon "Next" at bounding box center [530, 17] width 12 height 12
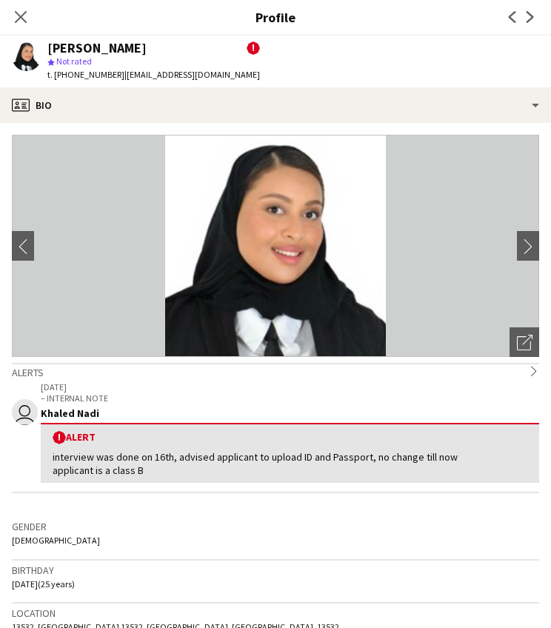
click at [529, 19] on icon "Next" at bounding box center [530, 17] width 12 height 12
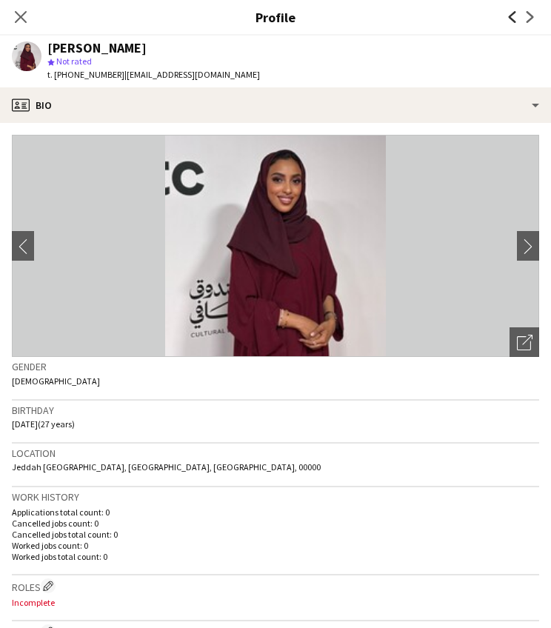
click at [513, 13] on icon at bounding box center [512, 17] width 7 height 12
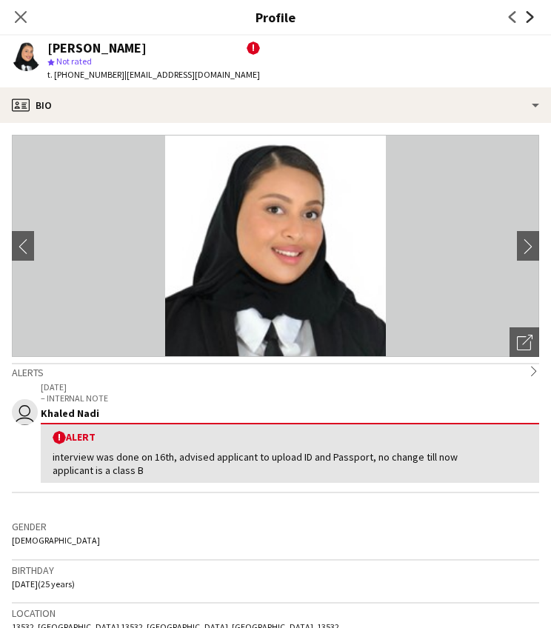
click at [528, 15] on icon "Next" at bounding box center [530, 17] width 12 height 12
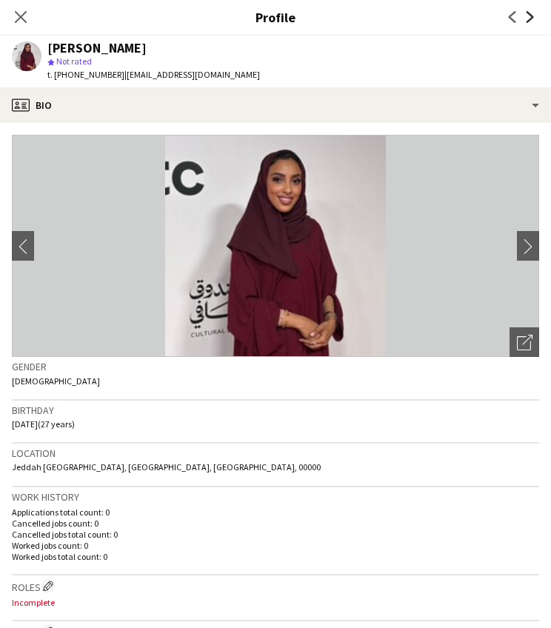
click at [528, 16] on icon "Next" at bounding box center [530, 17] width 12 height 12
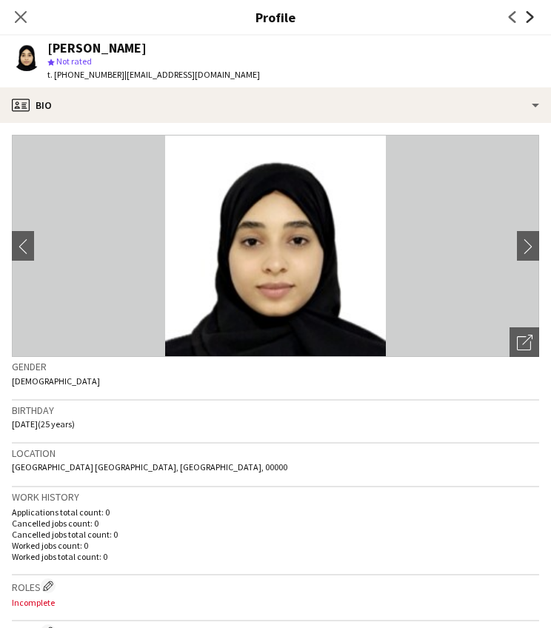
click at [529, 14] on icon at bounding box center [530, 17] width 7 height 12
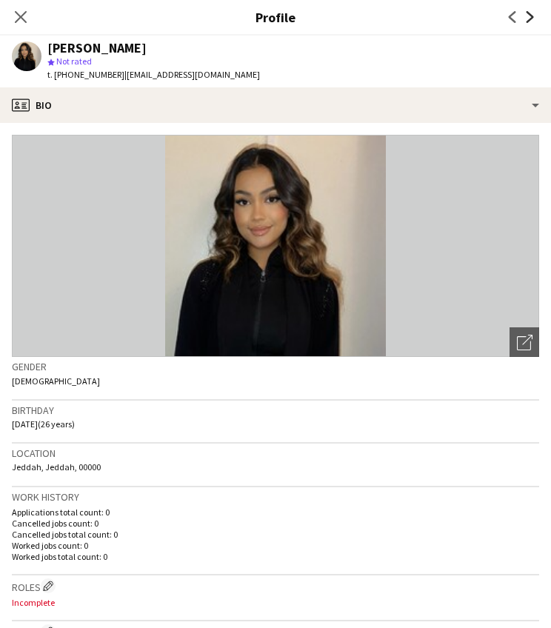
click at [529, 14] on icon at bounding box center [530, 17] width 7 height 12
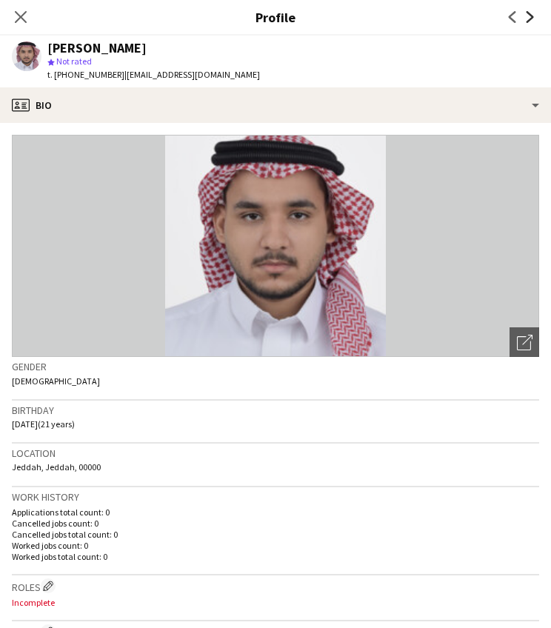
click at [528, 14] on icon "Next" at bounding box center [530, 17] width 12 height 12
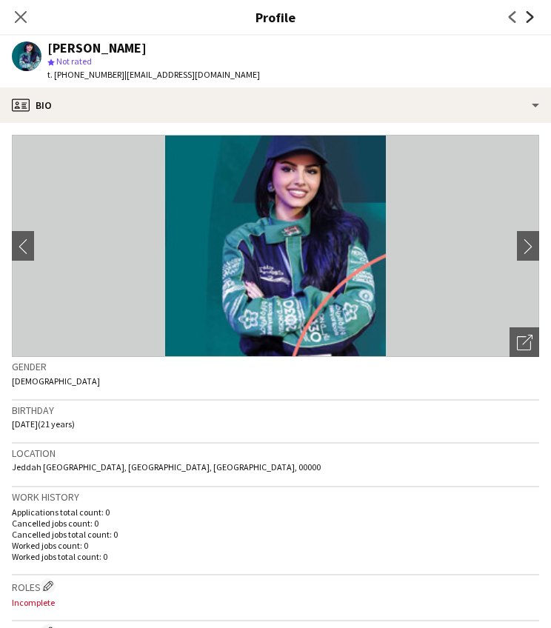
click at [530, 13] on icon "Next" at bounding box center [530, 17] width 12 height 12
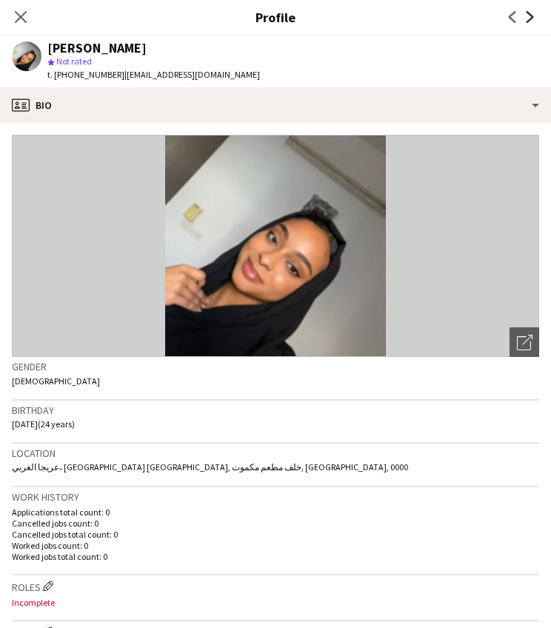
click at [530, 13] on icon "Next" at bounding box center [530, 17] width 12 height 12
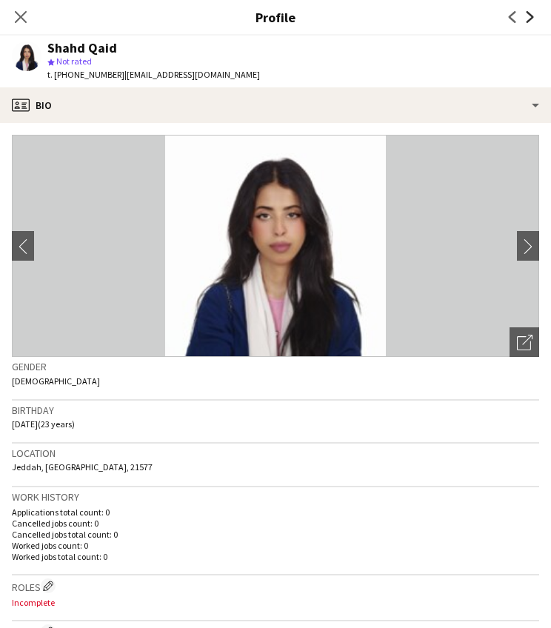
click at [529, 13] on icon at bounding box center [530, 17] width 7 height 12
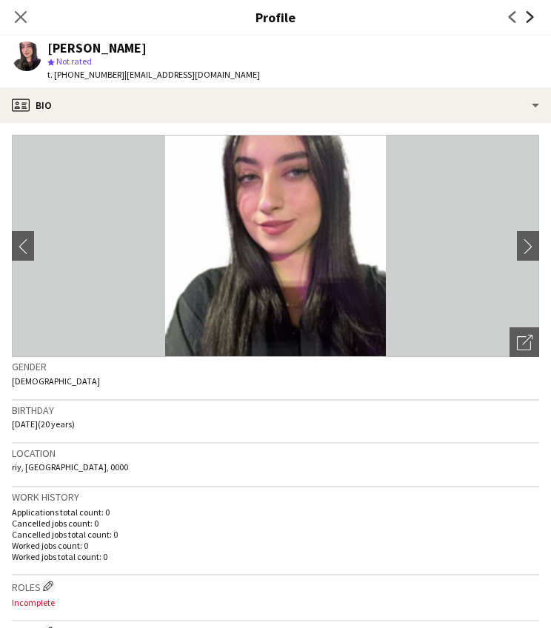
click at [529, 13] on icon at bounding box center [530, 17] width 7 height 12
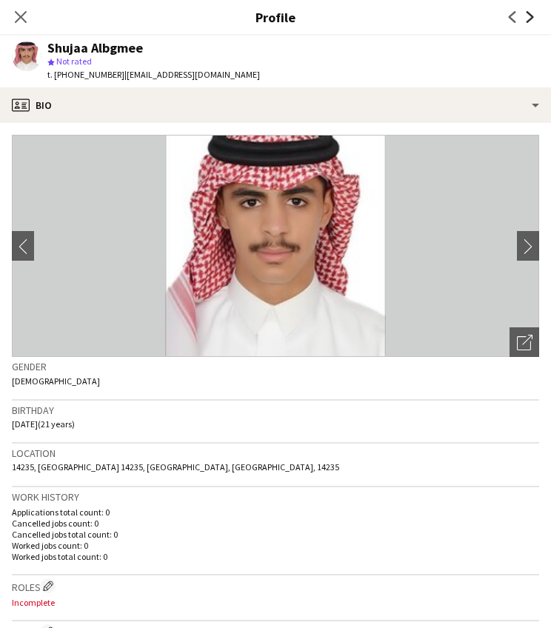
click at [529, 13] on icon at bounding box center [530, 17] width 7 height 12
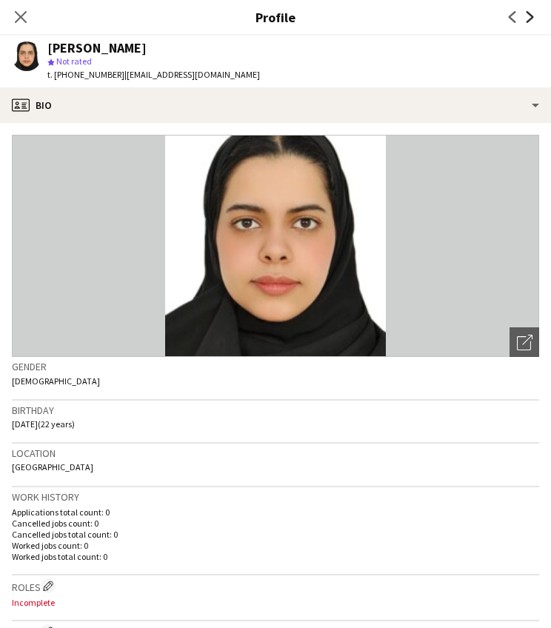
click at [529, 13] on icon at bounding box center [530, 17] width 7 height 12
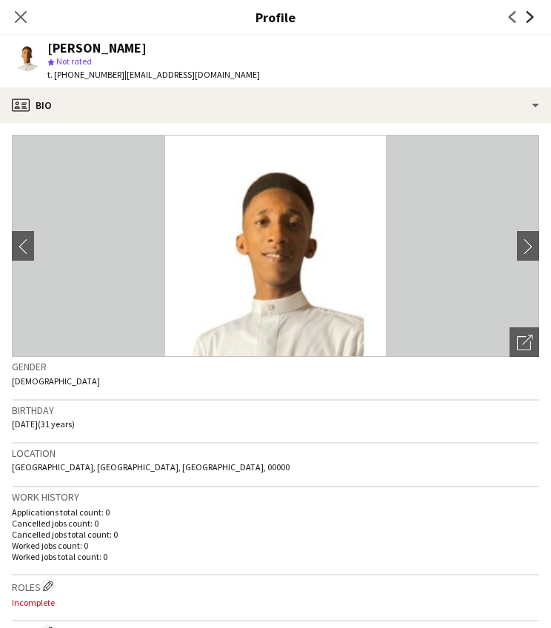
click at [529, 13] on icon at bounding box center [530, 17] width 7 height 12
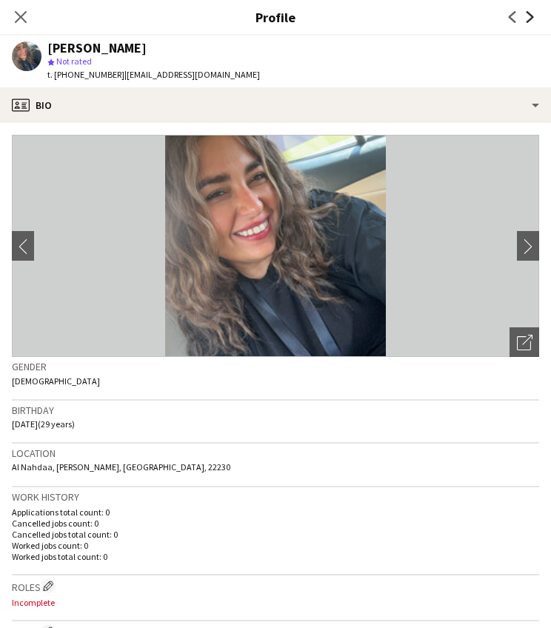
click at [528, 12] on icon at bounding box center [530, 17] width 7 height 12
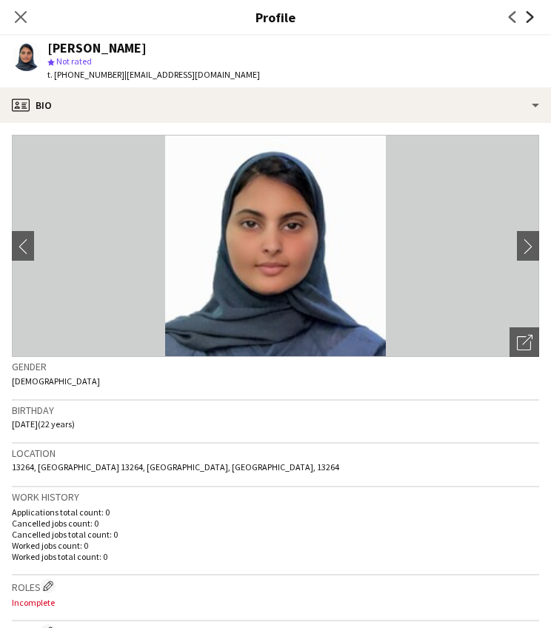
click at [527, 13] on icon at bounding box center [530, 17] width 7 height 12
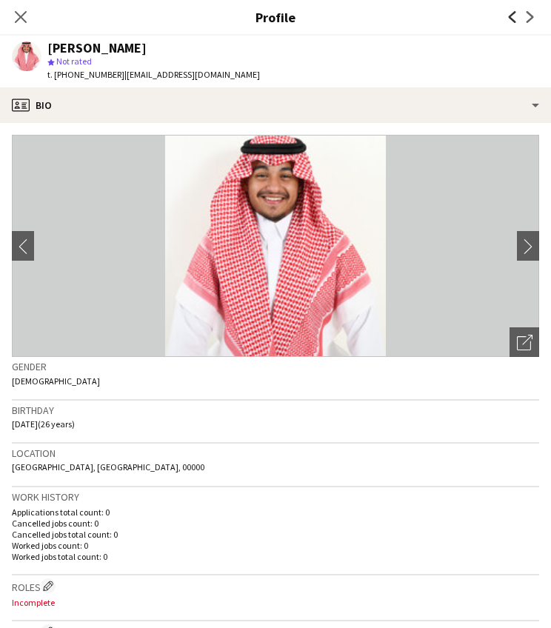
click at [507, 15] on icon "Previous" at bounding box center [513, 17] width 12 height 12
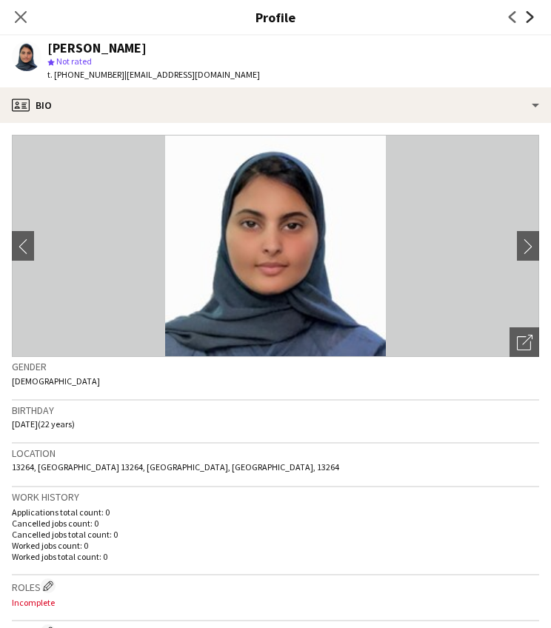
click at [531, 17] on icon "Next" at bounding box center [530, 17] width 12 height 12
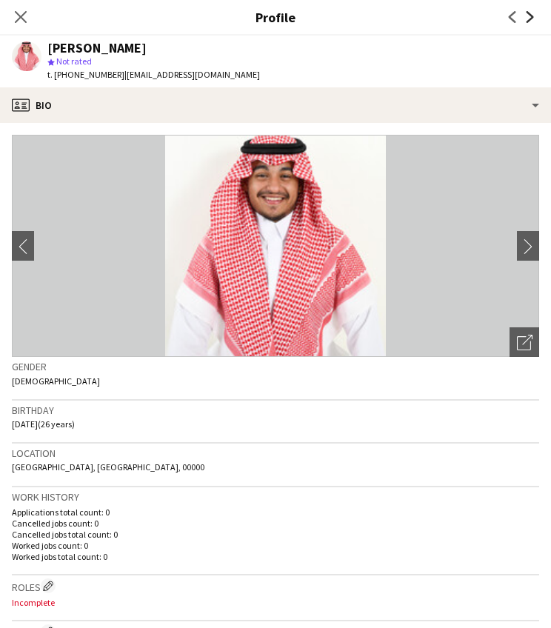
click at [531, 17] on icon "Next" at bounding box center [530, 17] width 12 height 12
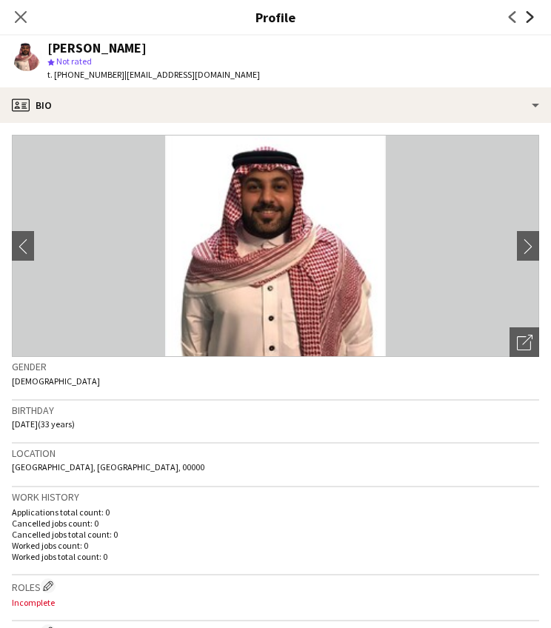
click at [532, 18] on icon at bounding box center [530, 17] width 7 height 12
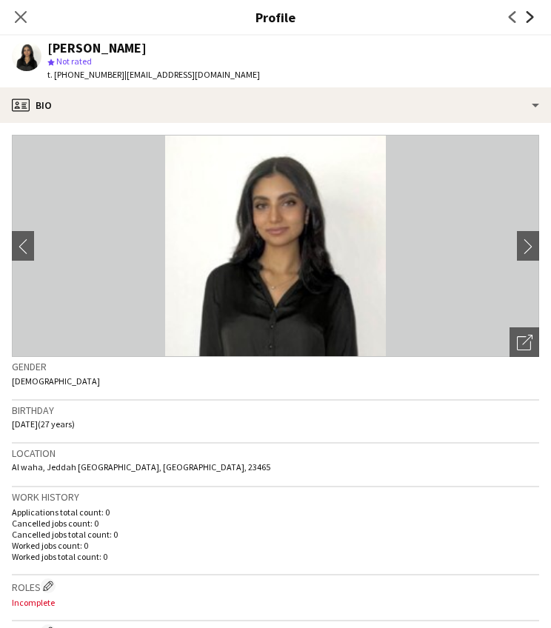
click at [533, 19] on icon at bounding box center [530, 17] width 7 height 12
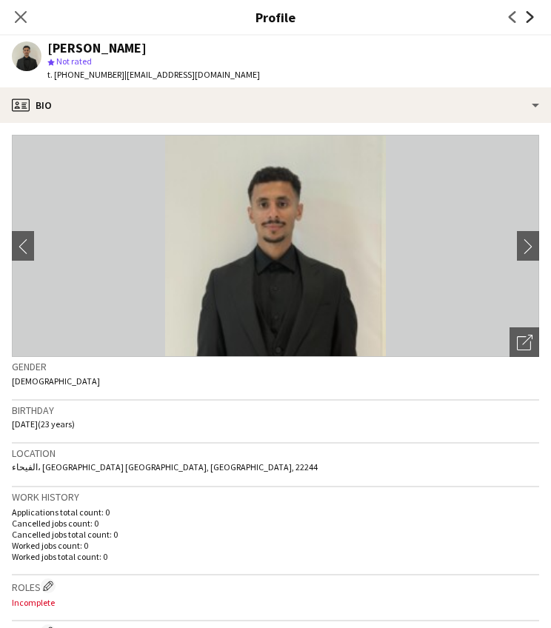
click at [533, 19] on icon at bounding box center [530, 17] width 7 height 12
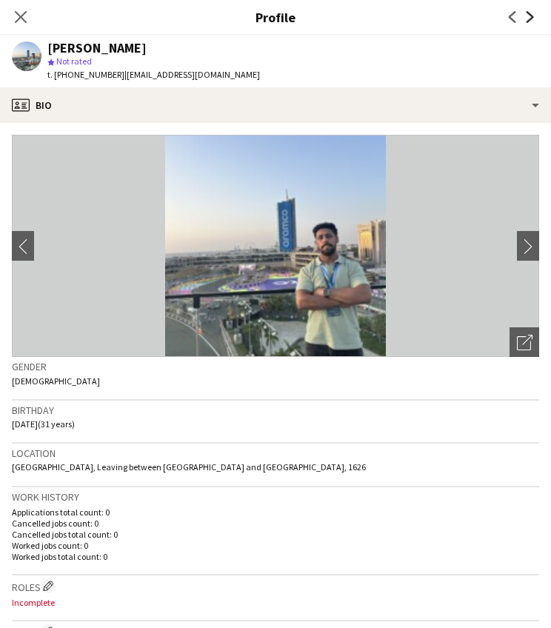
click at [533, 19] on icon at bounding box center [530, 17] width 7 height 12
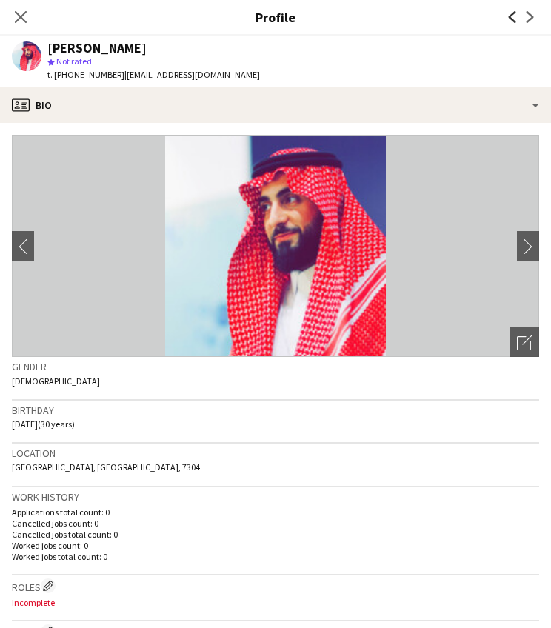
click at [514, 18] on icon "Previous" at bounding box center [513, 17] width 12 height 12
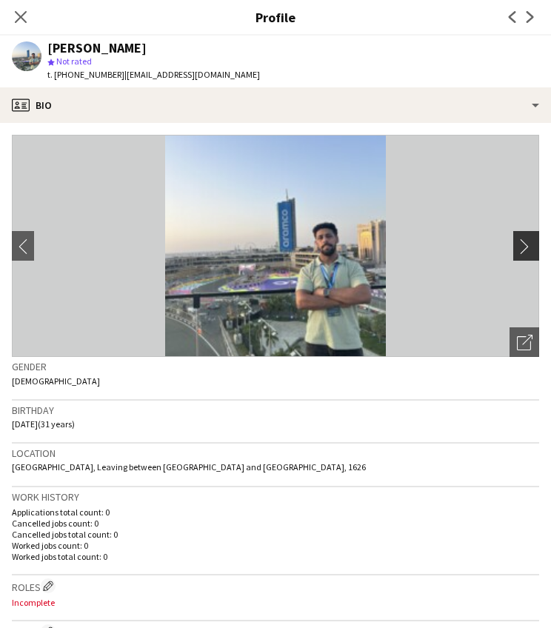
click at [533, 242] on app-icon "chevron-right" at bounding box center [528, 247] width 23 height 16
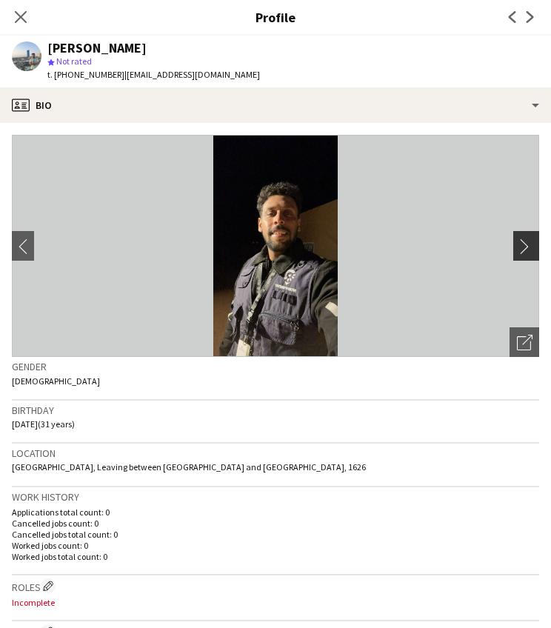
click at [533, 242] on app-icon "chevron-right" at bounding box center [528, 247] width 23 height 16
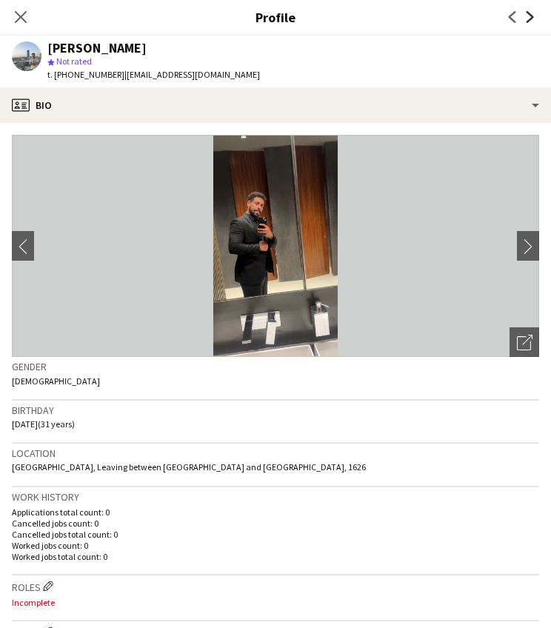
click at [528, 14] on icon "Next" at bounding box center [530, 17] width 12 height 12
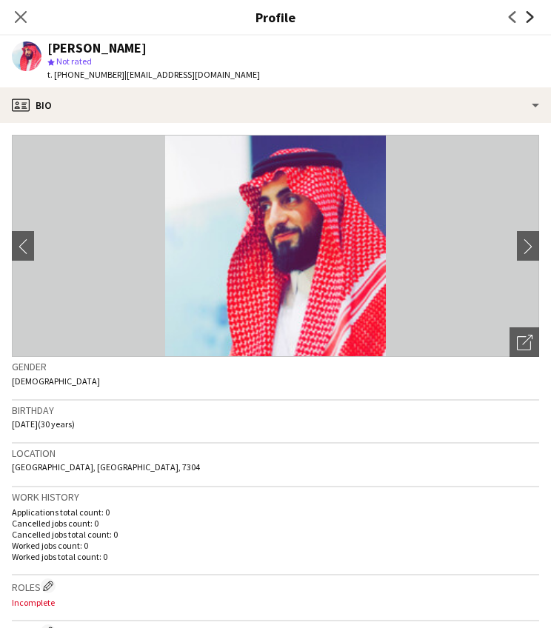
click at [529, 15] on icon "Next" at bounding box center [530, 17] width 12 height 12
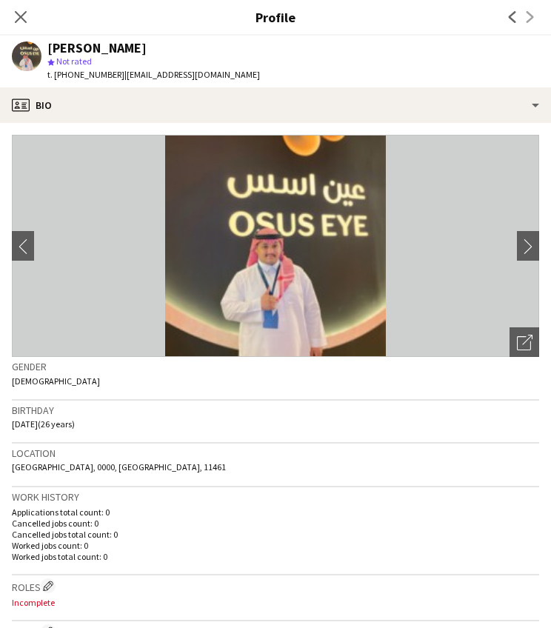
click at [531, 19] on div "Previous Next" at bounding box center [521, 17] width 59 height 34
click at [527, 248] on app-icon "chevron-right" at bounding box center [528, 247] width 23 height 16
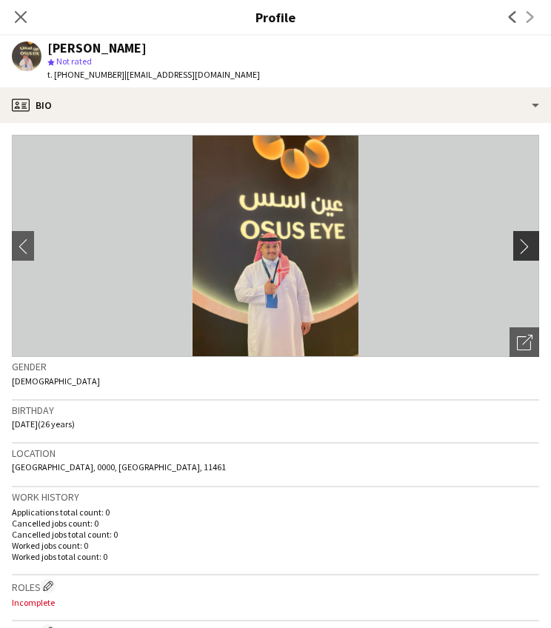
click at [527, 249] on app-icon "chevron-right" at bounding box center [528, 247] width 23 height 16
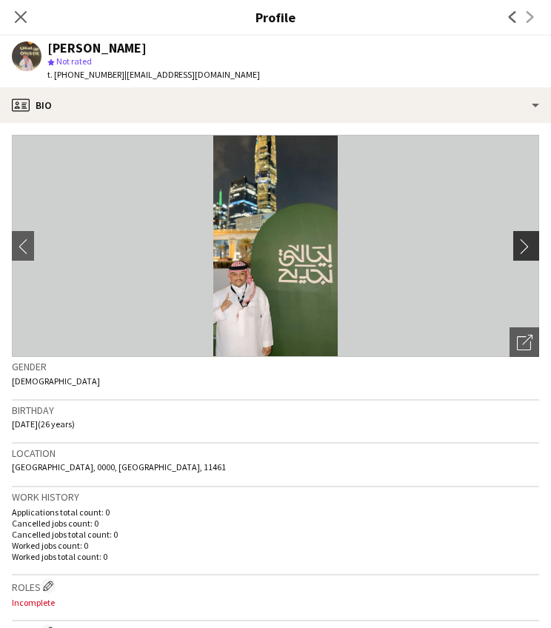
click at [527, 249] on app-icon "chevron-right" at bounding box center [528, 247] width 23 height 16
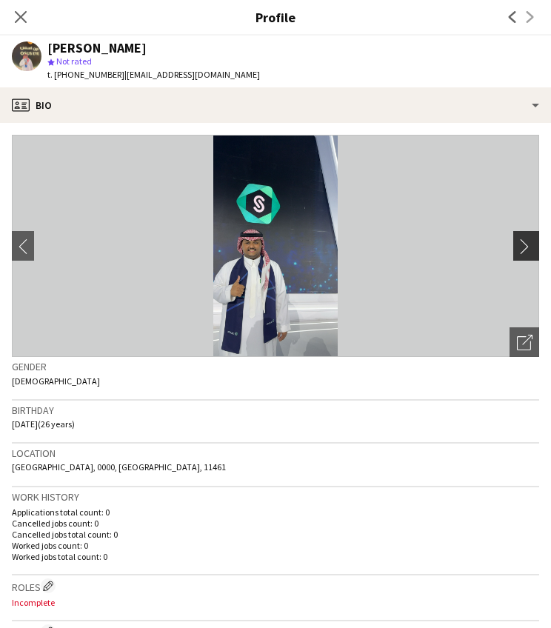
click at [527, 249] on app-icon "chevron-right" at bounding box center [528, 247] width 23 height 16
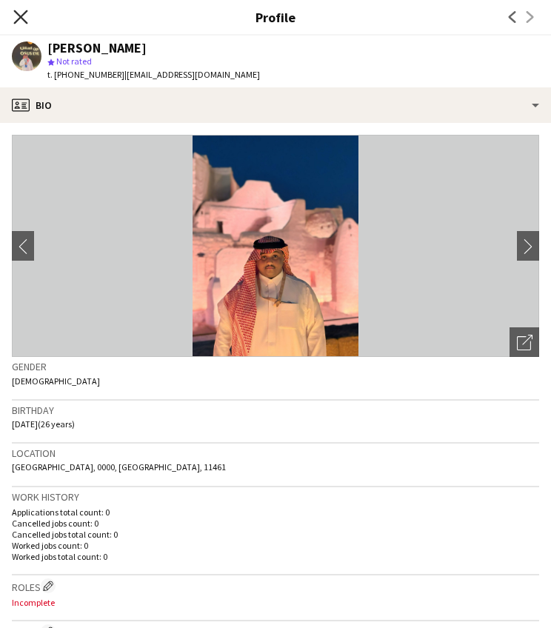
click at [24, 21] on icon at bounding box center [20, 17] width 14 height 14
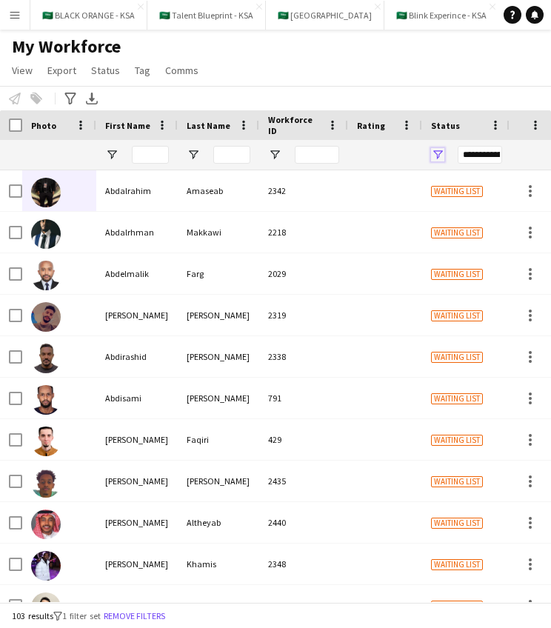
click at [434, 151] on span "Open Filter Menu" at bounding box center [437, 154] width 13 height 13
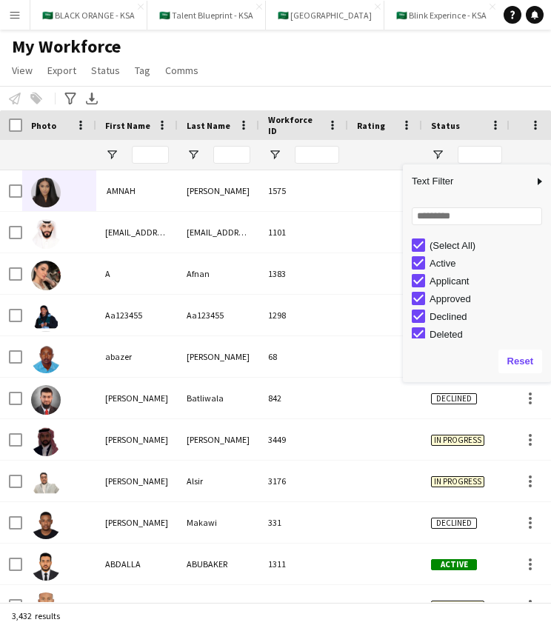
click at [411, 90] on div "Notify workforce Add to tag Select at least one crew to tag him or her. Advance…" at bounding box center [275, 98] width 551 height 24
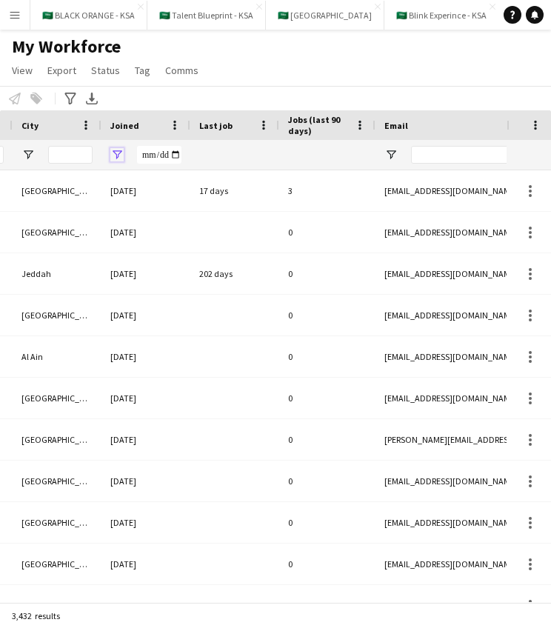
click at [118, 153] on span "Open Filter Menu" at bounding box center [116, 154] width 13 height 13
click at [213, 65] on div "My Workforce View Views Default view New view Update view Delete view Edit name…" at bounding box center [275, 61] width 551 height 50
click at [138, 124] on div "Joined" at bounding box center [136, 125] width 53 height 22
click at [127, 127] on span "Joined" at bounding box center [124, 125] width 29 height 11
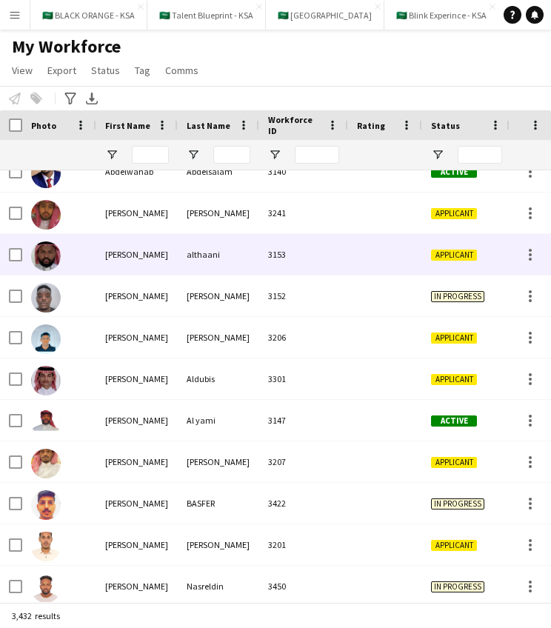
click at [53, 256] on img at bounding box center [46, 257] width 30 height 30
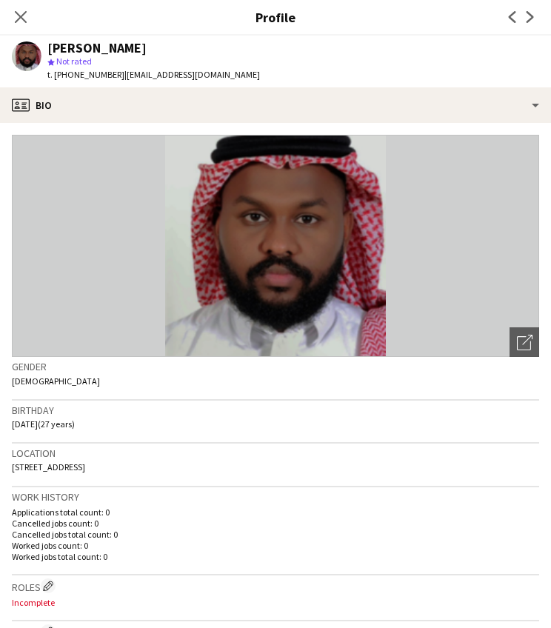
click at [396, 129] on app-crew-profile-bio "Open photos pop-in Gender Male Birthday 03-03-1998 (27 years) Location Jeddah S…" at bounding box center [275, 375] width 551 height 505
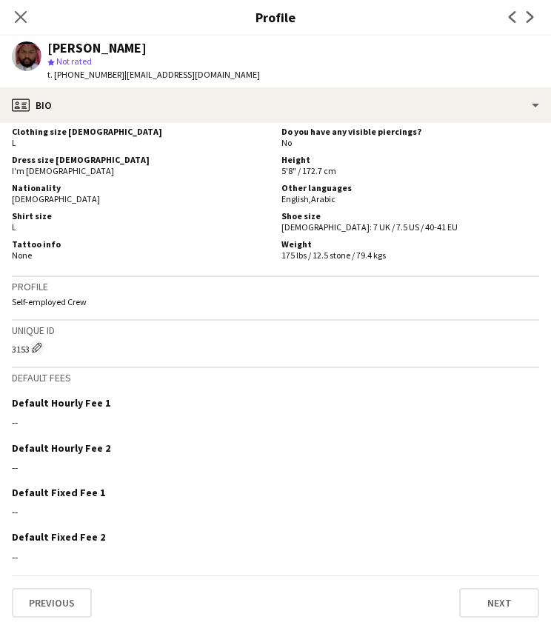
scroll to position [899, 0]
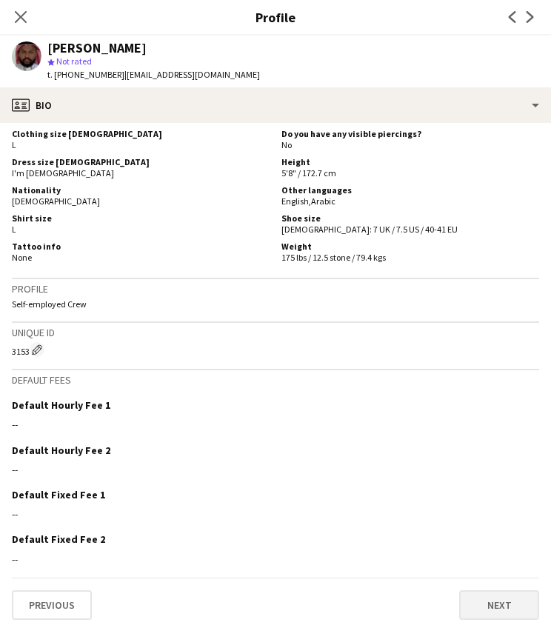
click at [490, 602] on button "Next" at bounding box center [499, 605] width 80 height 30
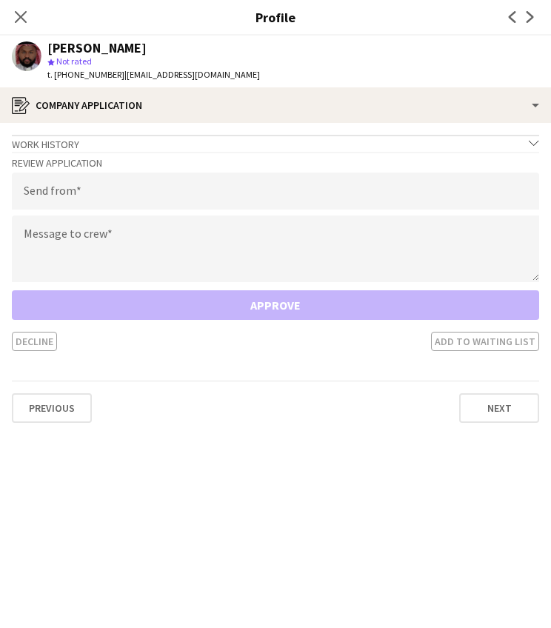
click at [489, 146] on div "Work history chevron-down" at bounding box center [275, 143] width 527 height 16
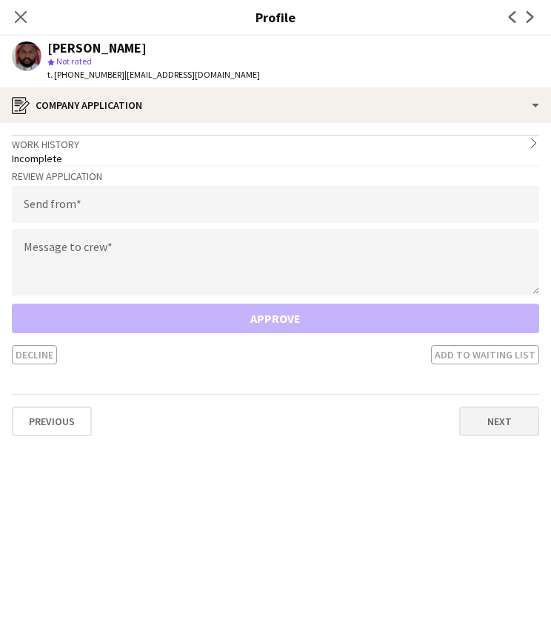
click at [526, 420] on button "Next" at bounding box center [499, 422] width 80 height 30
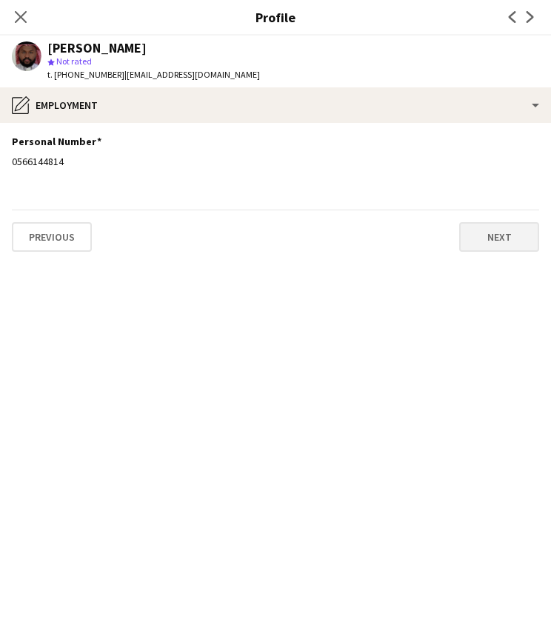
click at [496, 239] on button "Next" at bounding box center [499, 237] width 80 height 30
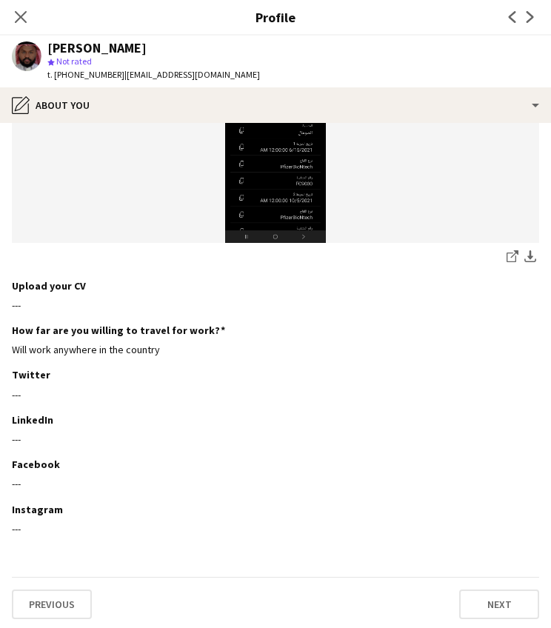
scroll to position [459, 0]
click at [514, 599] on button "Next" at bounding box center [499, 605] width 80 height 30
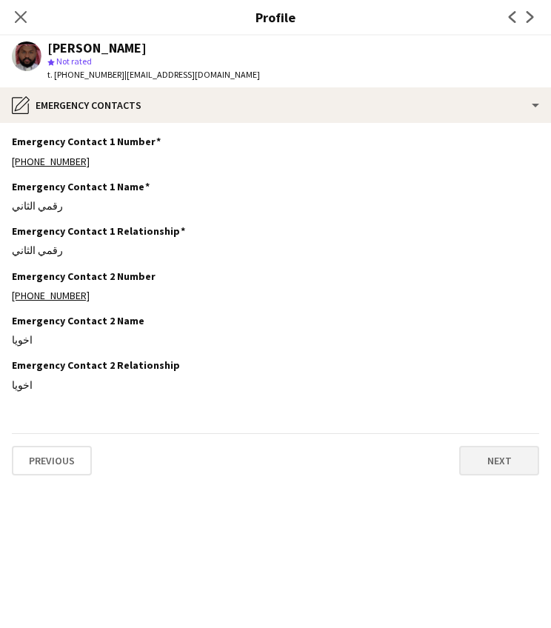
click at [490, 451] on button "Next" at bounding box center [499, 461] width 80 height 30
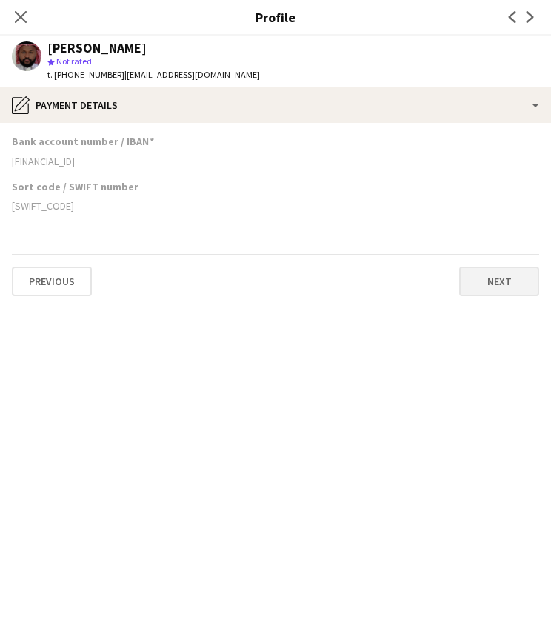
click at [495, 275] on button "Next" at bounding box center [499, 282] width 80 height 30
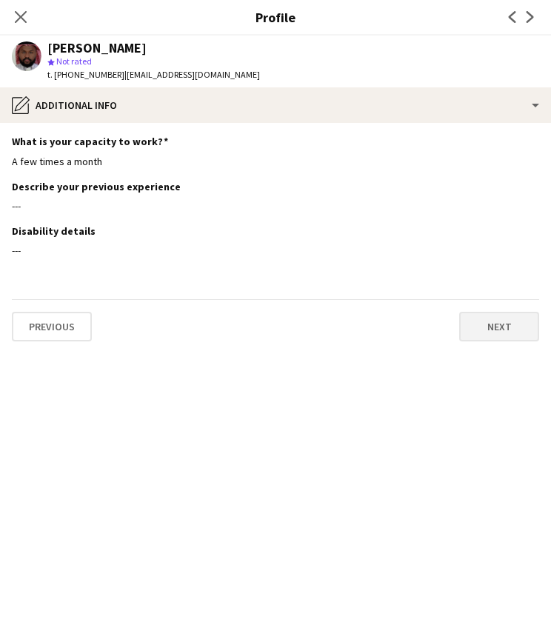
click at [513, 321] on button "Next" at bounding box center [499, 327] width 80 height 30
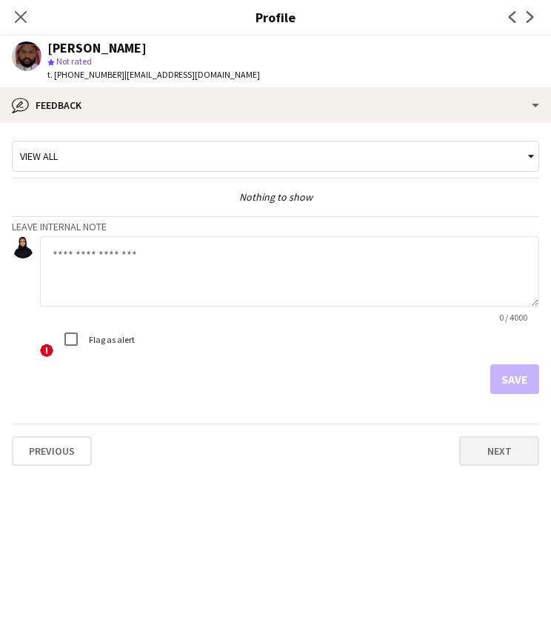
click at [484, 461] on button "Next" at bounding box center [499, 451] width 80 height 30
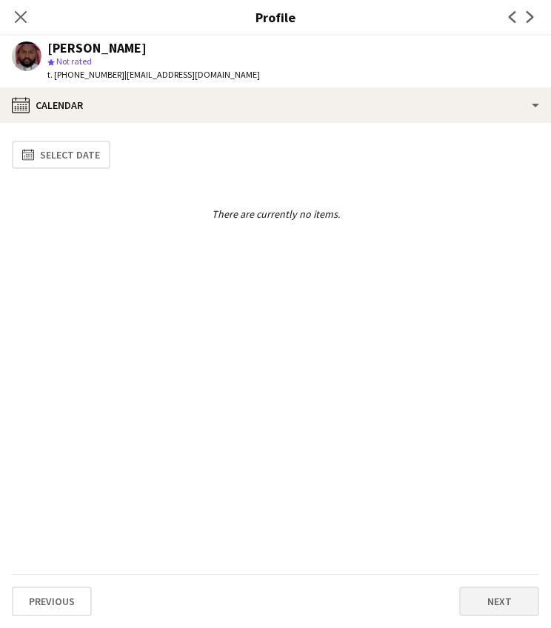
click at [497, 590] on button "Next" at bounding box center [499, 602] width 80 height 30
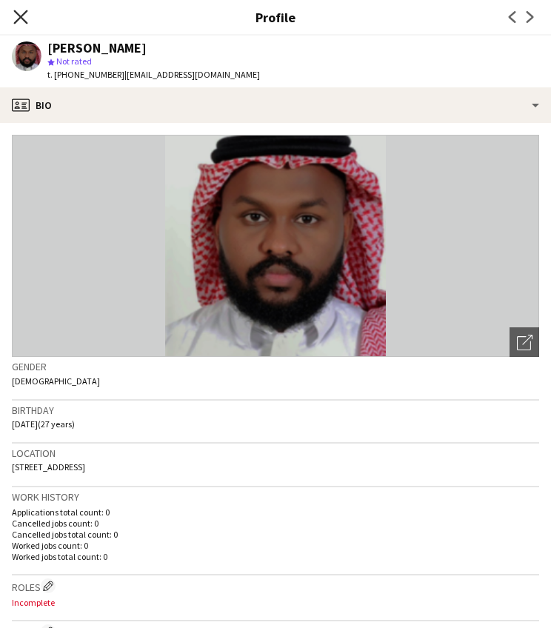
click at [22, 19] on icon at bounding box center [20, 17] width 14 height 14
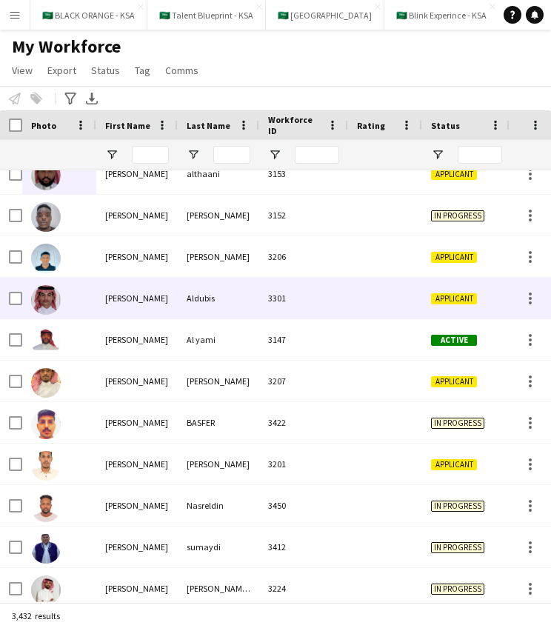
scroll to position [310, 0]
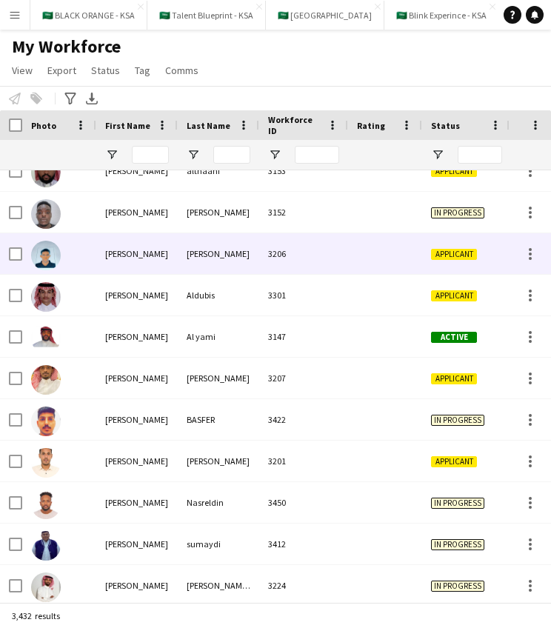
click at [44, 252] on img at bounding box center [46, 256] width 30 height 30
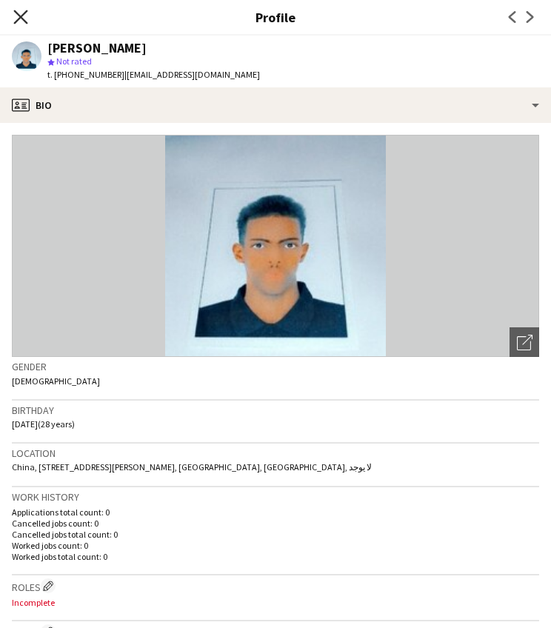
click at [19, 19] on icon at bounding box center [20, 17] width 14 height 14
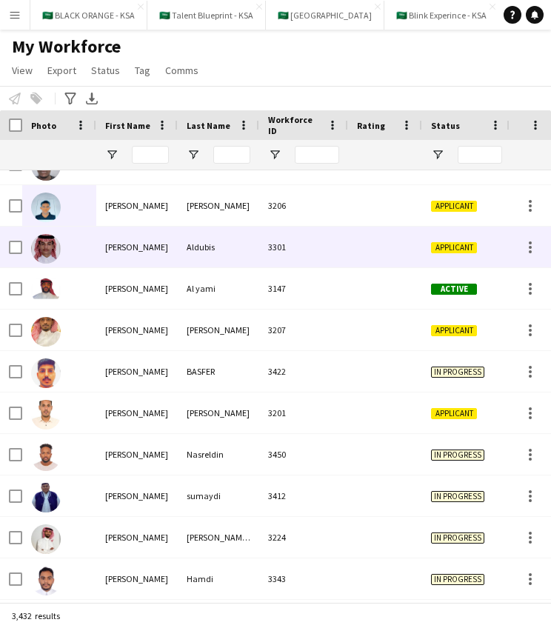
scroll to position [369, 0]
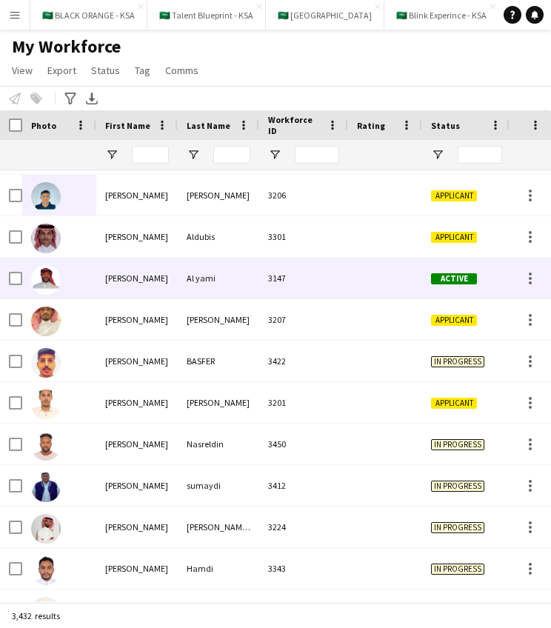
click at [56, 272] on img at bounding box center [46, 280] width 30 height 30
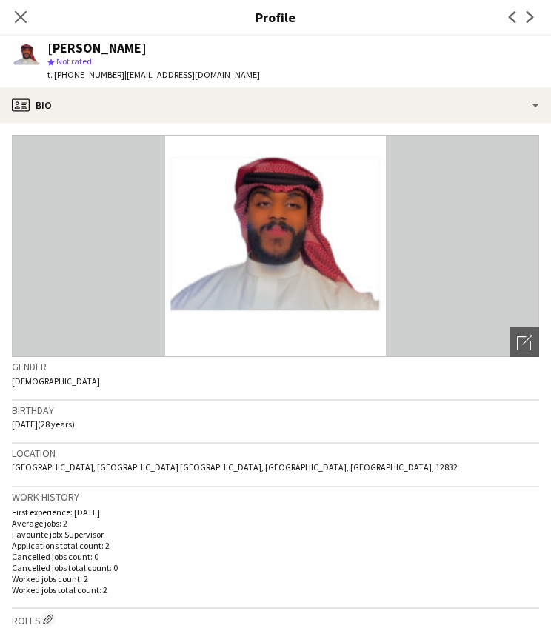
scroll to position [0, 0]
click at [20, 15] on icon "Close pop-in" at bounding box center [20, 17] width 14 height 14
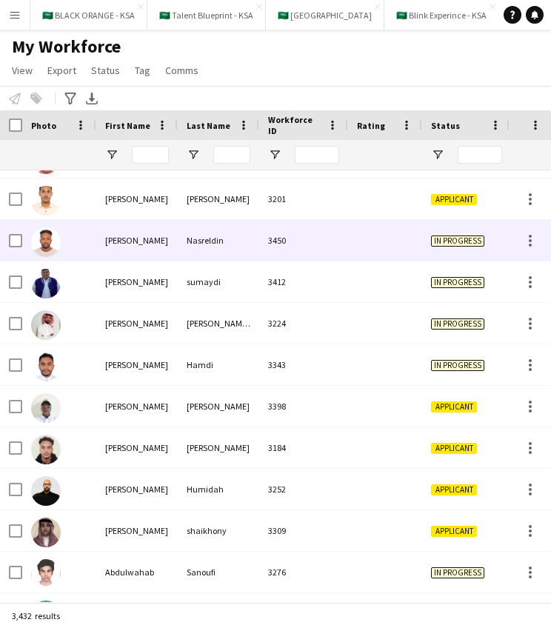
scroll to position [584, 0]
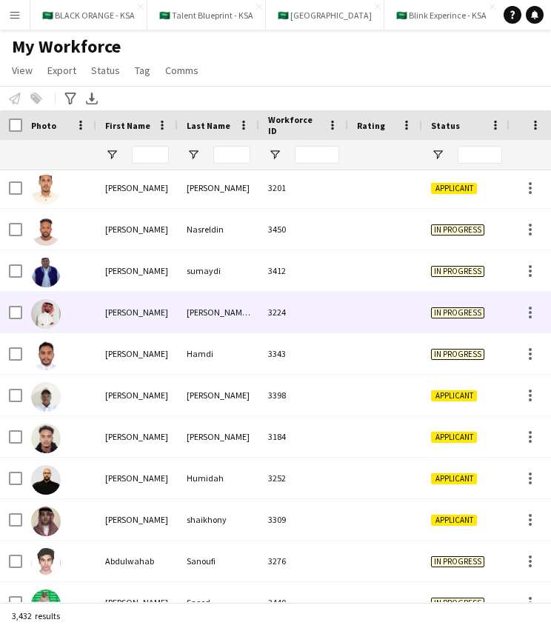
click at [51, 306] on img at bounding box center [46, 314] width 30 height 30
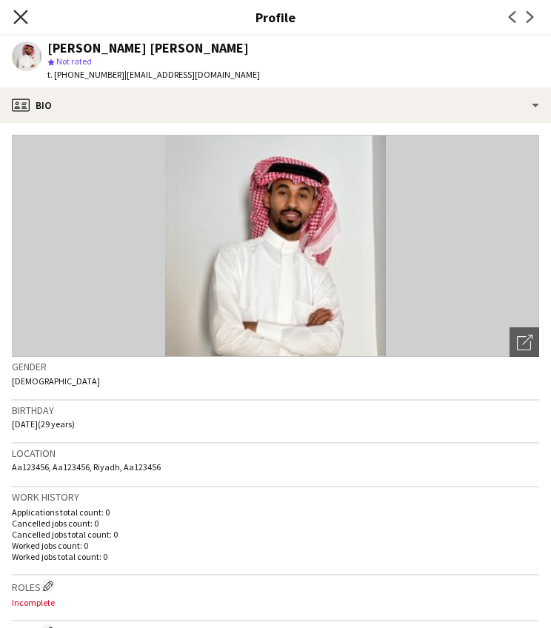
click at [20, 14] on icon "Close pop-in" at bounding box center [20, 17] width 14 height 14
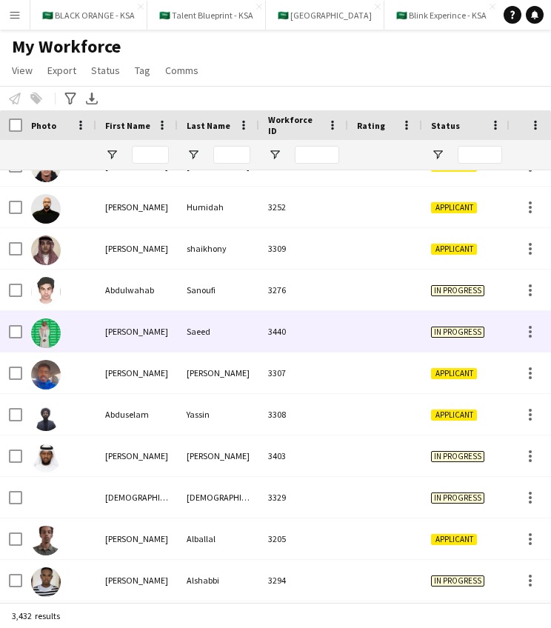
scroll to position [856, 0]
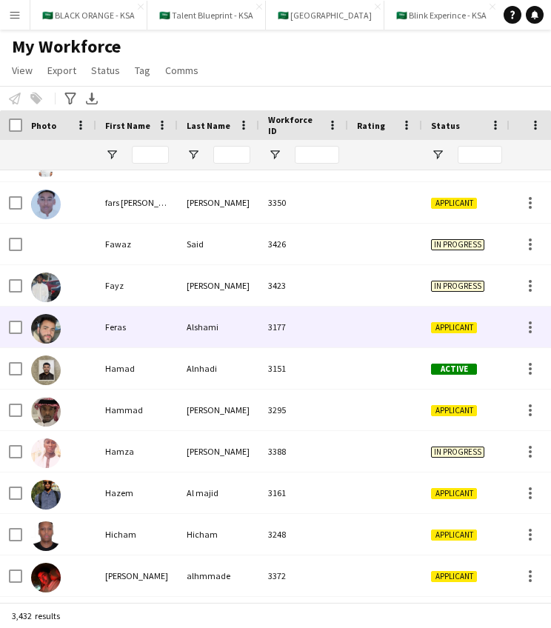
click at [50, 329] on img at bounding box center [46, 329] width 30 height 30
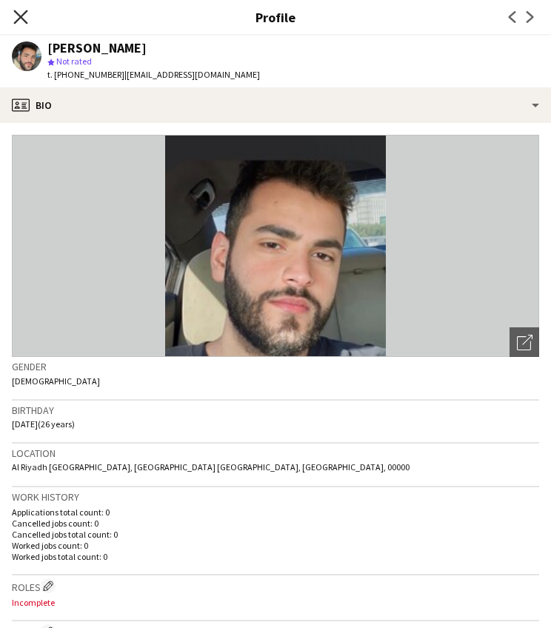
click at [23, 17] on icon "Close pop-in" at bounding box center [20, 17] width 14 height 14
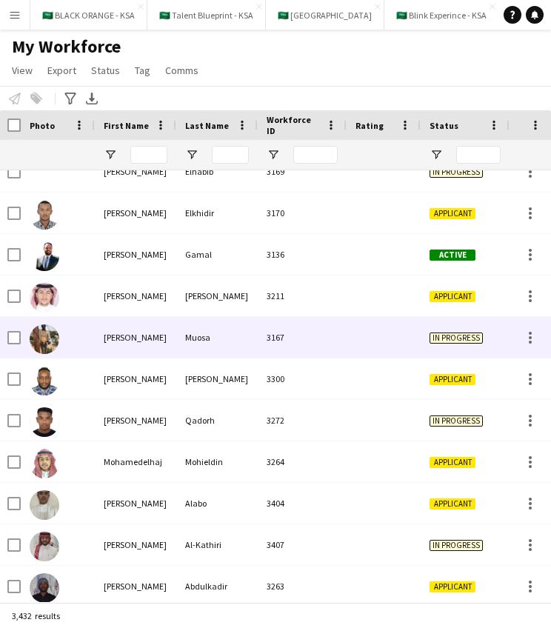
click at [41, 336] on img at bounding box center [45, 339] width 30 height 30
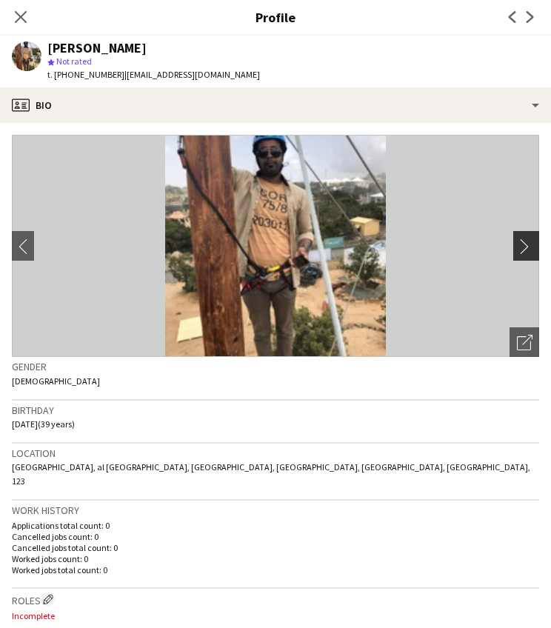
click at [527, 249] on app-icon "chevron-right" at bounding box center [528, 247] width 23 height 16
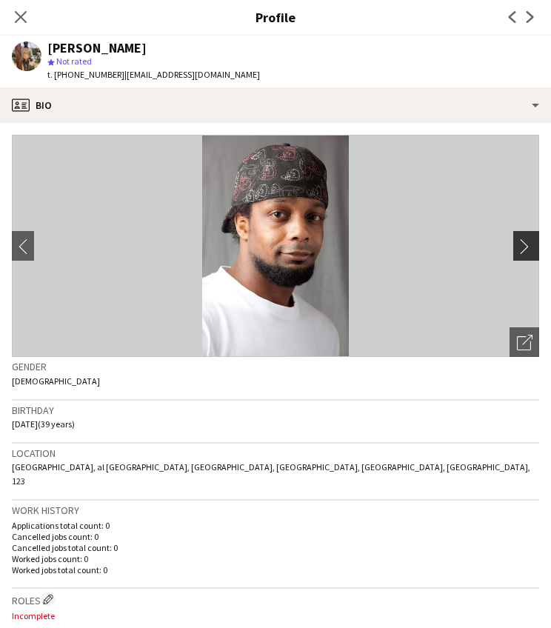
click at [527, 249] on app-icon "chevron-right" at bounding box center [528, 247] width 23 height 16
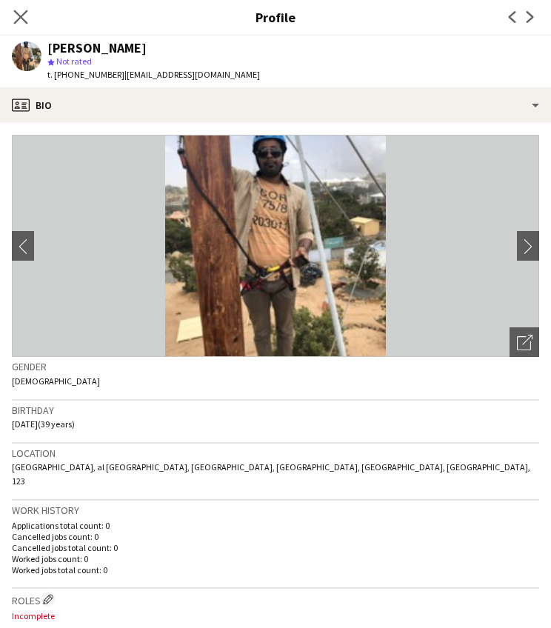
click at [28, 19] on app-icon "Close pop-in" at bounding box center [20, 17] width 21 height 21
